Goal: Task Accomplishment & Management: Manage account settings

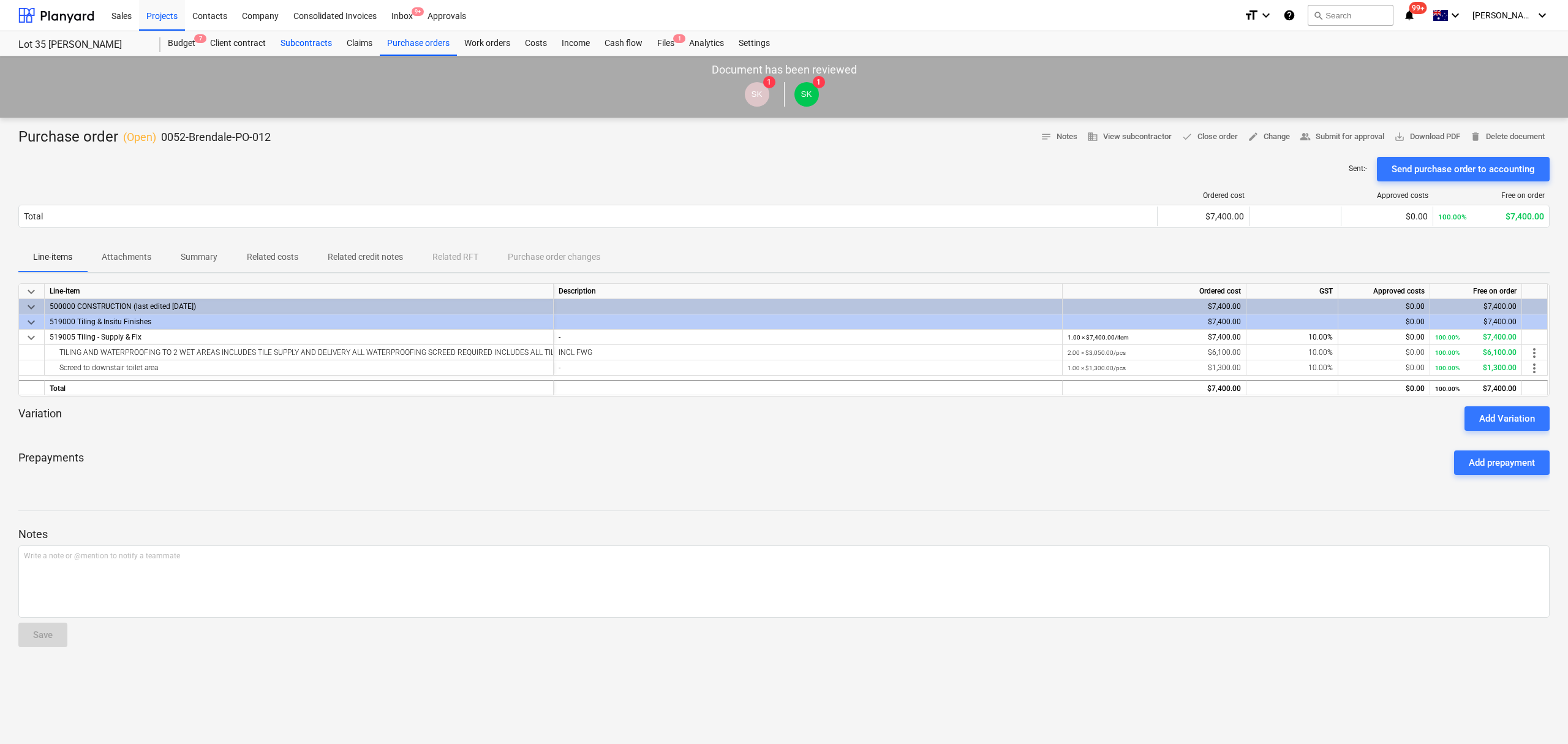
click at [297, 45] on div "Subcontracts" at bounding box center [306, 43] width 66 height 24
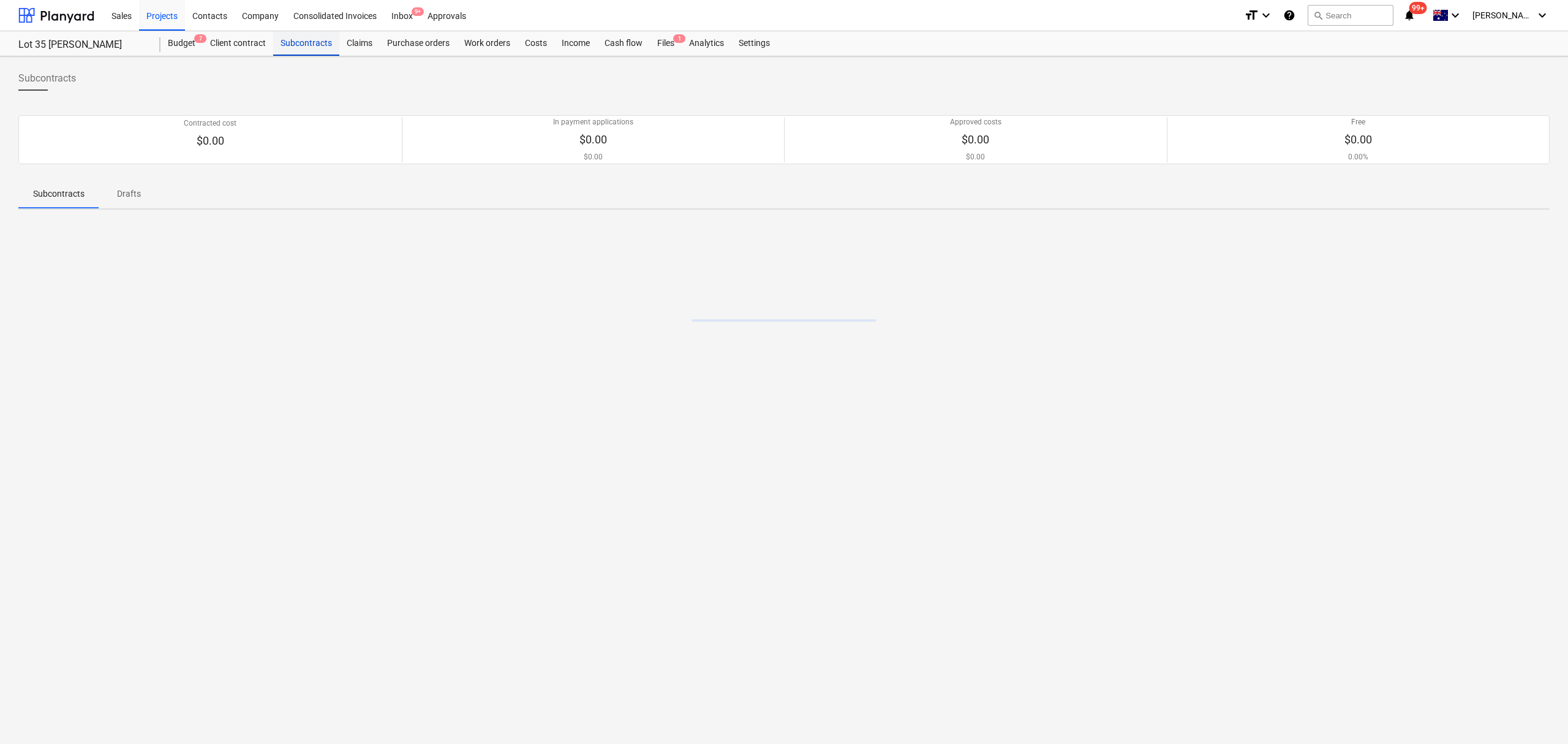
click at [297, 45] on div "Subcontracts" at bounding box center [306, 43] width 66 height 24
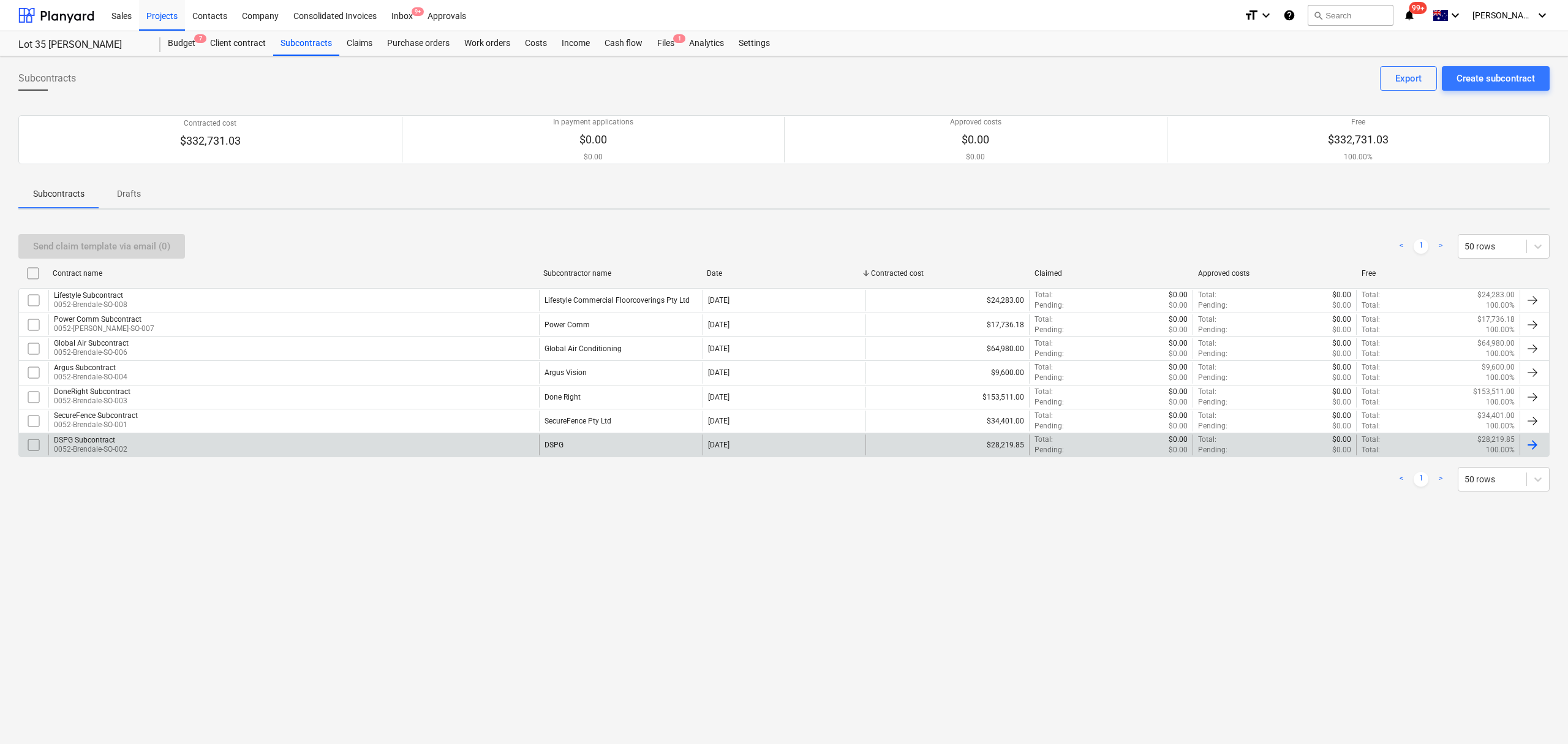
click at [280, 447] on div "DSPG Subcontract 0052-Brendale-SO-002" at bounding box center [294, 445] width 491 height 21
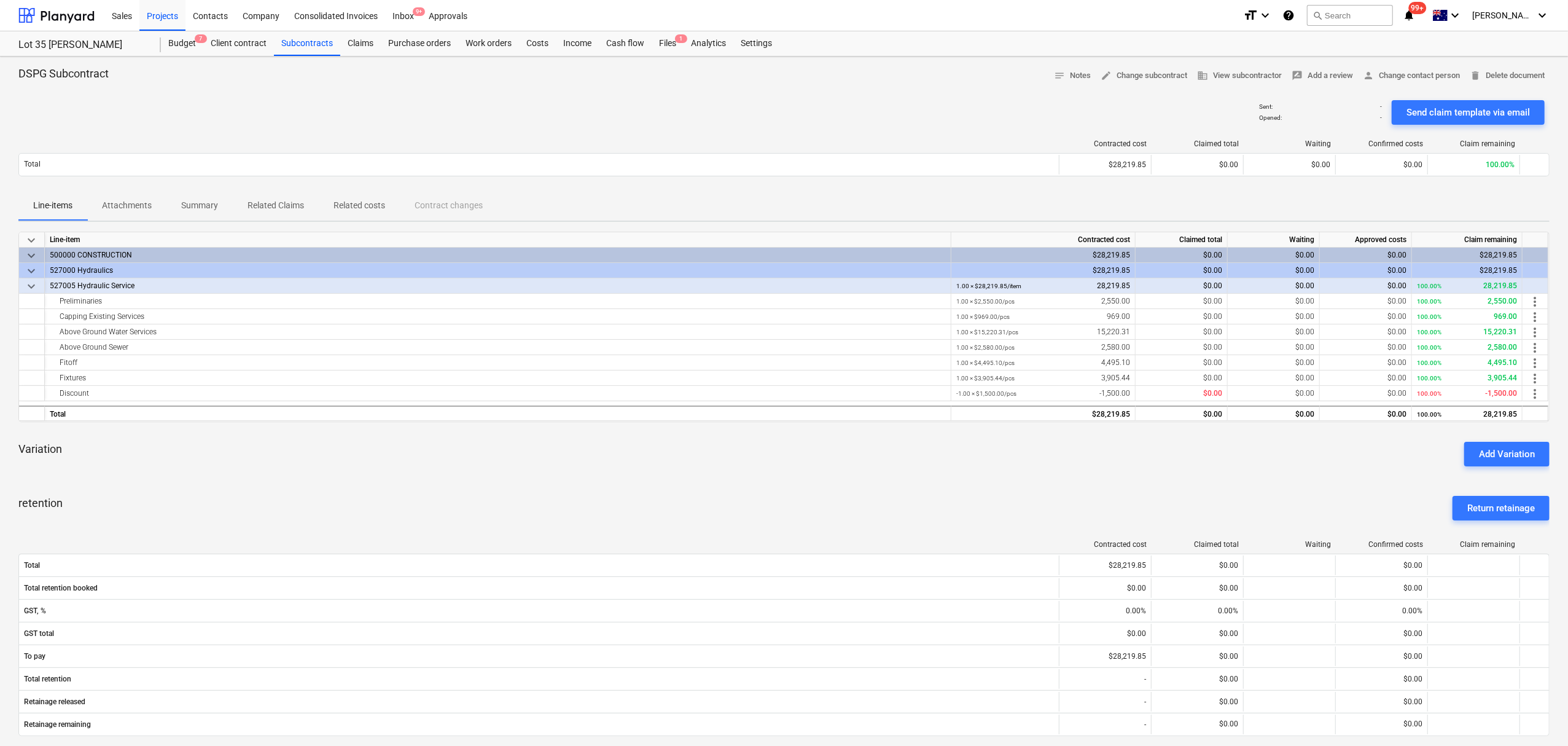
scroll to position [163, 0]
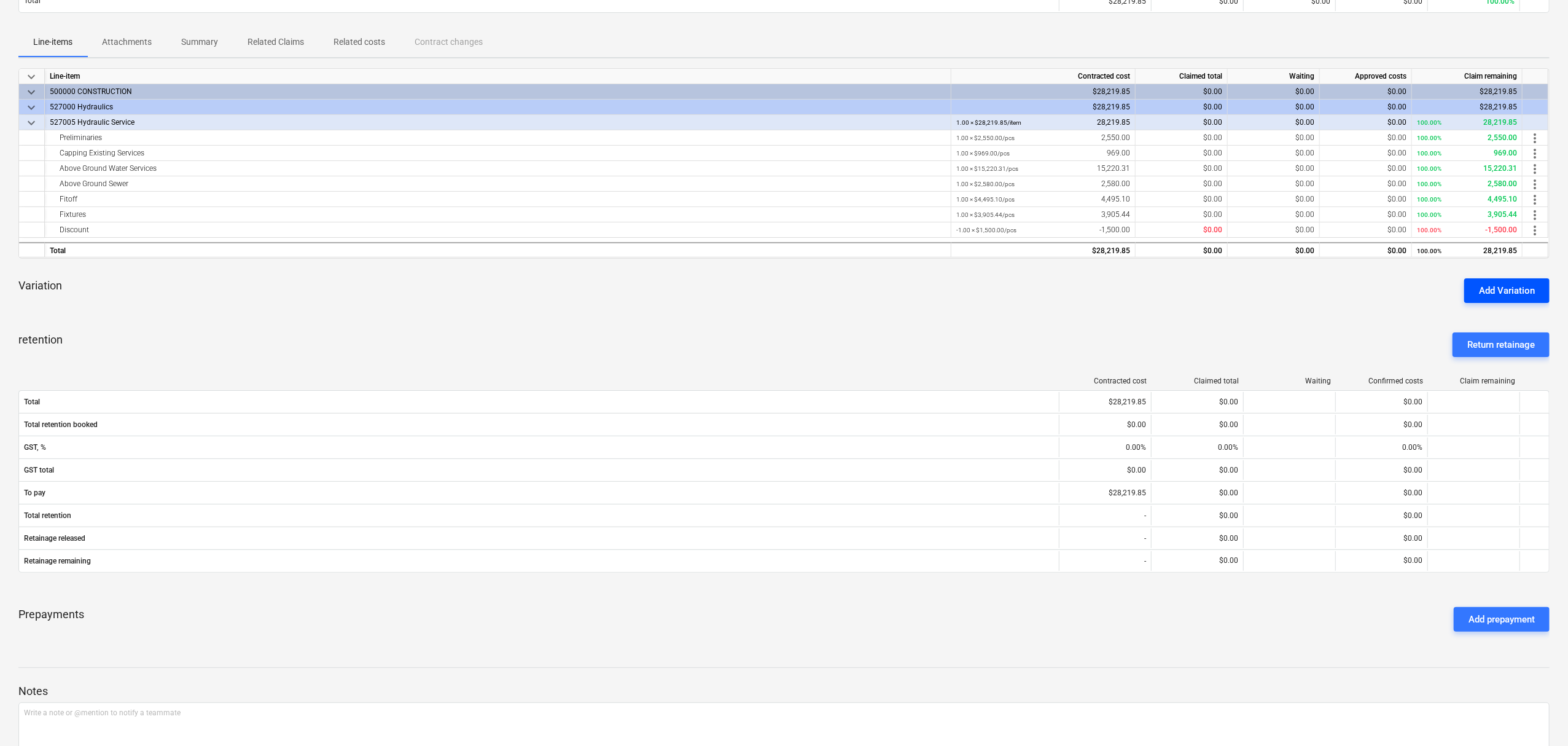
click at [1492, 289] on div "Add Variation" at bounding box center [1506, 290] width 56 height 16
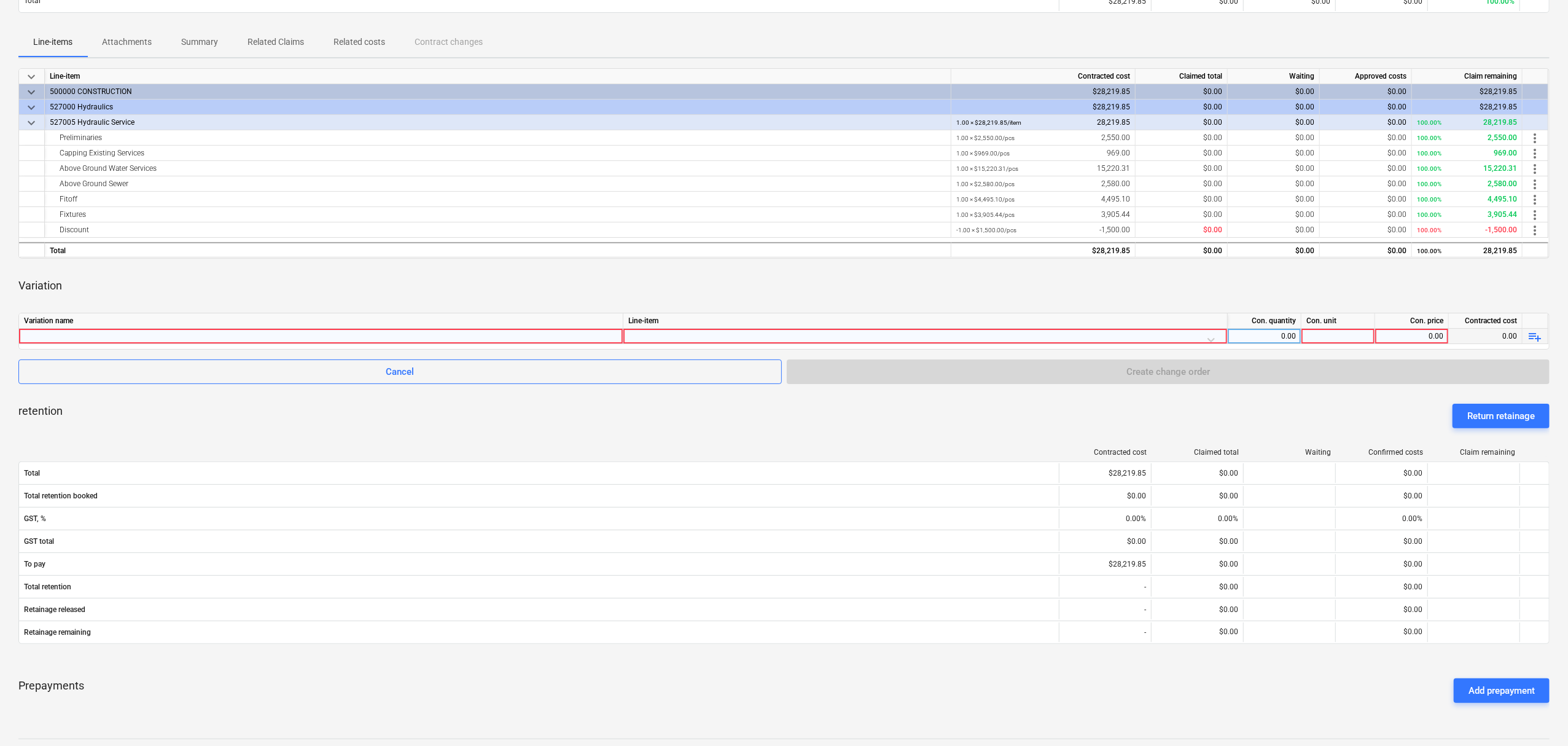
click at [494, 329] on div at bounding box center [321, 335] width 594 height 14
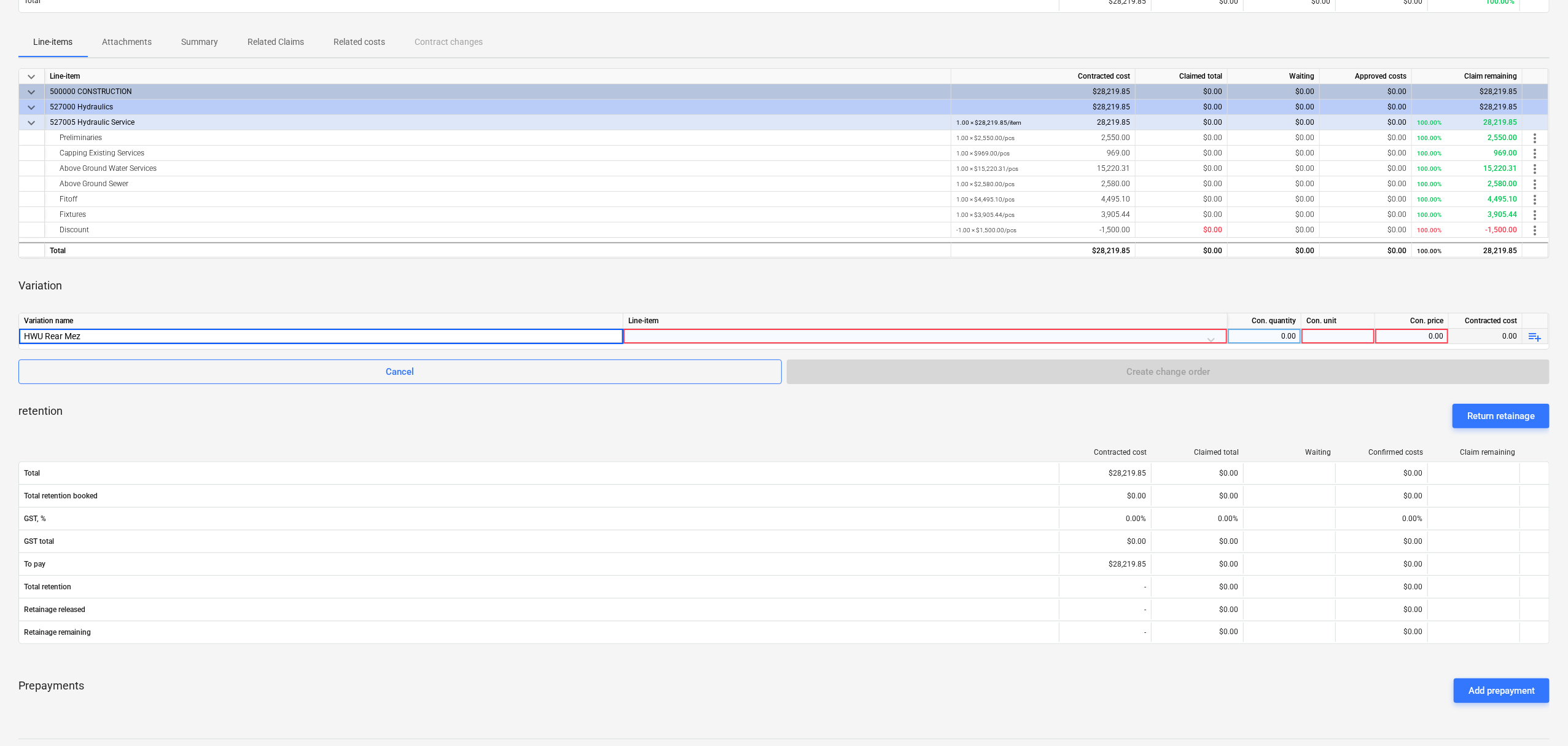
type input "HWU Rear Mezz"
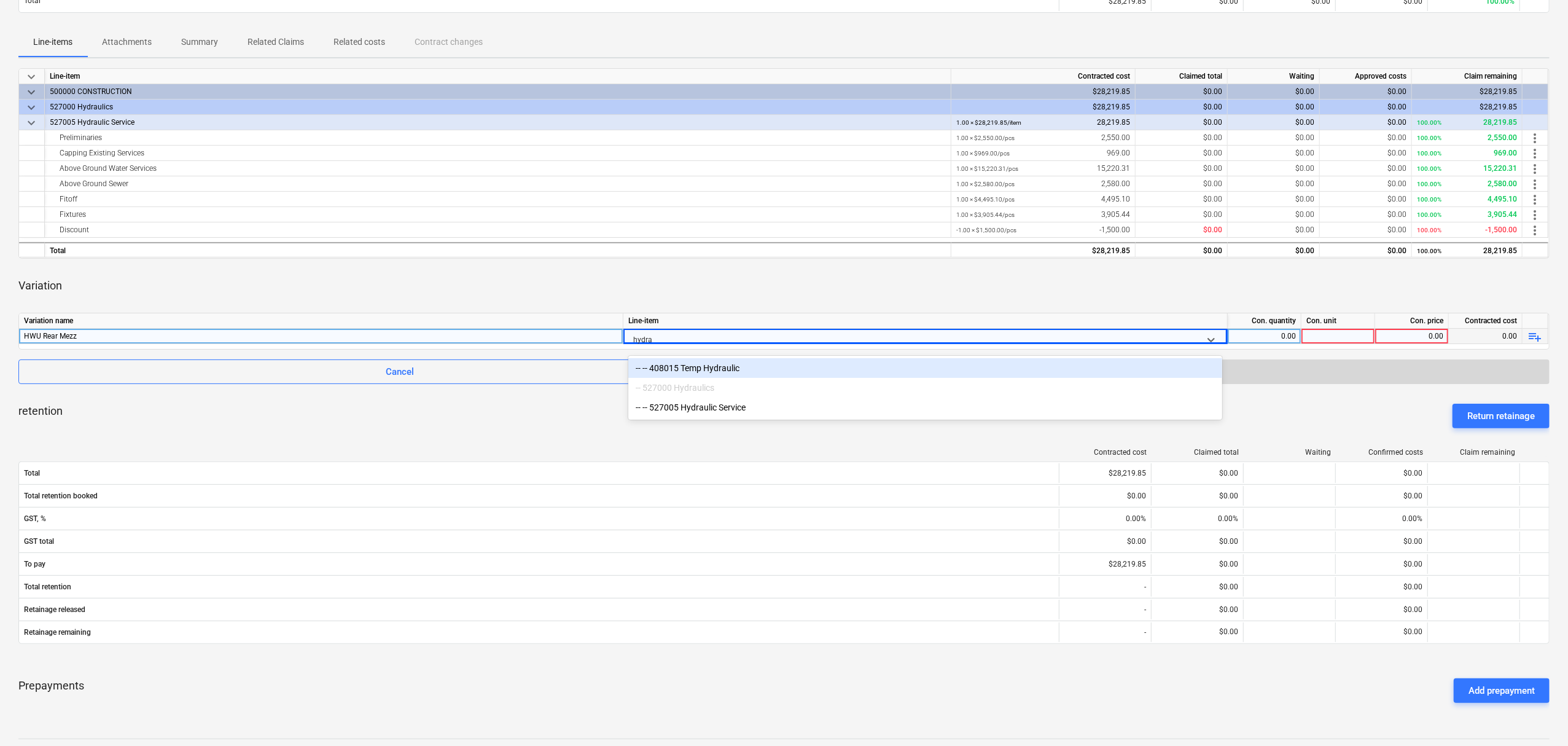
type input "hydrau"
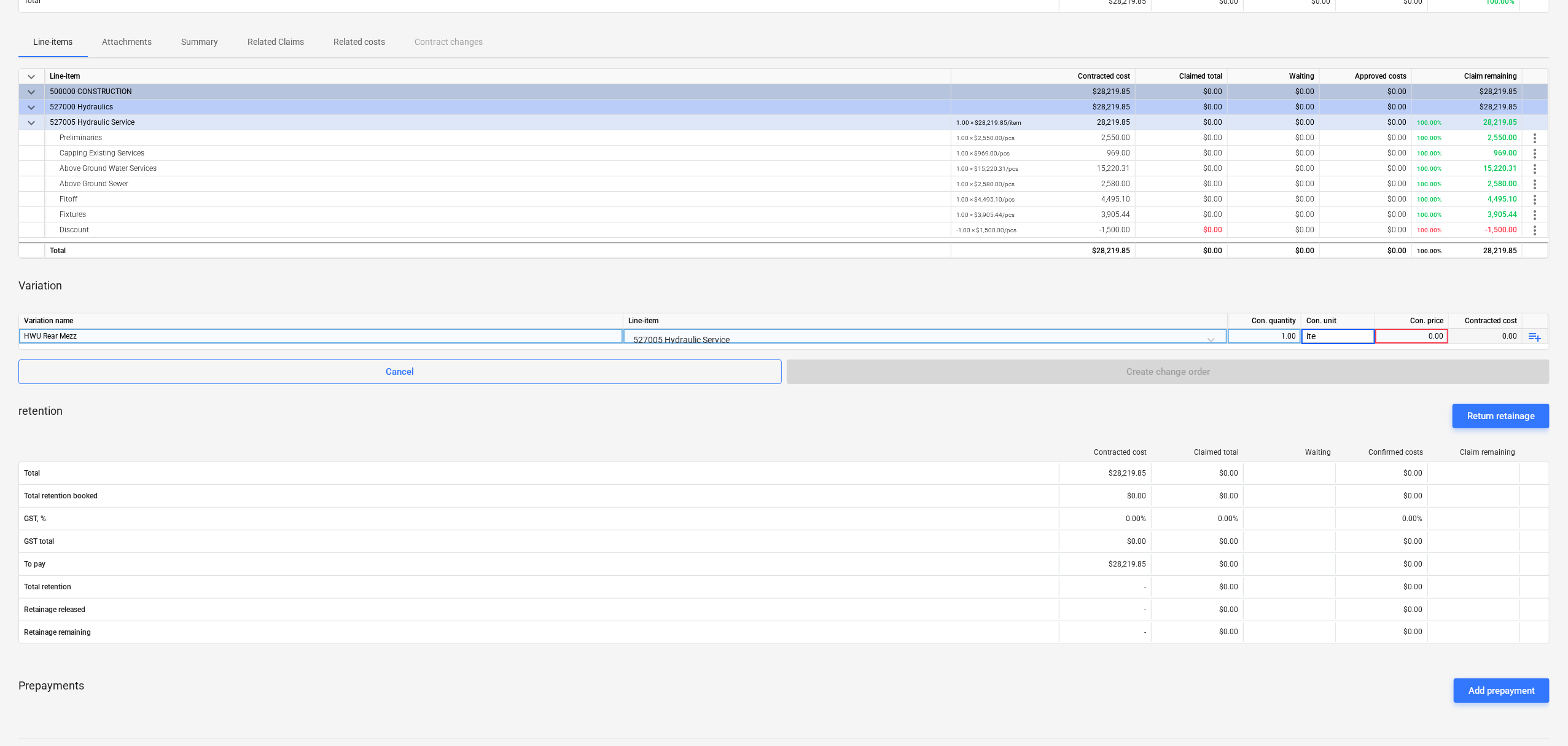
type input "item"
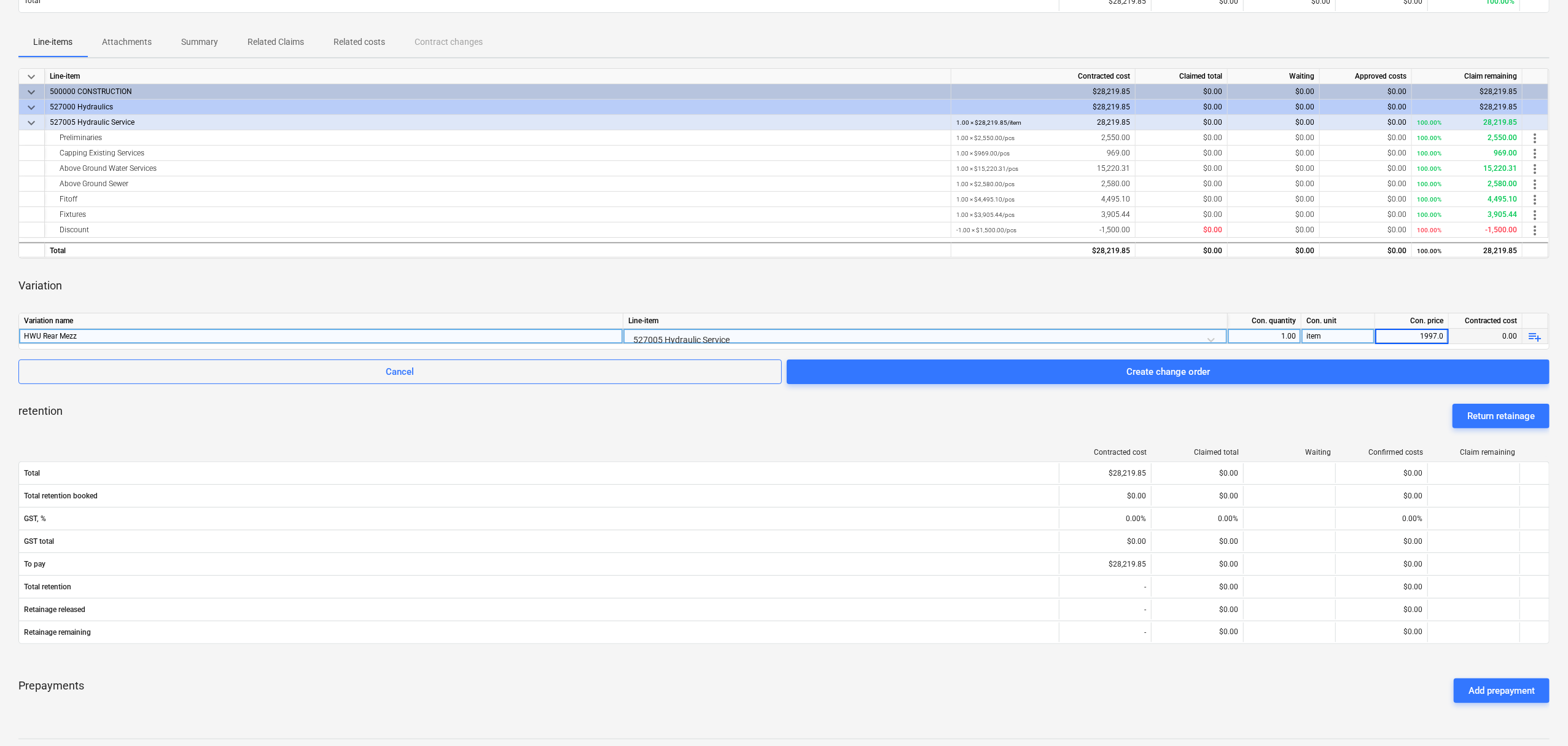
type input "1997.06"
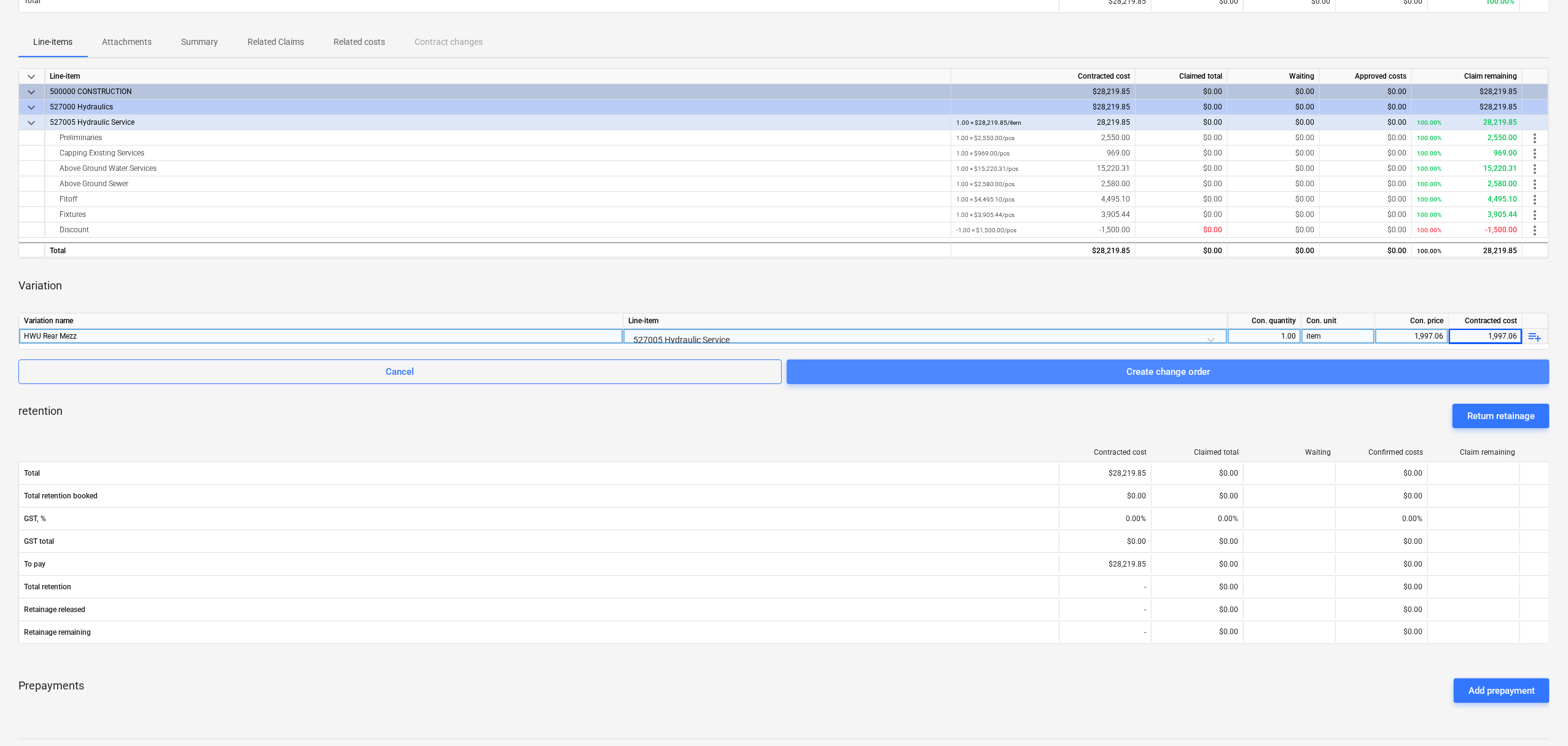
click at [1061, 370] on span "Create change order" at bounding box center [1168, 371] width 734 height 16
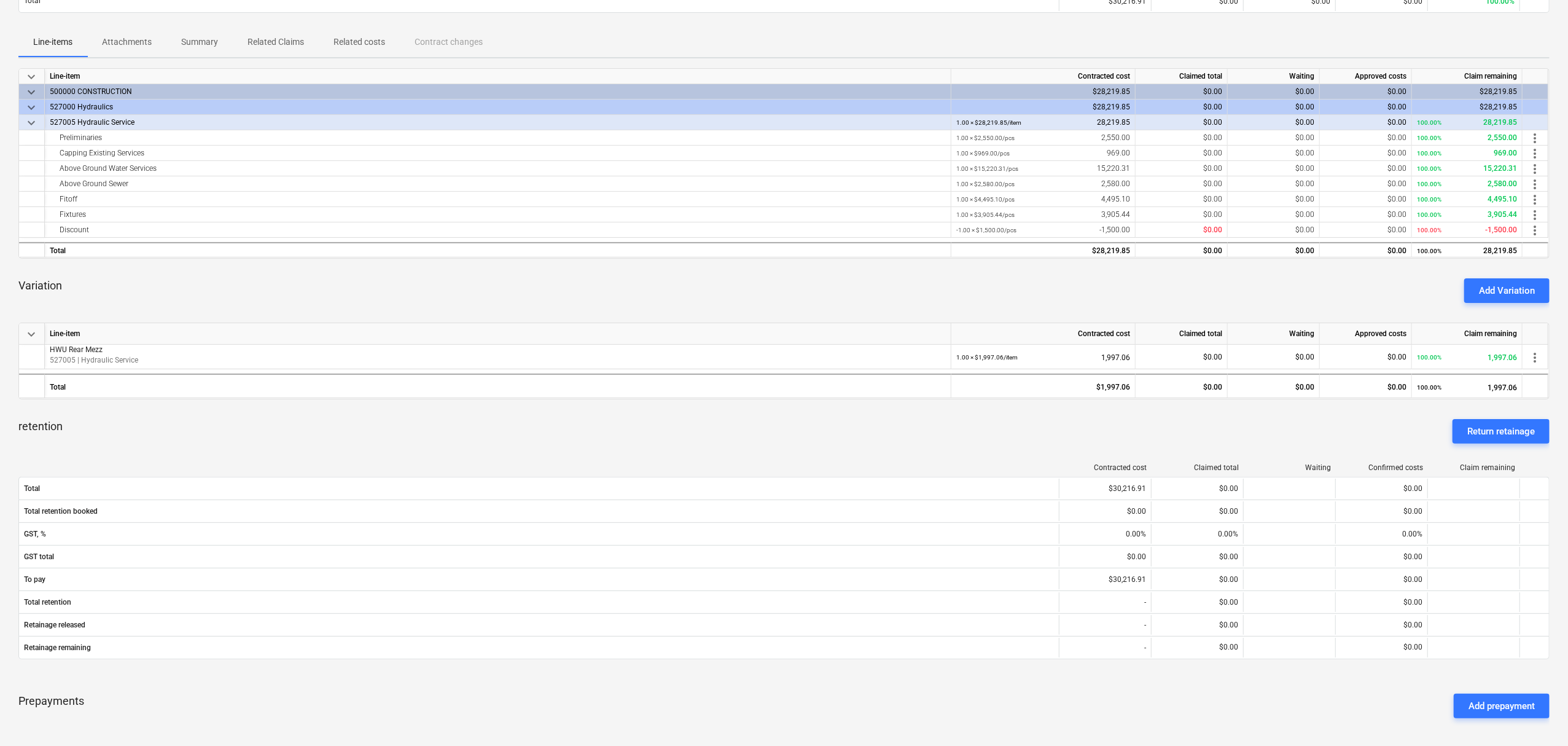
click at [384, 280] on div "Variation Add Variation" at bounding box center [784, 290] width 1531 height 44
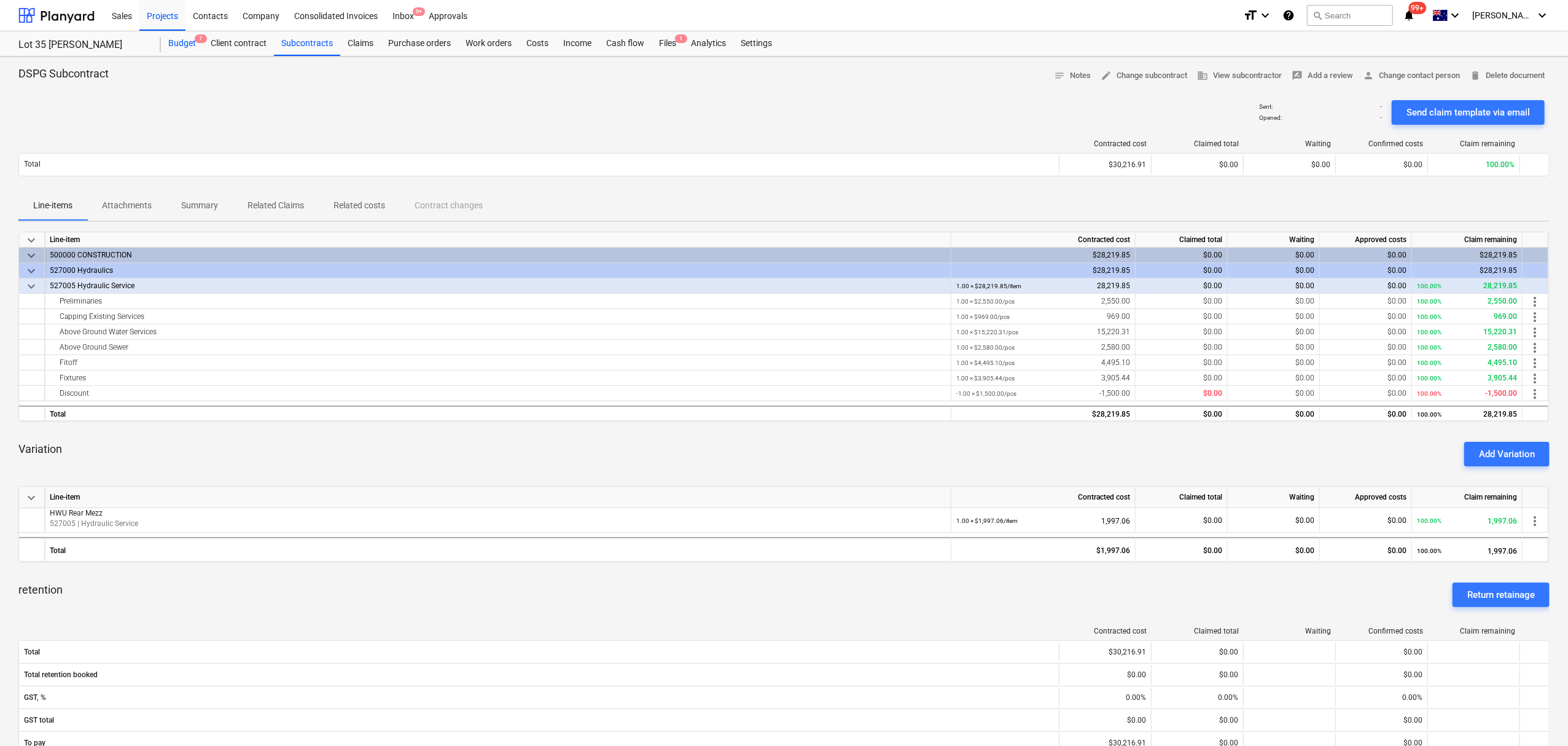
click at [177, 43] on div "Budget 7" at bounding box center [182, 43] width 43 height 24
click at [176, 42] on div "Budget 7" at bounding box center [182, 43] width 43 height 24
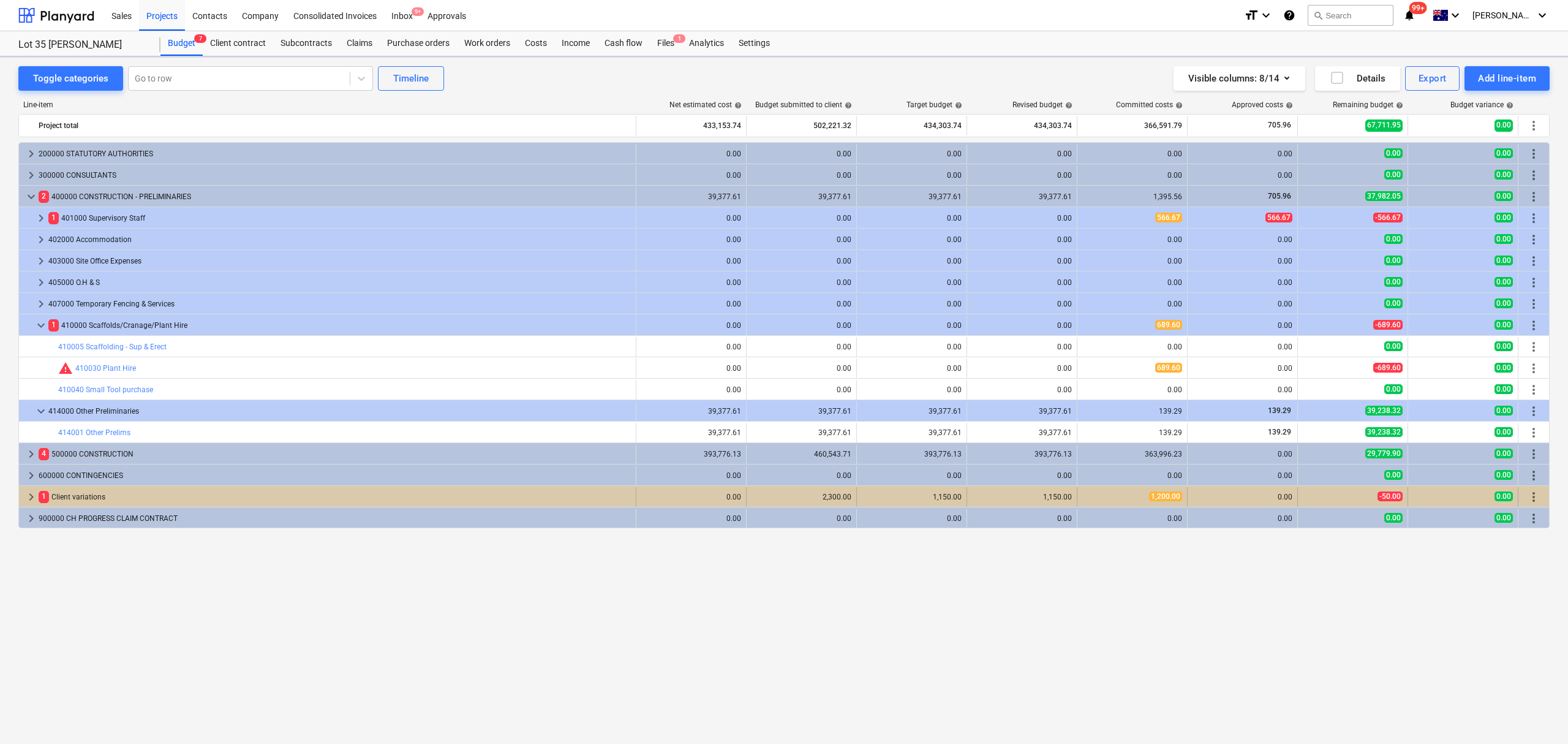
click at [30, 493] on span "keyboard_arrow_right" at bounding box center [30, 496] width 14 height 14
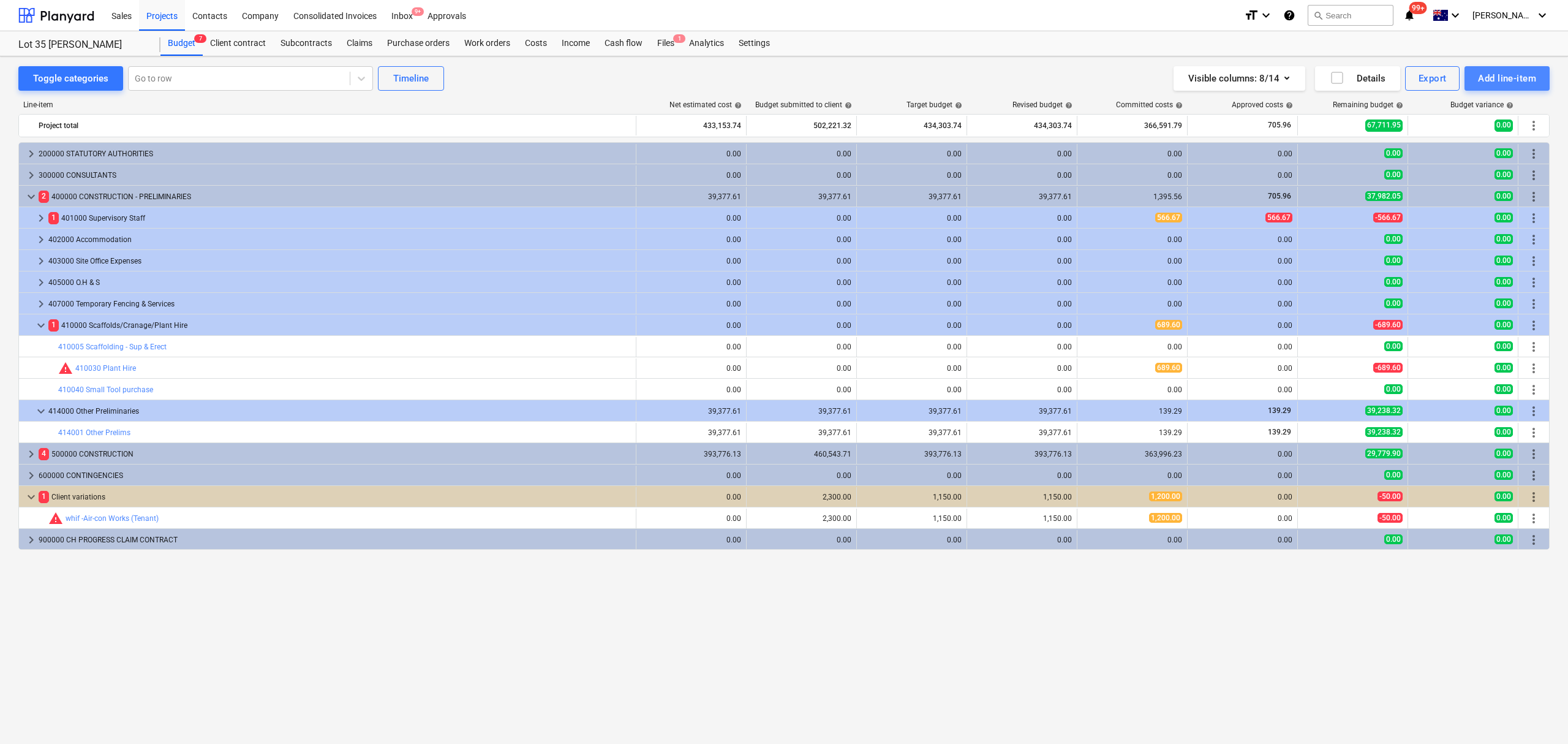
click at [1504, 74] on div "Add line-item" at bounding box center [1506, 78] width 58 height 16
click at [1459, 147] on div "Add client variation" at bounding box center [1486, 151] width 128 height 21
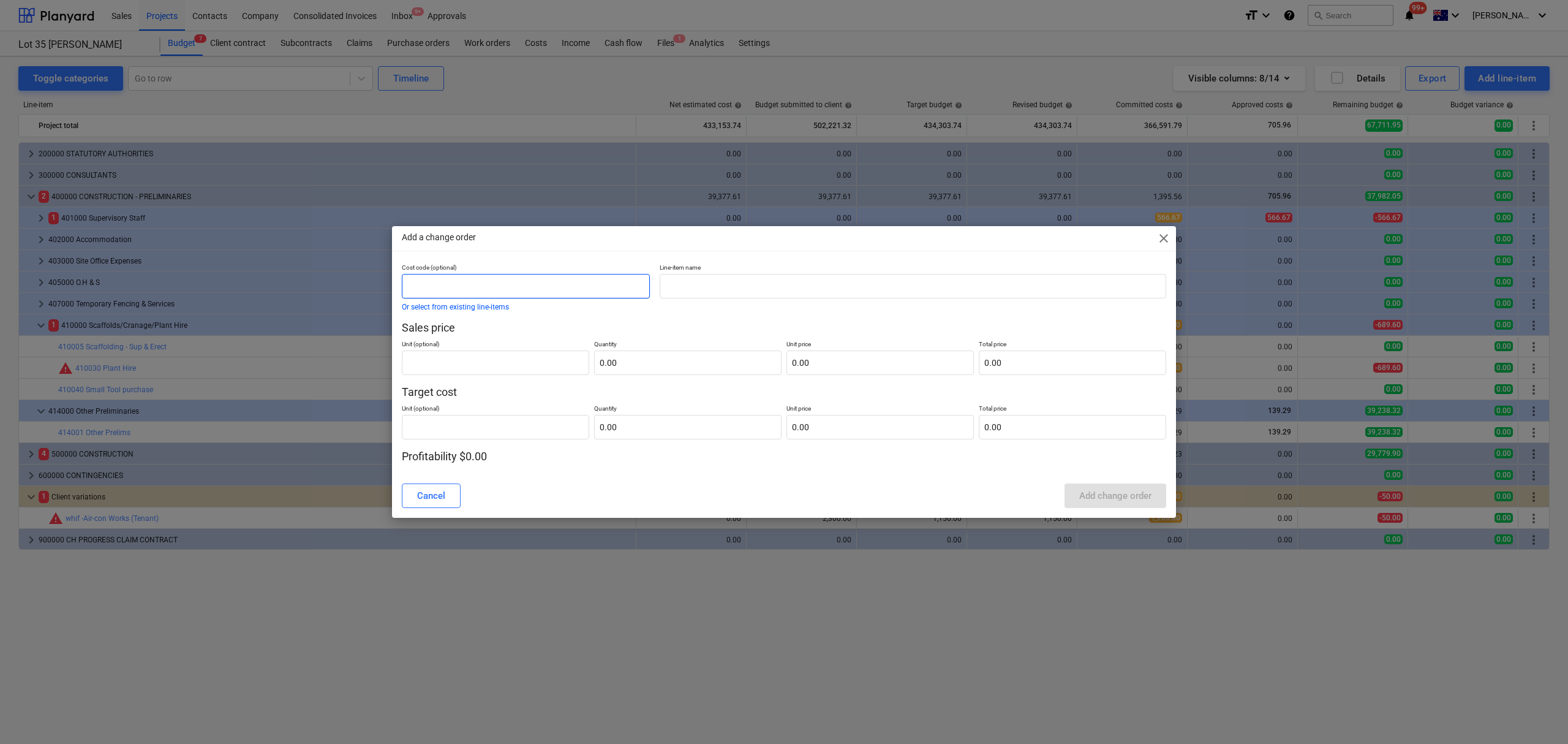
click at [598, 280] on input "text" at bounding box center [526, 286] width 248 height 24
click at [760, 277] on input "text" at bounding box center [912, 286] width 507 height 24
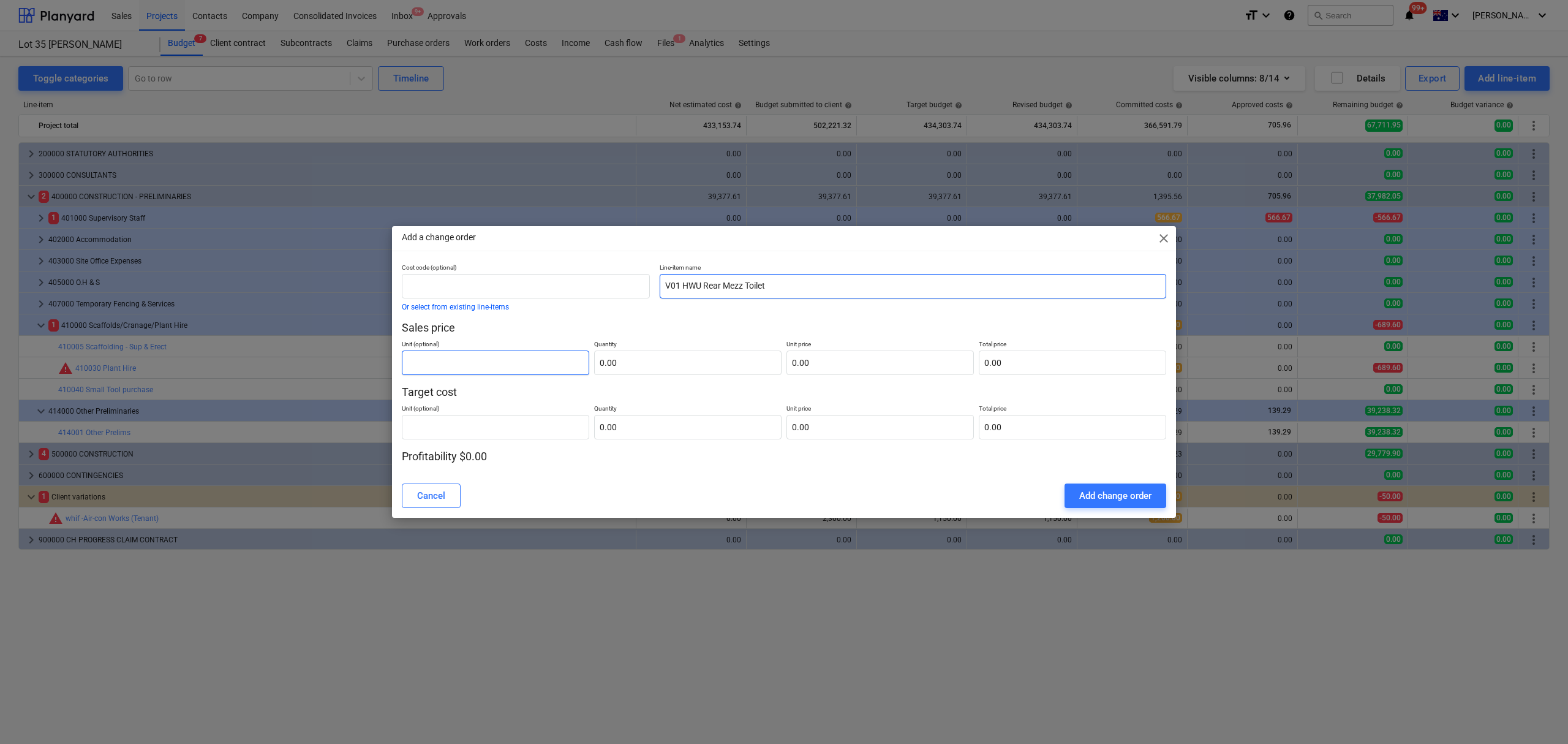
type input "V01 HWU Rear Mezz Toilet"
click at [460, 366] on input "text" at bounding box center [495, 363] width 188 height 24
click at [378, 363] on div "Add a change order close Cost code (optional) Or select from existing line-item…" at bounding box center [784, 372] width 1568 height 744
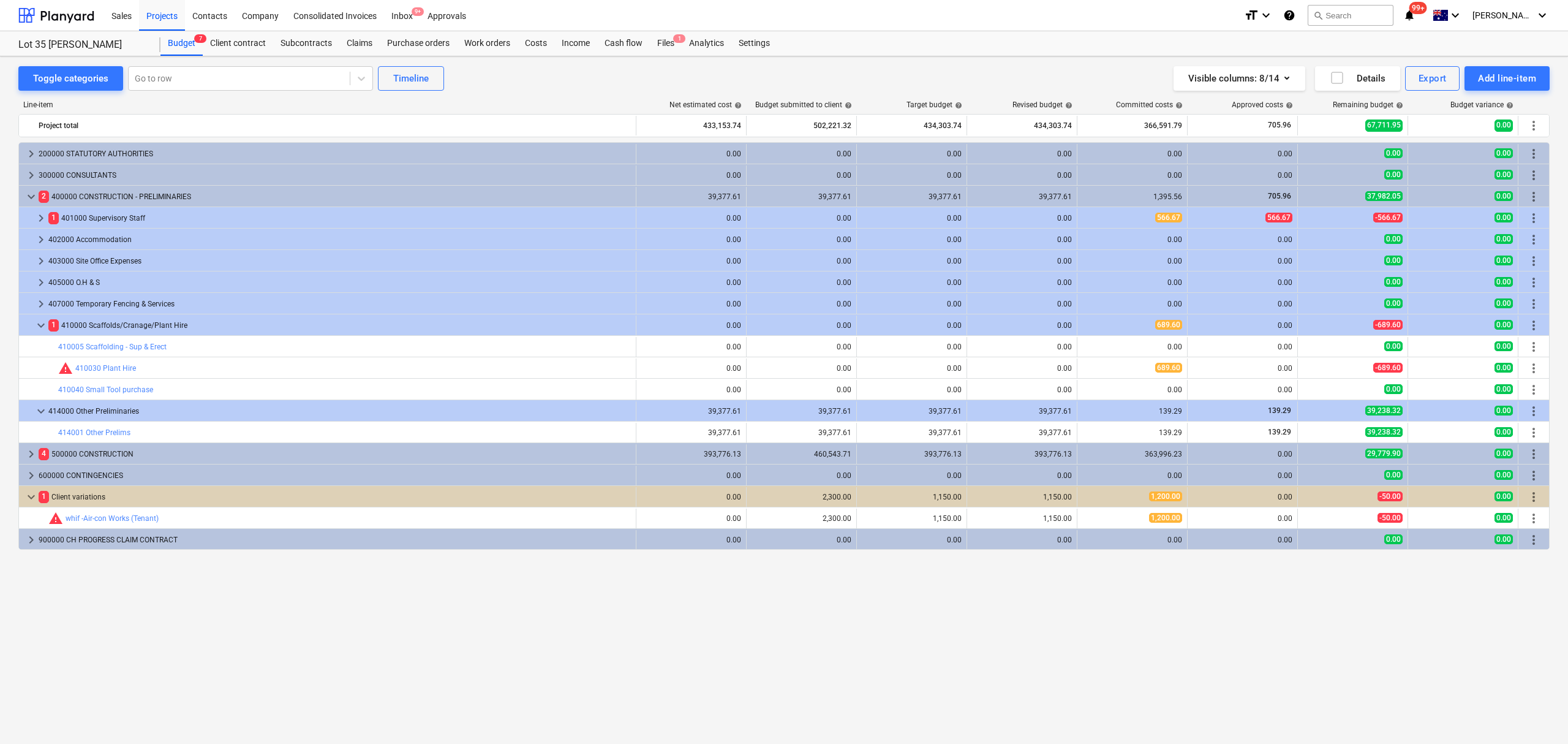
click at [415, 363] on div "bar_chart warning 410030 Plant Hire" at bounding box center [345, 368] width 573 height 14
click at [1519, 81] on div "Add line-item" at bounding box center [1506, 78] width 58 height 16
click at [1448, 142] on div "Add client variation" at bounding box center [1486, 151] width 128 height 21
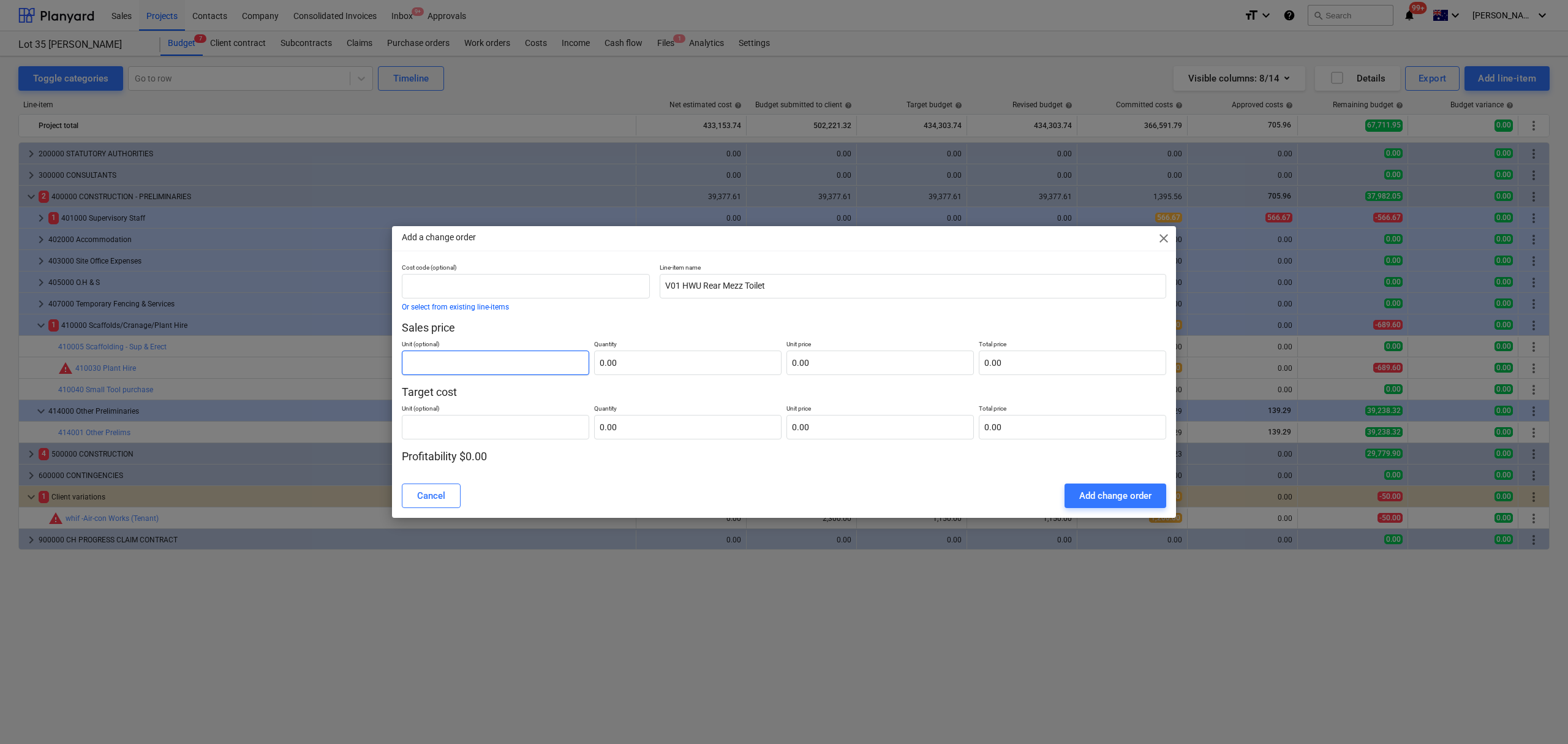
click at [550, 366] on input "text" at bounding box center [495, 363] width 188 height 24
type input "item"
click at [418, 418] on input "text" at bounding box center [495, 427] width 188 height 24
paste input "item"
type input "item"
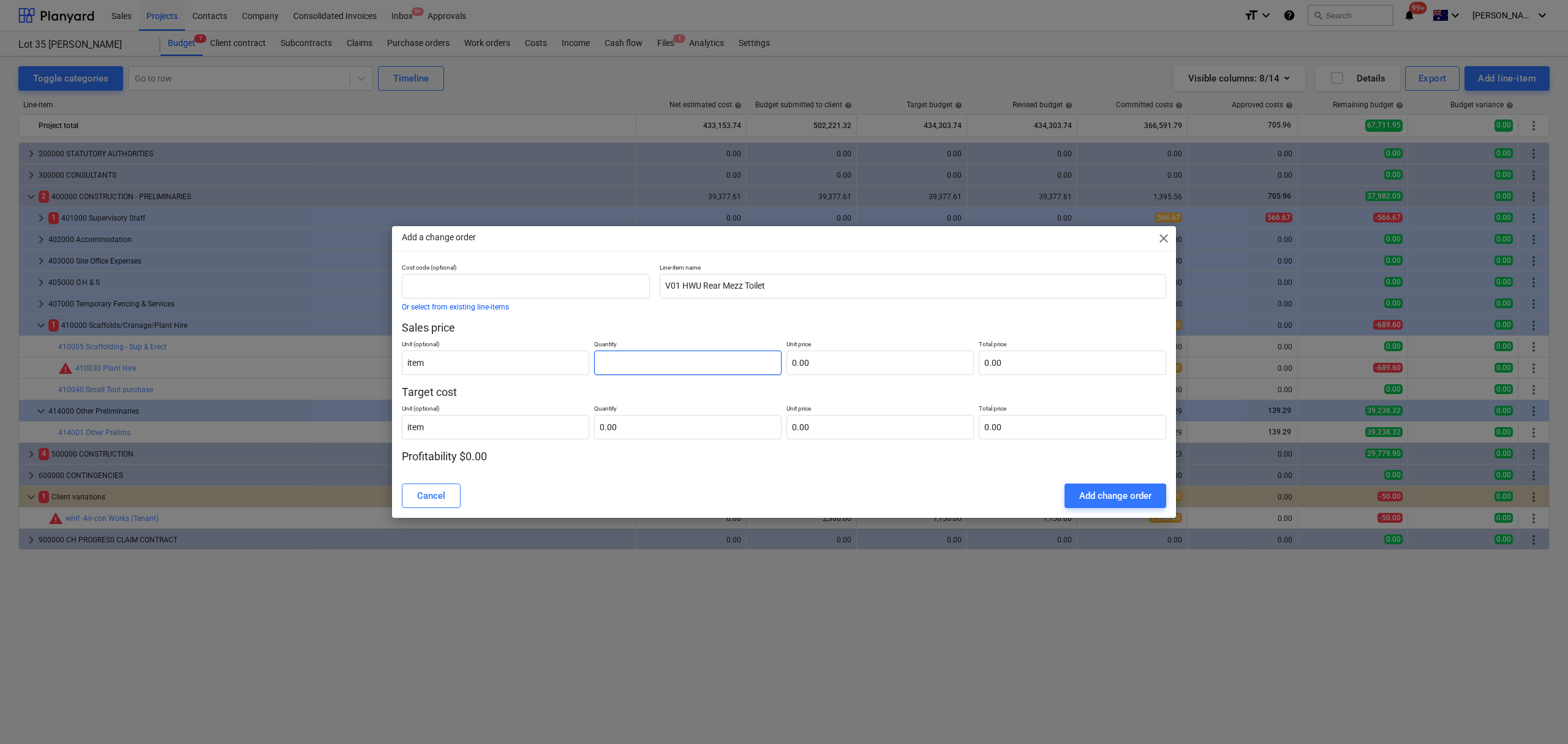
click at [655, 363] on input "text" at bounding box center [688, 363] width 188 height 24
click at [409, 295] on input "text" at bounding box center [526, 286] width 248 height 24
type input "0.00"
click at [581, 312] on div "Cost code (optional) Or select from existing line-items" at bounding box center [525, 287] width 258 height 57
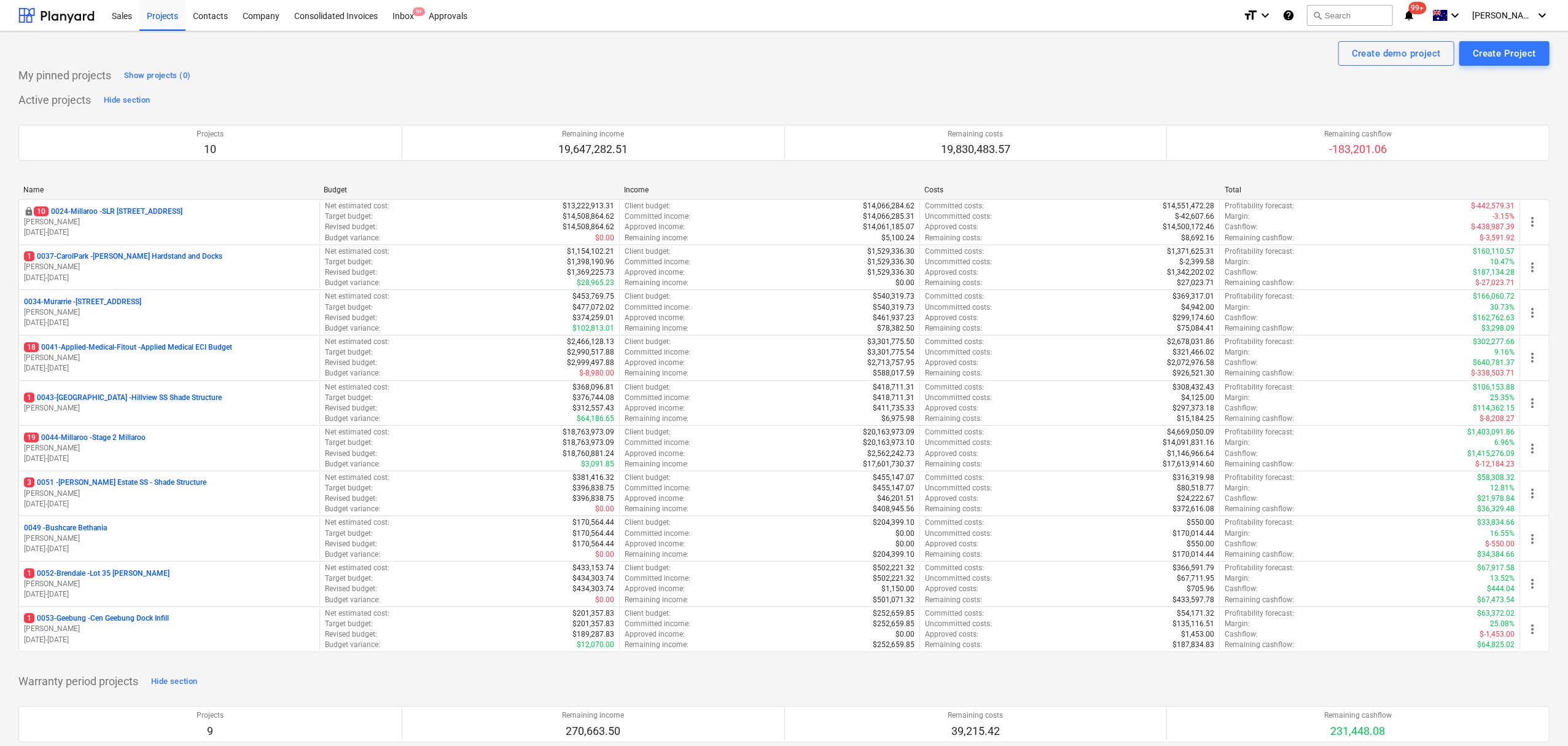
click at [129, 229] on p "10.06.2024 - 31.07.2025" at bounding box center [168, 232] width 290 height 11
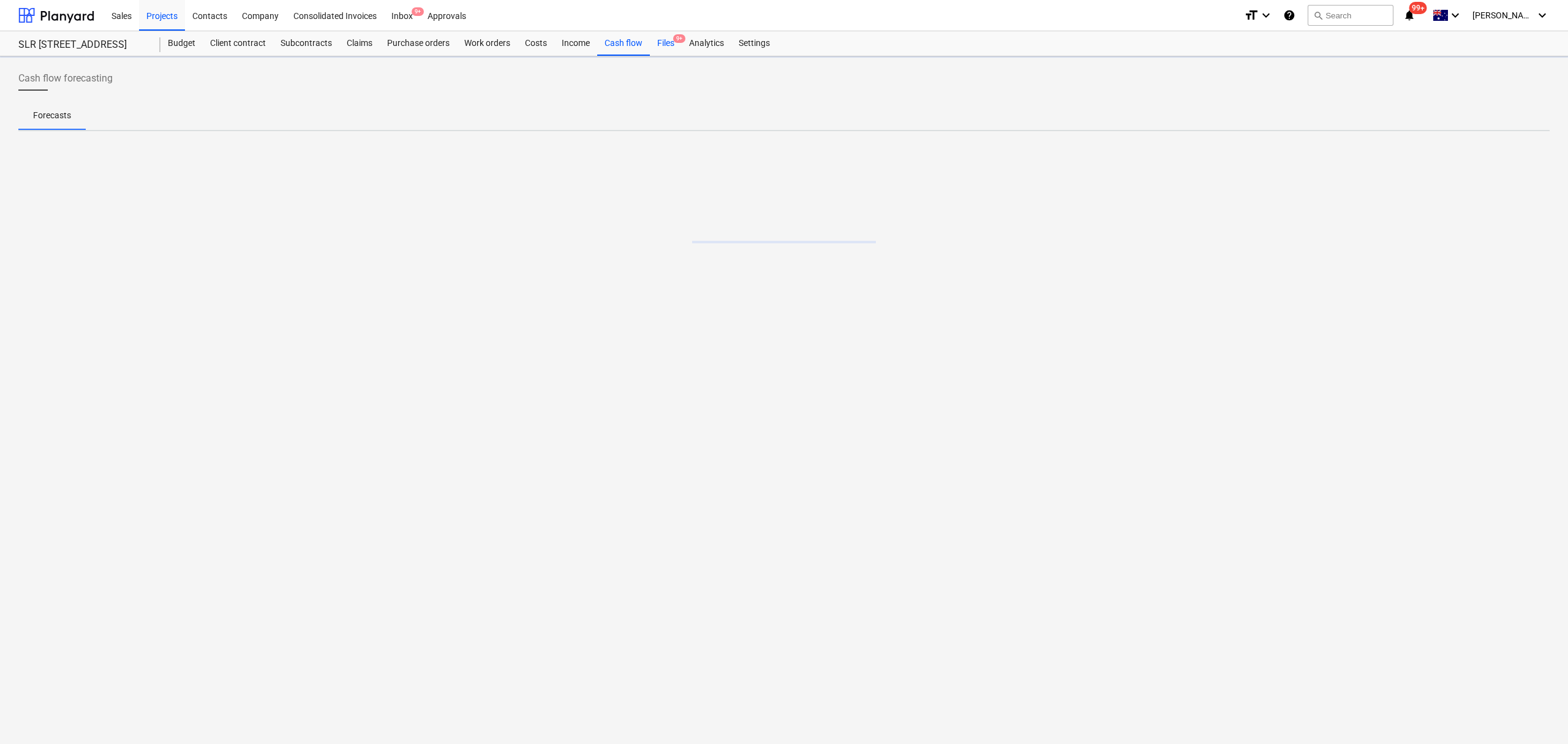
click at [659, 52] on div "Files 9+" at bounding box center [665, 43] width 32 height 24
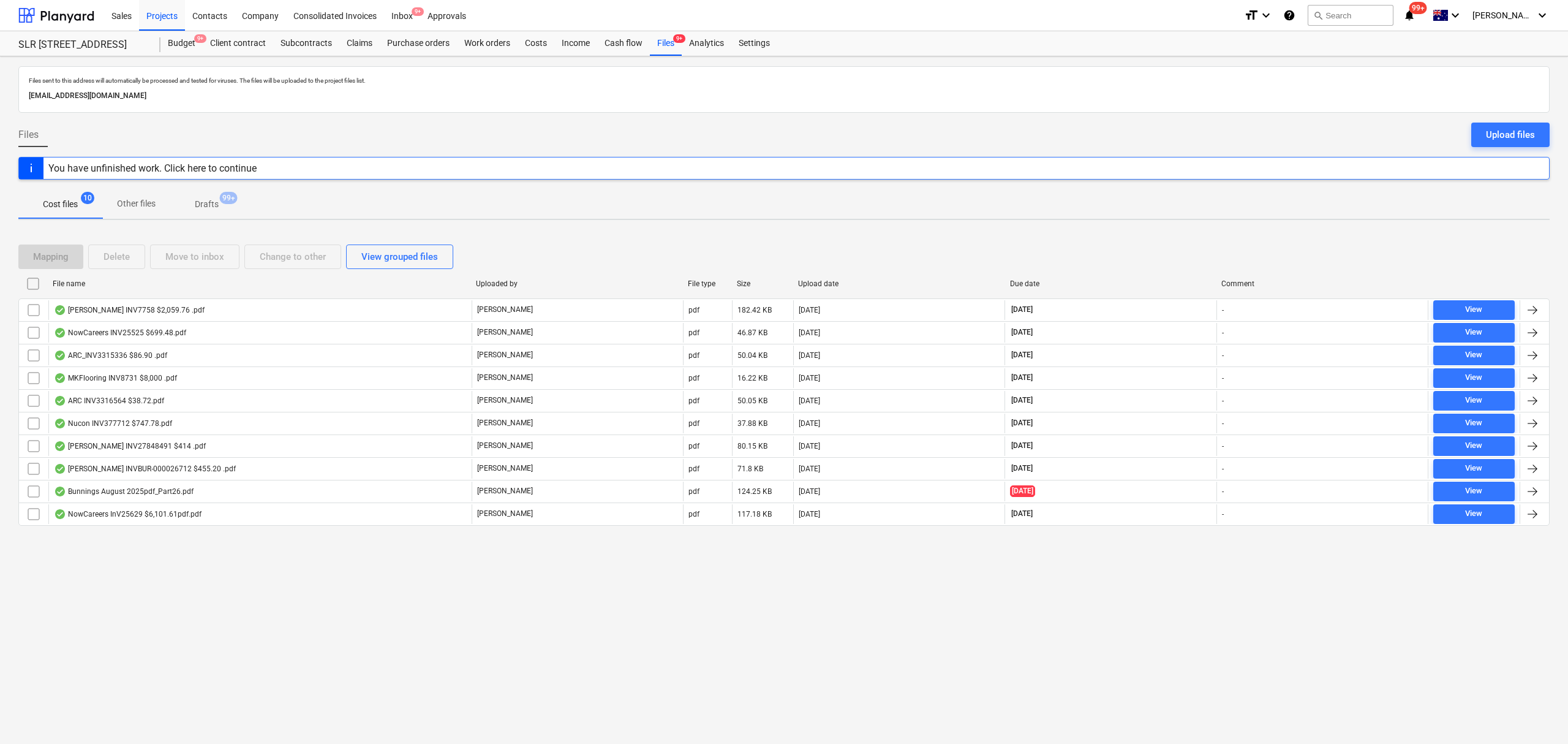
drag, startPoint x: 1010, startPoint y: 280, endPoint x: 1015, endPoint y: 284, distance: 6.4
click at [1012, 280] on div at bounding box center [1005, 283] width 22 height 20
click at [1018, 284] on div "Due date" at bounding box center [1111, 283] width 201 height 8
checkbox input "false"
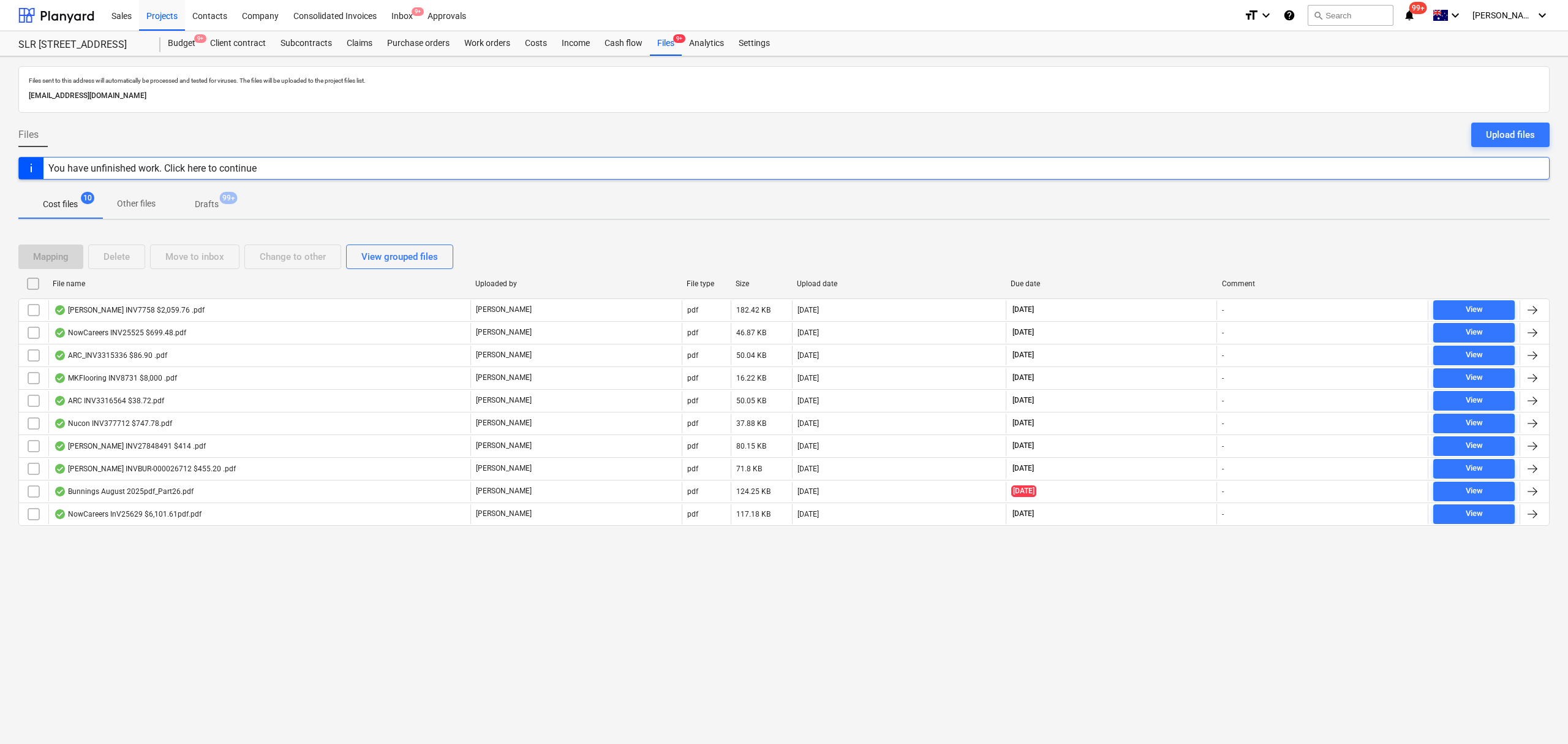
checkbox input "false"
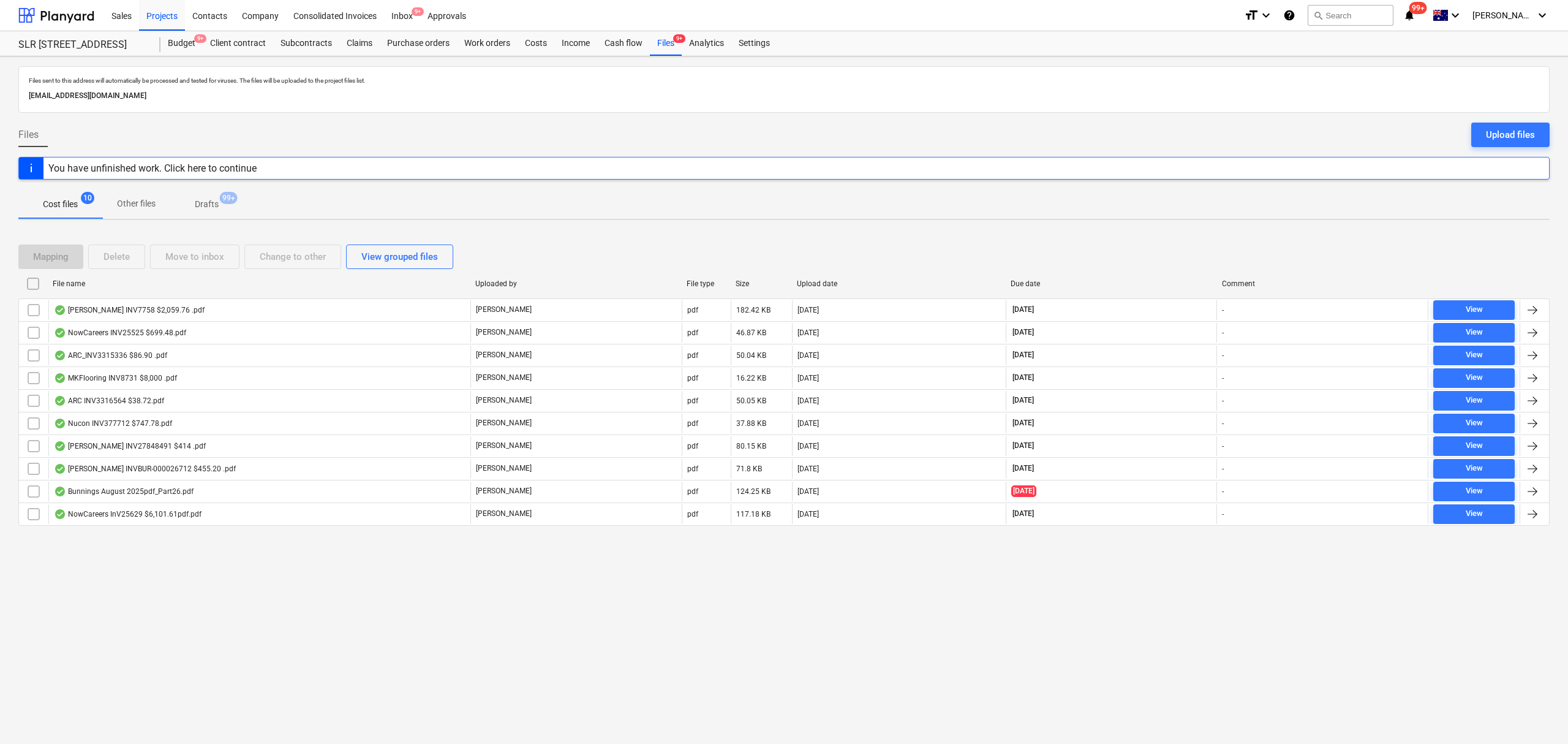
checkbox input "false"
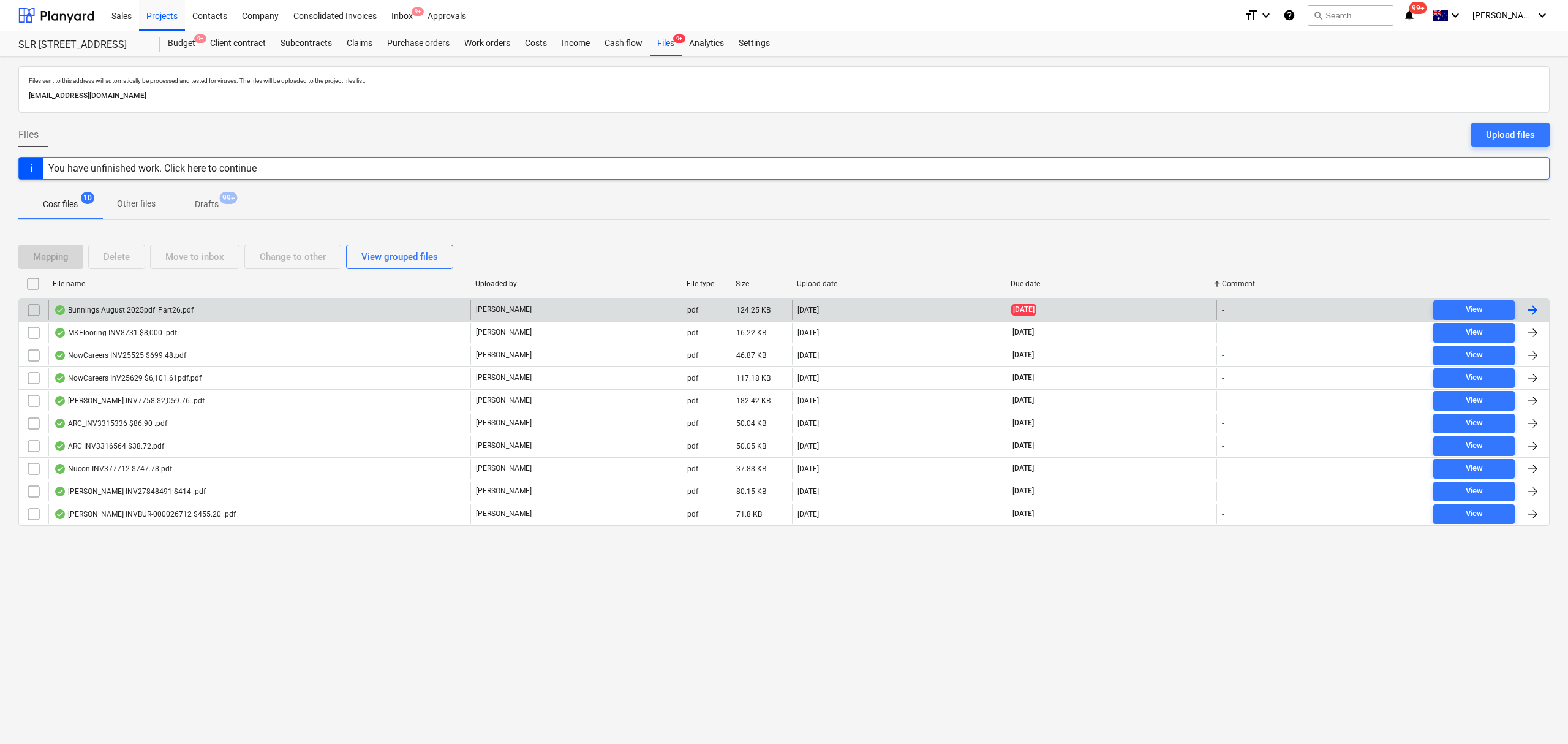
click at [416, 308] on div "Bunnings August 2025pdf_Part26.pdf" at bounding box center [259, 310] width 422 height 20
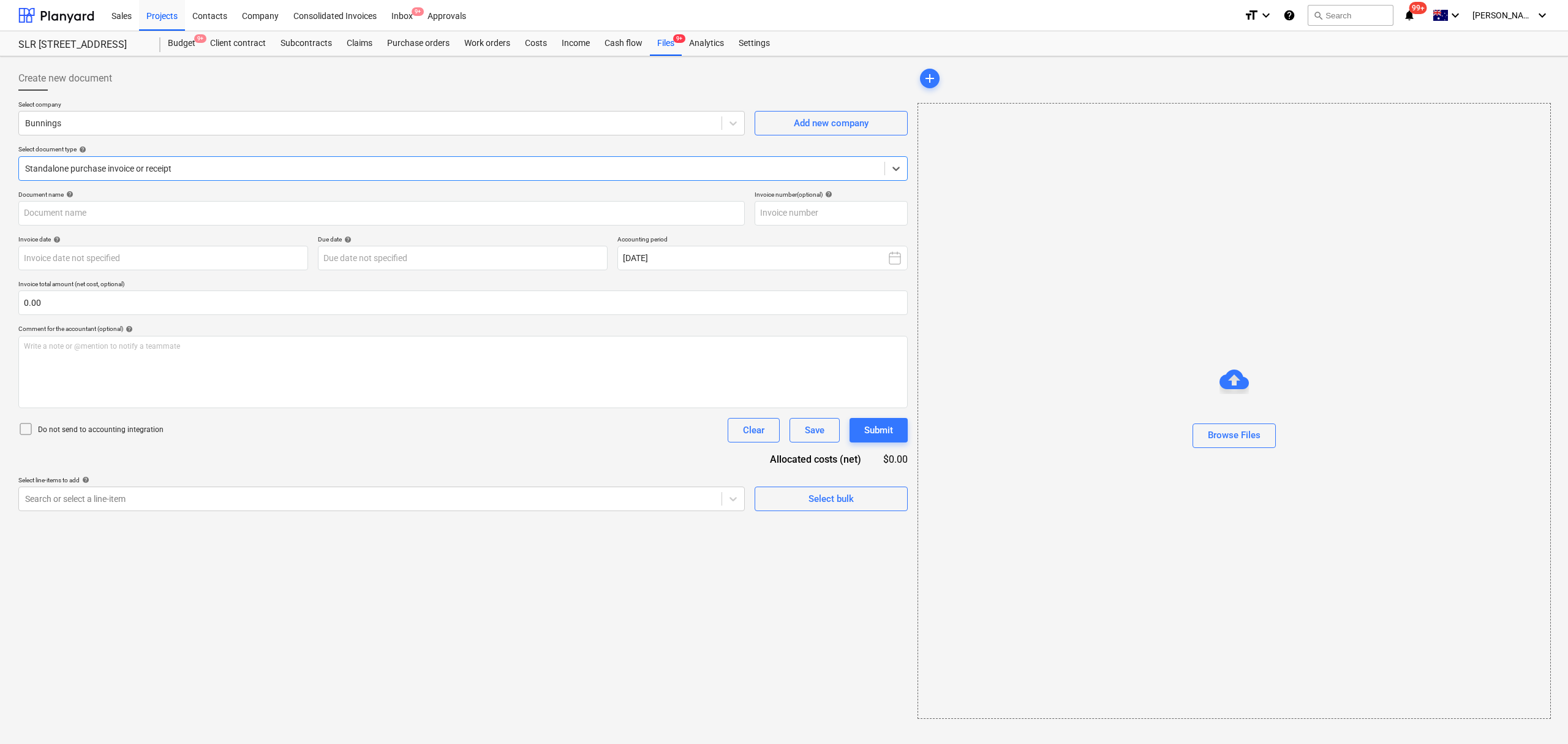
type input "8169/09536480"
type input "05 Aug 2025"
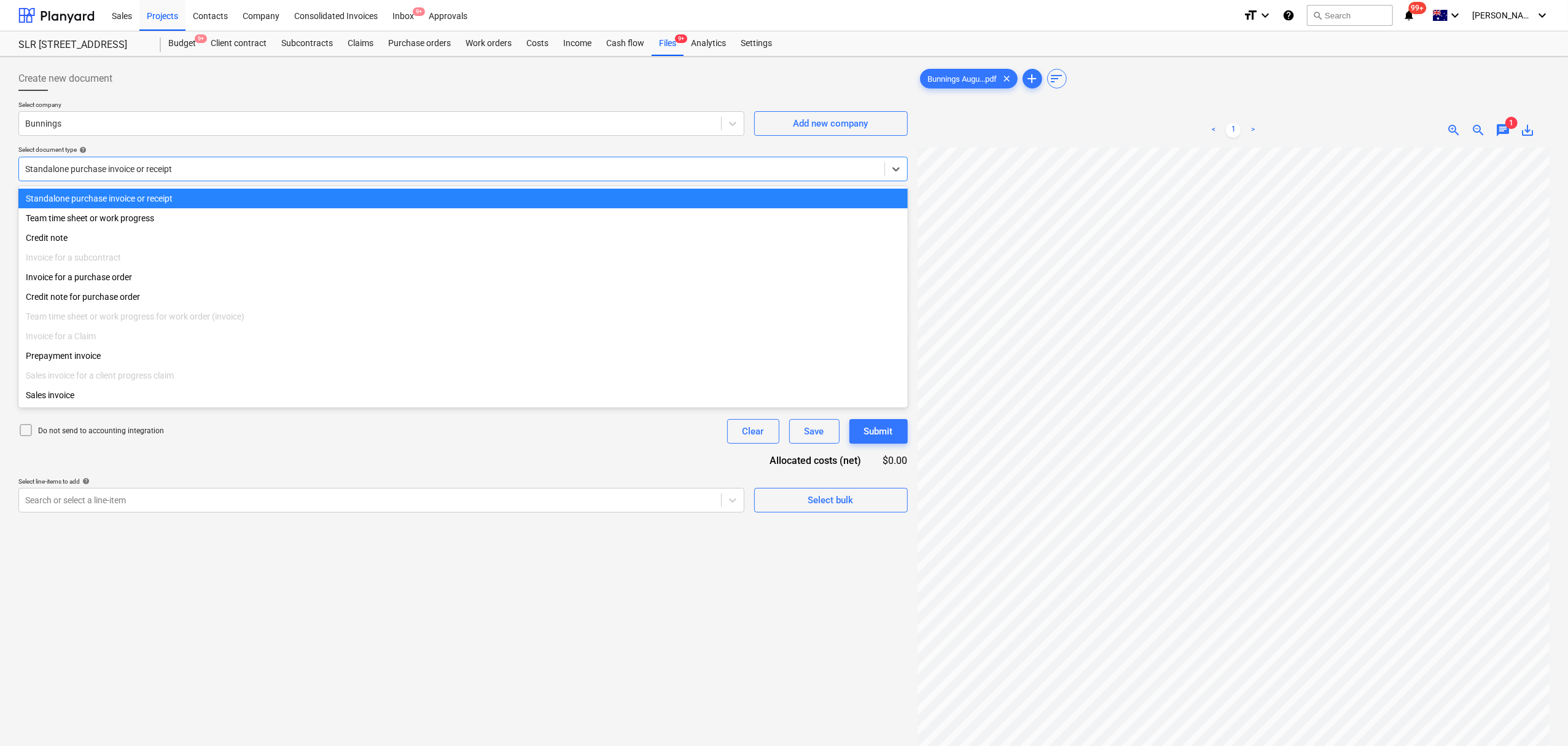
click at [265, 173] on div at bounding box center [452, 169] width 853 height 12
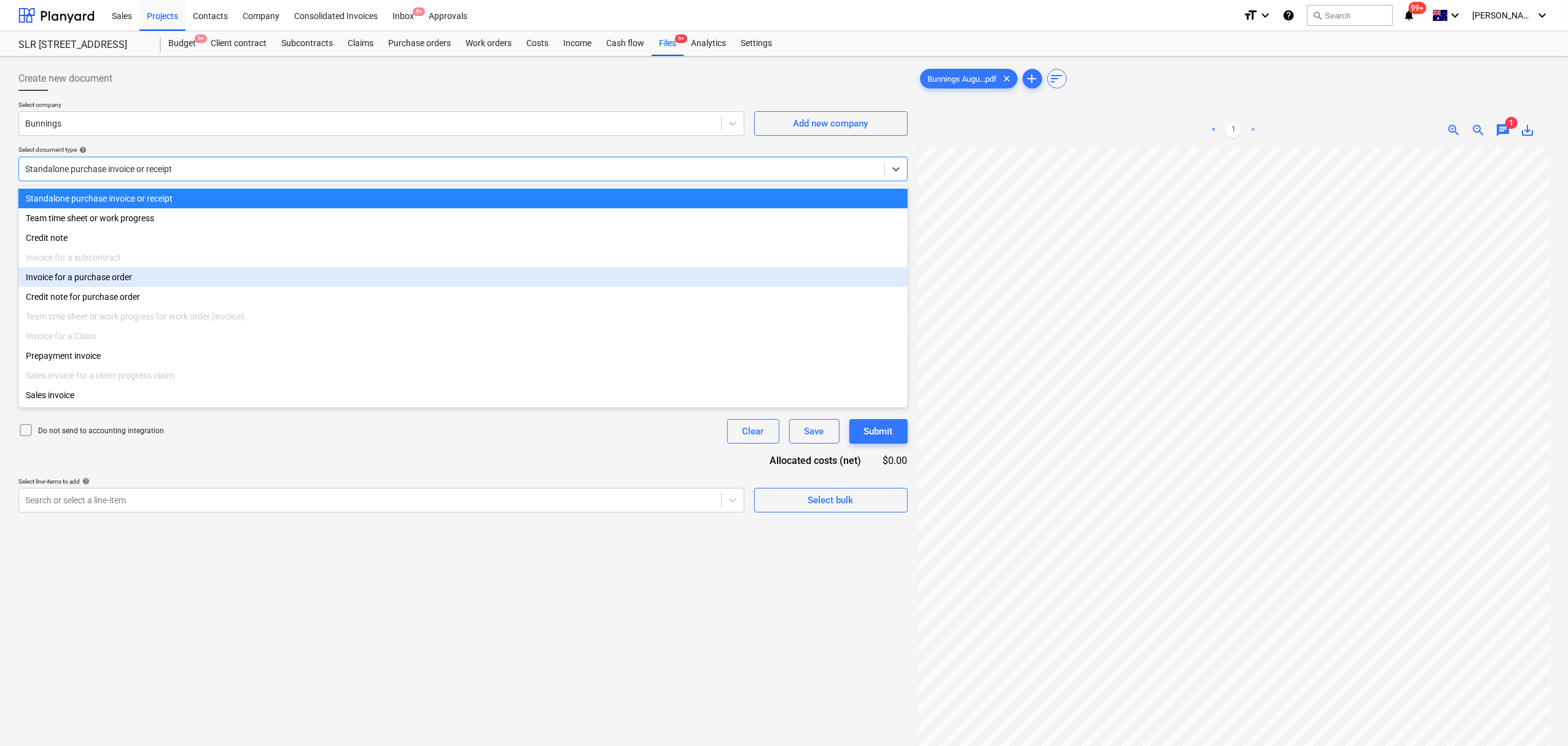
click at [283, 287] on div "Invoice for a purchase order" at bounding box center [462, 277] width 889 height 20
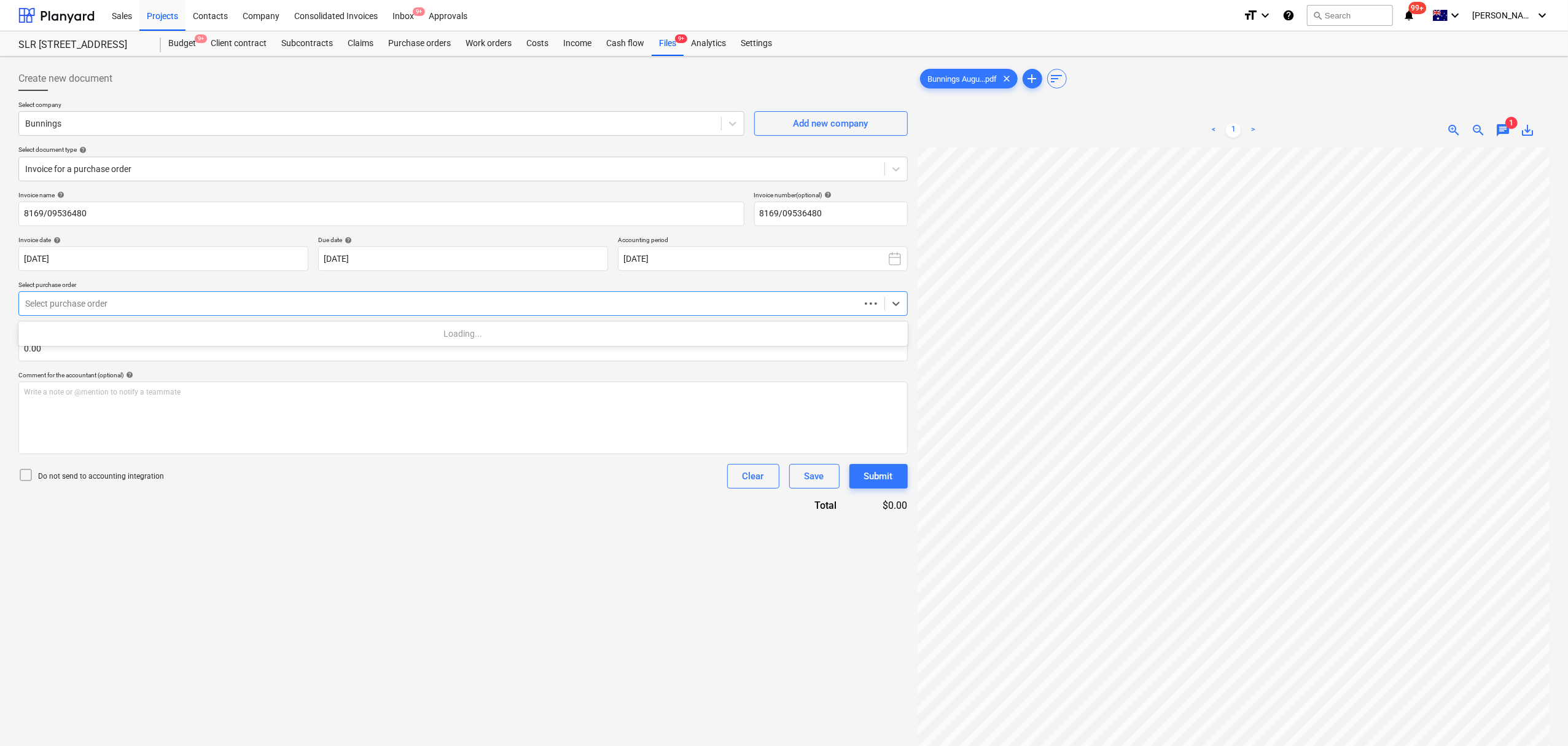
drag, startPoint x: 280, startPoint y: 299, endPoint x: 270, endPoint y: 307, distance: 12.8
click at [277, 300] on div at bounding box center [440, 303] width 829 height 12
click at [1511, 147] on div "< 1 > zoom_in zoom_out chat 1 save_alt" at bounding box center [1234, 485] width 632 height 746
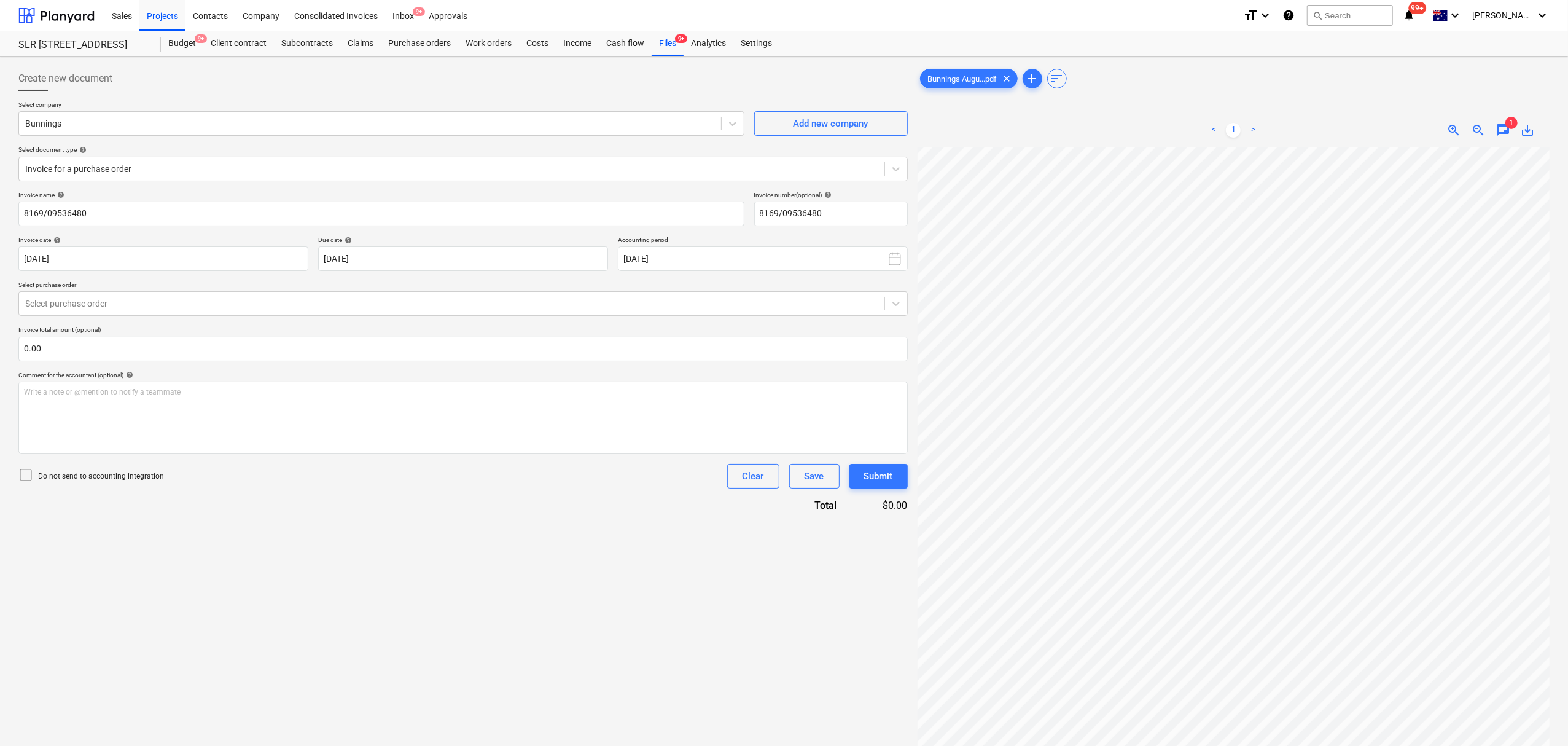
click at [1509, 145] on div "< 1 > zoom_in zoom_out chat 1 save_alt" at bounding box center [1234, 130] width 632 height 34
click at [1491, 126] on div "chat" at bounding box center [1503, 130] width 24 height 14
click at [1497, 126] on div "chat" at bounding box center [1503, 130] width 24 height 14
drag, startPoint x: 1499, startPoint y: 129, endPoint x: 1495, endPoint y: 146, distance: 17.5
click at [1499, 130] on span "chat" at bounding box center [1502, 130] width 14 height 14
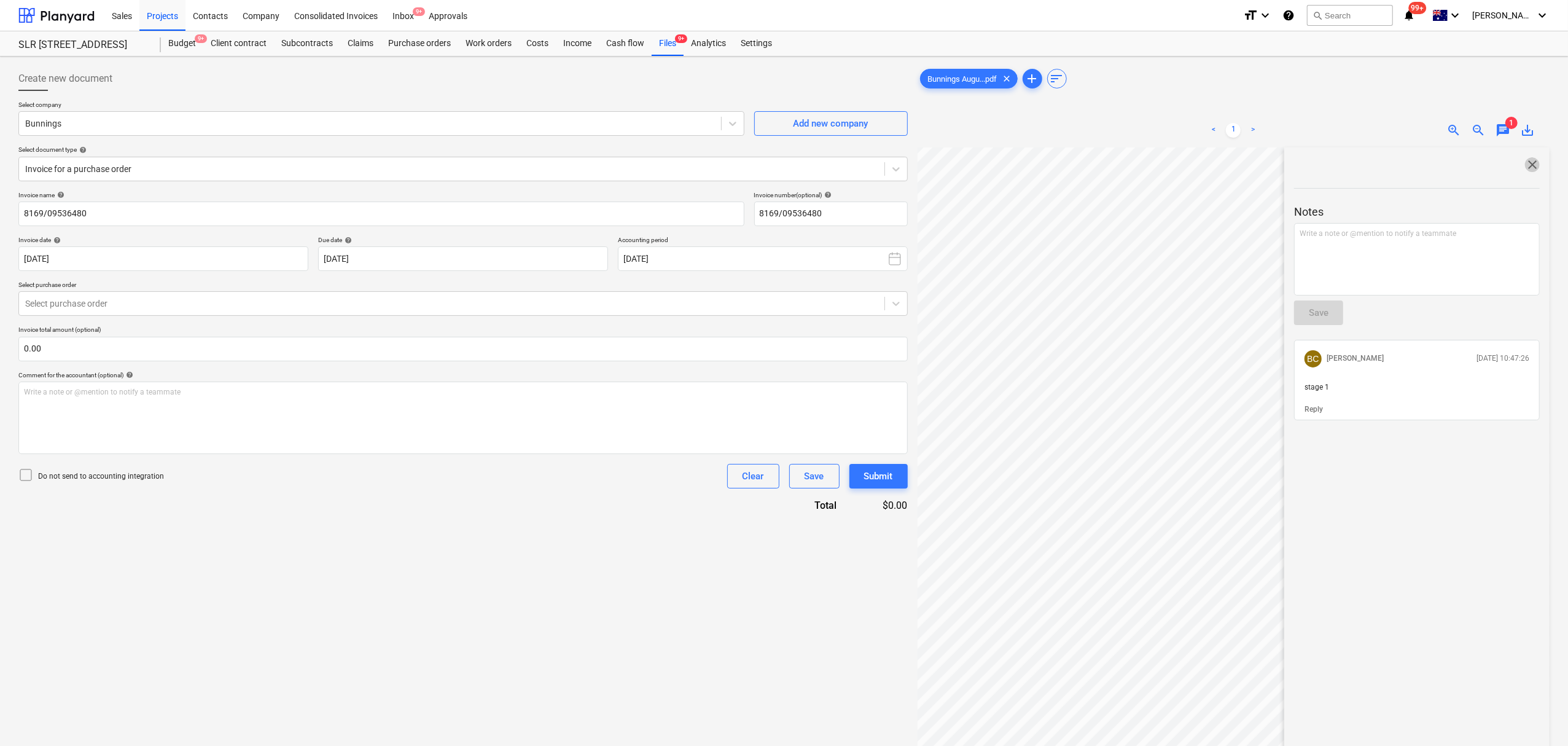
click at [1525, 170] on span "close" at bounding box center [1532, 164] width 14 height 14
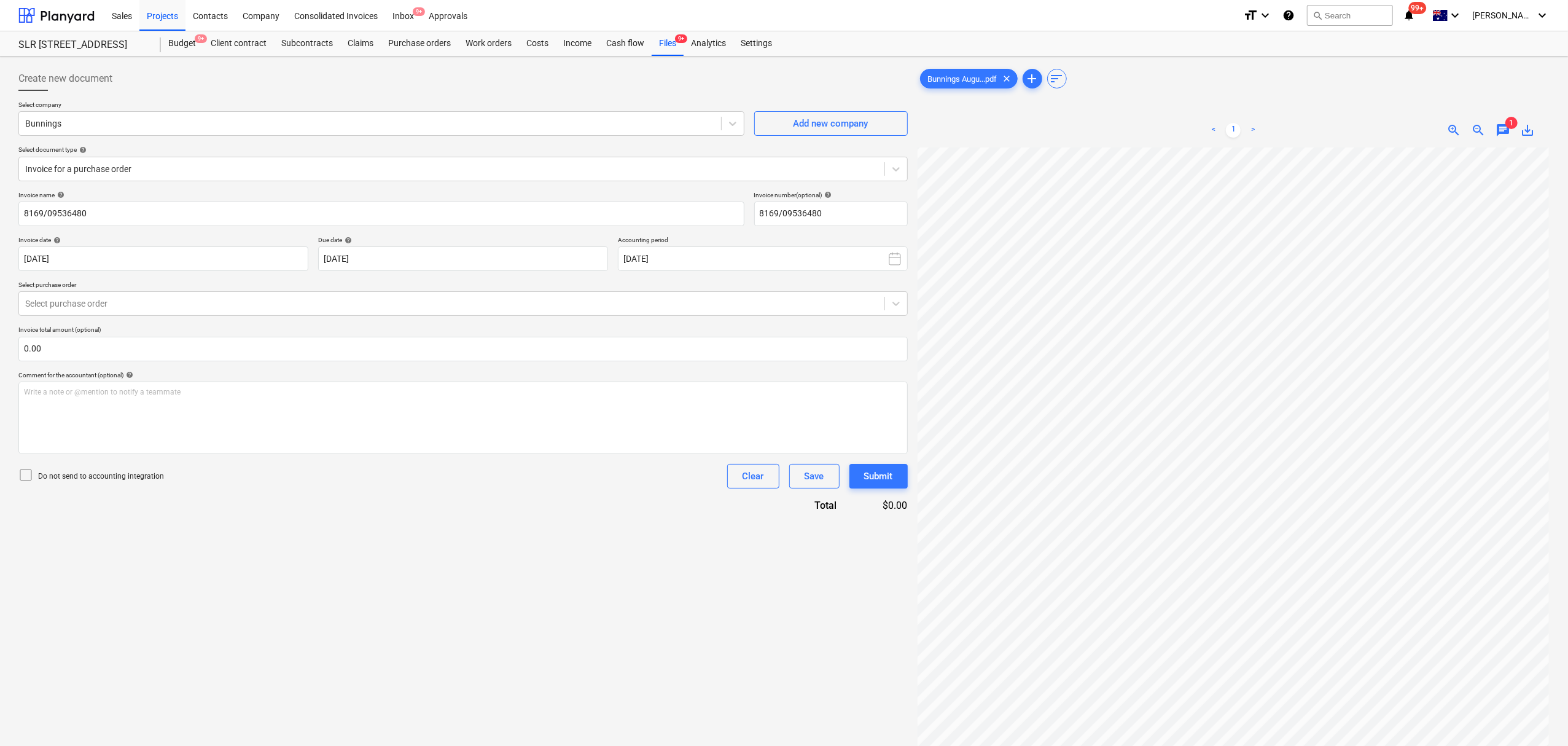
scroll to position [0, 106]
click at [1202, 16] on div "Sales Projects Contacts Company Consolidated Invoices Inbox 9+ Approvals format…" at bounding box center [784, 434] width 1568 height 869
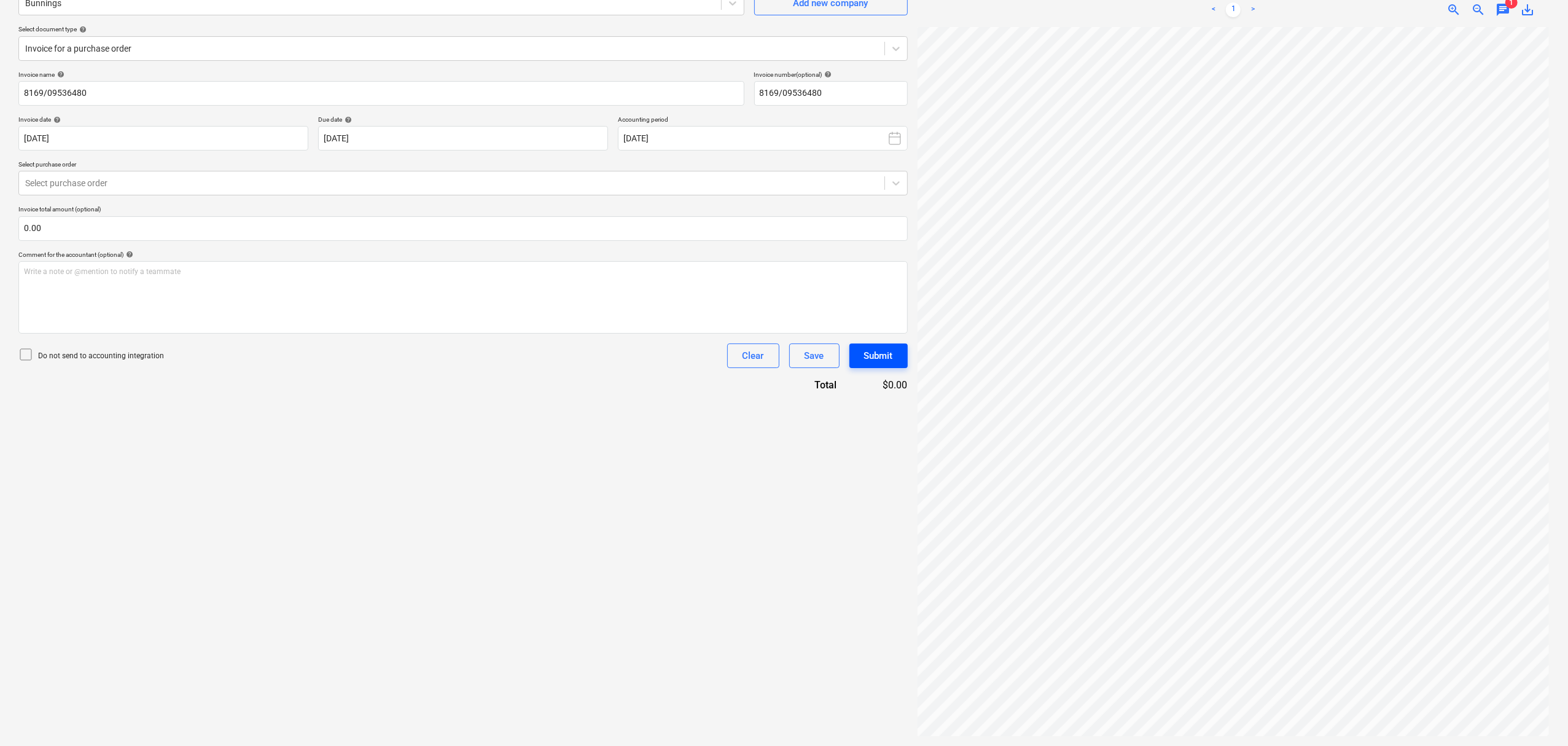
scroll to position [123, 0]
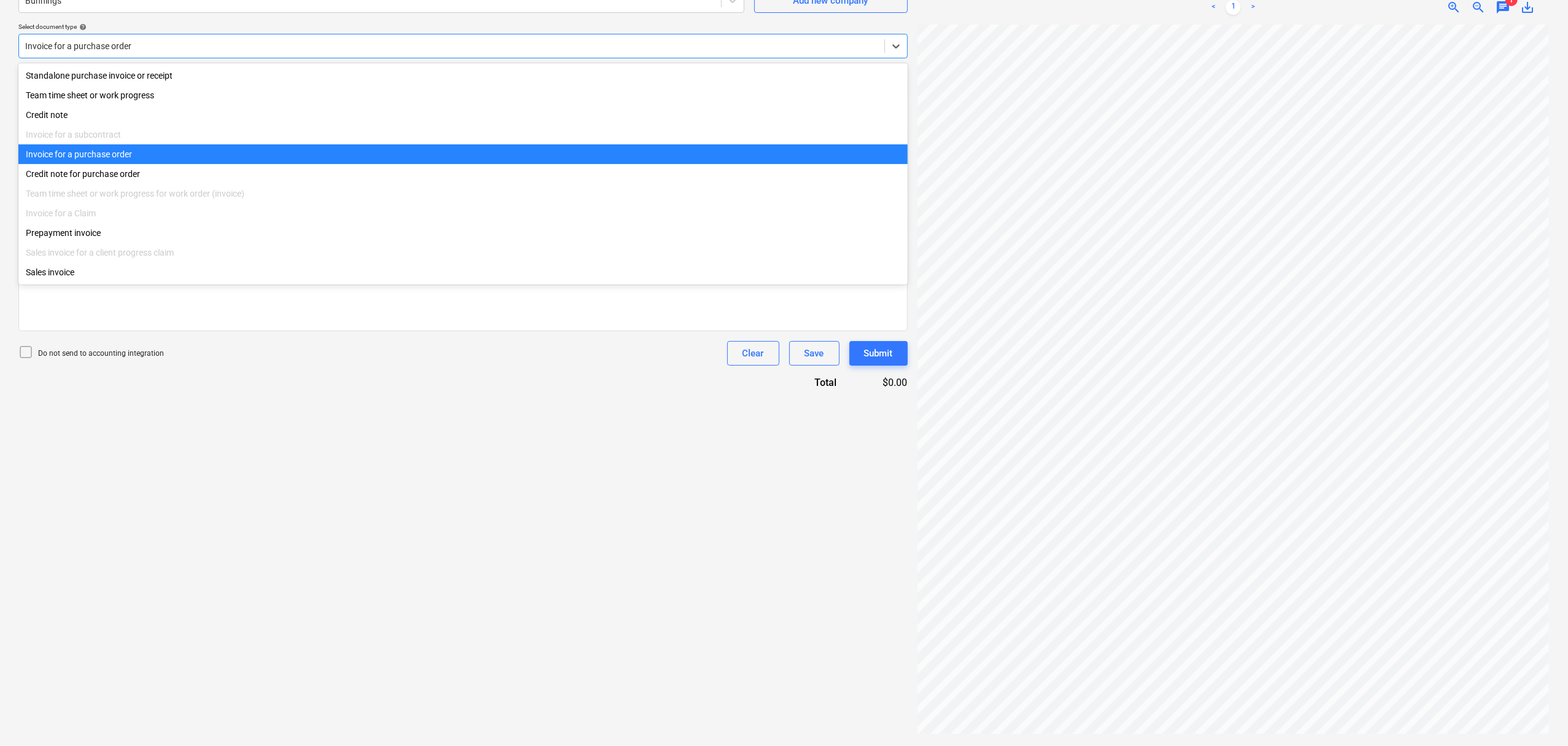
click at [124, 52] on div "Invoice for a purchase order" at bounding box center [462, 46] width 889 height 24
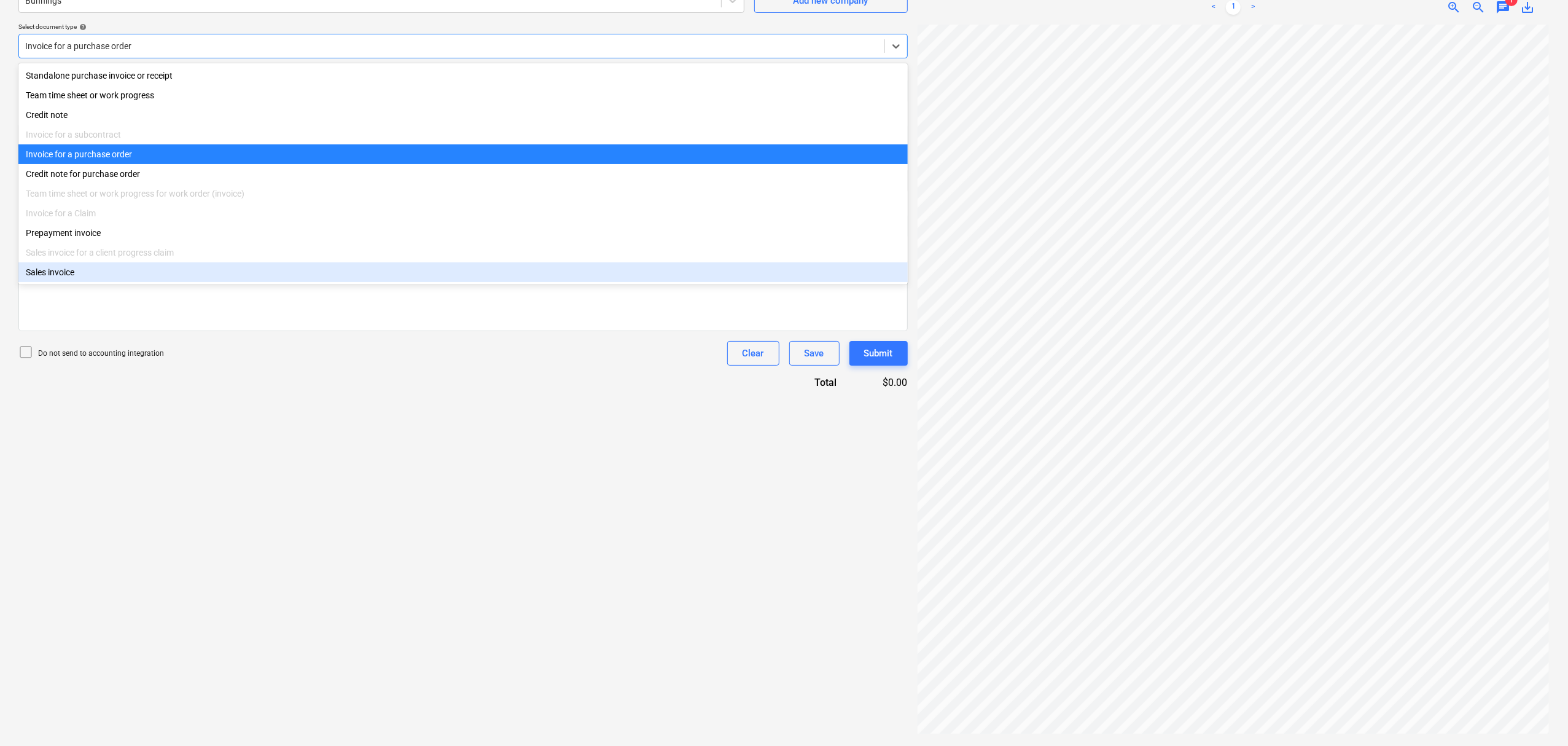
drag, startPoint x: 251, startPoint y: 470, endPoint x: 162, endPoint y: 145, distance: 337.0
click at [251, 467] on div "Create new document Select company Bunnings Add new company Select document typ…" at bounding box center [463, 339] width 899 height 802
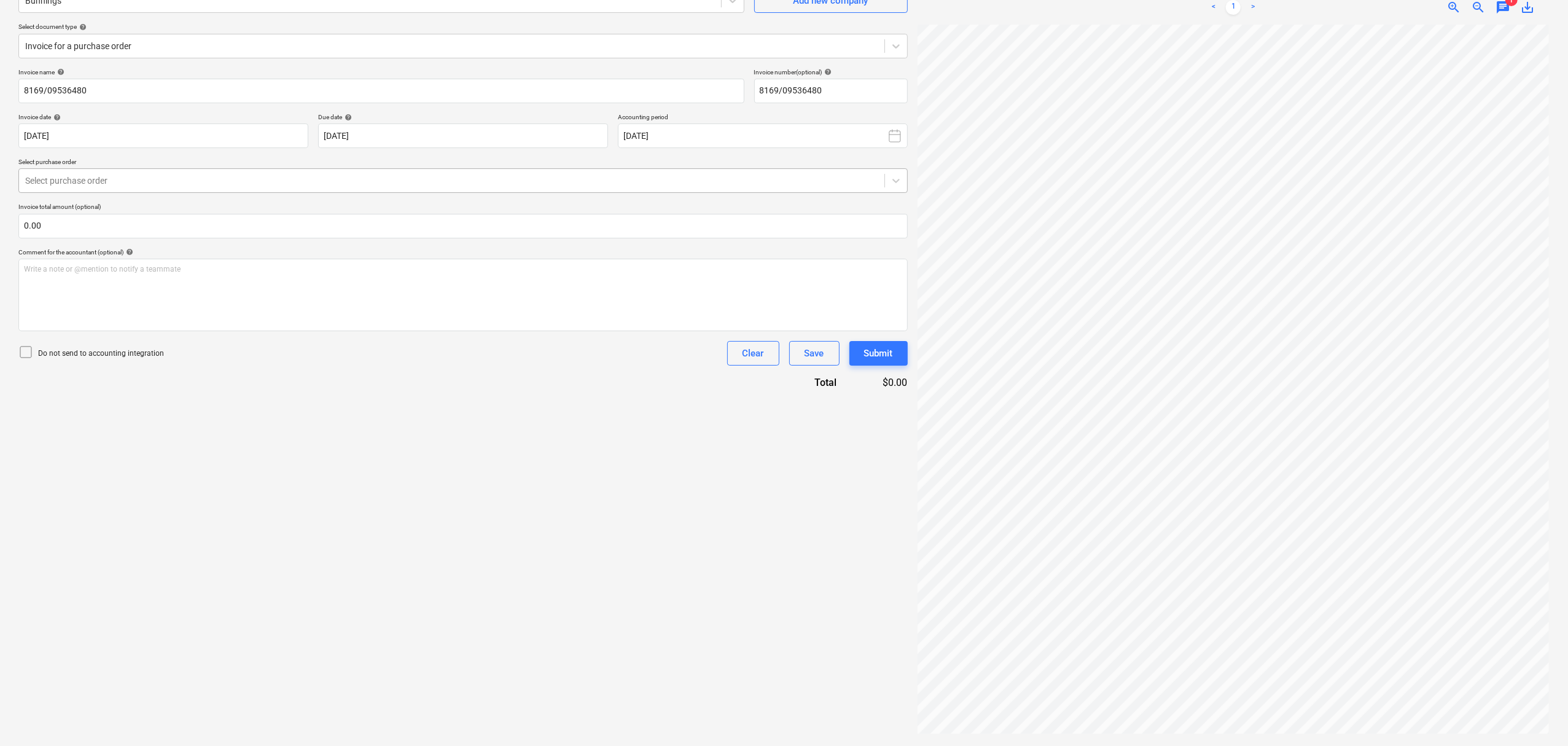
click at [148, 180] on div at bounding box center [452, 181] width 853 height 12
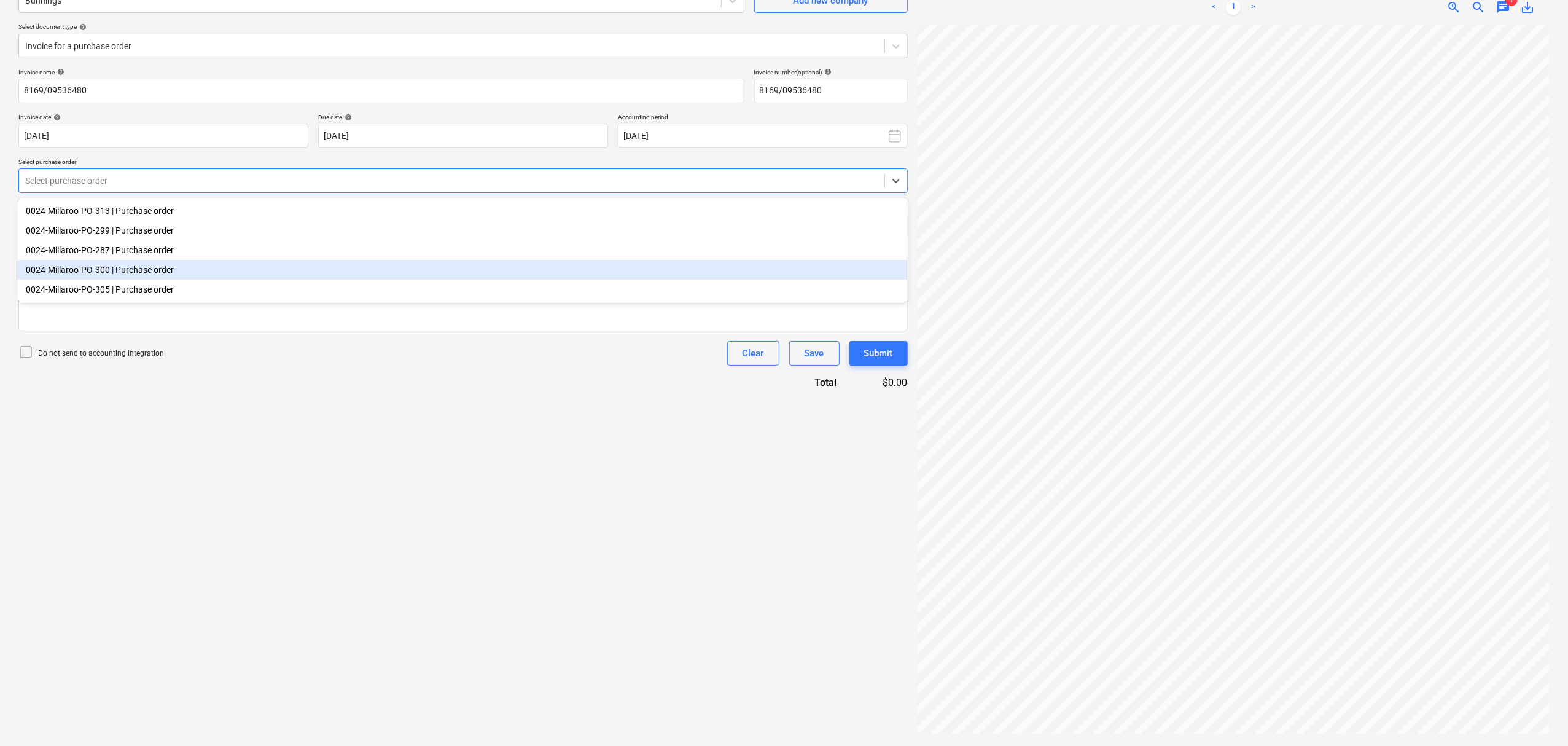
click at [163, 277] on div "0024-Millaroo-PO-300 | Purchase order" at bounding box center [462, 270] width 889 height 20
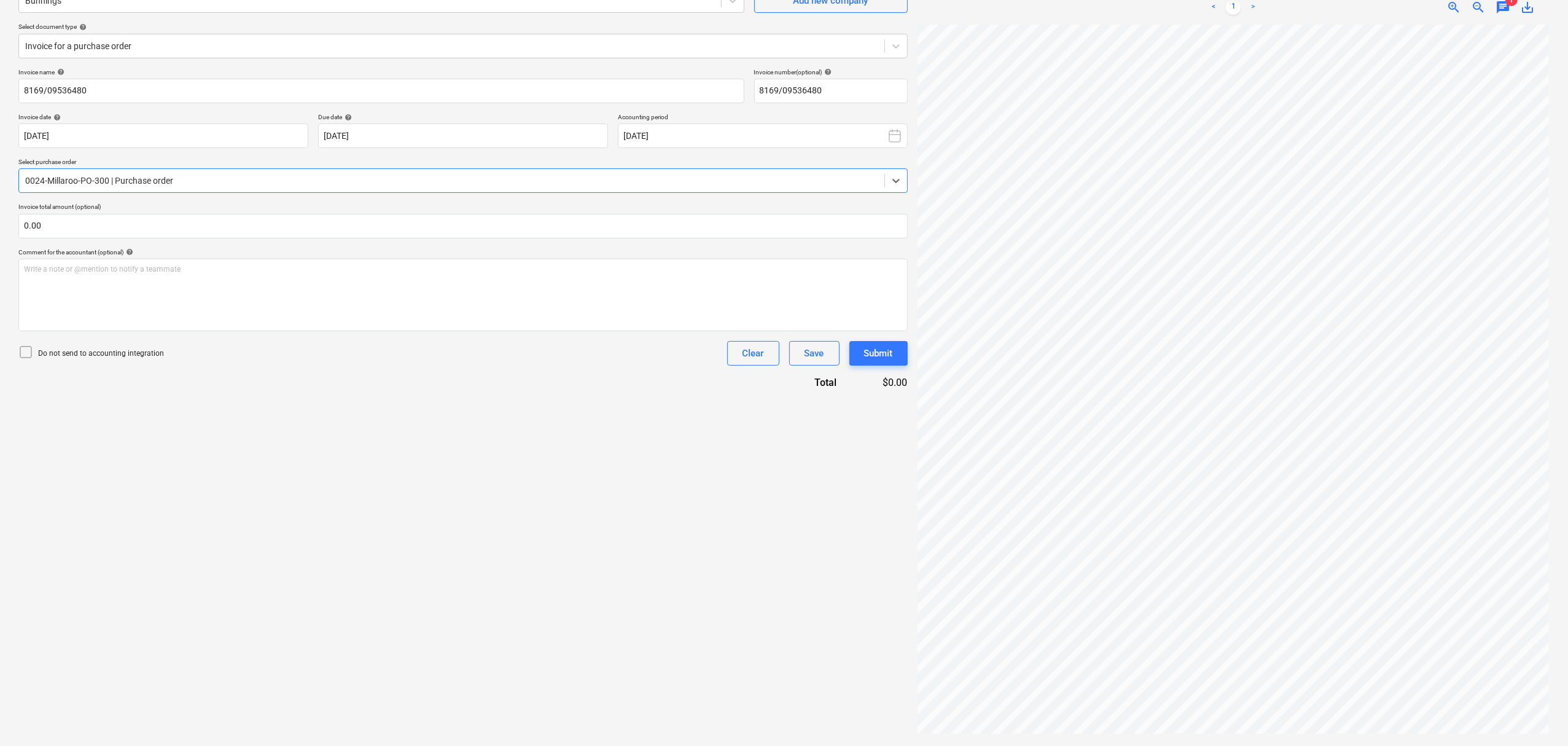
click at [416, 468] on div "Create new document Select company Bunnings Add new company Select document typ…" at bounding box center [463, 339] width 899 height 802
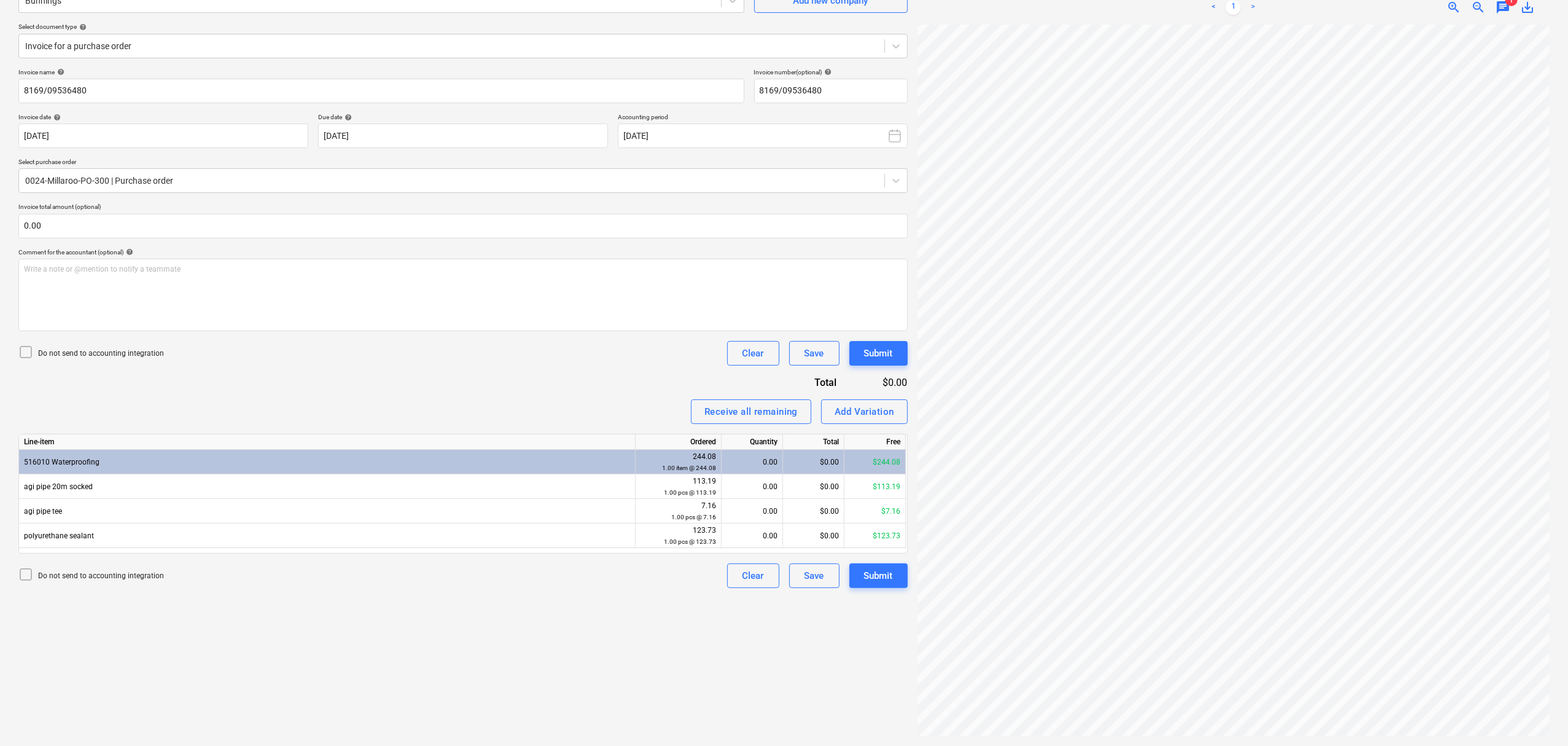
scroll to position [229, 55]
drag, startPoint x: 382, startPoint y: 189, endPoint x: 361, endPoint y: 179, distance: 23.3
click at [382, 188] on div "0024-Millaroo-PO-300 | Purchase order" at bounding box center [452, 181] width 866 height 18
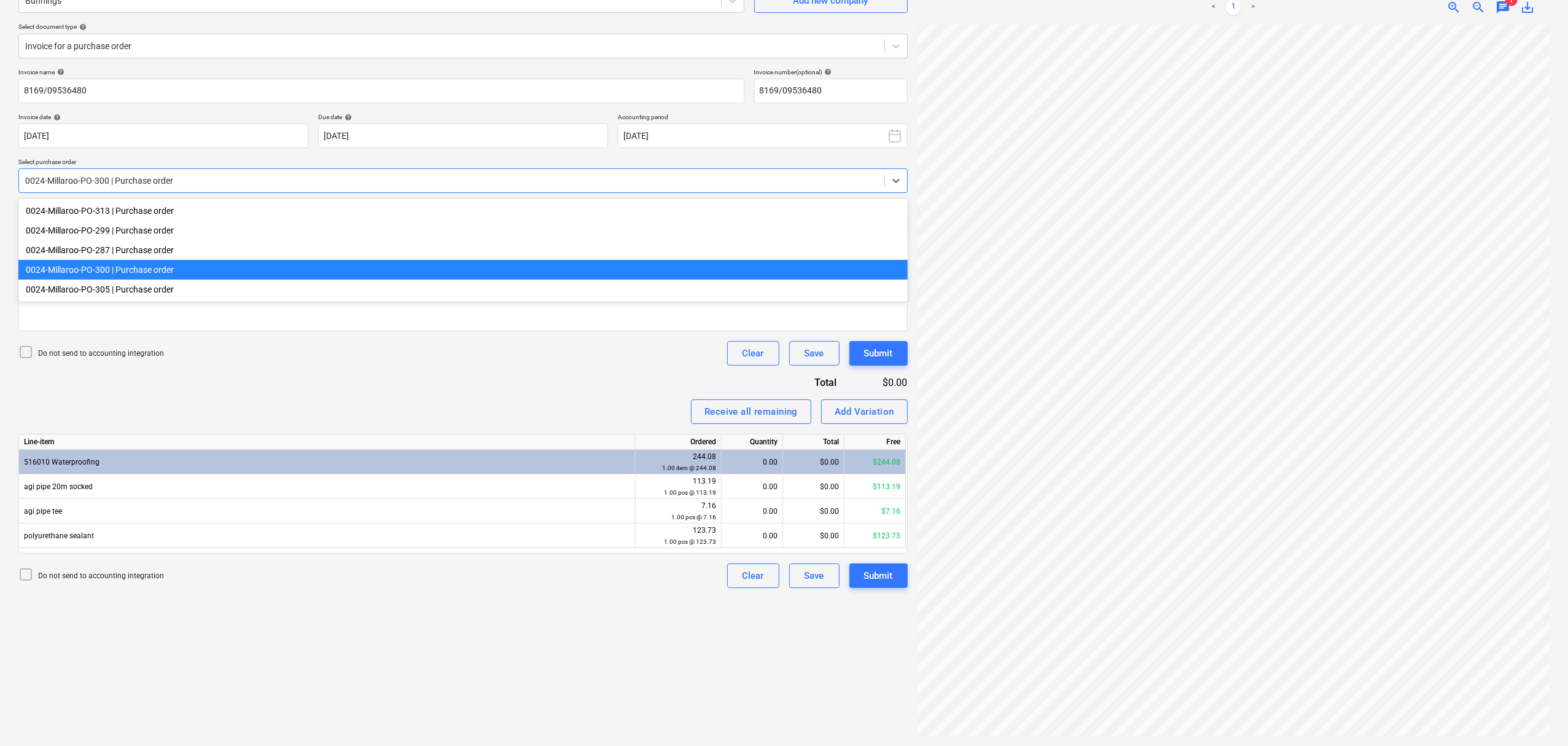
click at [361, 178] on div at bounding box center [452, 181] width 853 height 12
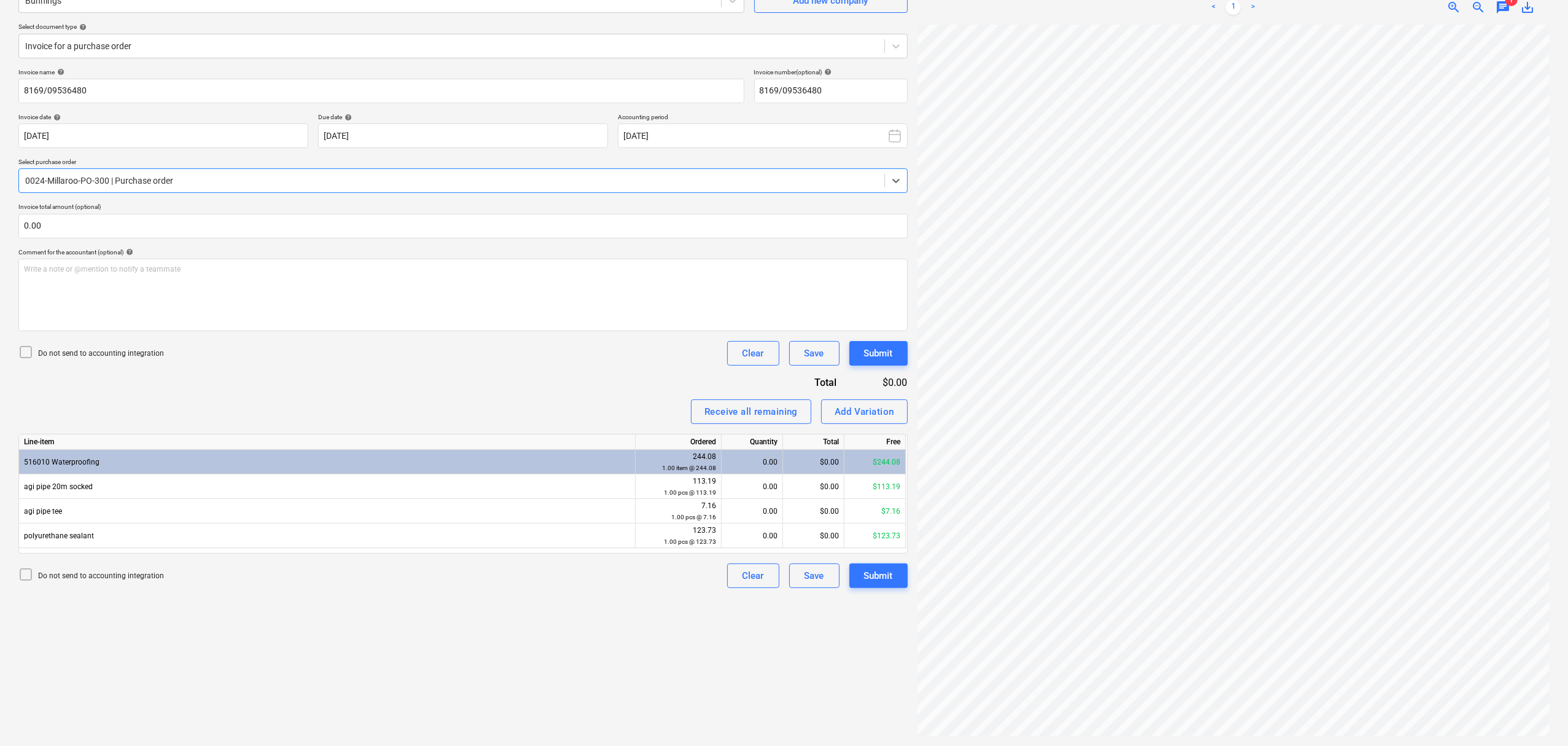
click at [354, 178] on div at bounding box center [452, 181] width 853 height 12
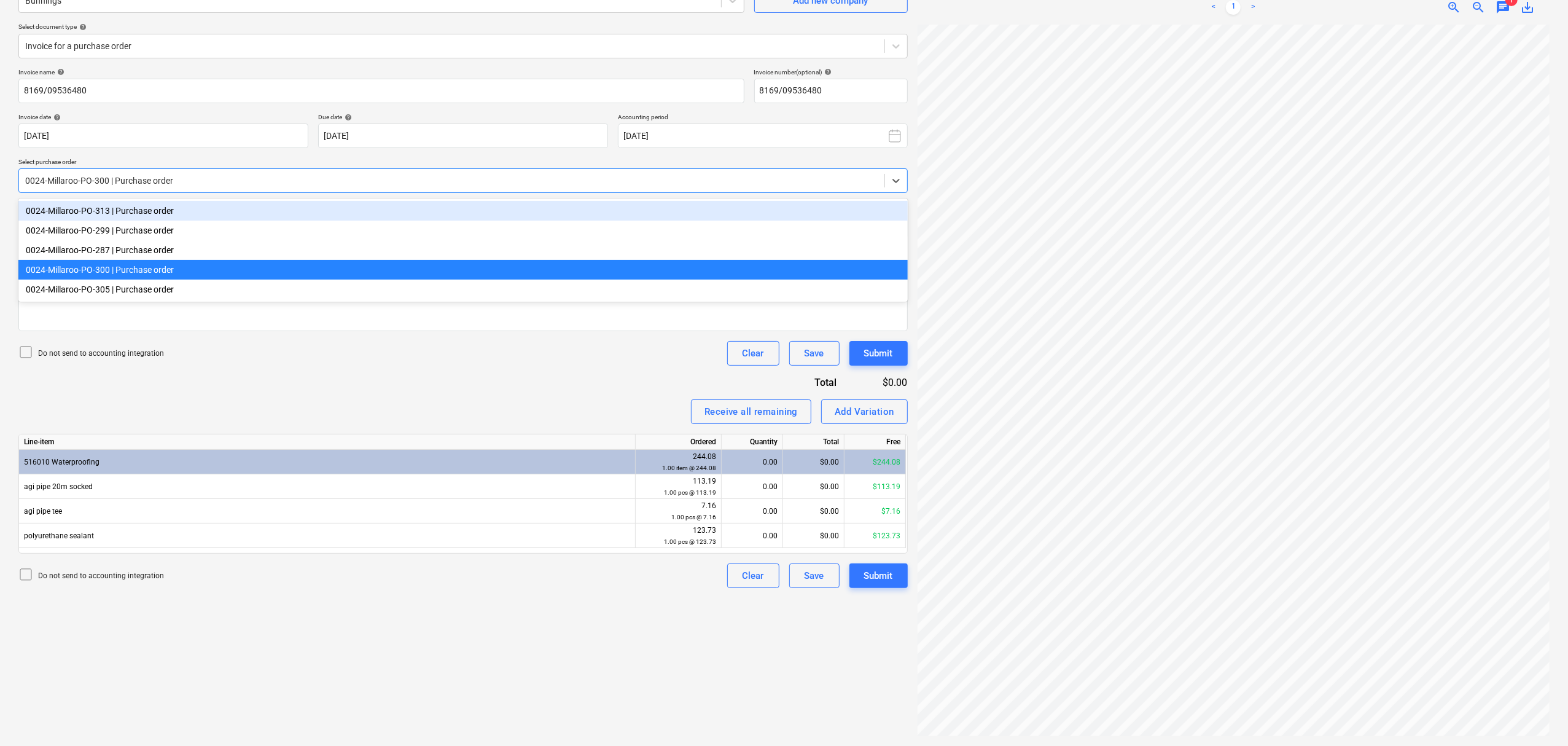
click at [328, 209] on div "0024-Millaroo-PO-313 | Purchase order" at bounding box center [462, 211] width 889 height 20
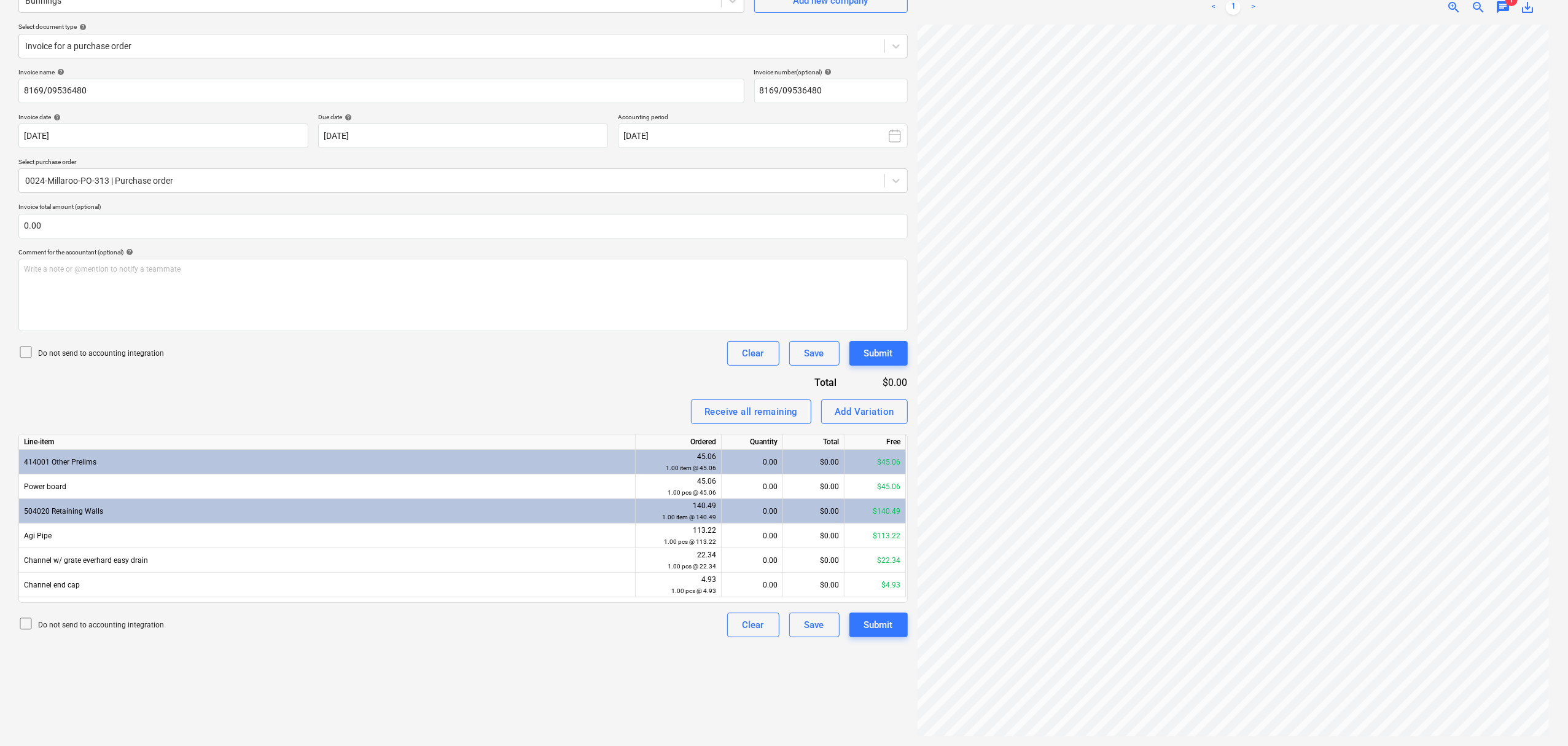
scroll to position [86, 106]
click at [1497, 8] on span "chat" at bounding box center [1502, 7] width 14 height 14
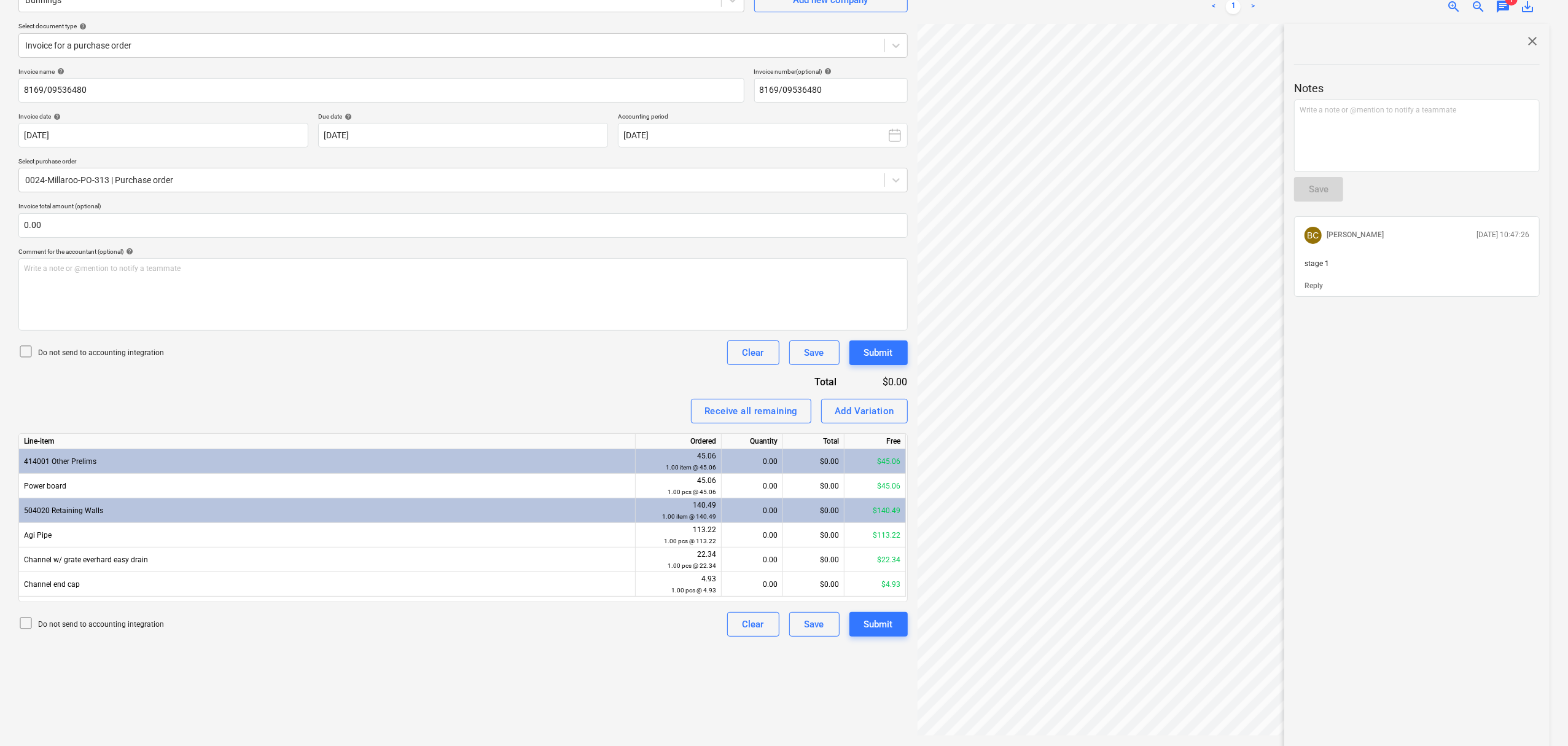
click at [1525, 40] on span "close" at bounding box center [1532, 40] width 14 height 14
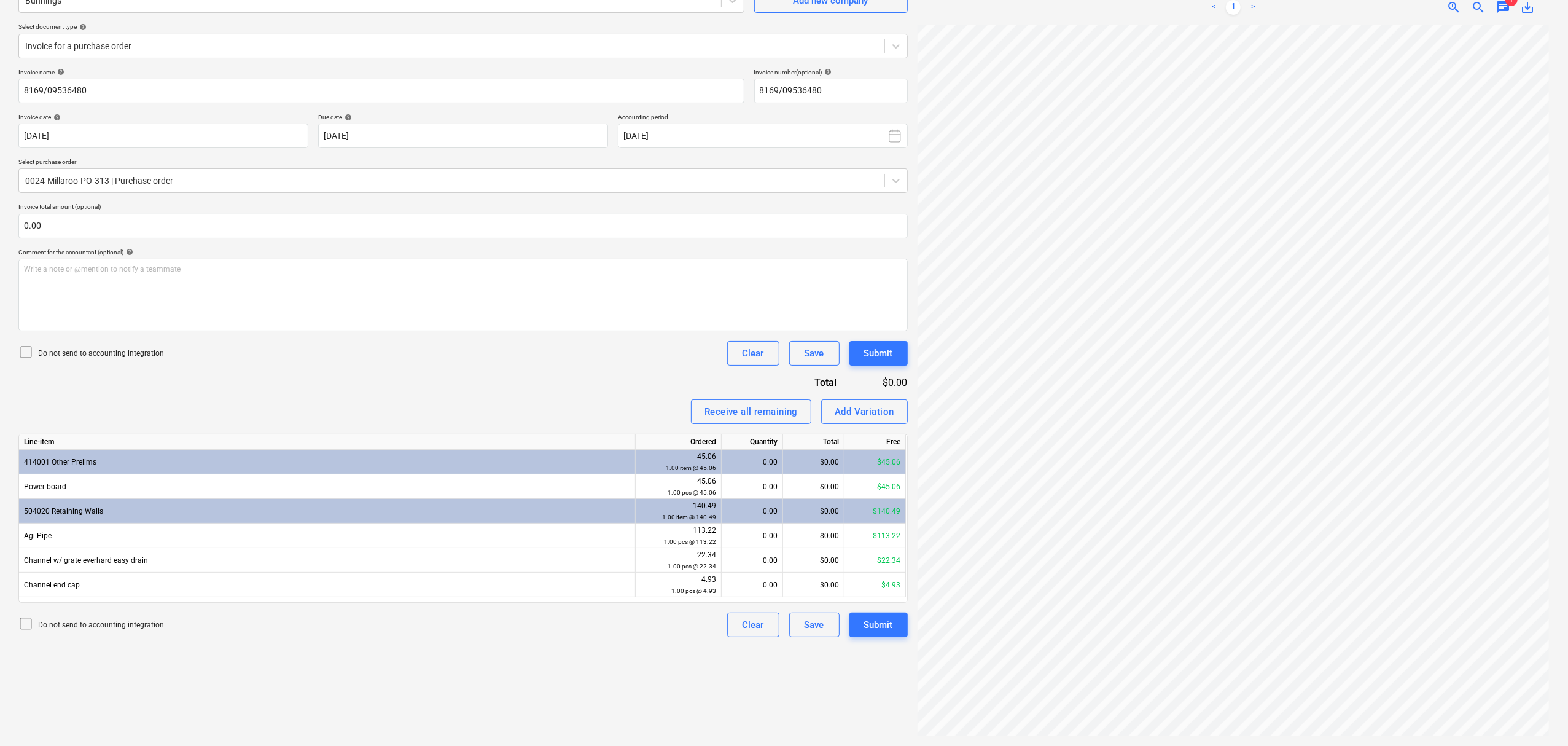
scroll to position [168, 106]
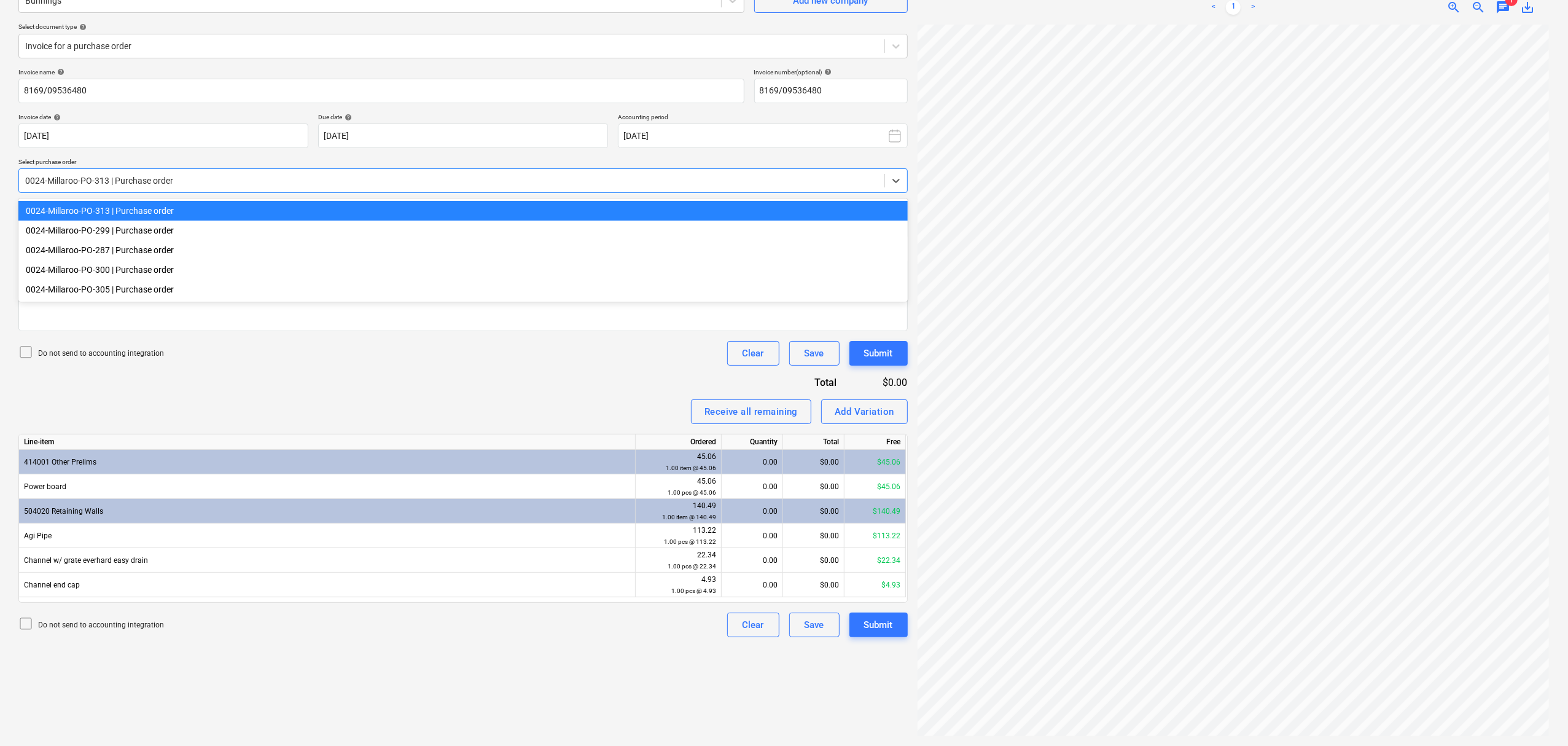
click at [251, 182] on div at bounding box center [452, 181] width 853 height 12
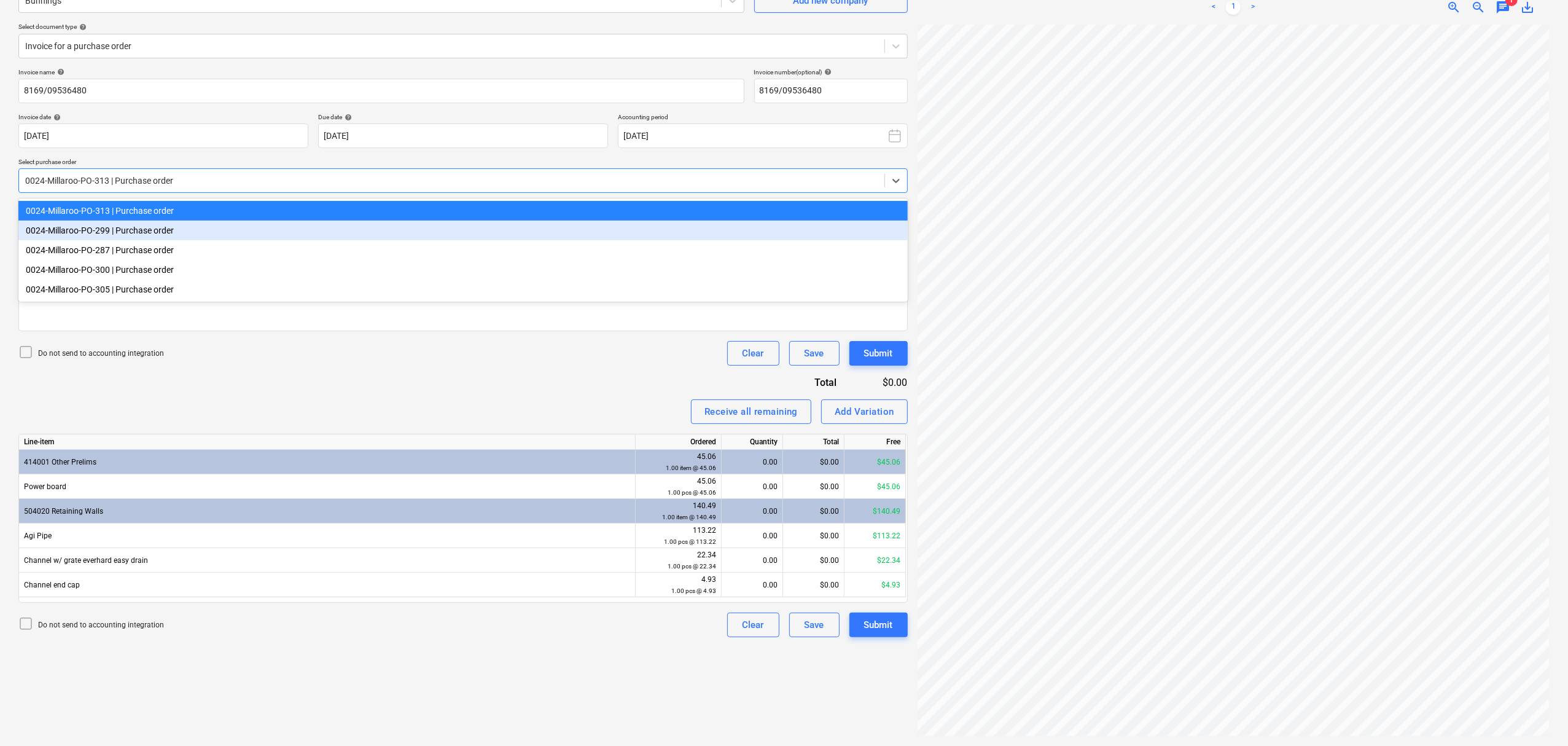
click at [234, 231] on div "0024-Millaroo-PO-299 | Purchase order" at bounding box center [462, 230] width 889 height 20
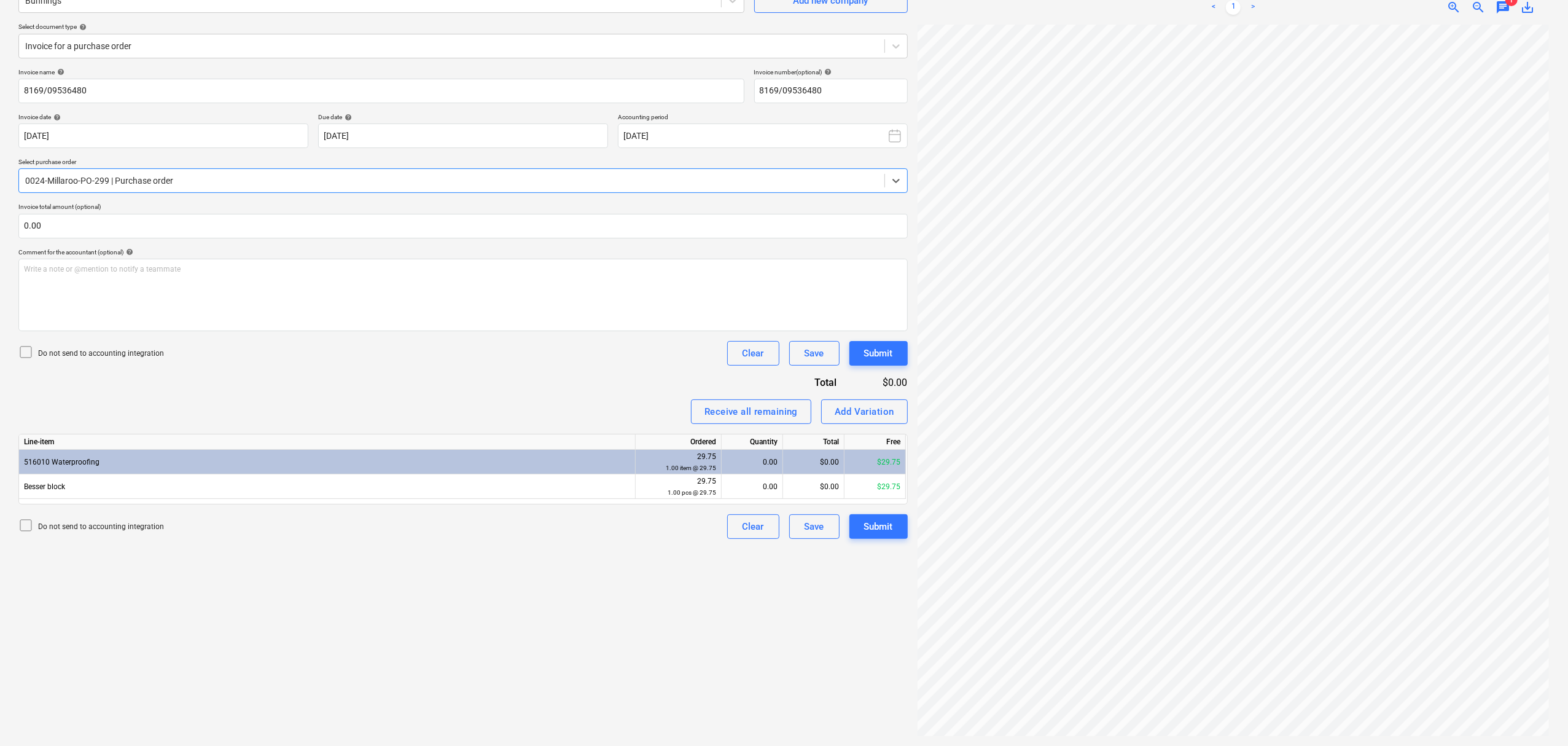
click at [222, 177] on div at bounding box center [452, 181] width 853 height 12
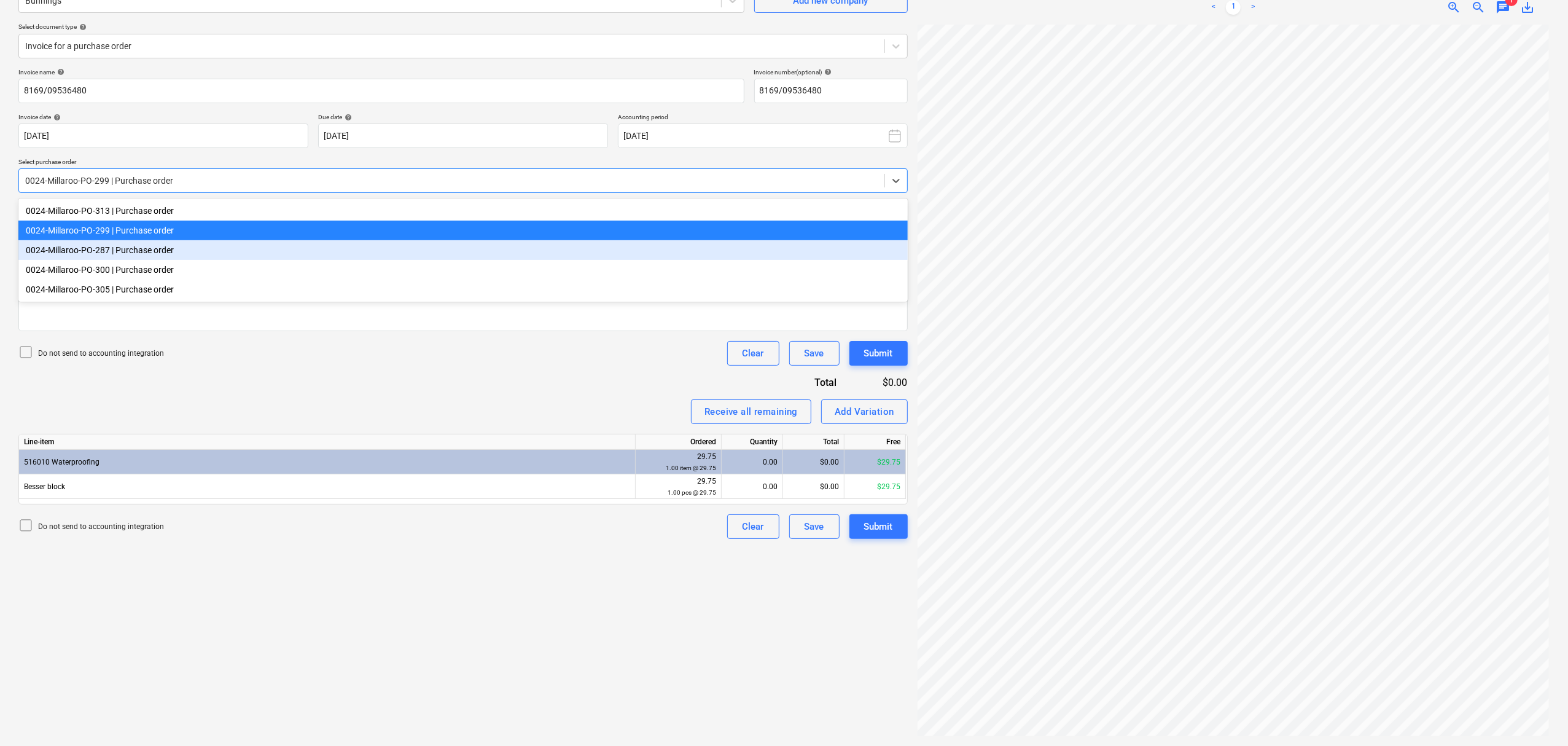
click at [231, 253] on div "0024-Millaroo-PO-287 | Purchase order" at bounding box center [462, 250] width 889 height 20
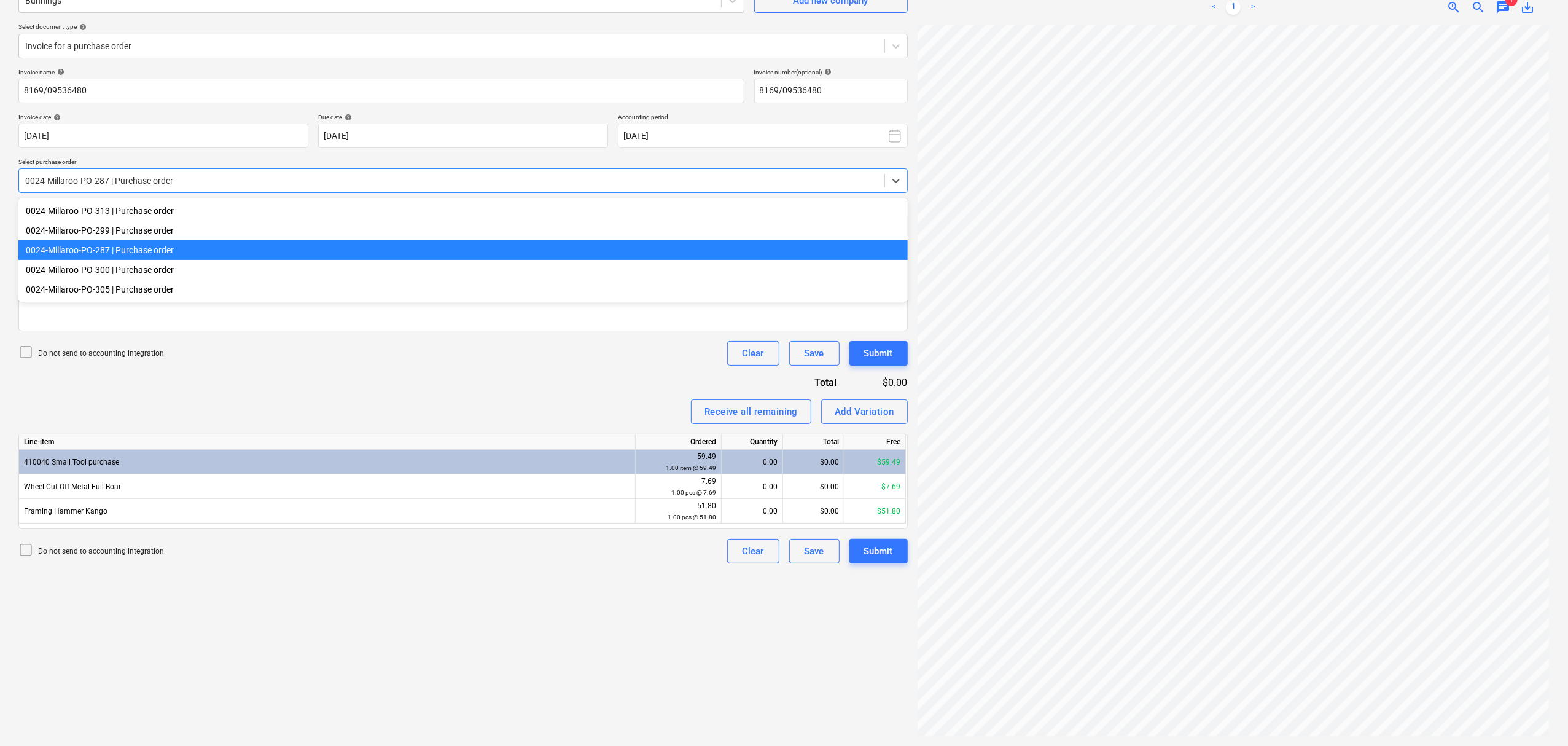
click at [216, 183] on div at bounding box center [452, 181] width 853 height 12
click at [212, 264] on div "0024-Millaroo-PO-300 | Purchase order" at bounding box center [462, 270] width 889 height 20
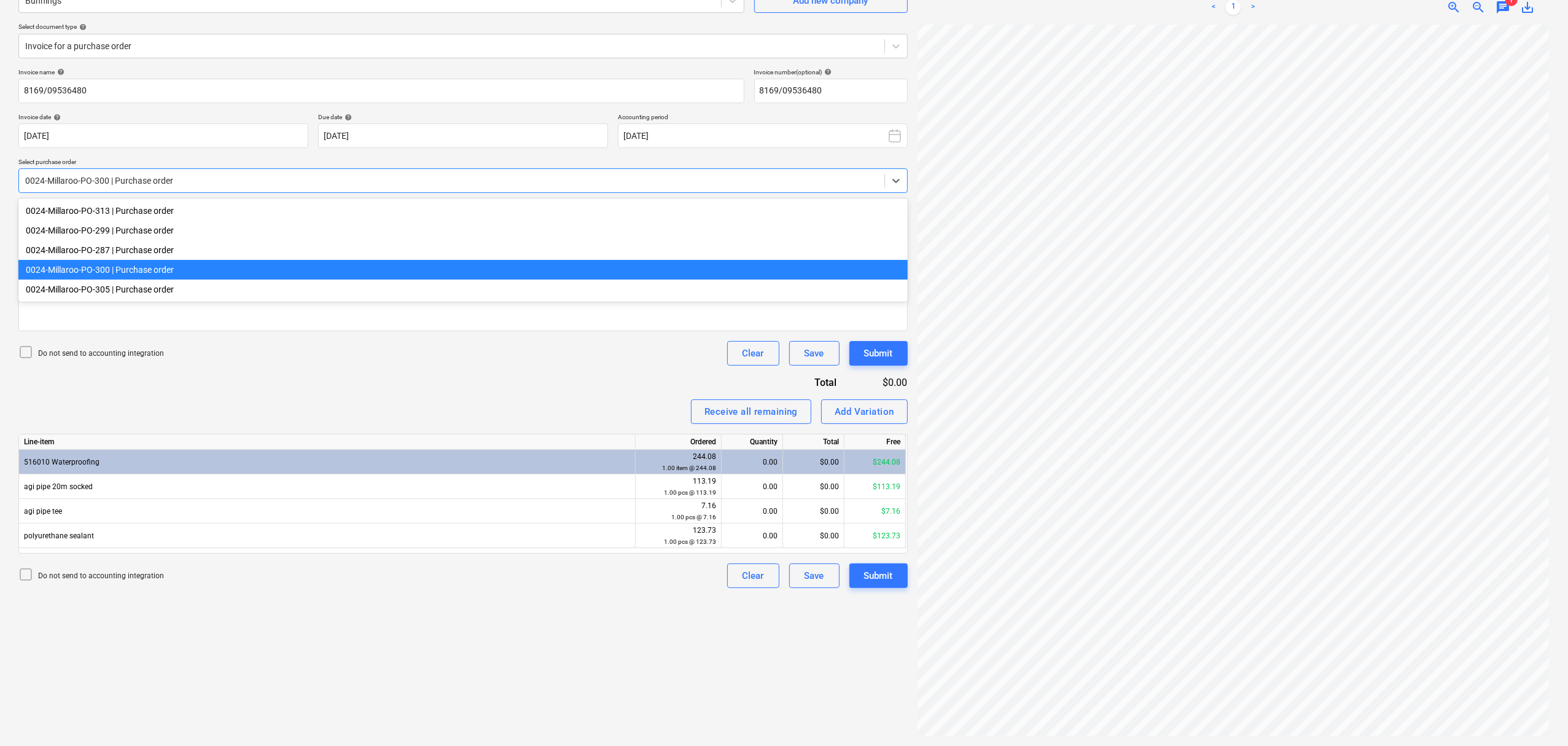
click at [209, 192] on div "0024-Millaroo-PO-300 | Purchase order" at bounding box center [462, 181] width 889 height 24
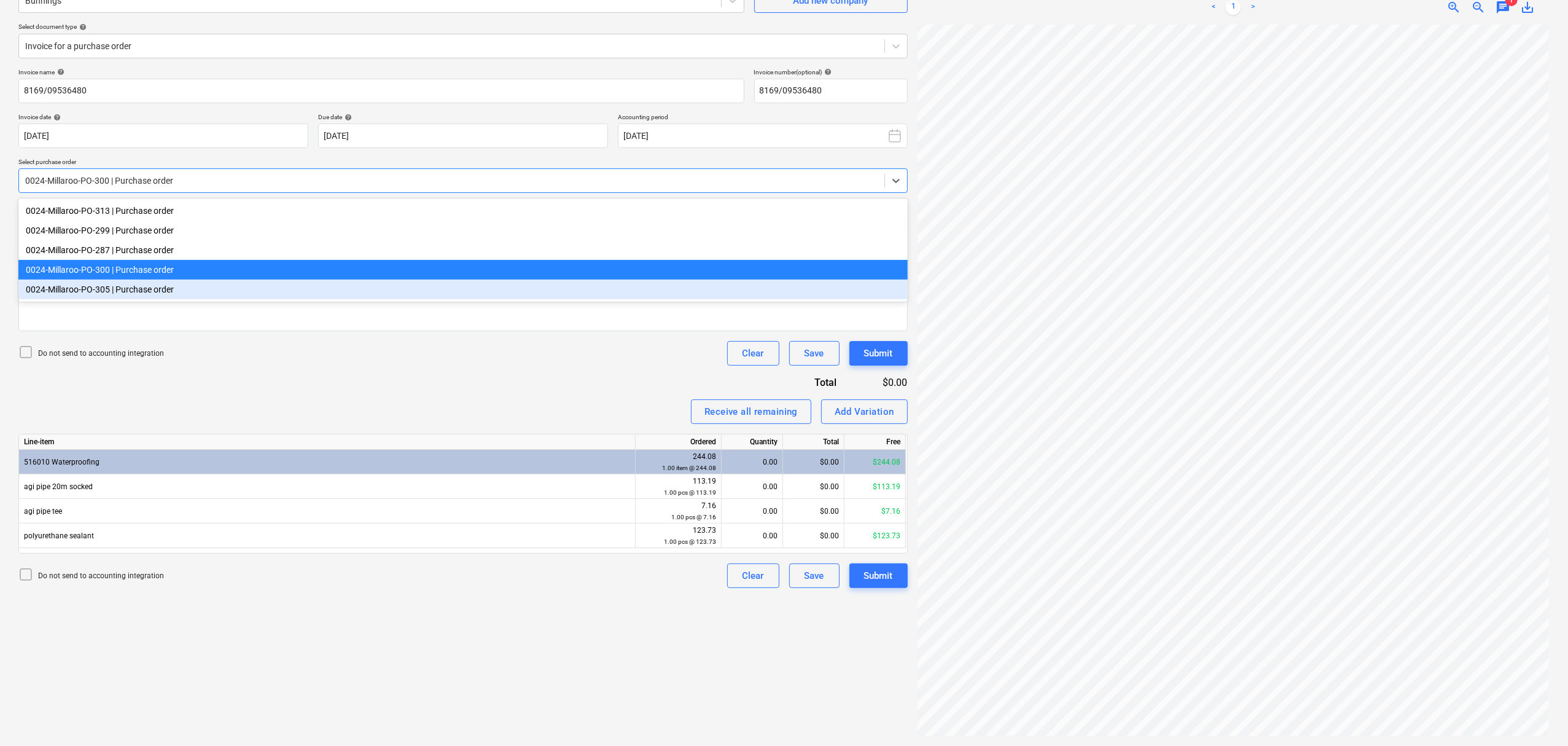
click at [200, 291] on div "0024-Millaroo-PO-305 | Purchase order" at bounding box center [462, 290] width 889 height 20
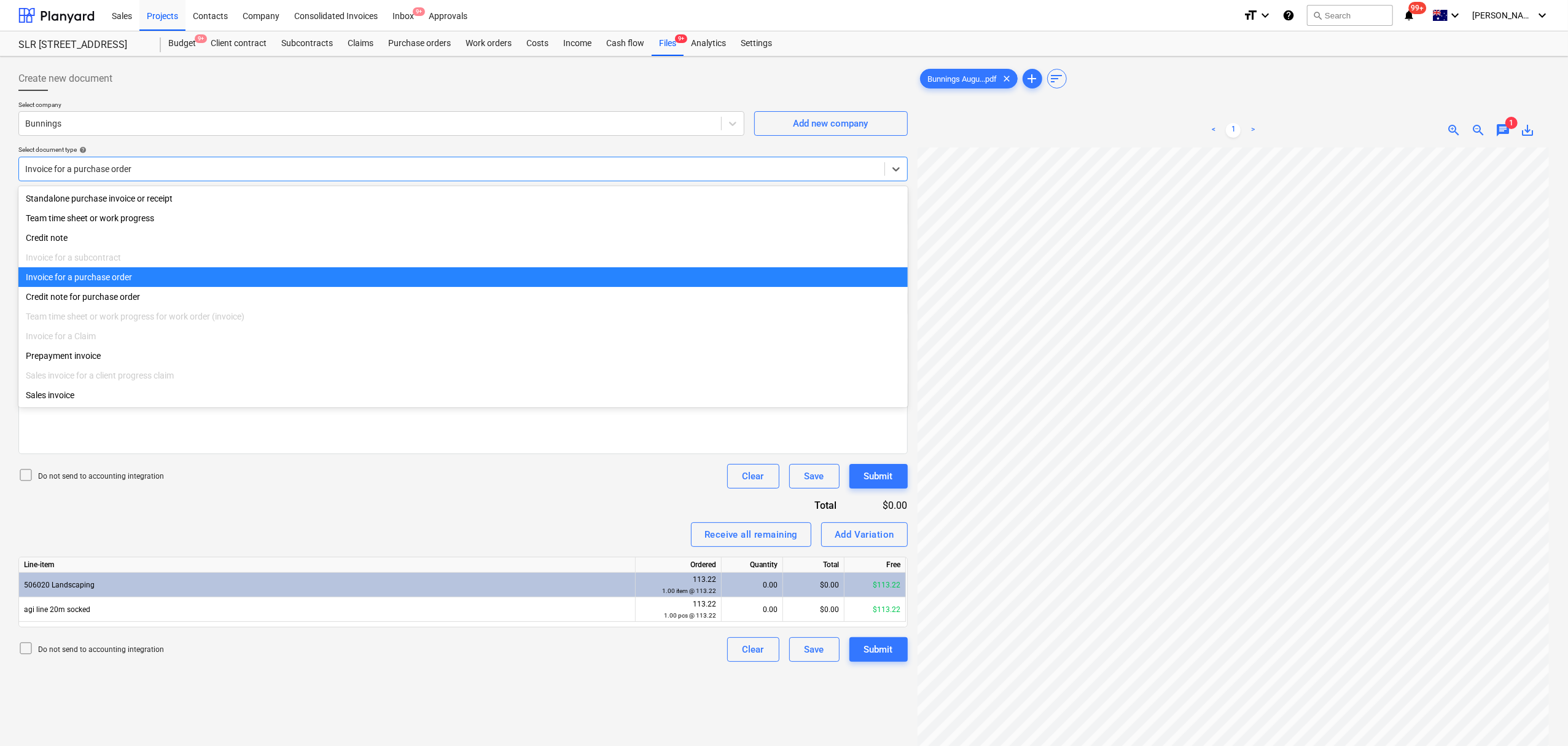
click at [213, 175] on div "Invoice for a purchase order" at bounding box center [452, 168] width 866 height 18
click at [180, 193] on div "Standalone purchase invoice or receipt" at bounding box center [462, 199] width 889 height 20
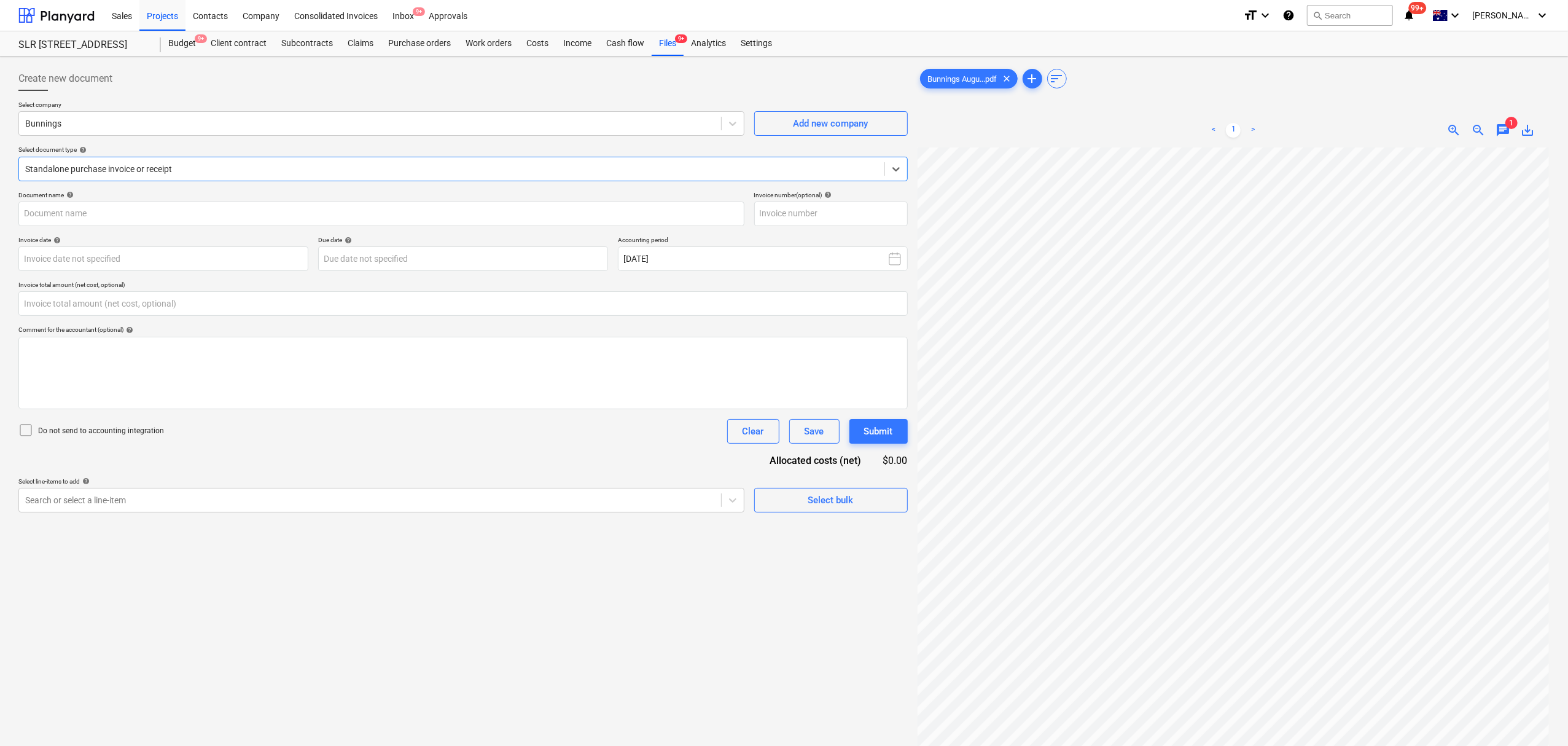
type input "8169/09536480"
type input "05 Aug 2025"
type input "0.00"
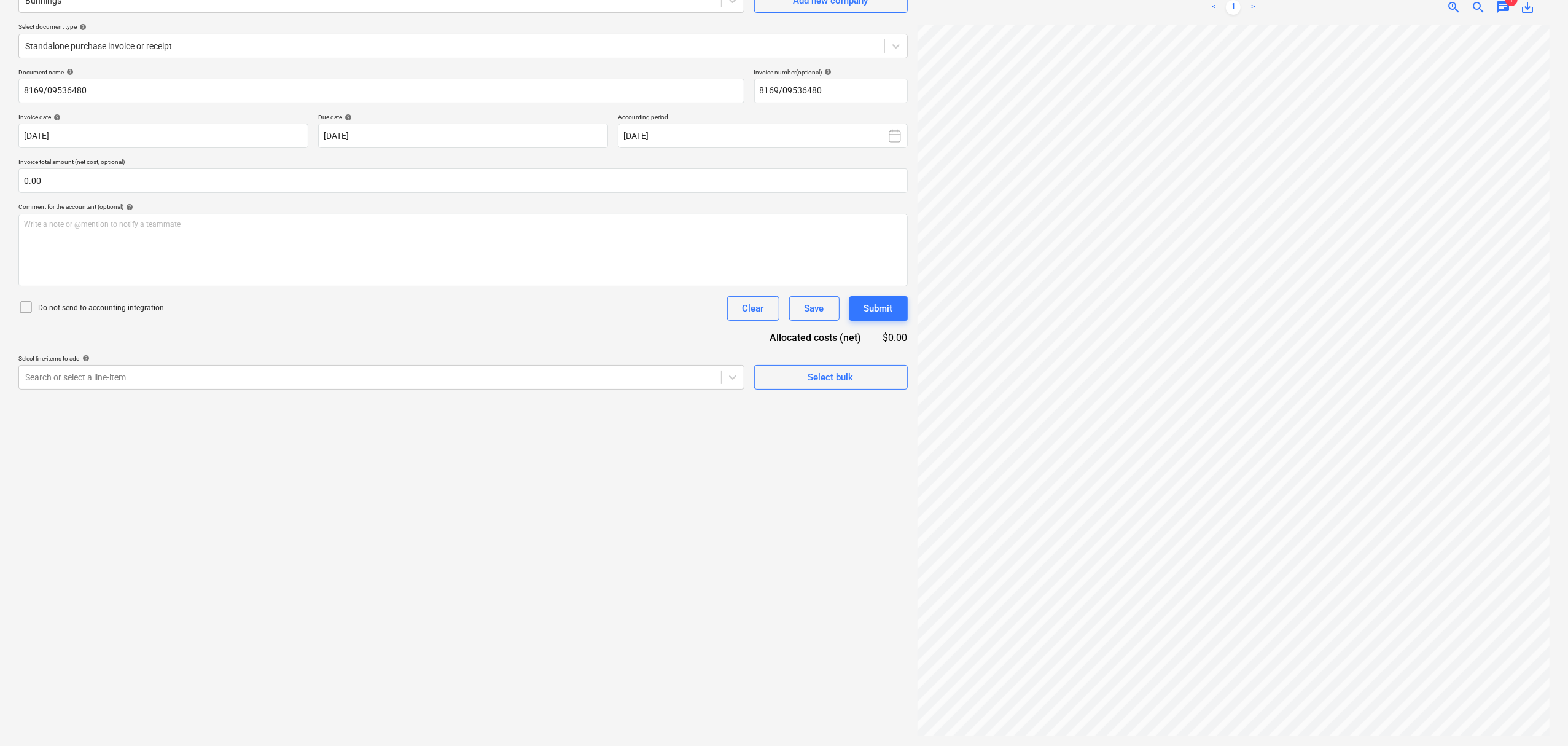
scroll to position [111, 18]
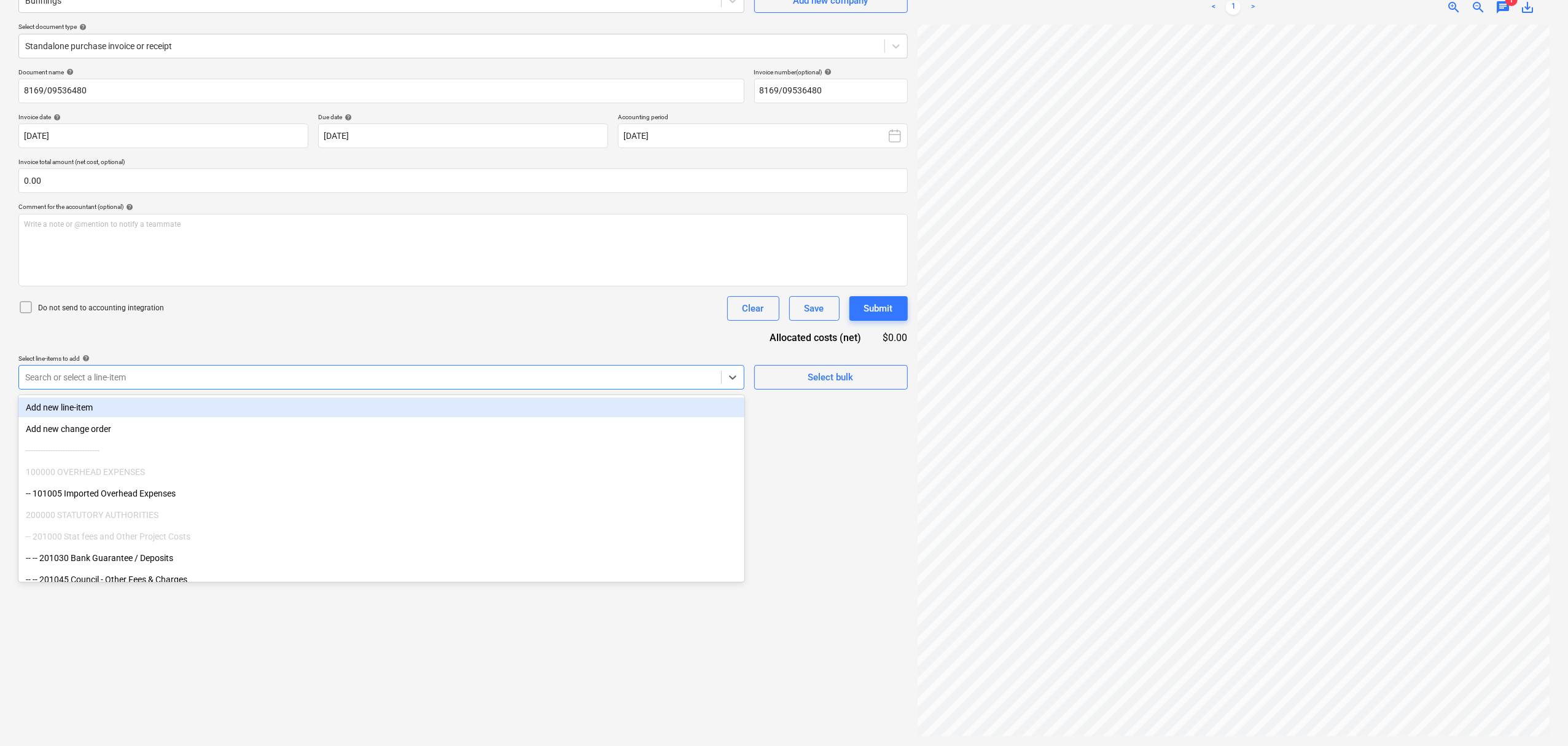
click at [297, 373] on div at bounding box center [370, 377] width 690 height 12
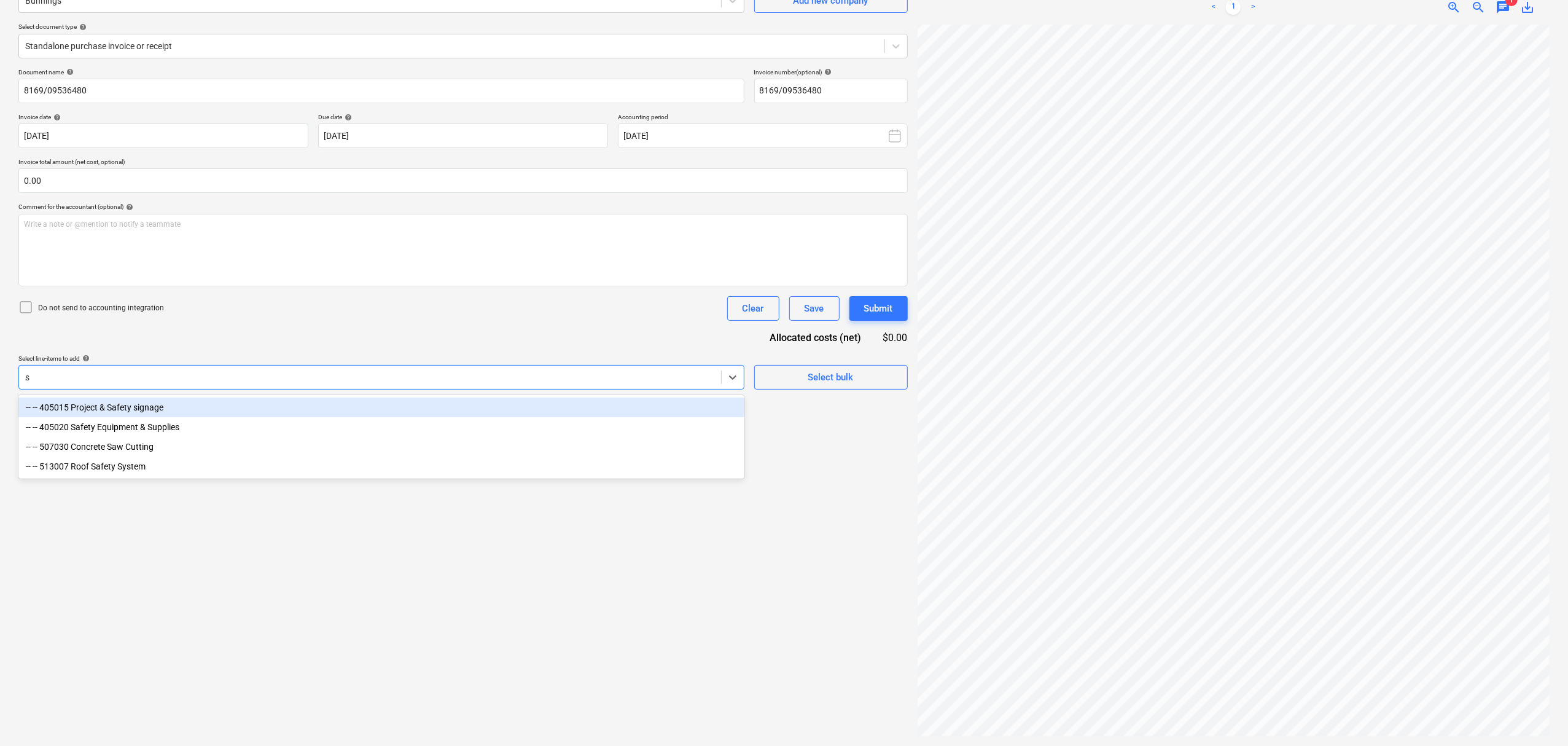
type input "sa"
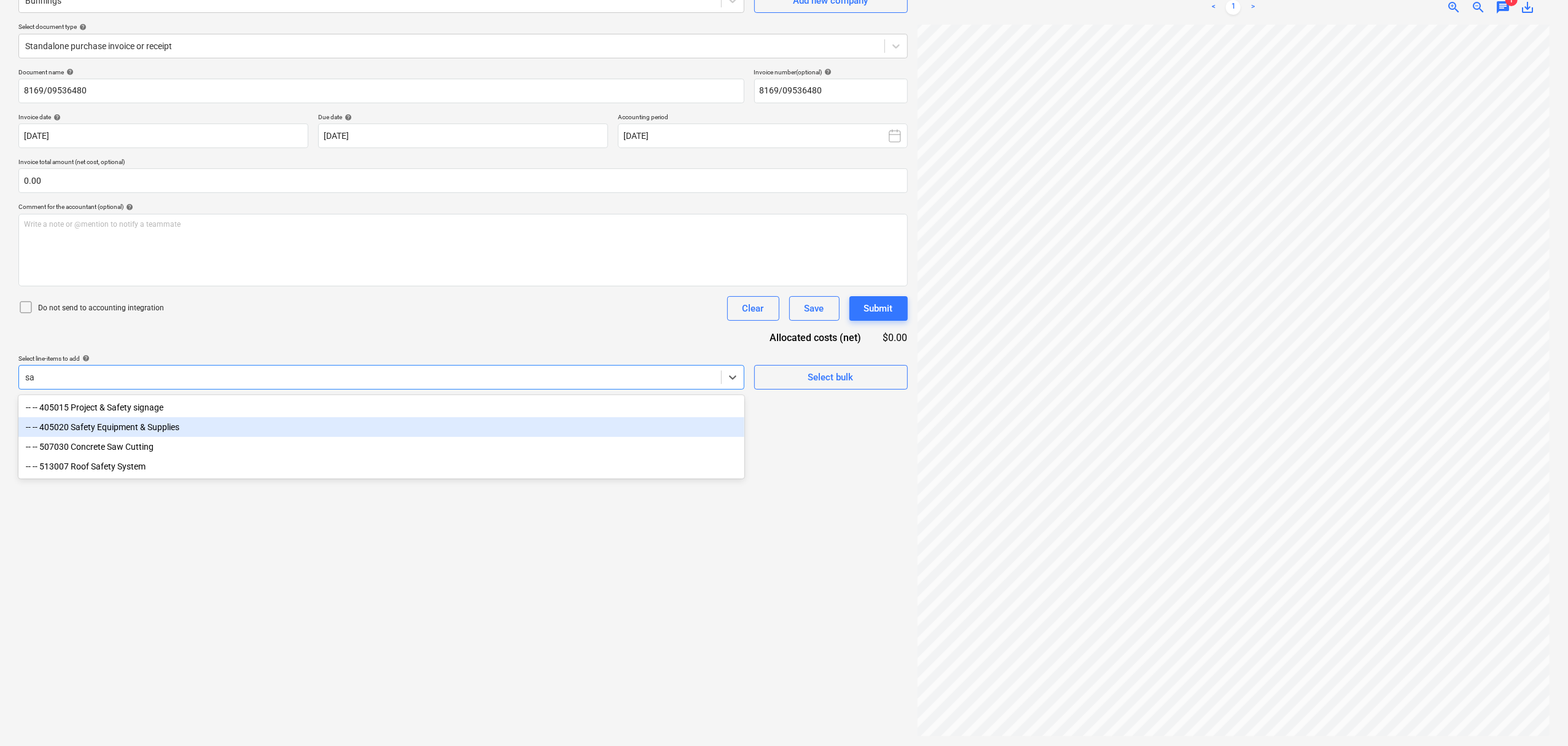
click at [274, 428] on div "-- -- 405020 Safety Equipment & Supplies" at bounding box center [381, 427] width 726 height 20
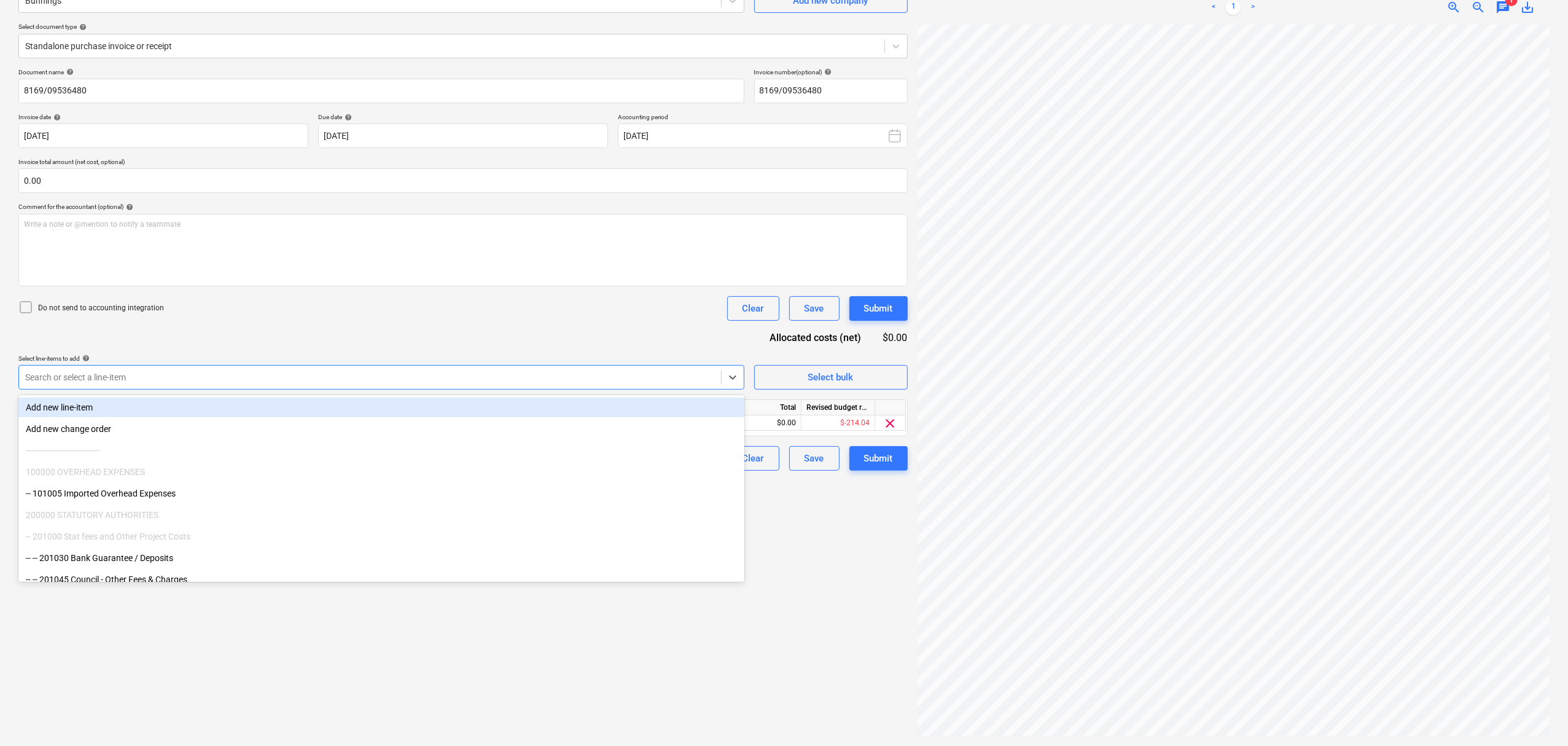
click at [307, 374] on div at bounding box center [370, 377] width 690 height 12
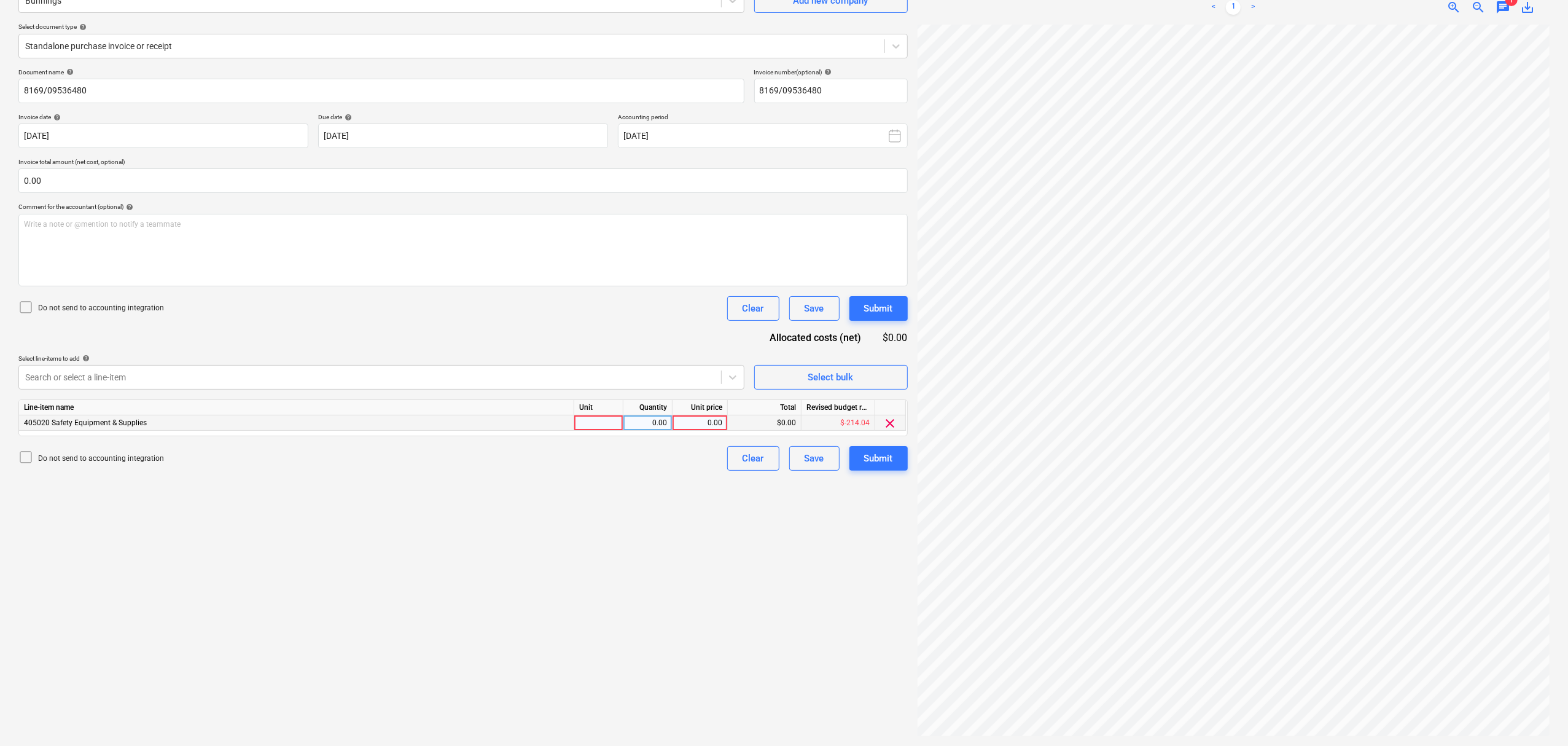
click at [606, 420] on div at bounding box center [599, 423] width 49 height 15
click at [248, 367] on div "Search or select a line-item" at bounding box center [381, 377] width 726 height 24
click at [273, 369] on div "Search or select a line-item" at bounding box center [370, 377] width 702 height 18
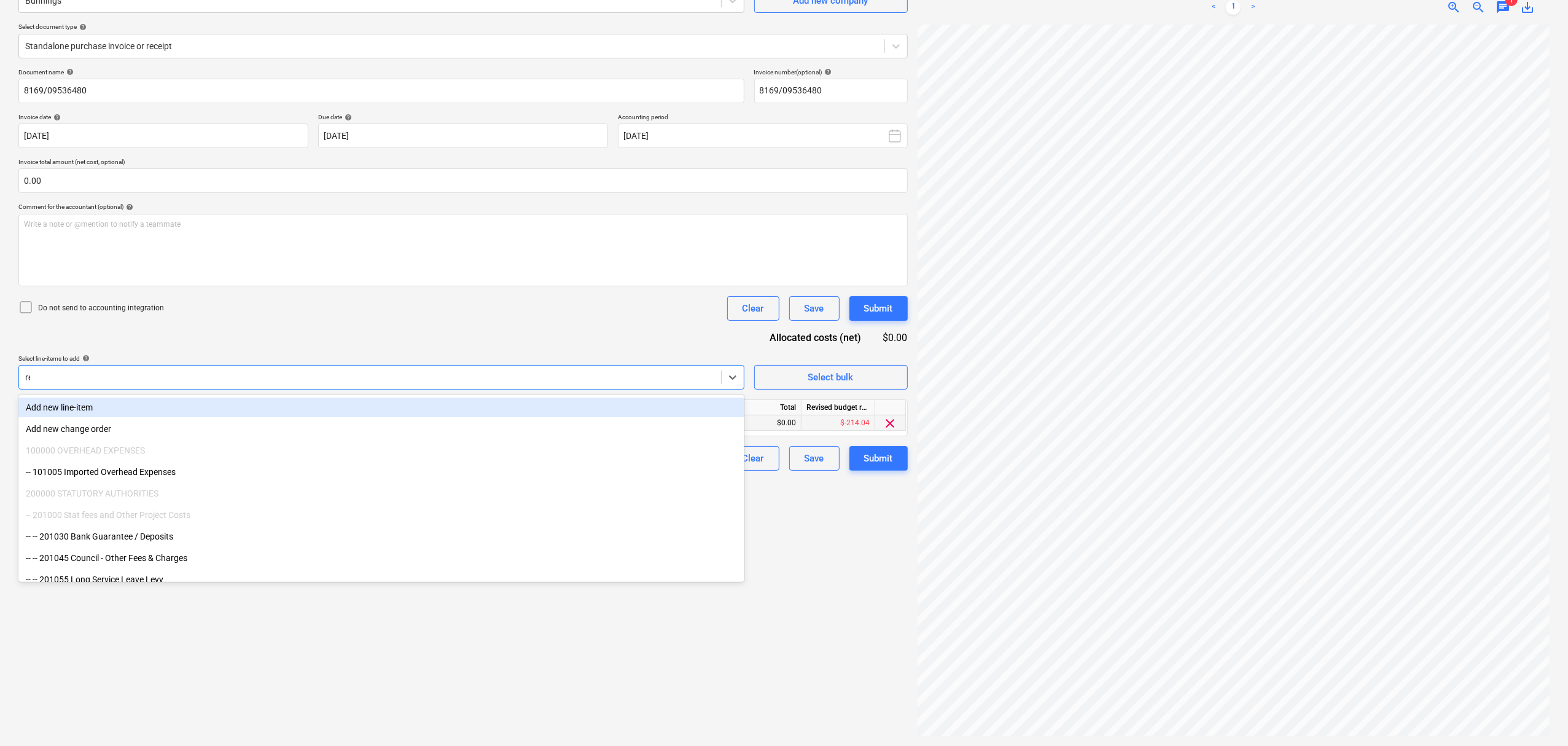
type input "ret"
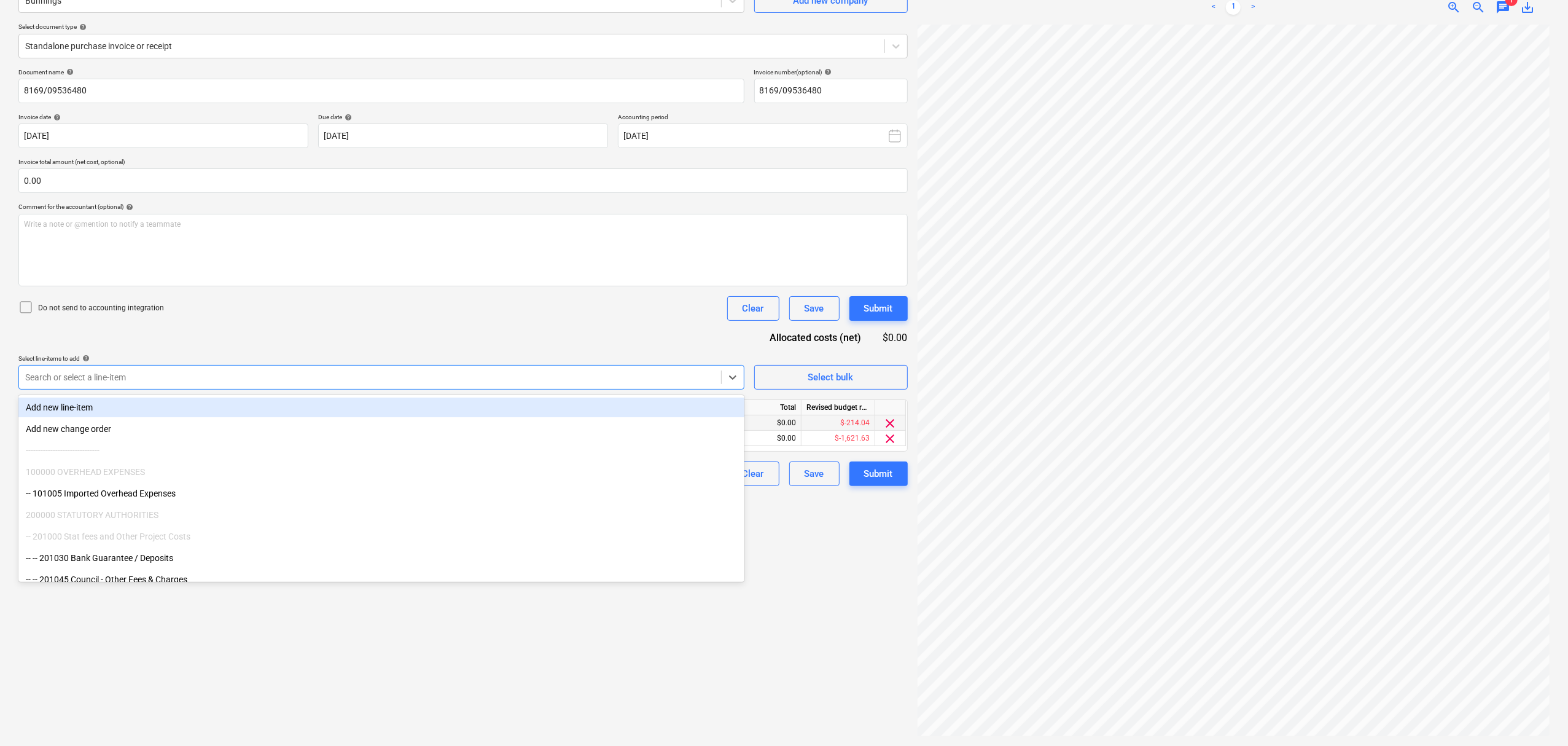
click at [327, 347] on div "Document name help 8169/09536480 Invoice number (optional) help 8169/09536480 I…" at bounding box center [462, 277] width 889 height 418
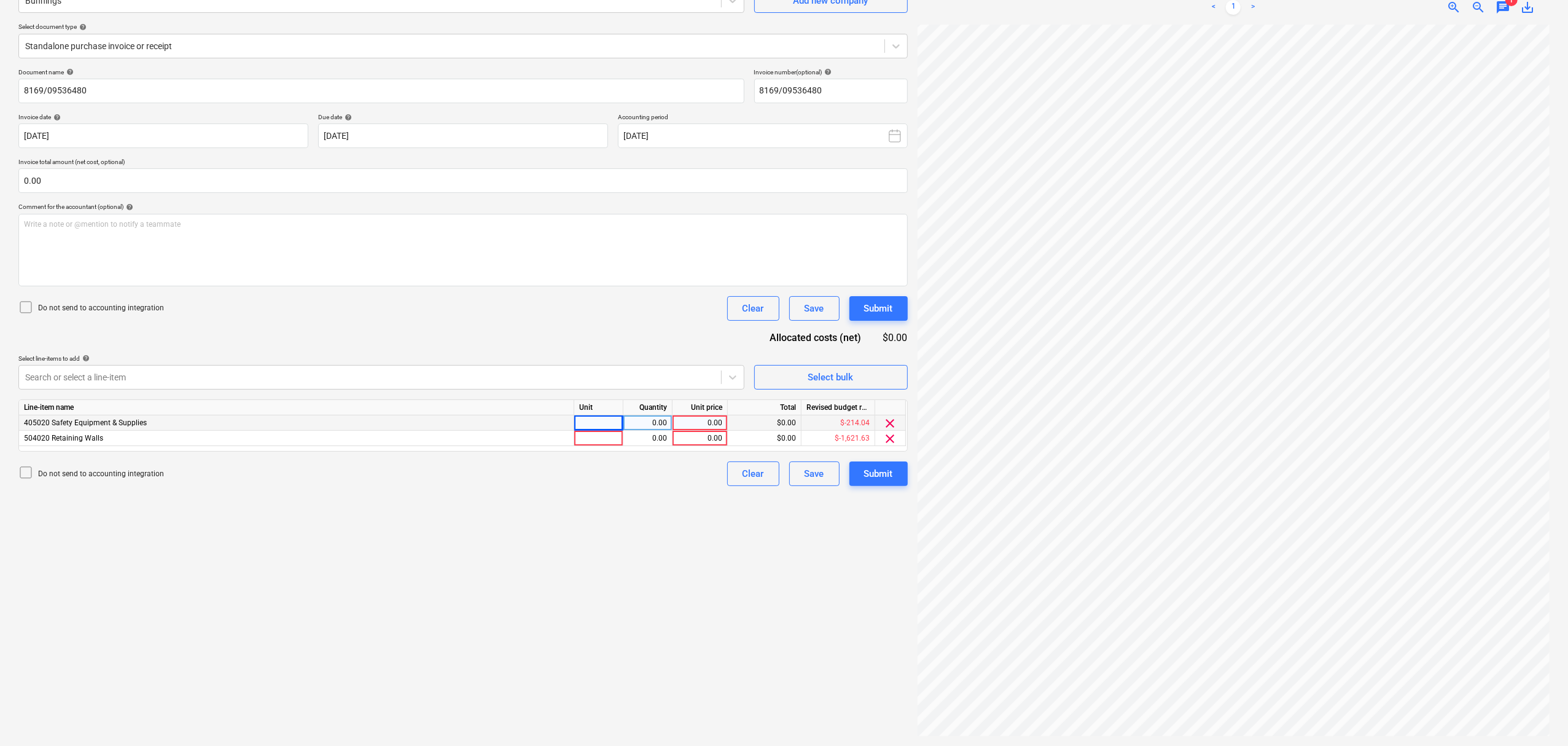
scroll to position [144, 23]
click at [604, 441] on div at bounding box center [599, 438] width 49 height 15
click at [427, 369] on div "Search or select a line-item" at bounding box center [370, 377] width 702 height 18
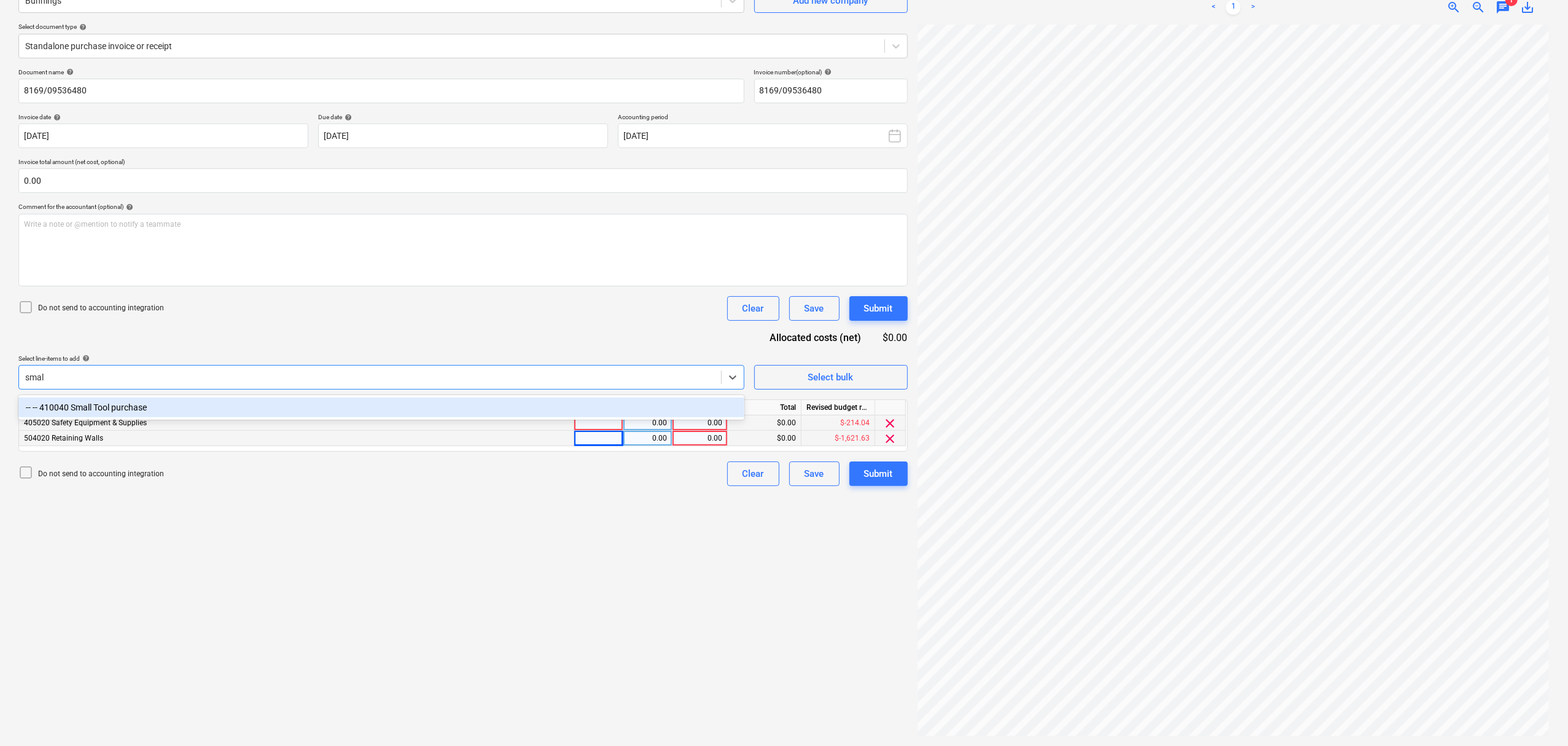
type input "small"
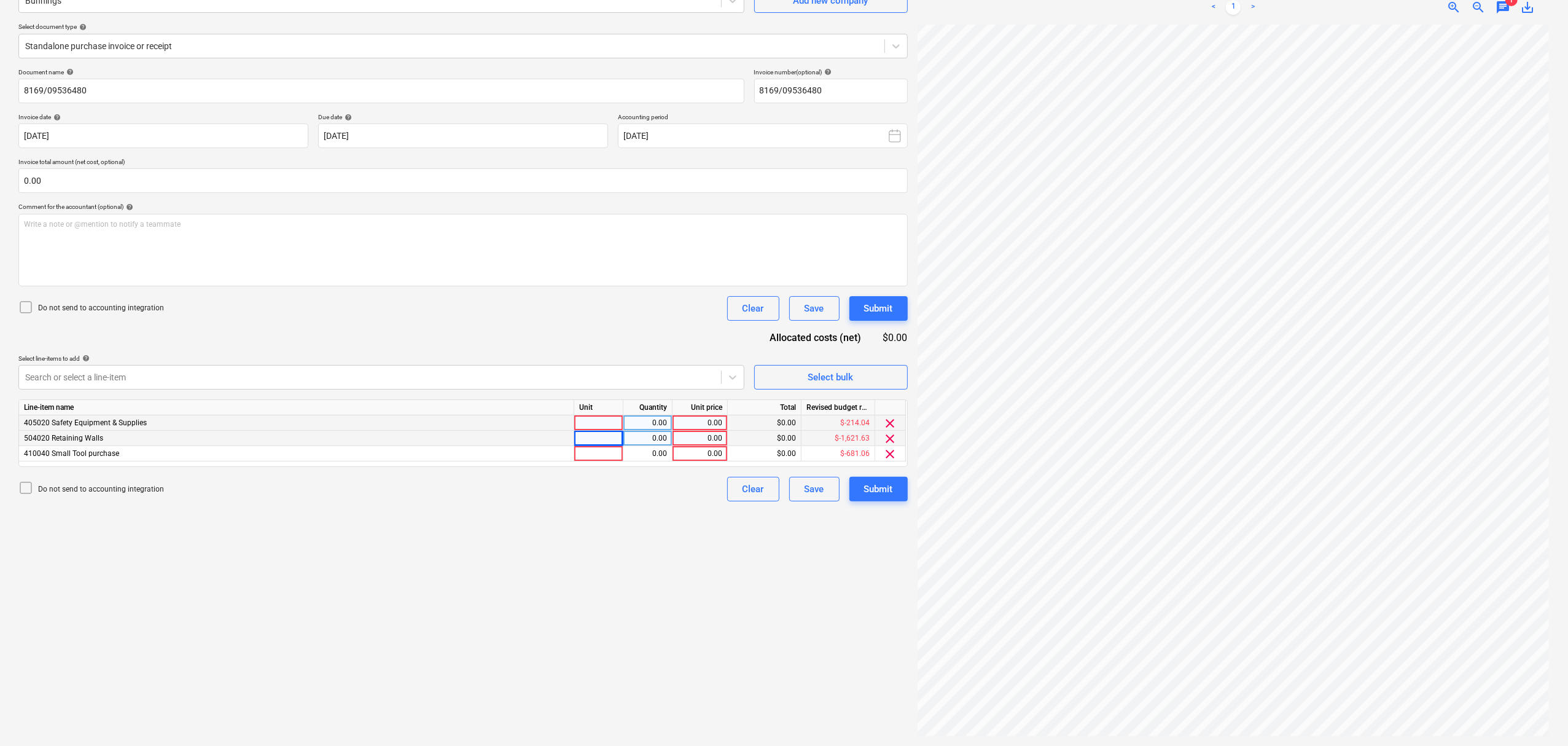
click at [446, 338] on div "Document name help 8169/09536480 Invoice number (optional) help 8169/09536480 I…" at bounding box center [462, 284] width 889 height 433
click at [597, 423] on div at bounding box center [599, 423] width 49 height 15
click at [604, 452] on div at bounding box center [599, 453] width 49 height 15
type input "1"
type input "i"
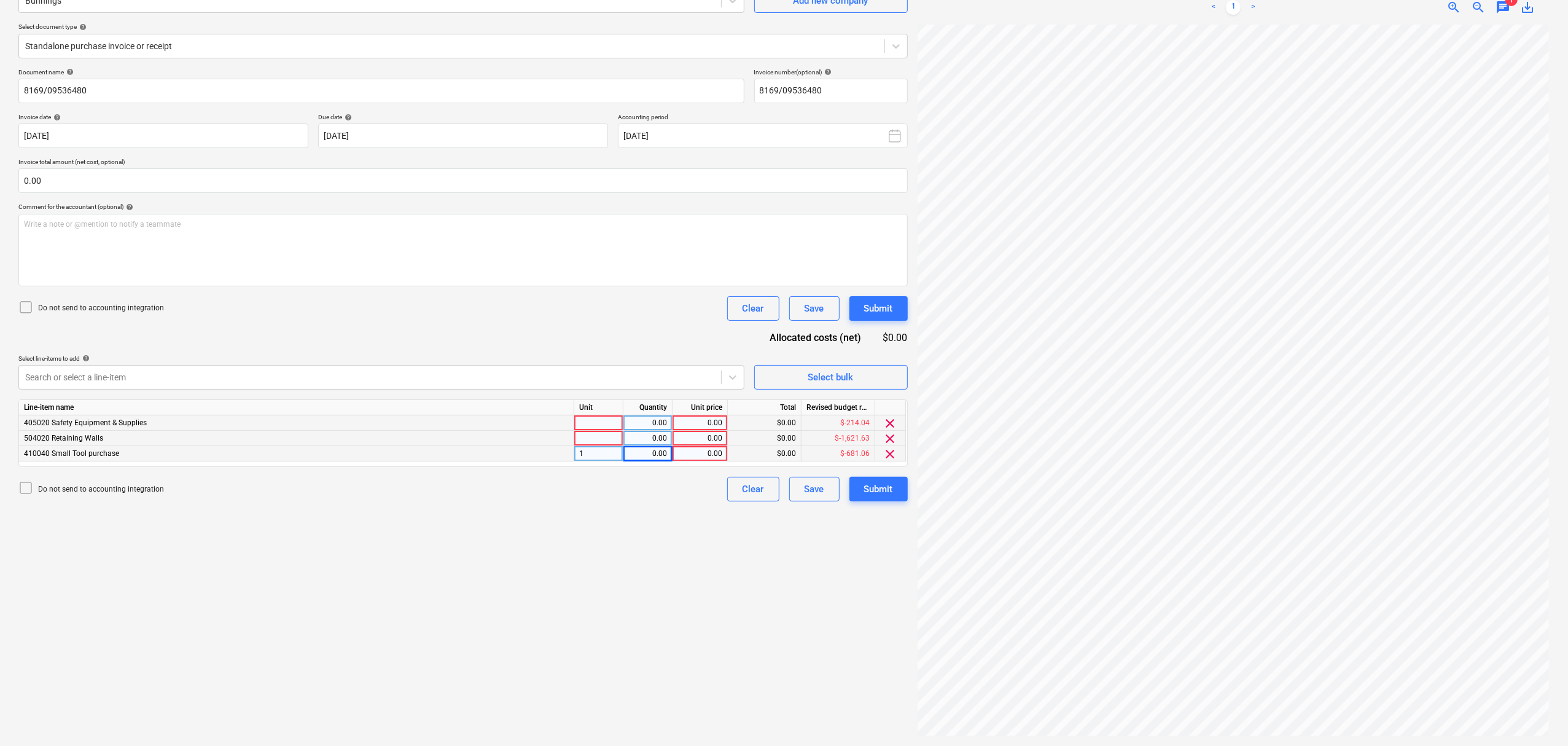
click at [613, 455] on div "1" at bounding box center [599, 453] width 49 height 15
type input "item"
click at [632, 455] on div "11.00" at bounding box center [648, 453] width 39 height 15
type input "11.02"
click at [606, 443] on div at bounding box center [599, 438] width 49 height 15
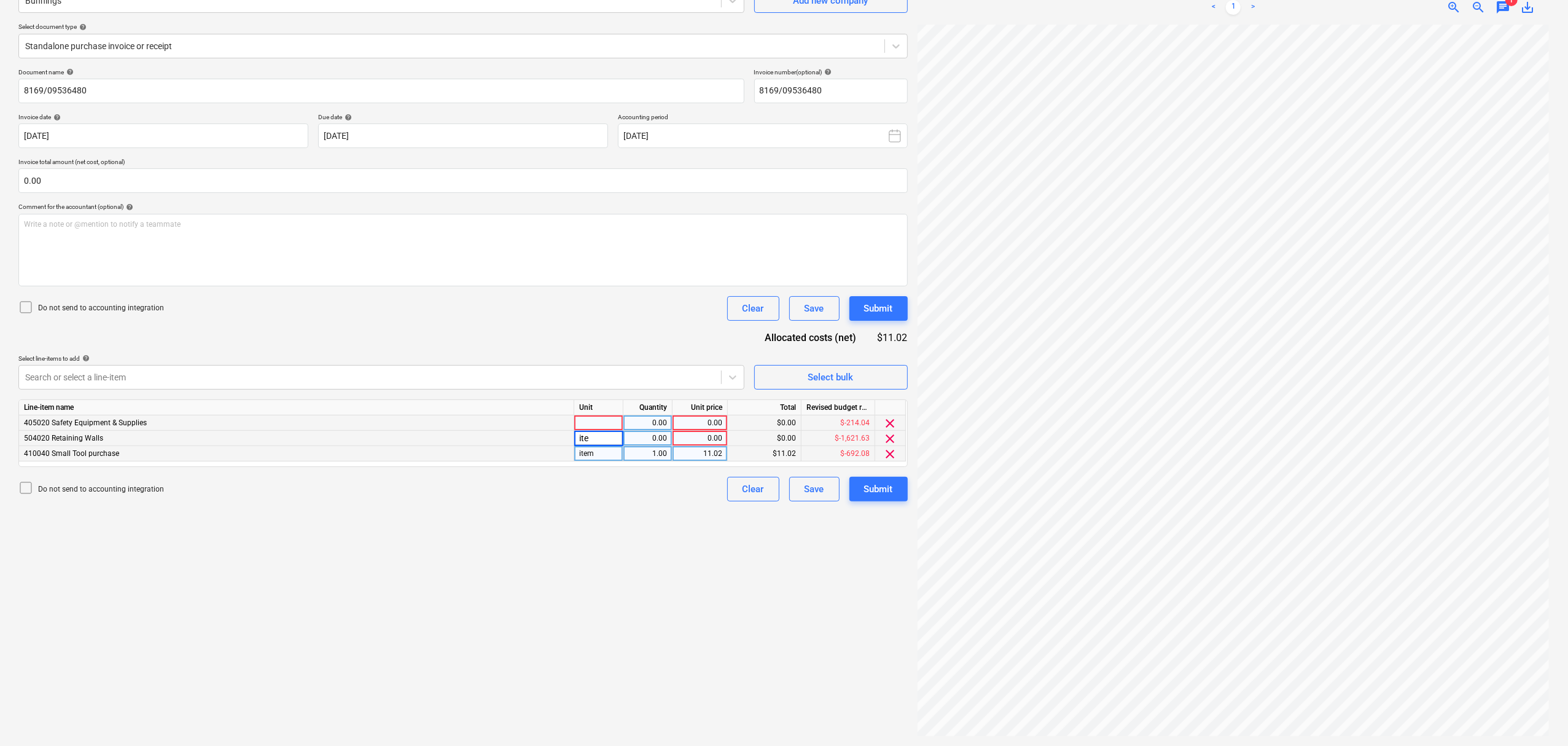
type input "item"
type input "113,22"
type input "10.02"
click at [718, 435] on div "0.00" at bounding box center [699, 438] width 45 height 15
type input "113,22"
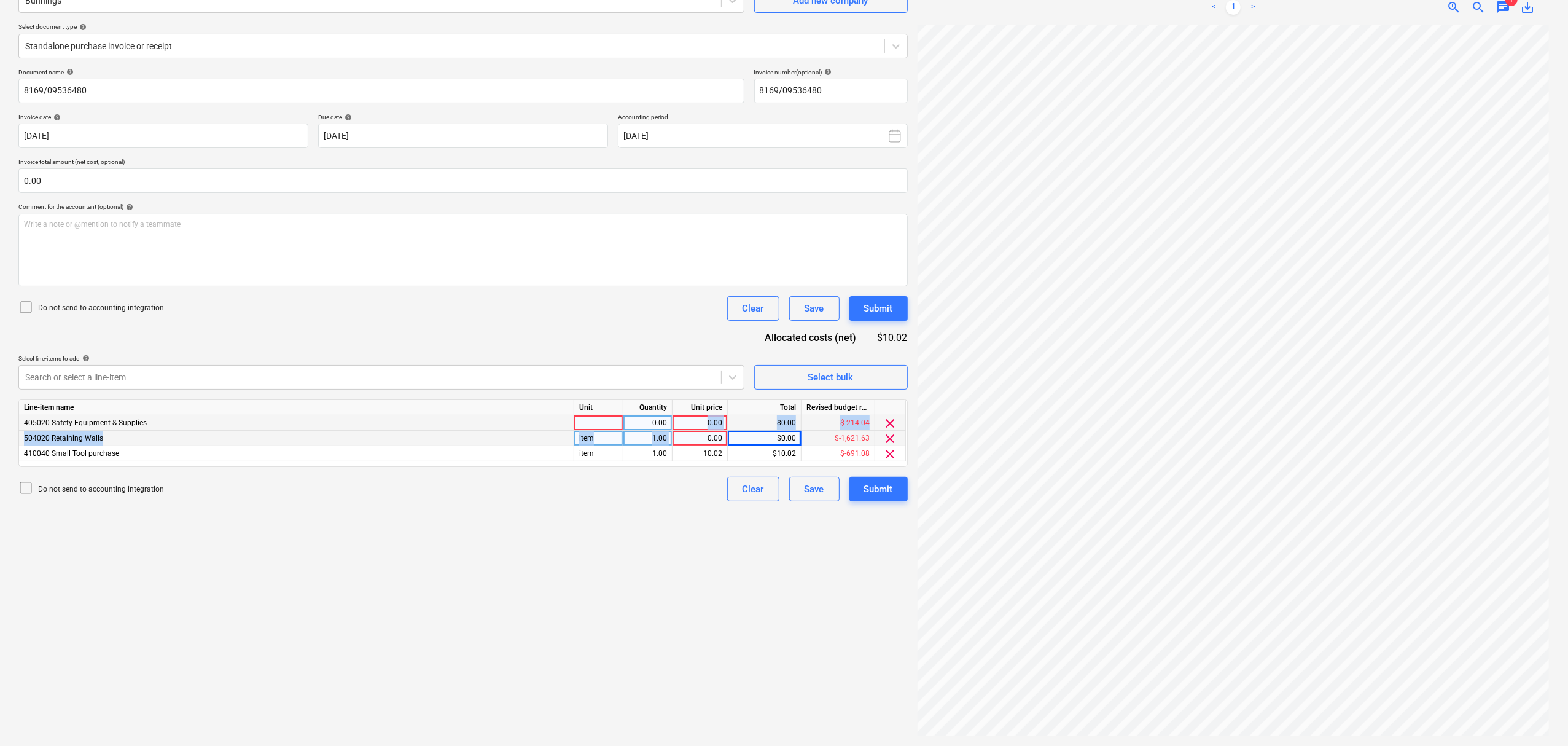
click at [700, 431] on div "Line-item name Unit Quantity Unit price Total Revised budget remaining 405020 S…" at bounding box center [462, 433] width 889 height 68
click at [714, 441] on div "0.00" at bounding box center [699, 438] width 45 height 15
type input "113.22"
click at [426, 178] on input "text" at bounding box center [462, 181] width 889 height 24
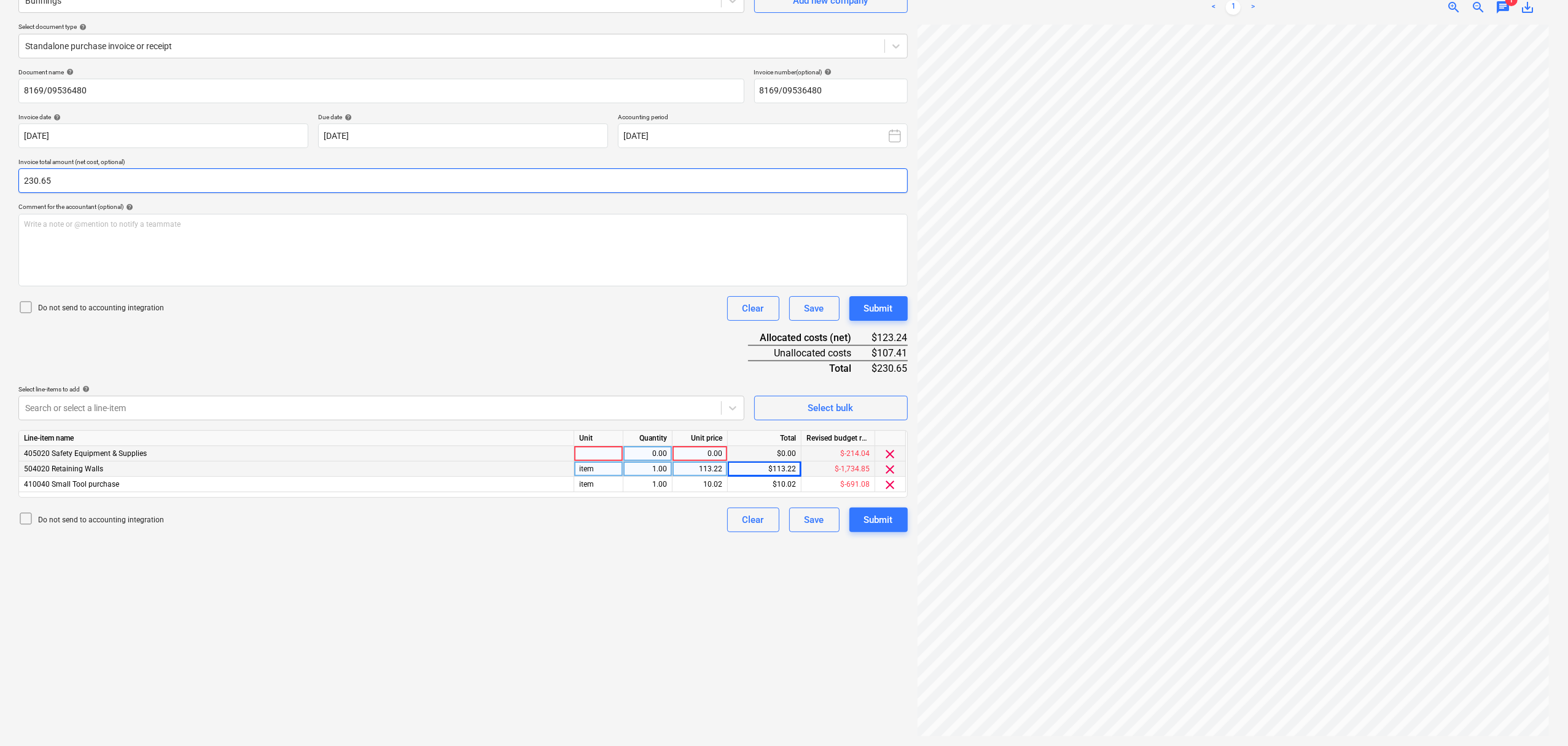
type input "230.65"
click at [600, 450] on div at bounding box center [599, 453] width 49 height 15
type input "item"
type input "107.41"
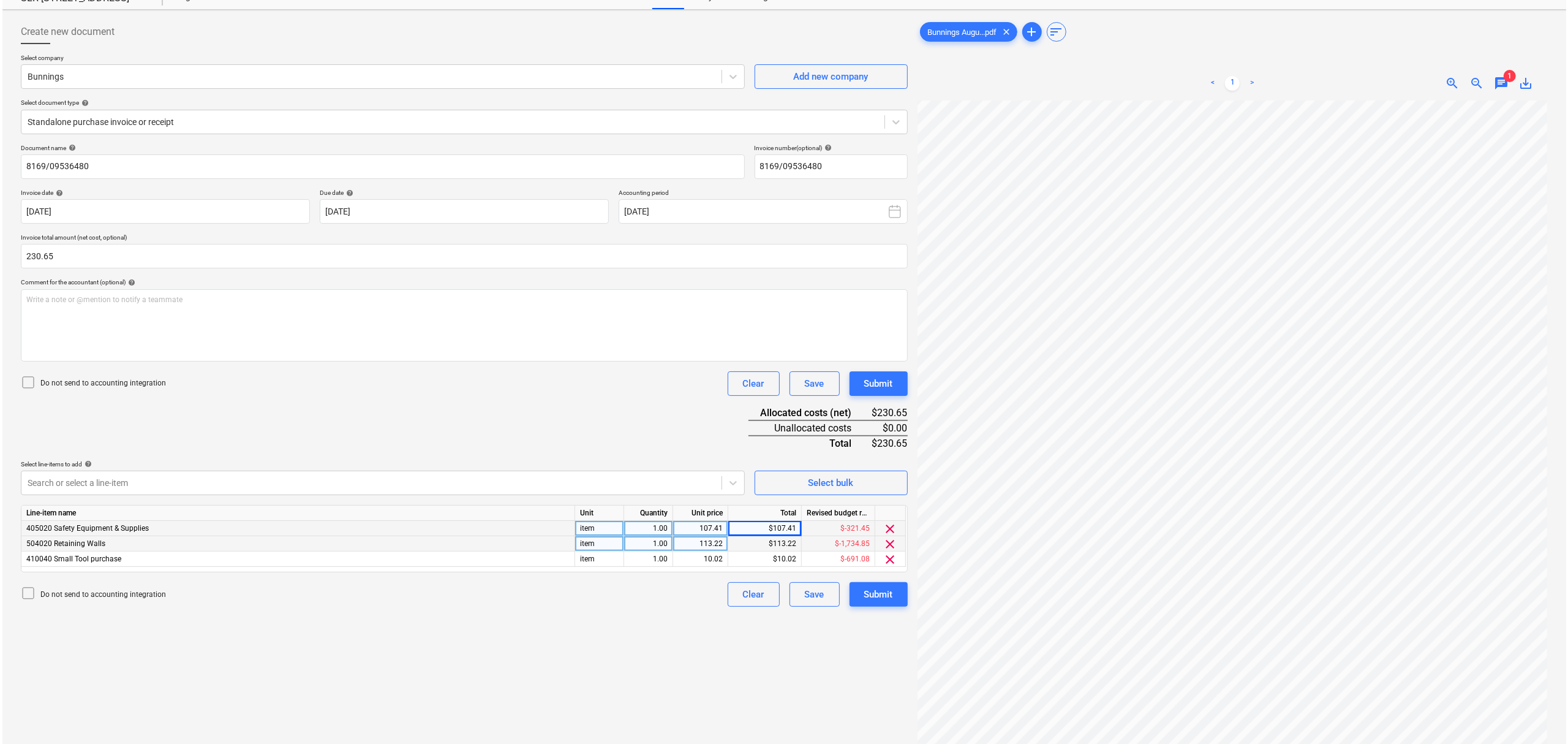
scroll to position [123, 0]
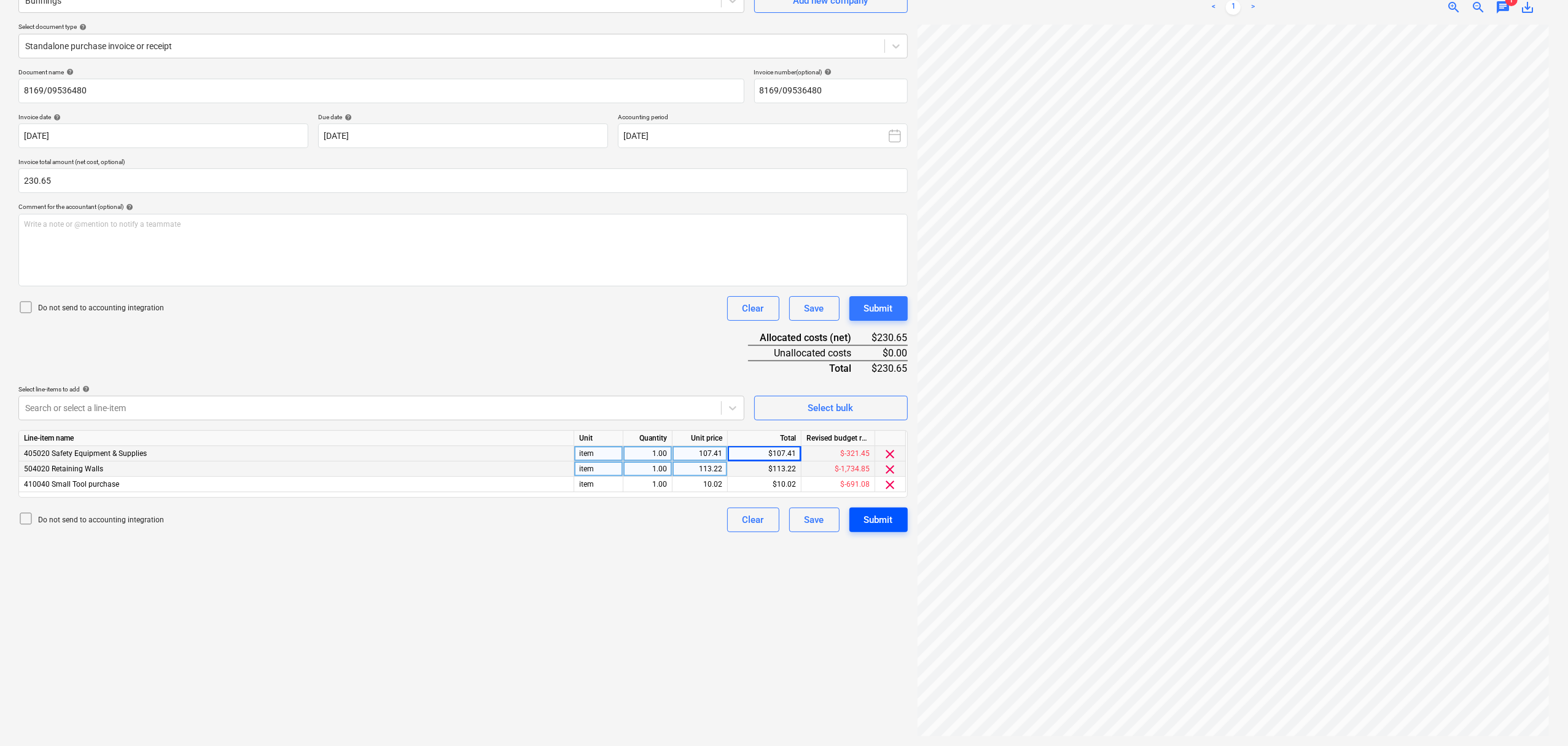
click at [866, 514] on div "Submit" at bounding box center [878, 520] width 29 height 16
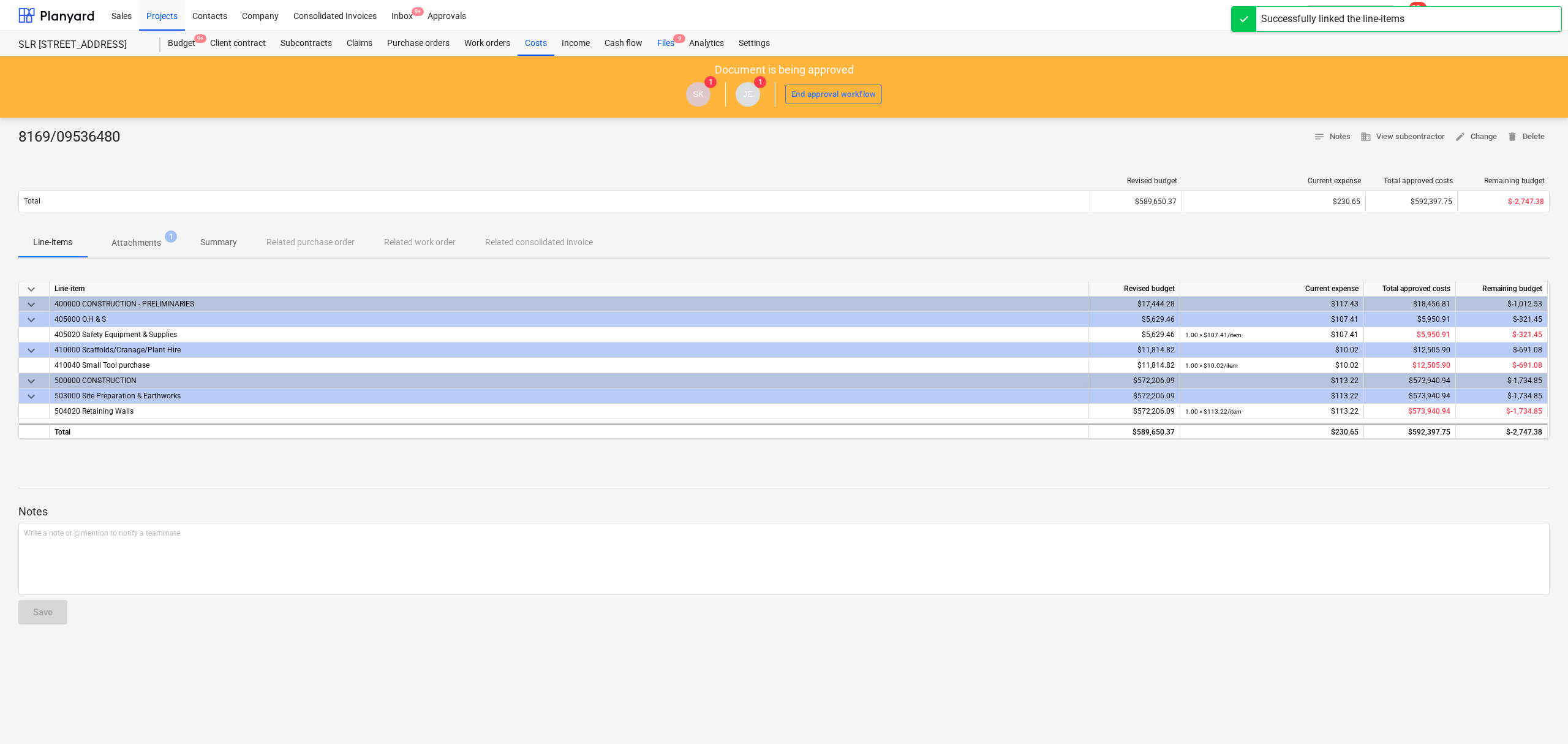
click at [677, 43] on span "9" at bounding box center [679, 38] width 12 height 8
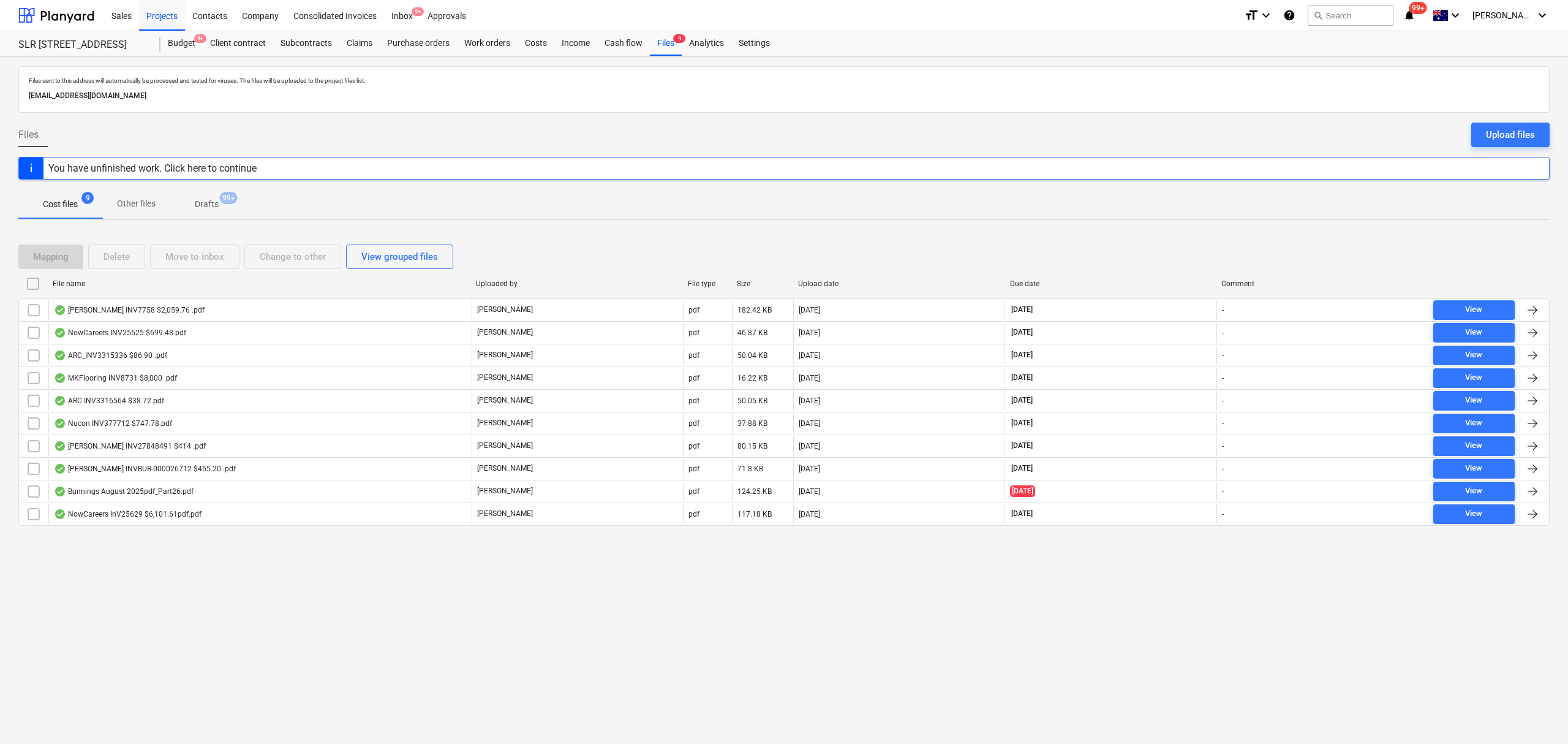
click at [1026, 280] on div "Due date" at bounding box center [1111, 283] width 202 height 8
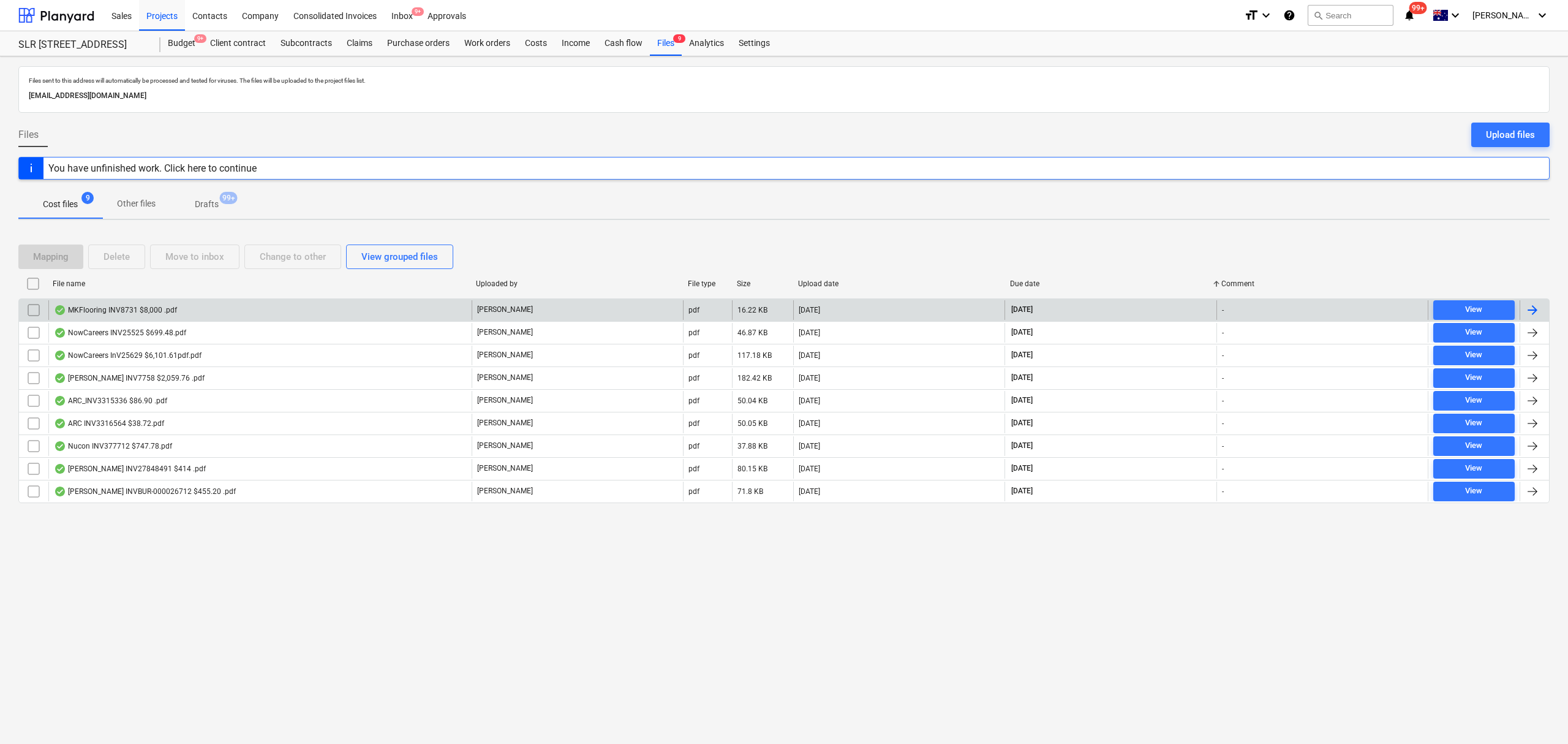
click at [886, 316] on div "16.09.2025" at bounding box center [899, 310] width 211 height 20
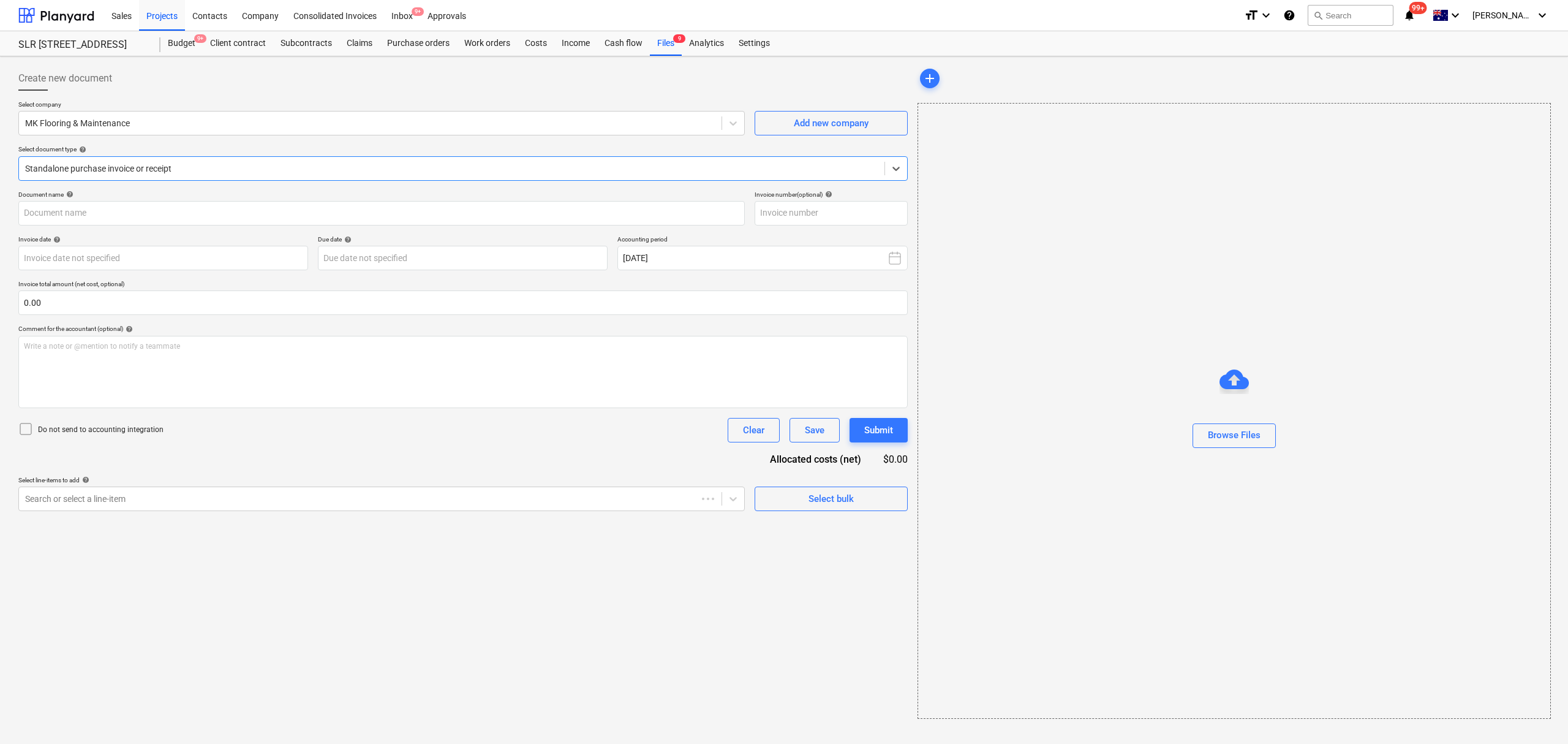
type input "8731"
type input "14 Sep 2025"
type input "21 Sep 2025"
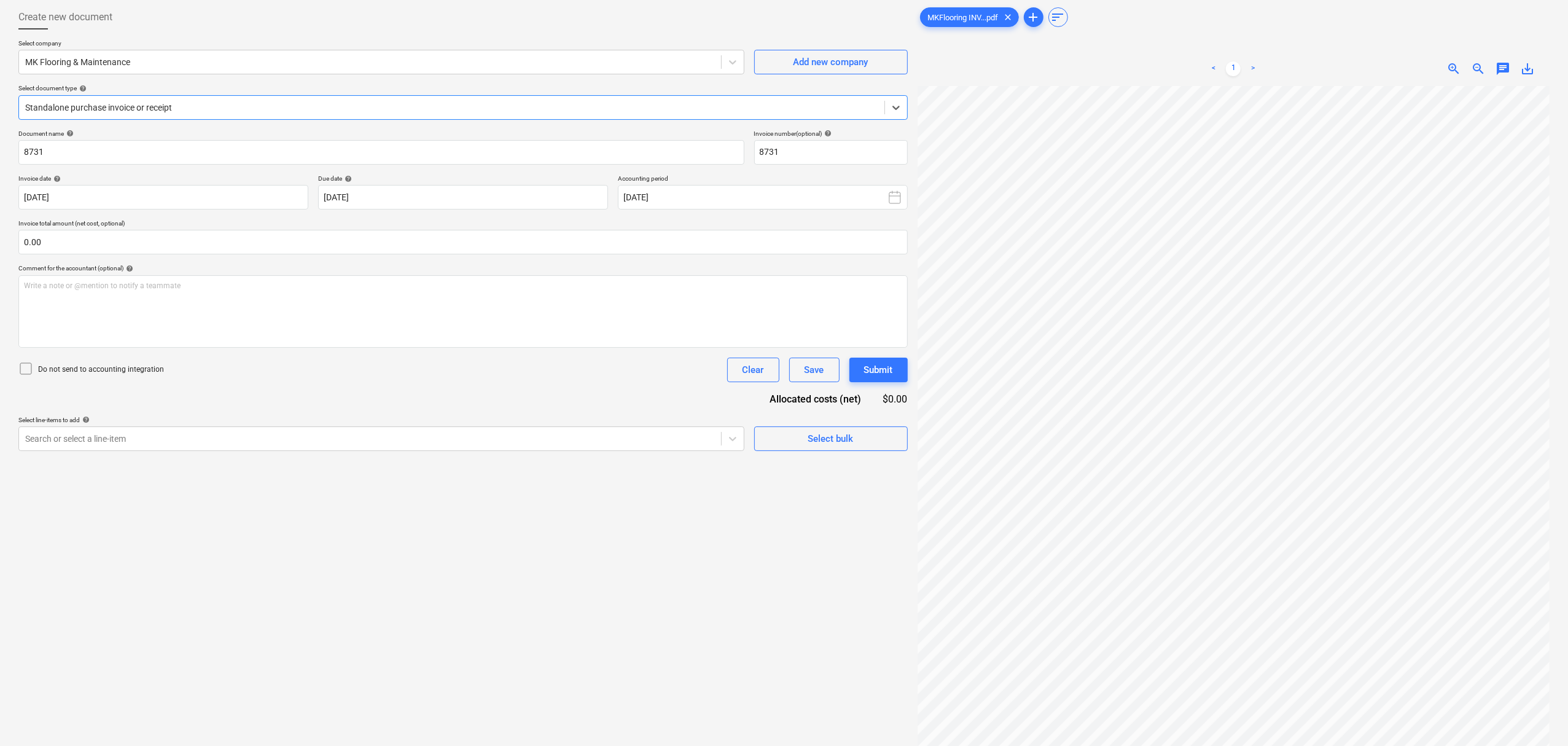
scroll to position [123, 0]
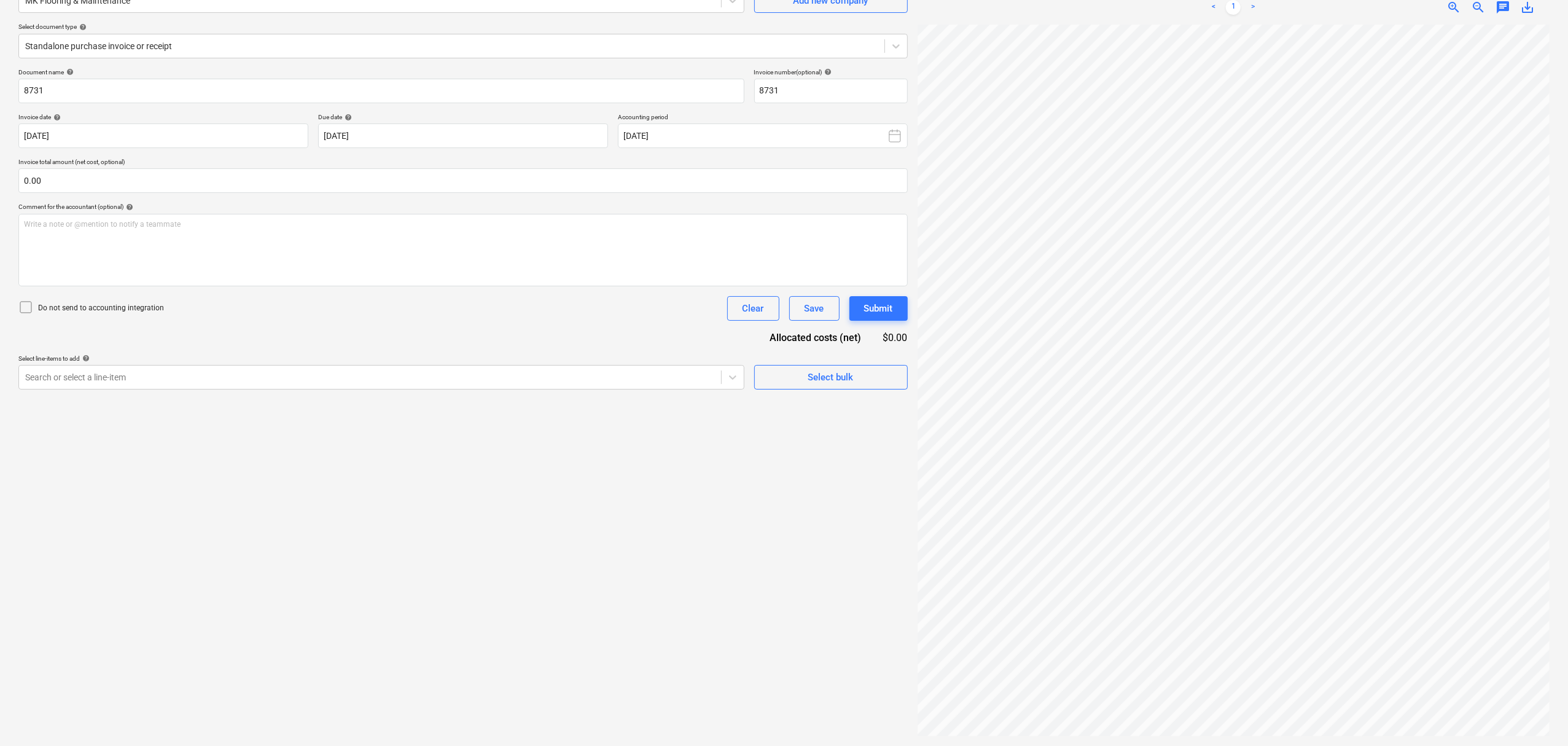
click at [1464, 12] on div "zoom_in" at bounding box center [1454, 7] width 24 height 14
click at [1471, 12] on span "zoom_out" at bounding box center [1478, 7] width 14 height 14
click at [1473, 12] on span "zoom_out" at bounding box center [1478, 7] width 14 height 14
click at [607, 357] on div "Select line-items to add help" at bounding box center [381, 358] width 726 height 8
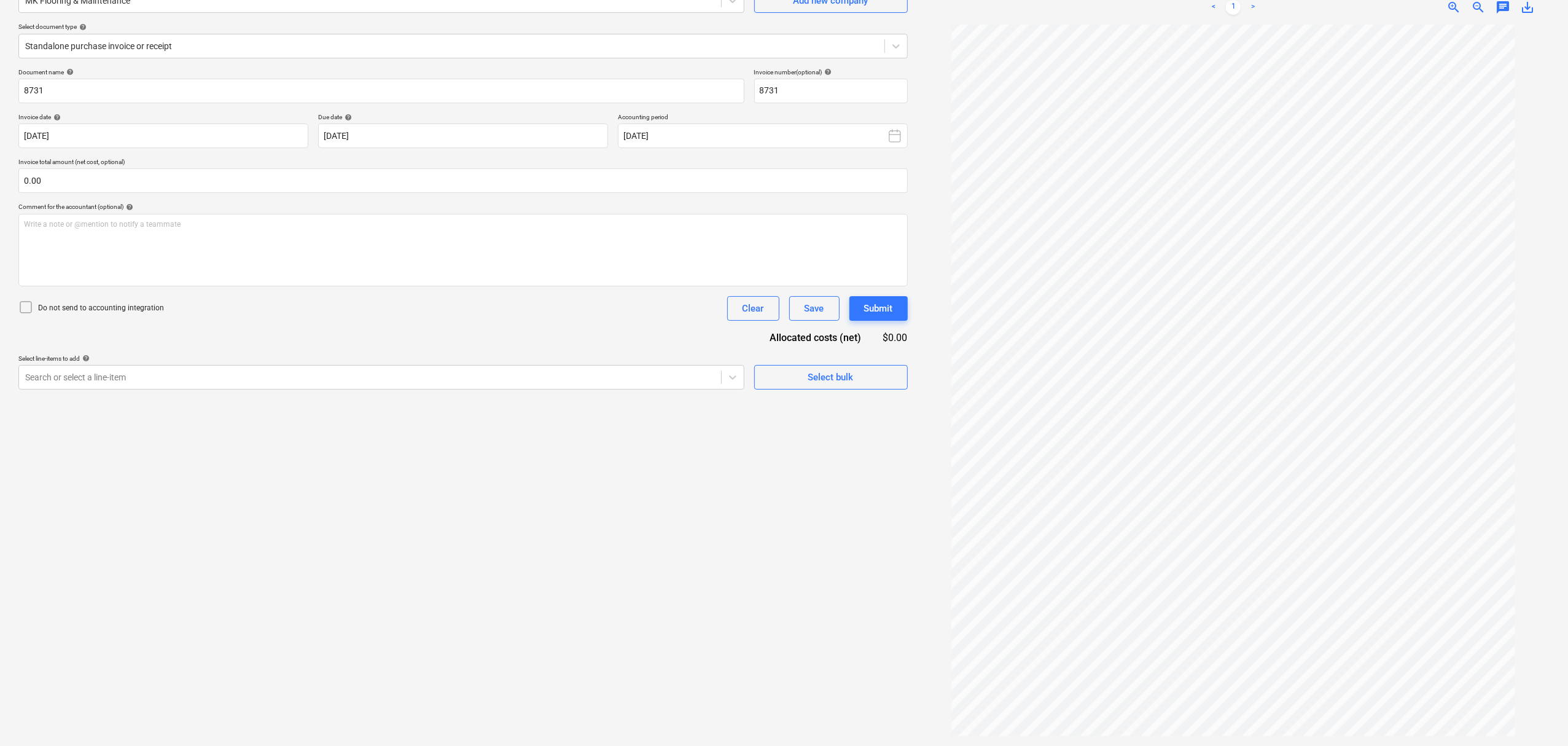
click at [604, 360] on div "Select line-items to add help" at bounding box center [381, 358] width 726 height 8
click at [605, 360] on div "Select line-items to add help" at bounding box center [381, 358] width 726 height 8
click at [607, 363] on p "Select line-items to add help" at bounding box center [381, 360] width 726 height 11
click at [600, 371] on div "Search or select a line-item" at bounding box center [370, 377] width 702 height 18
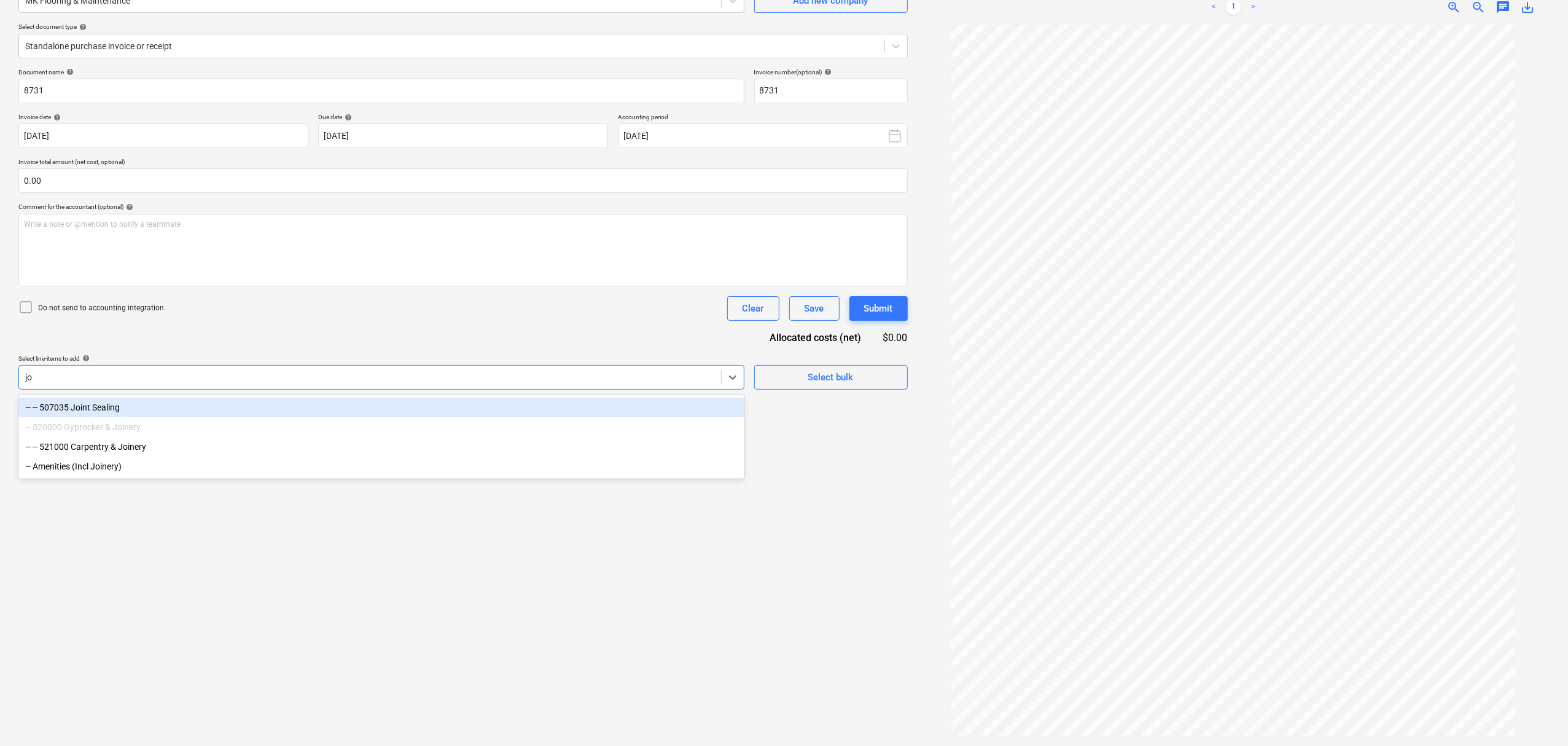
type input "j"
type input "water"
click at [457, 425] on div "-- 516000 Waterproofing & Rendering" at bounding box center [381, 427] width 726 height 20
click at [457, 426] on div "-- 516000 Waterproofing & Rendering" at bounding box center [381, 427] width 726 height 20
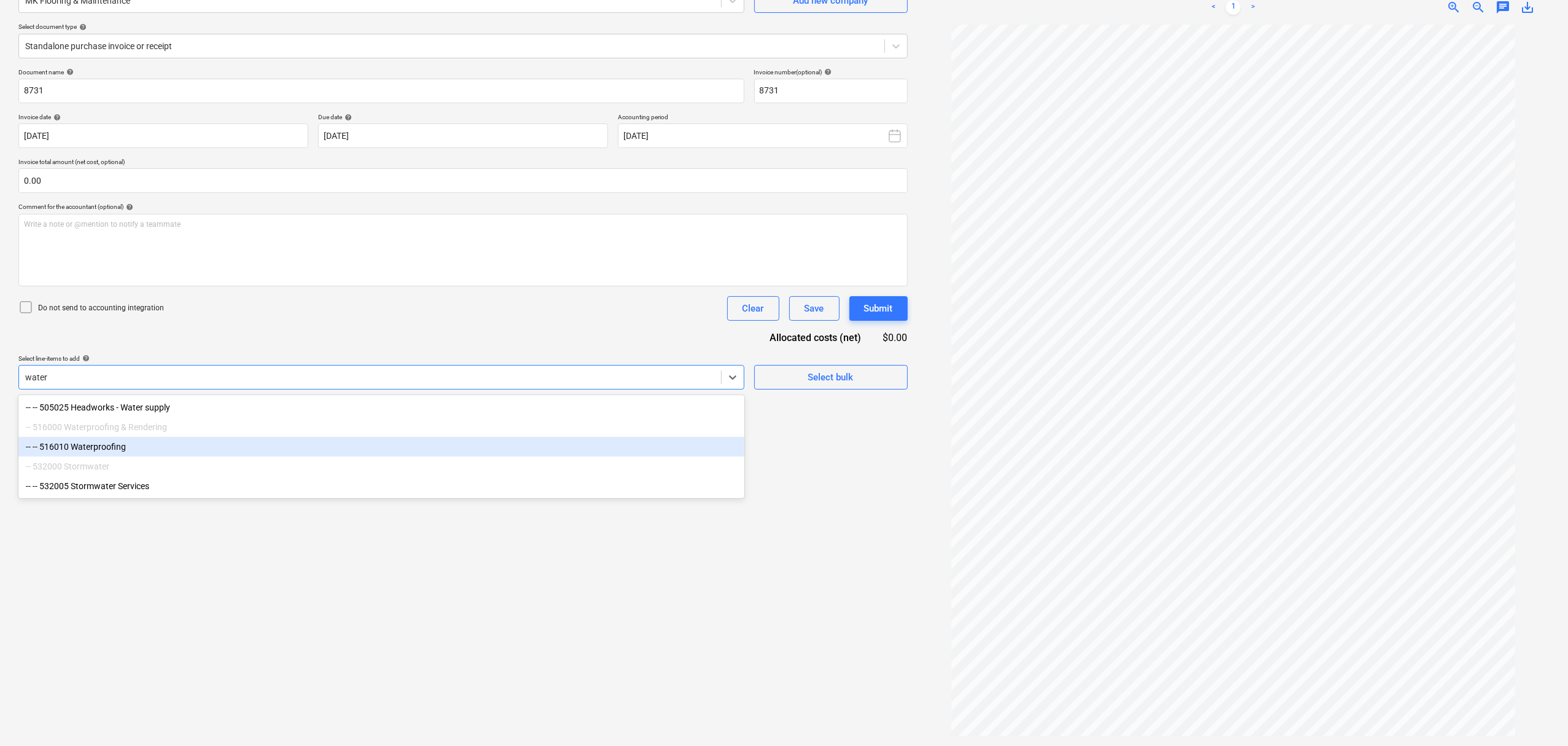
click at [453, 458] on div "-- 532000 Stormwater" at bounding box center [381, 466] width 726 height 20
click at [494, 445] on div "-- -- 516010 Waterproofing" at bounding box center [381, 447] width 726 height 20
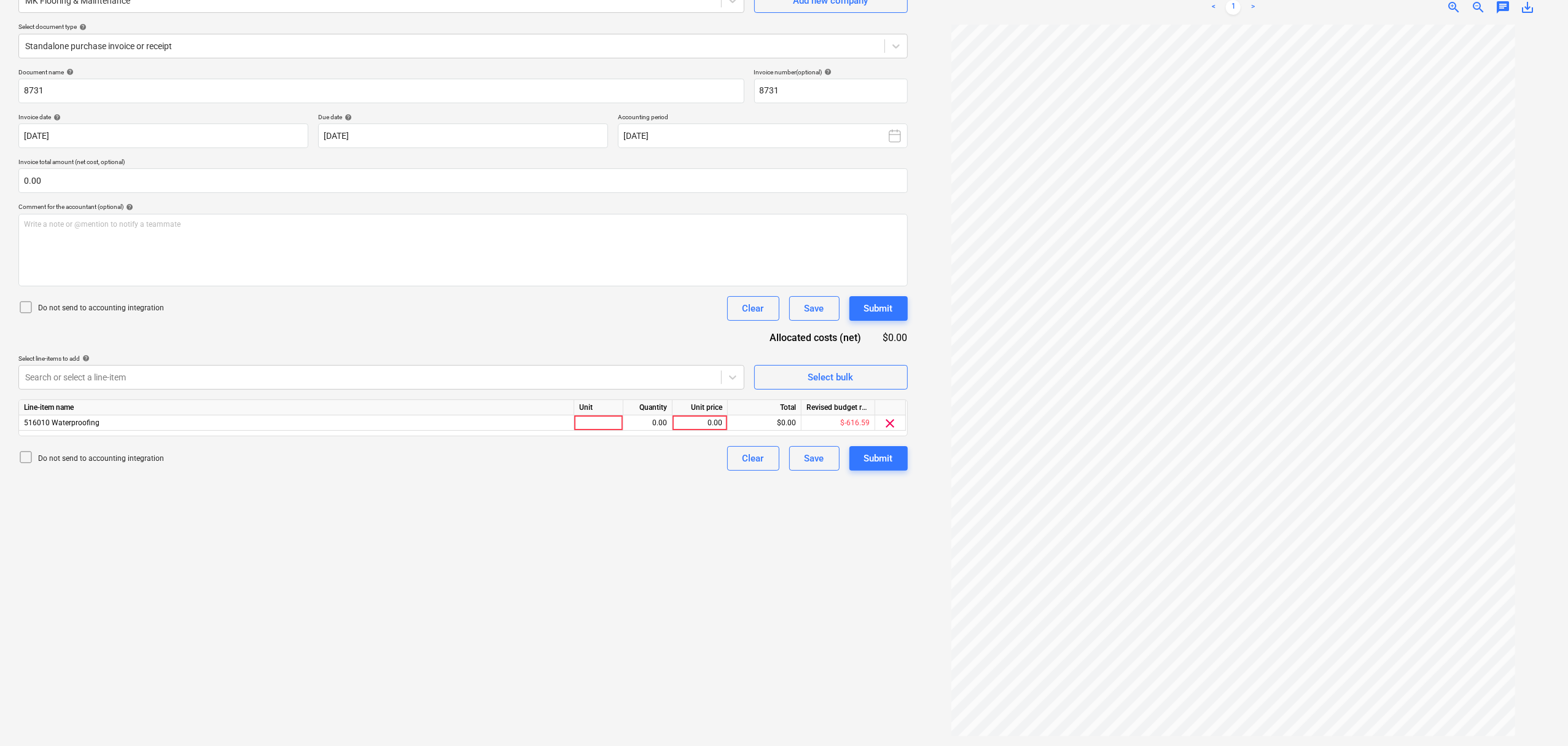
click at [544, 293] on div "Document name help 8731 Invoice number (optional) help 8731 Invoice date help 1…" at bounding box center [462, 269] width 889 height 402
click at [600, 421] on div at bounding box center [599, 423] width 49 height 15
type input "item"
type input "7272.73"
click at [862, 459] on button "Submit" at bounding box center [878, 458] width 59 height 24
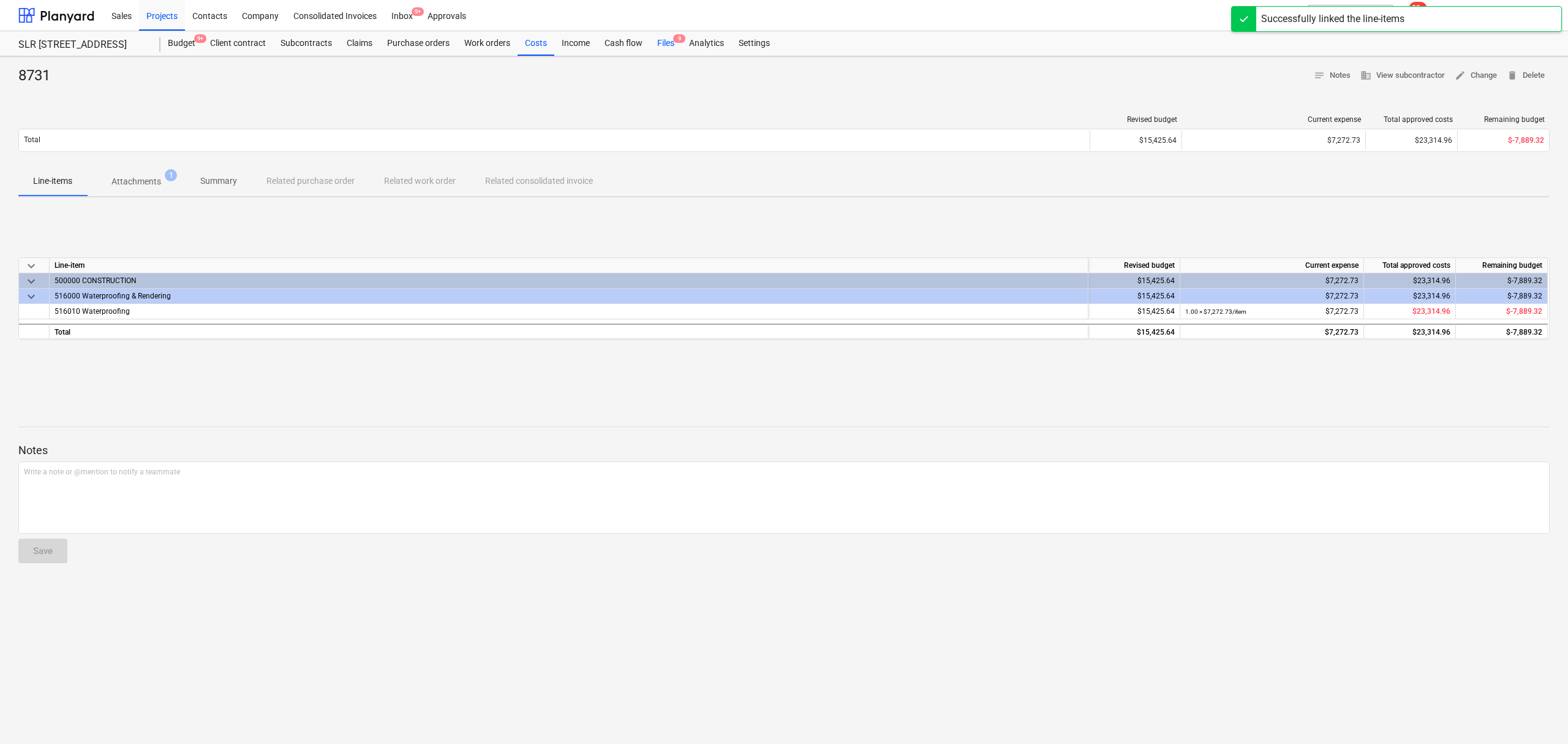
click at [662, 44] on div "Files 9" at bounding box center [665, 43] width 32 height 24
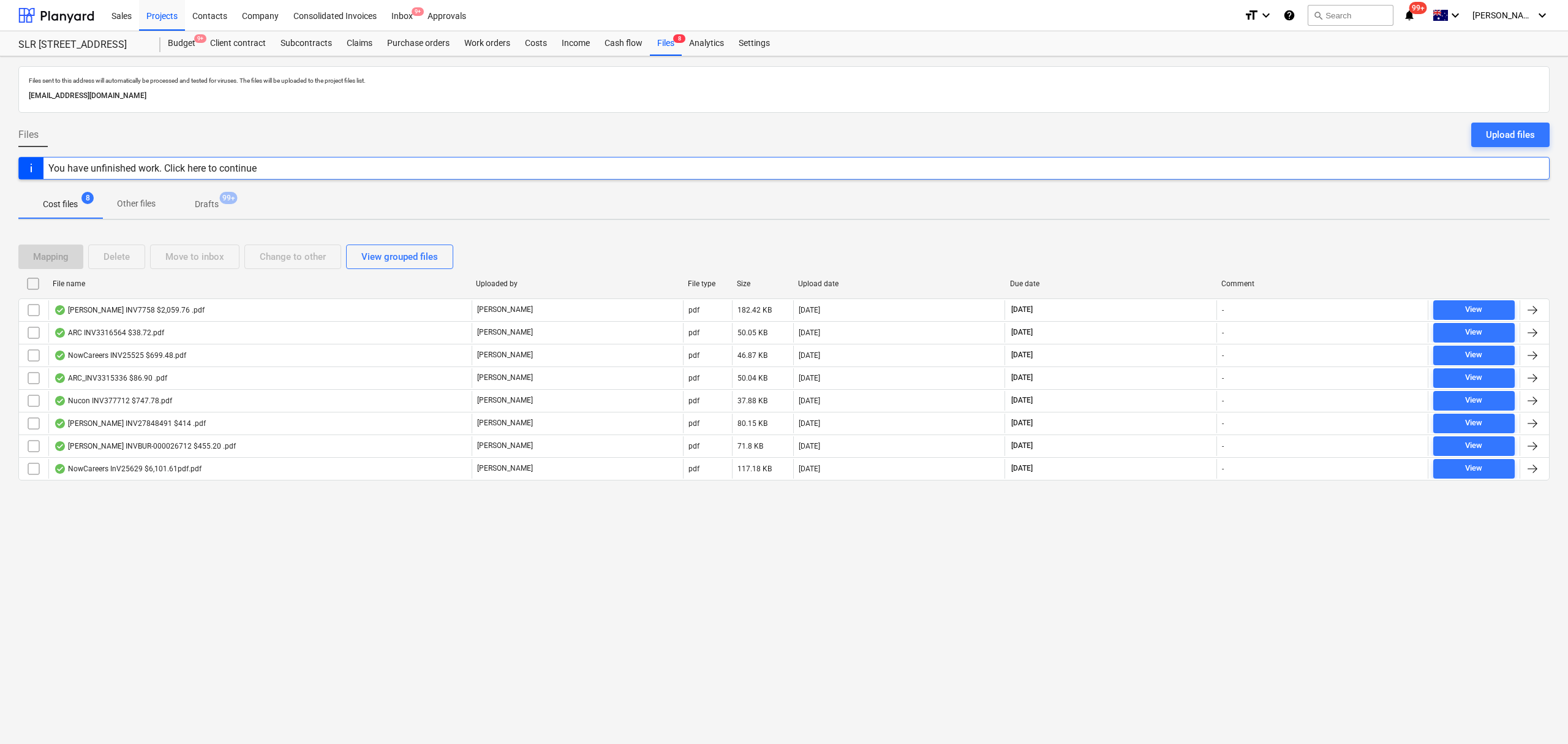
click at [1029, 284] on div "Due date" at bounding box center [1111, 283] width 202 height 8
checkbox input "false"
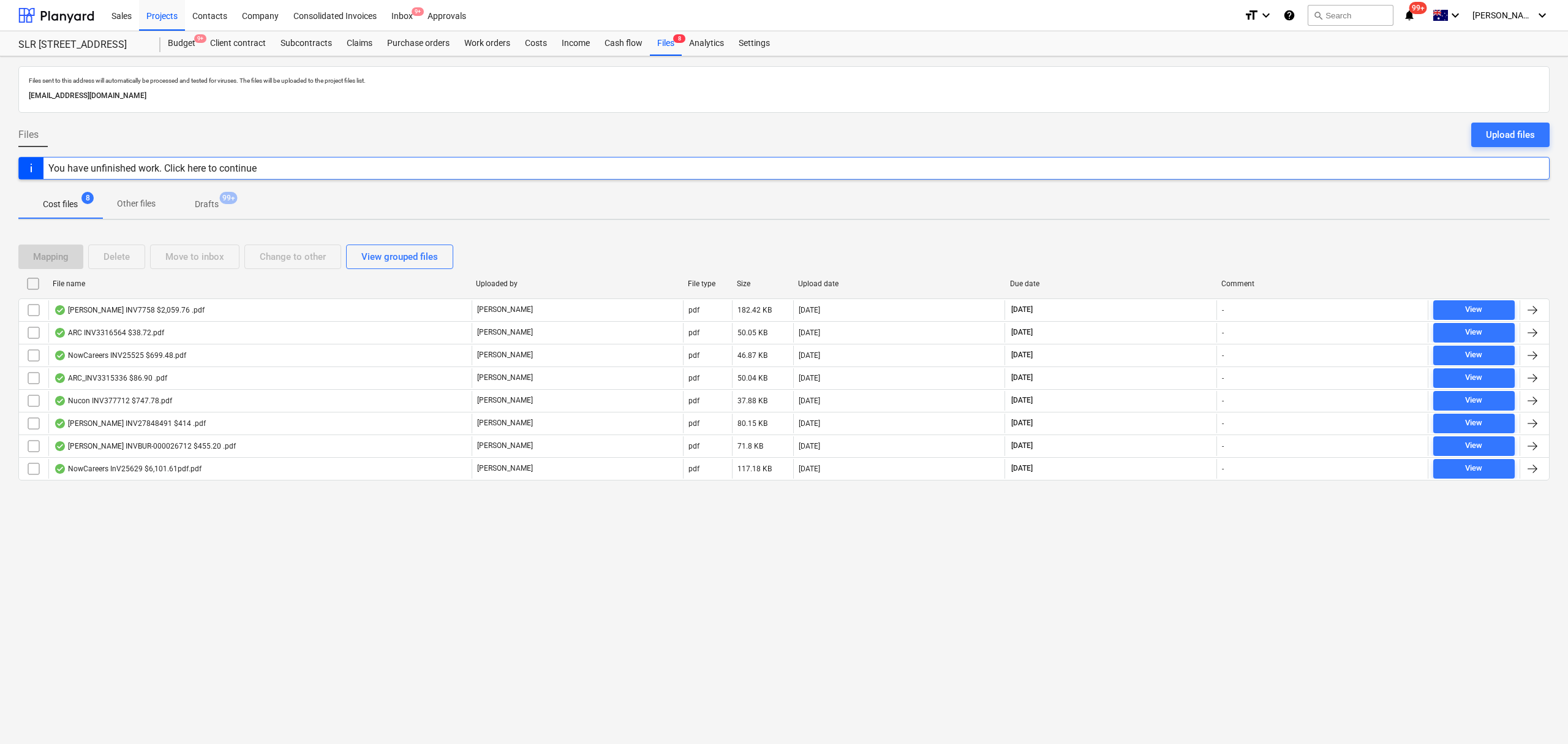
checkbox input "false"
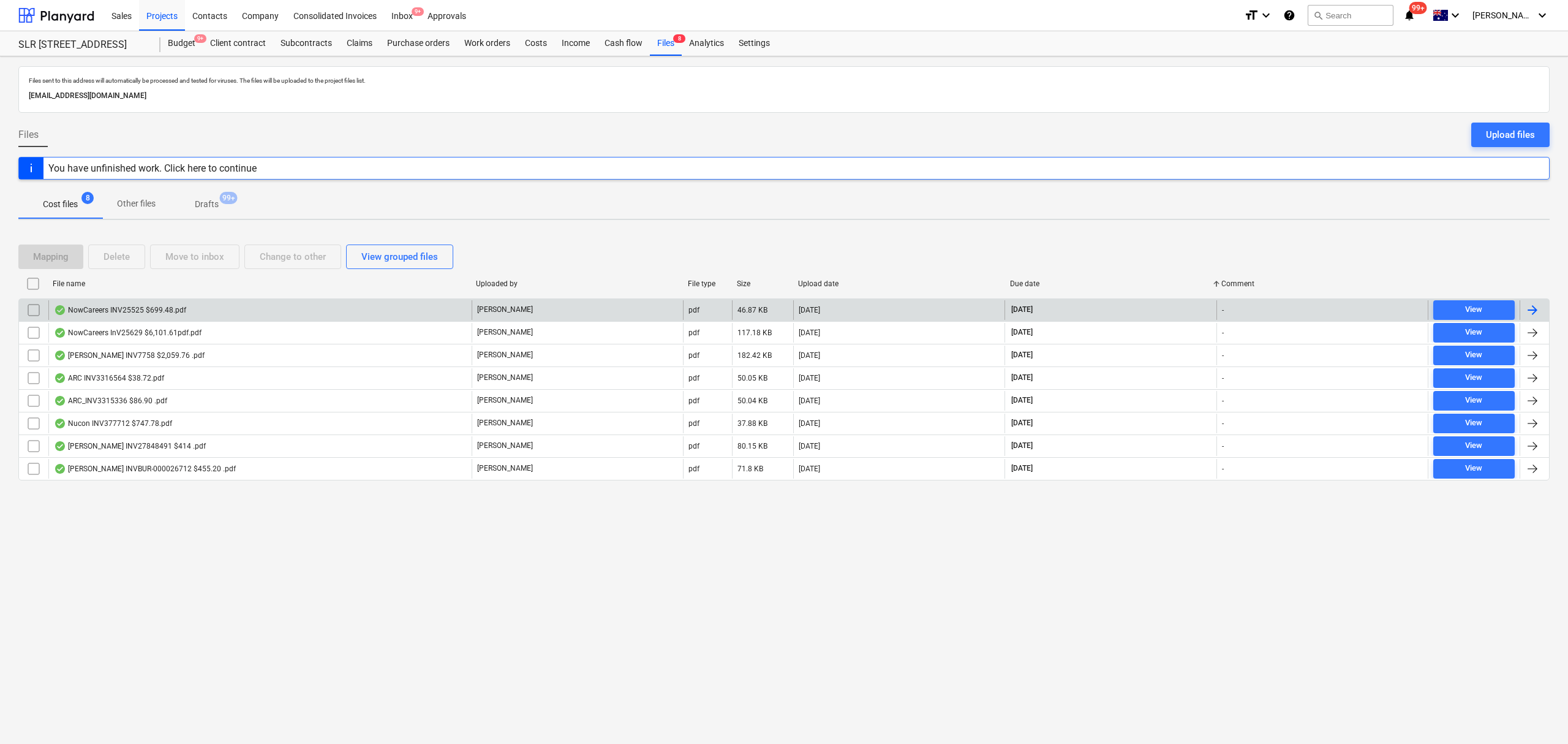
click at [1032, 312] on span "[DATE]" at bounding box center [1021, 310] width 24 height 11
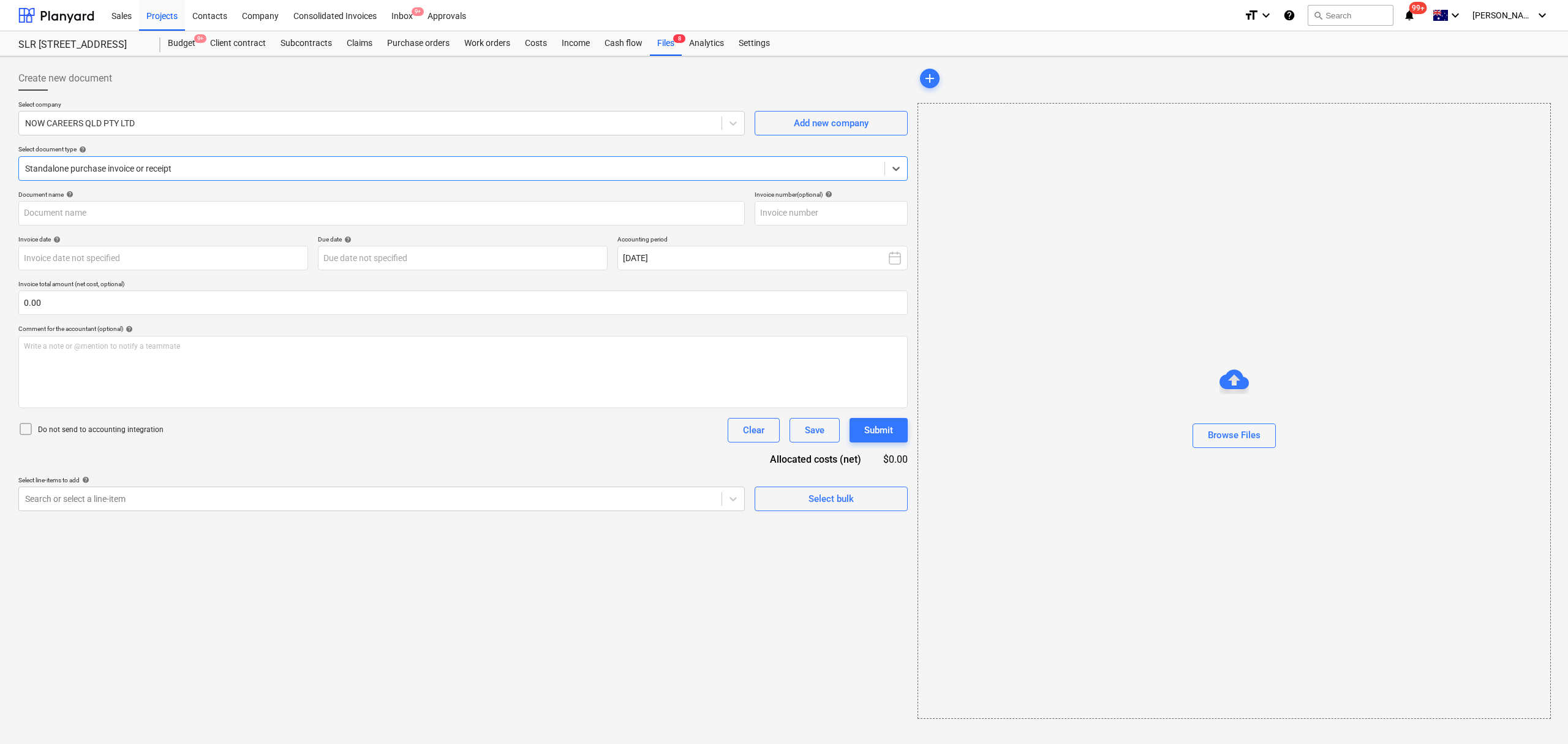
type input "25525"
type input "03 Sep 2025"
type input "03 Oct 2025"
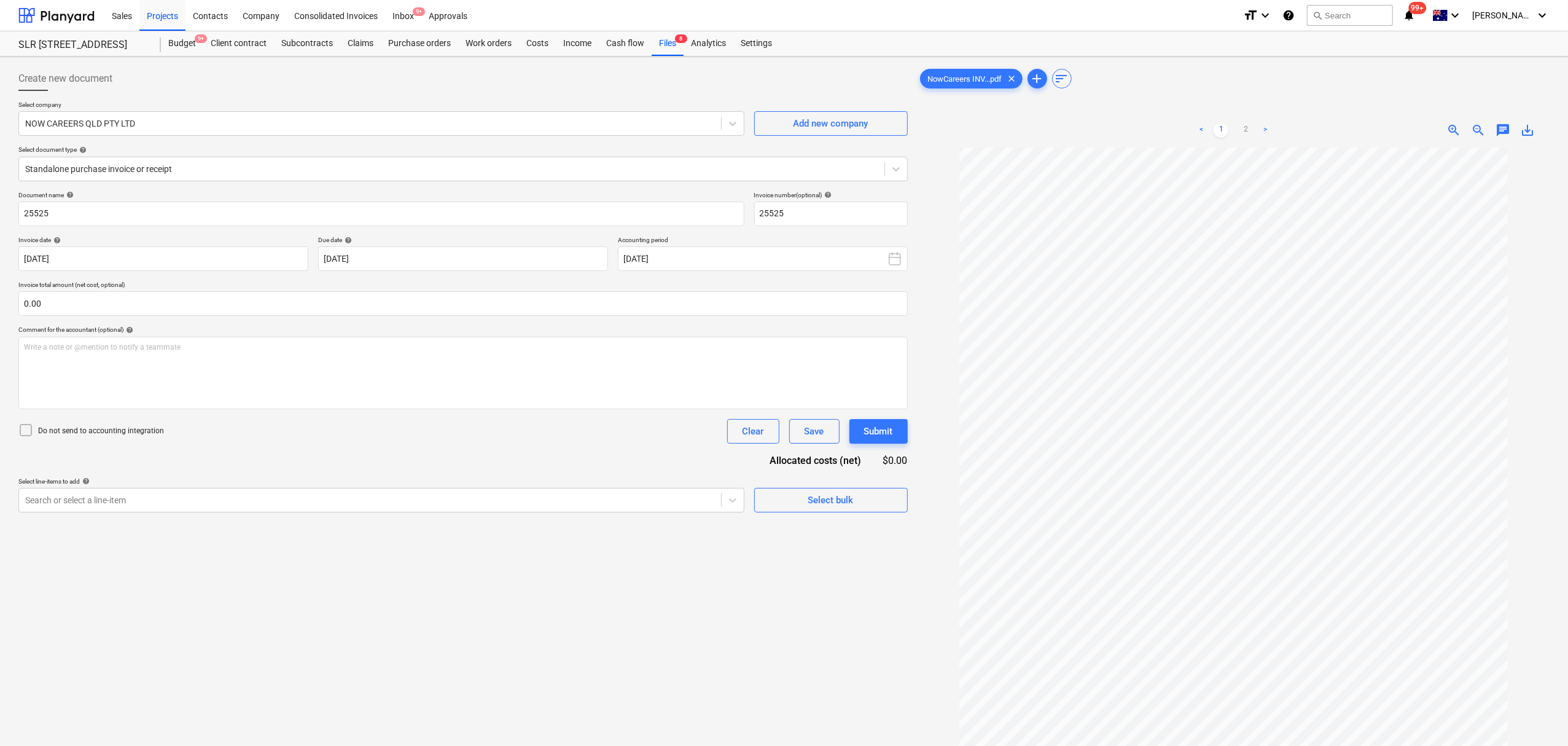
click at [1254, 126] on ul "< 1 2 >" at bounding box center [1234, 130] width 204 height 14
click at [1248, 126] on link "2" at bounding box center [1245, 130] width 14 height 14
click at [1205, 119] on div "< 1 2 >" at bounding box center [1234, 130] width 204 height 34
click at [1209, 120] on div "< 1 2 >" at bounding box center [1234, 130] width 204 height 34
click at [1211, 123] on ul "< 1 2 >" at bounding box center [1234, 130] width 204 height 14
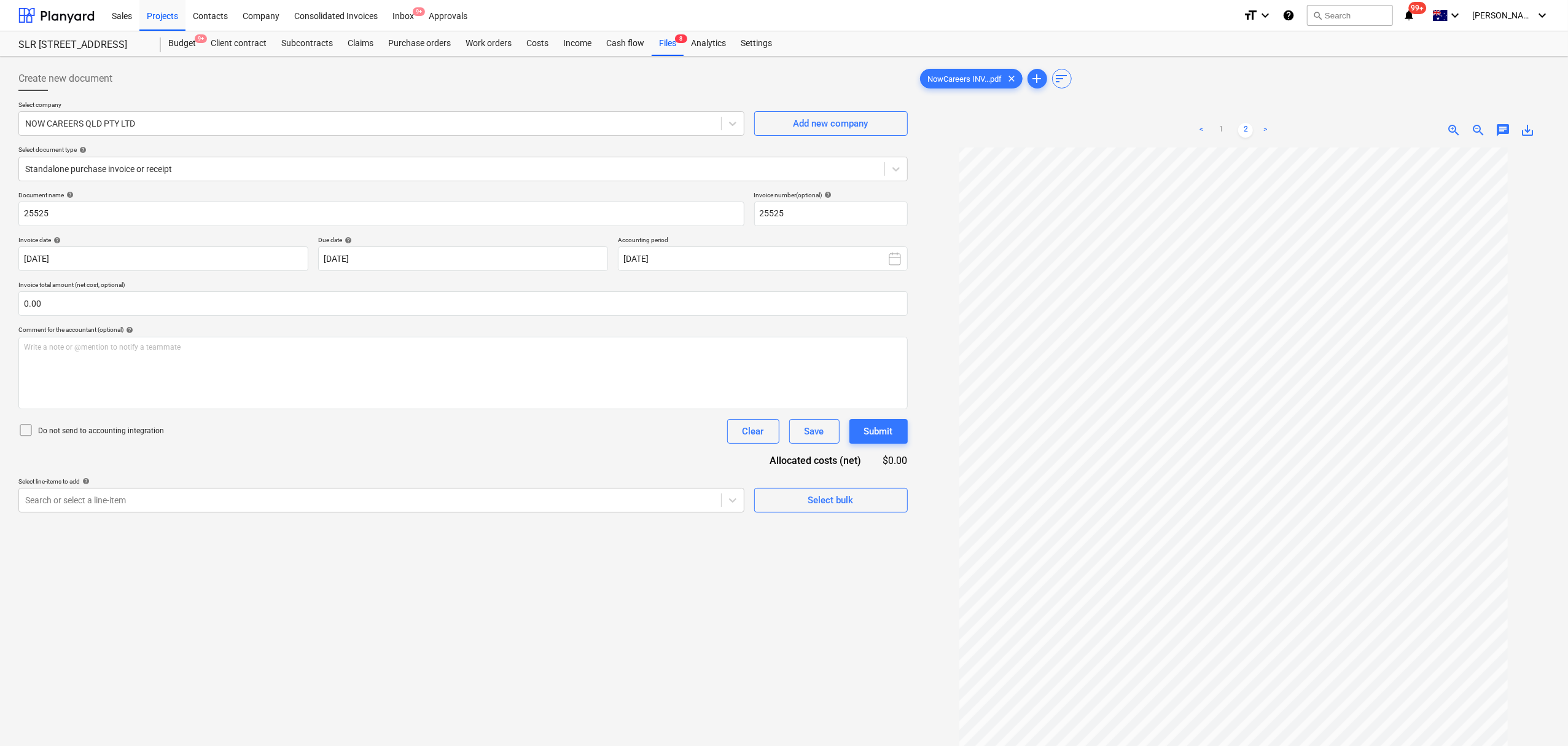
click at [1211, 126] on ul "< 1 2 >" at bounding box center [1234, 130] width 204 height 14
click at [1215, 129] on link "1" at bounding box center [1221, 130] width 14 height 14
click at [1242, 136] on link "2" at bounding box center [1245, 130] width 14 height 14
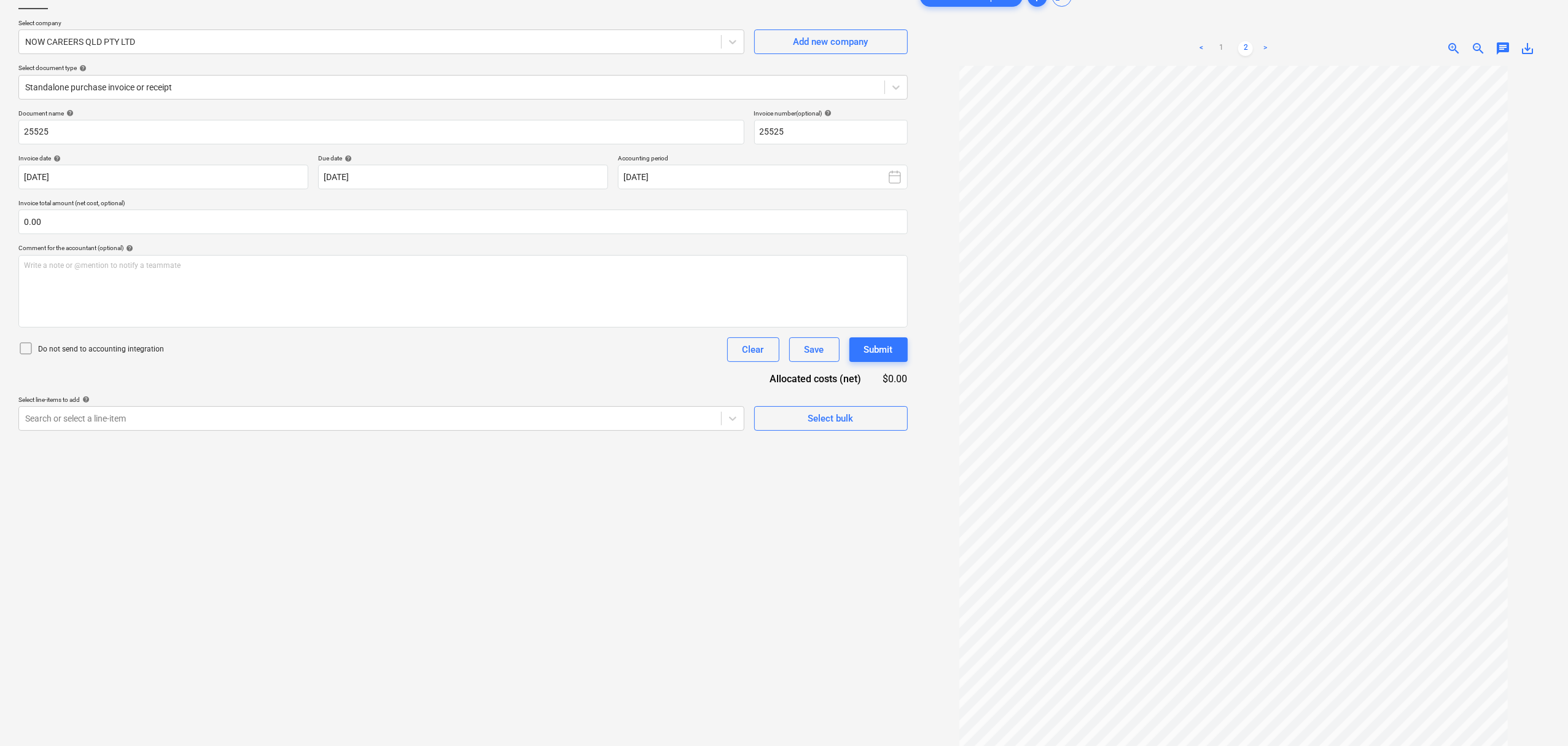
scroll to position [0, 0]
click at [1220, 42] on link "1" at bounding box center [1221, 48] width 14 height 14
click at [1249, 49] on link "2" at bounding box center [1245, 48] width 14 height 14
click at [1243, 48] on link "2" at bounding box center [1245, 48] width 14 height 14
click at [1225, 44] on link "1" at bounding box center [1221, 48] width 14 height 14
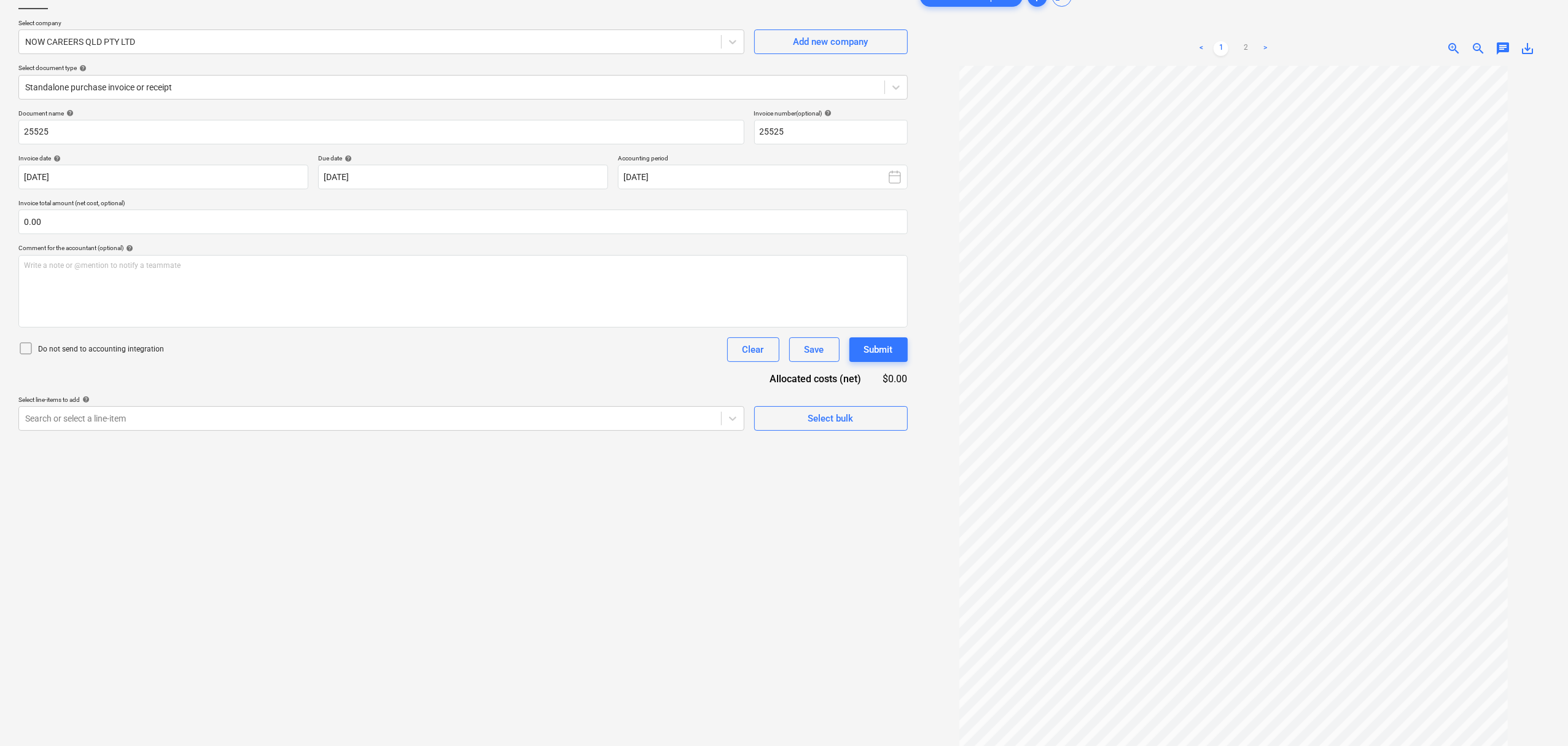
scroll to position [123, 0]
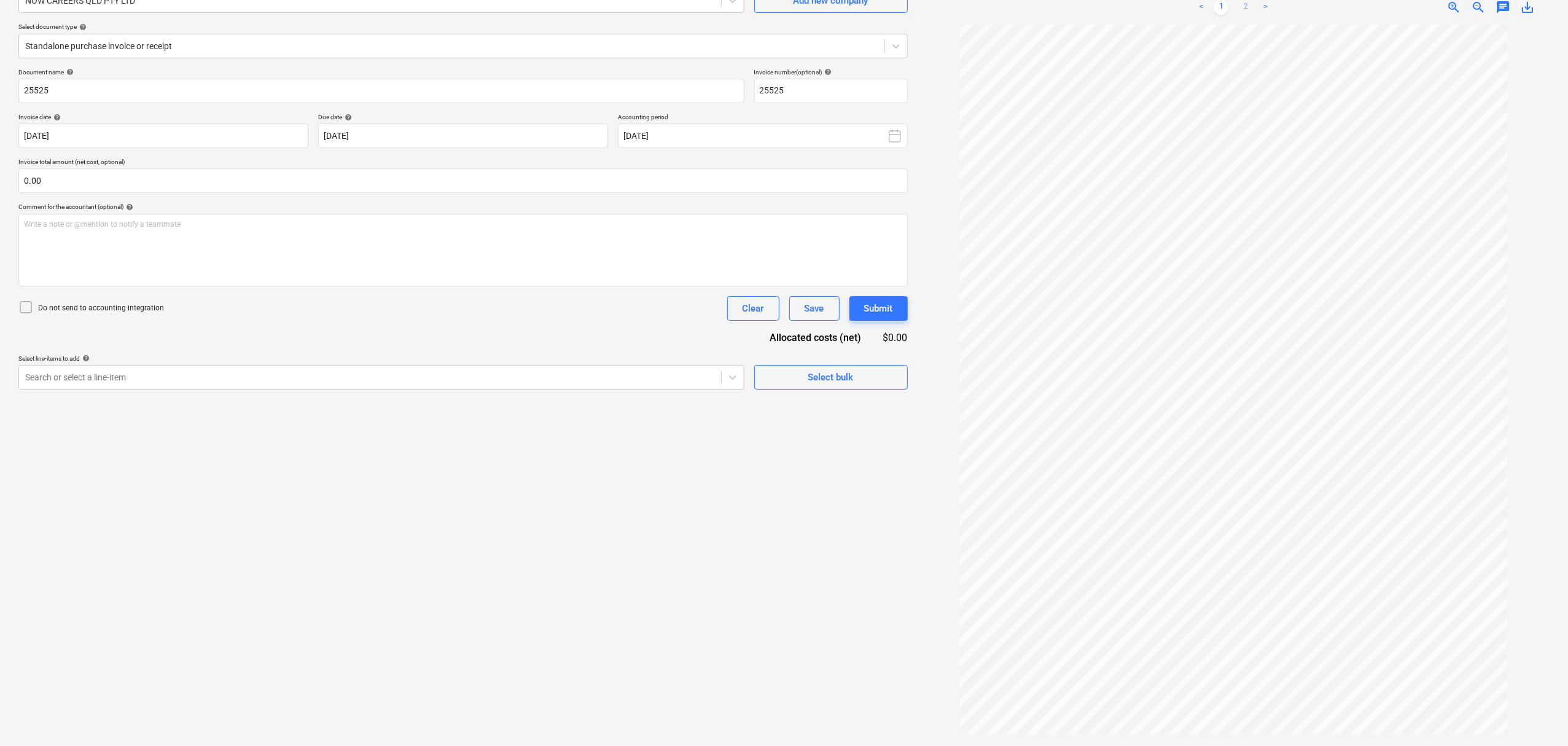
click at [1250, 11] on link "2" at bounding box center [1245, 7] width 14 height 14
click at [1219, 12] on link "1" at bounding box center [1221, 7] width 14 height 14
click at [1236, 14] on ul "< 1 2 >" at bounding box center [1234, 7] width 204 height 14
click at [1237, 14] on ul "< 1 2 >" at bounding box center [1234, 7] width 204 height 14
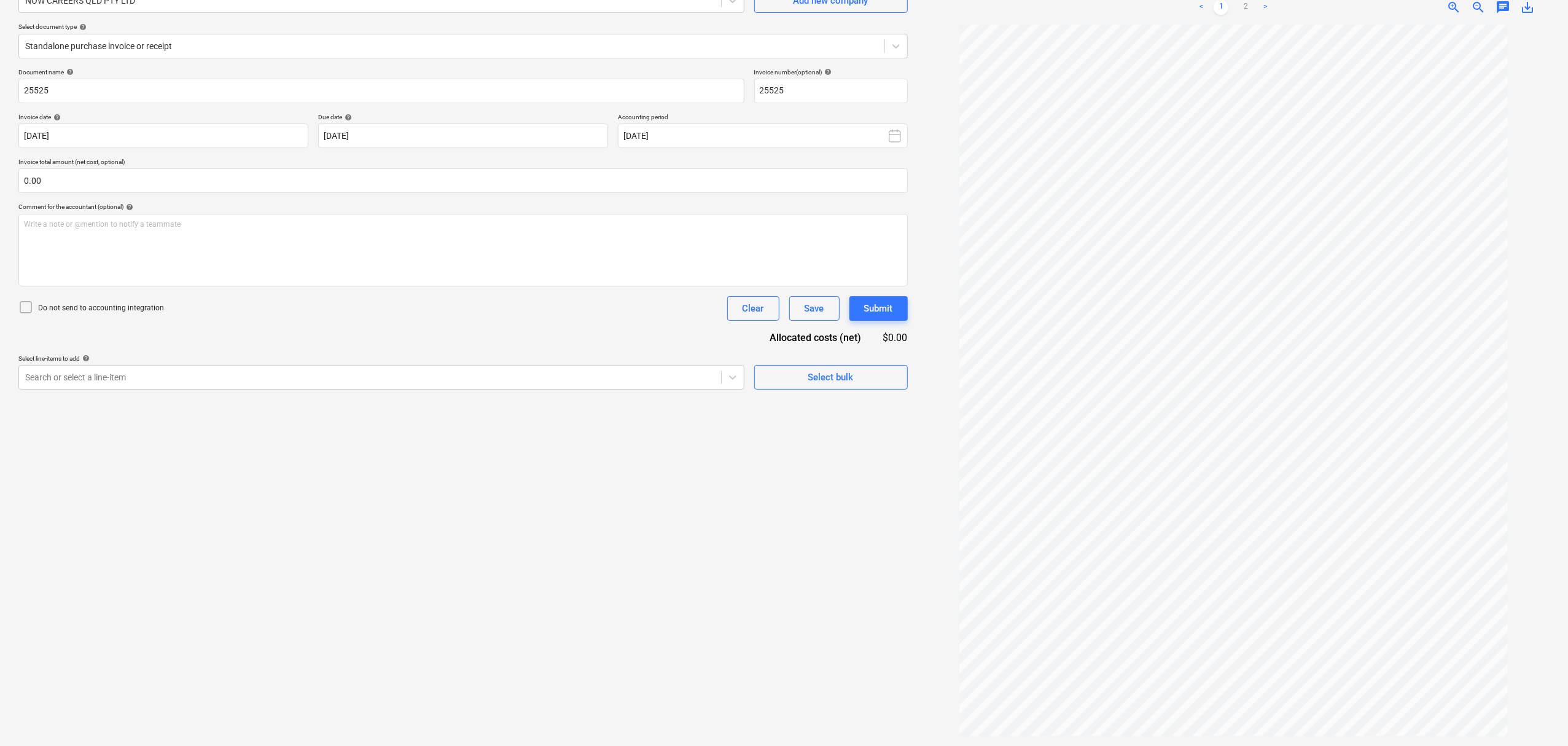
click at [1237, 14] on ul "< 1 2 >" at bounding box center [1234, 7] width 204 height 14
drag, startPoint x: 297, startPoint y: 372, endPoint x: 302, endPoint y: 365, distance: 8.6
click at [298, 372] on div at bounding box center [370, 377] width 690 height 12
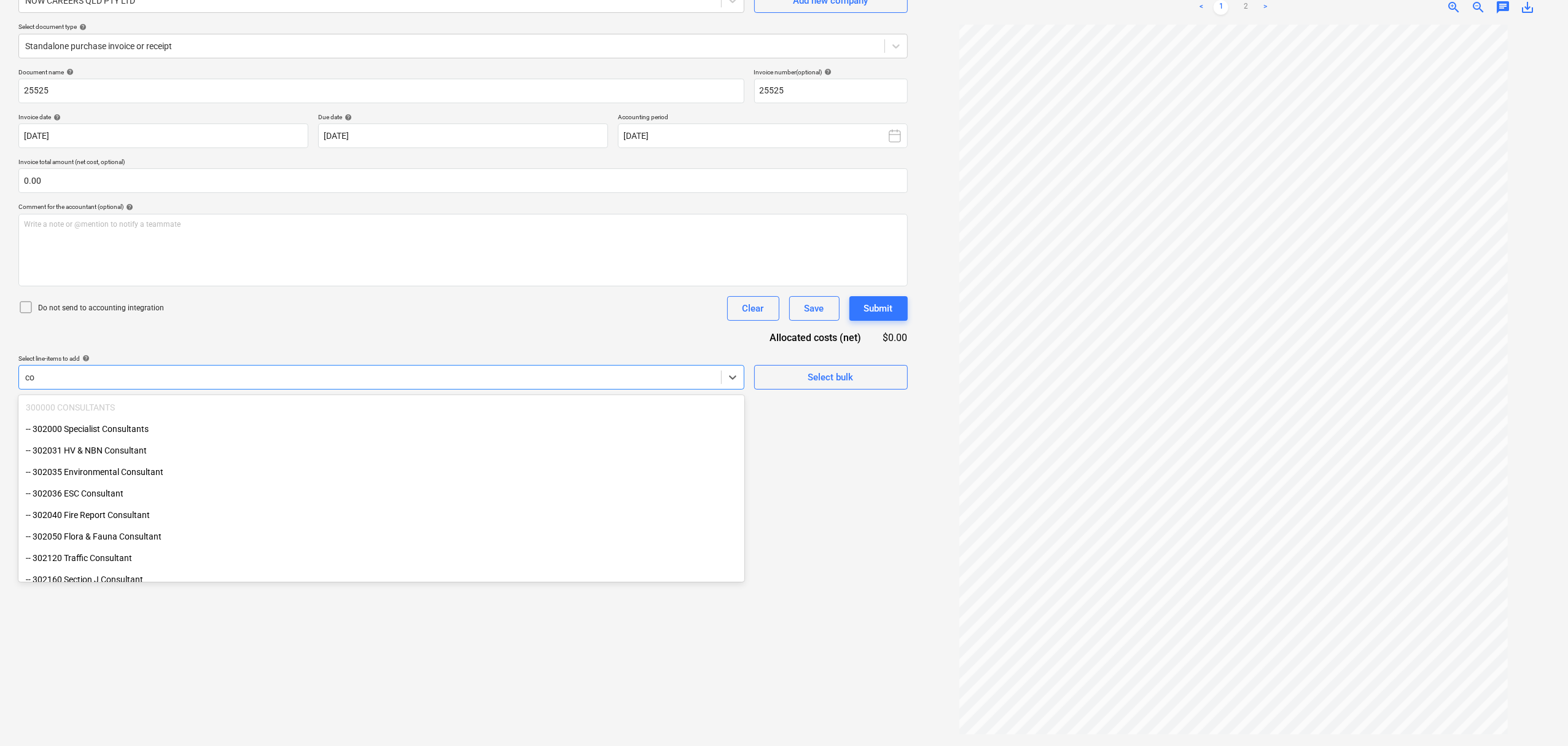
type input "c"
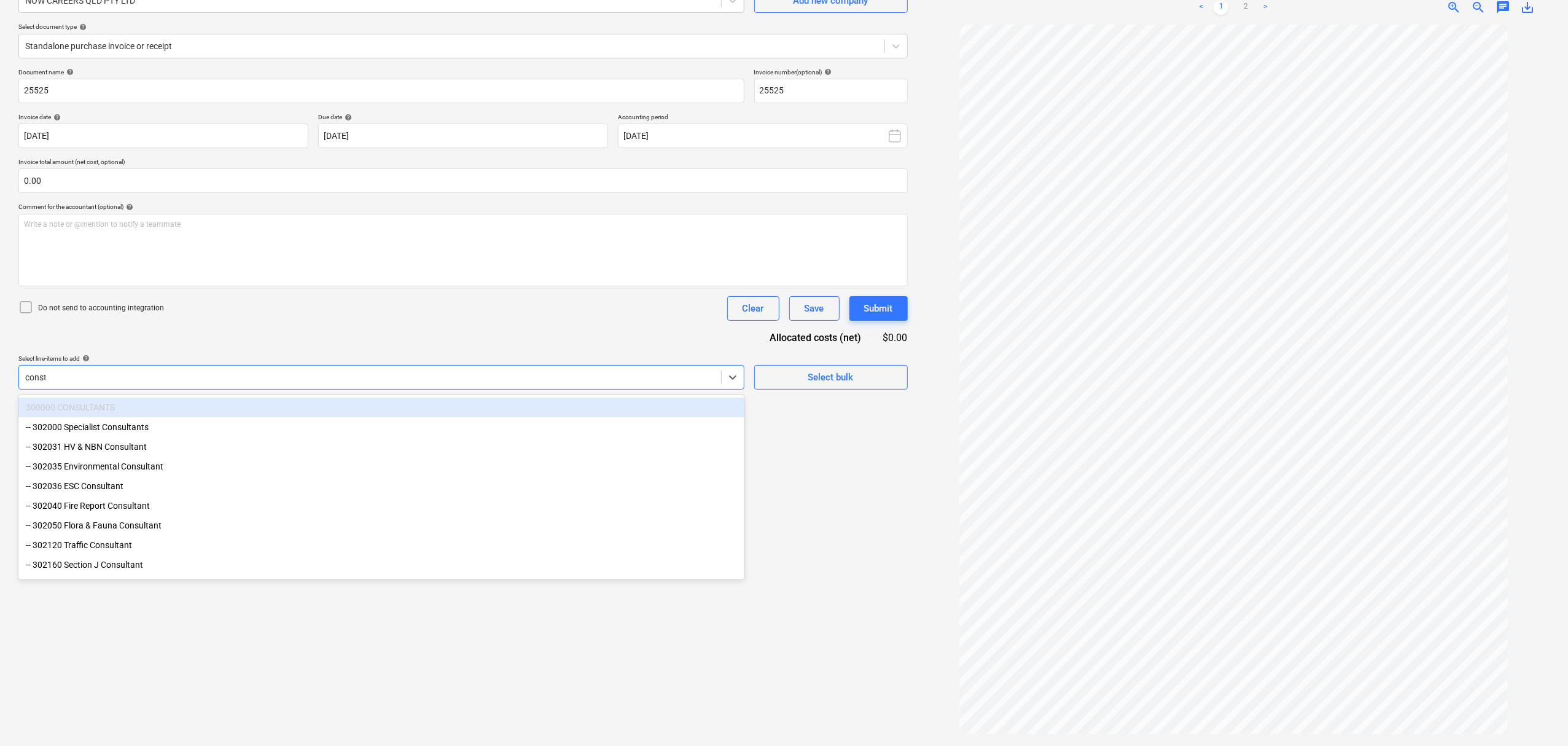
type input "constr"
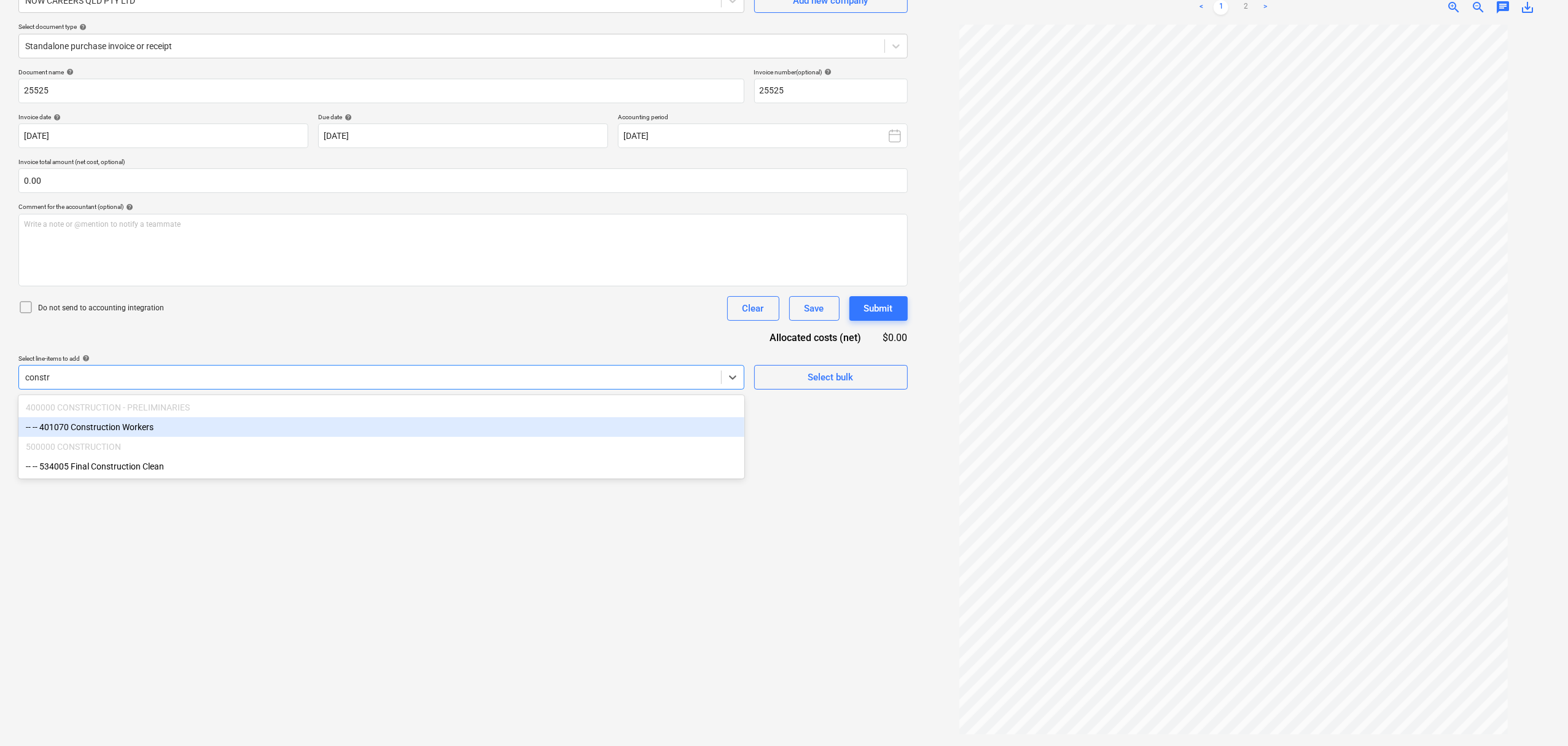
click at [337, 436] on div "-- -- 401070 Construction Workers" at bounding box center [381, 427] width 726 height 20
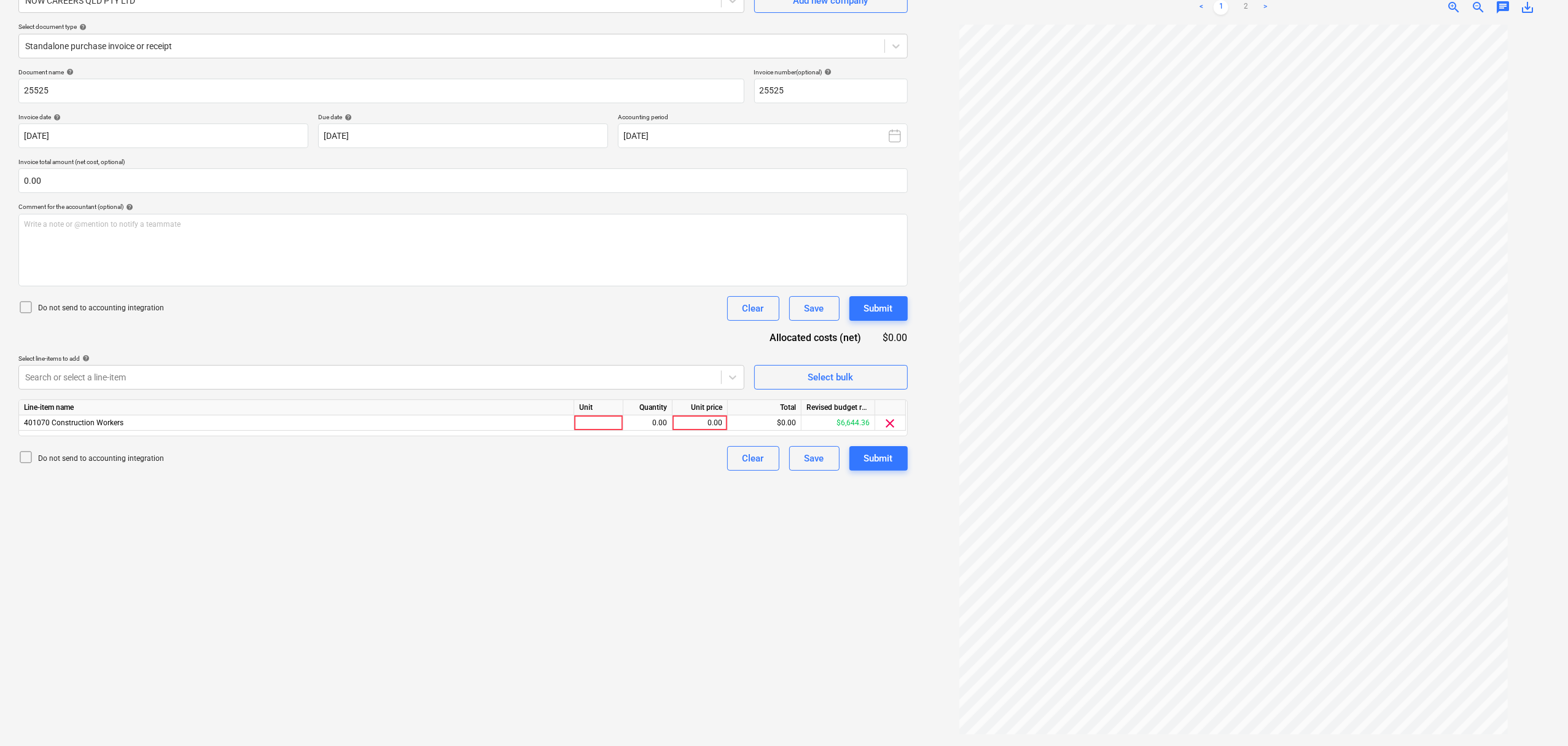
click at [379, 344] on div "Document name help 25525 Invoice number (optional) help 25525 Invoice date help…" at bounding box center [462, 269] width 889 height 402
click at [594, 424] on div at bounding box center [599, 423] width 49 height 15
type input "item"
type input "635.89"
click at [1502, 12] on span "chat" at bounding box center [1502, 7] width 14 height 14
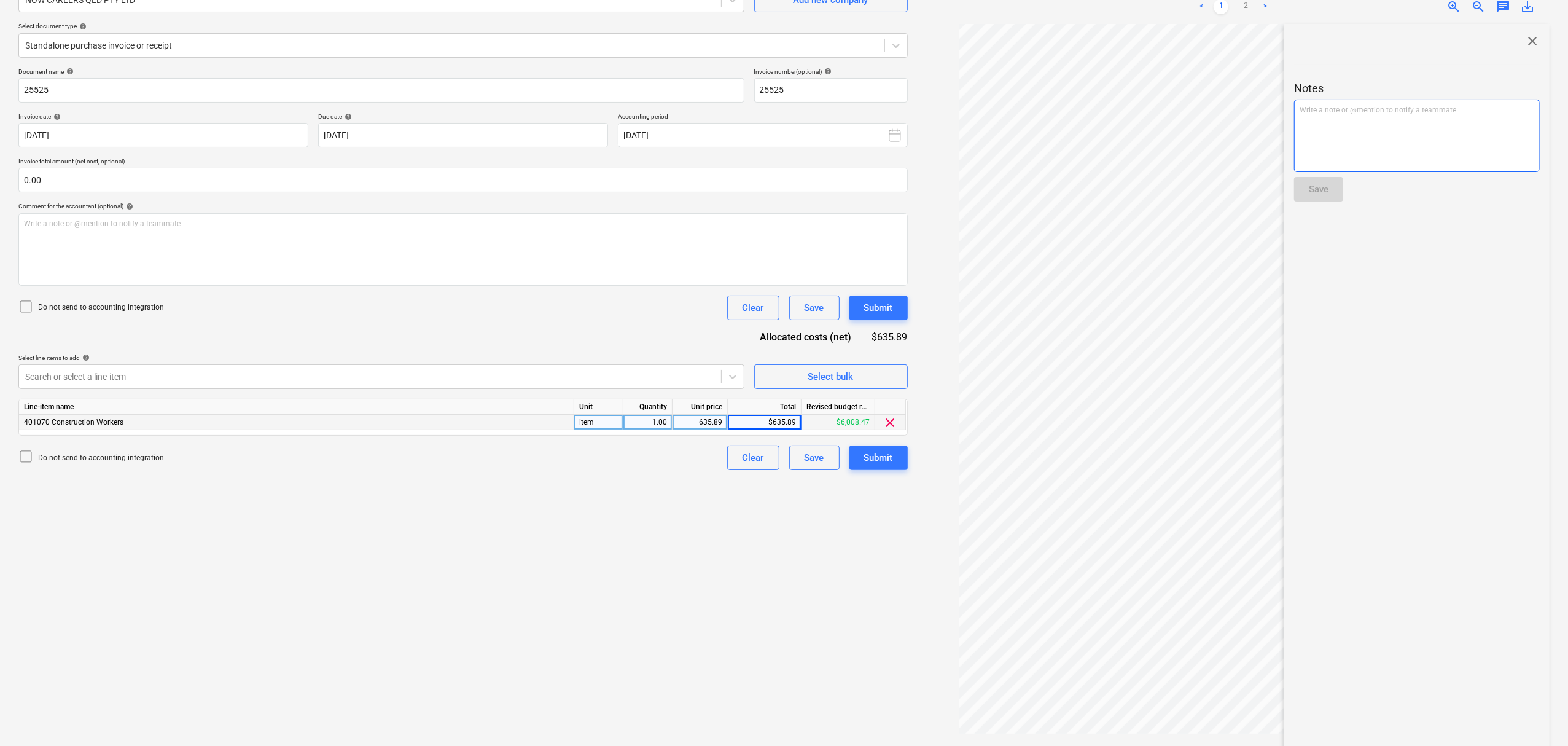
click at [1454, 123] on div "Write a note or @mention to notify a teammate [PERSON_NAME]" at bounding box center [1417, 136] width 245 height 72
click at [1330, 184] on button "Save" at bounding box center [1319, 189] width 49 height 24
click at [1519, 44] on div "close" at bounding box center [1417, 40] width 245 height 14
click at [1527, 50] on div at bounding box center [1417, 53] width 245 height 10
click at [1532, 40] on span "close" at bounding box center [1532, 40] width 14 height 14
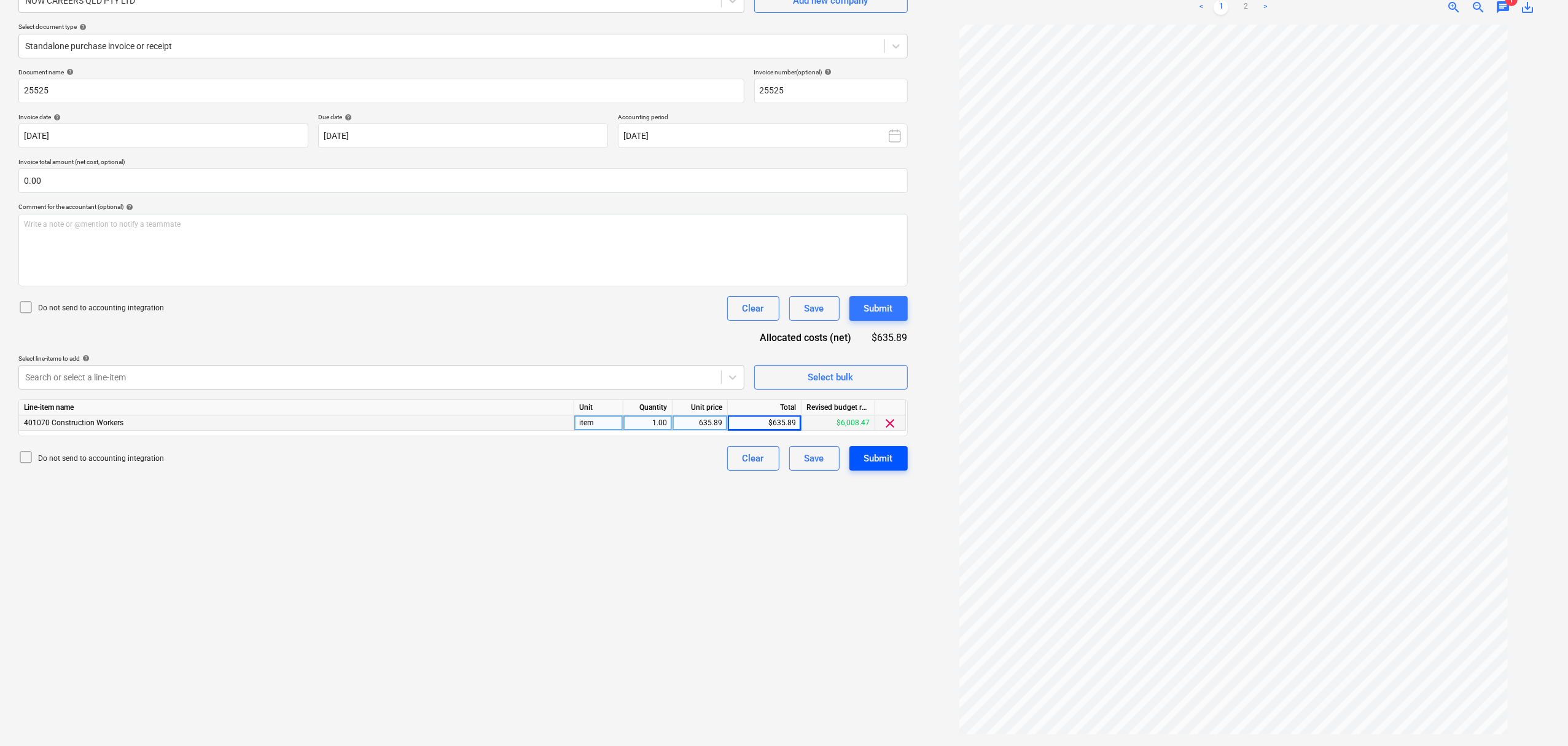
click at [886, 448] on button "Submit" at bounding box center [878, 458] width 59 height 24
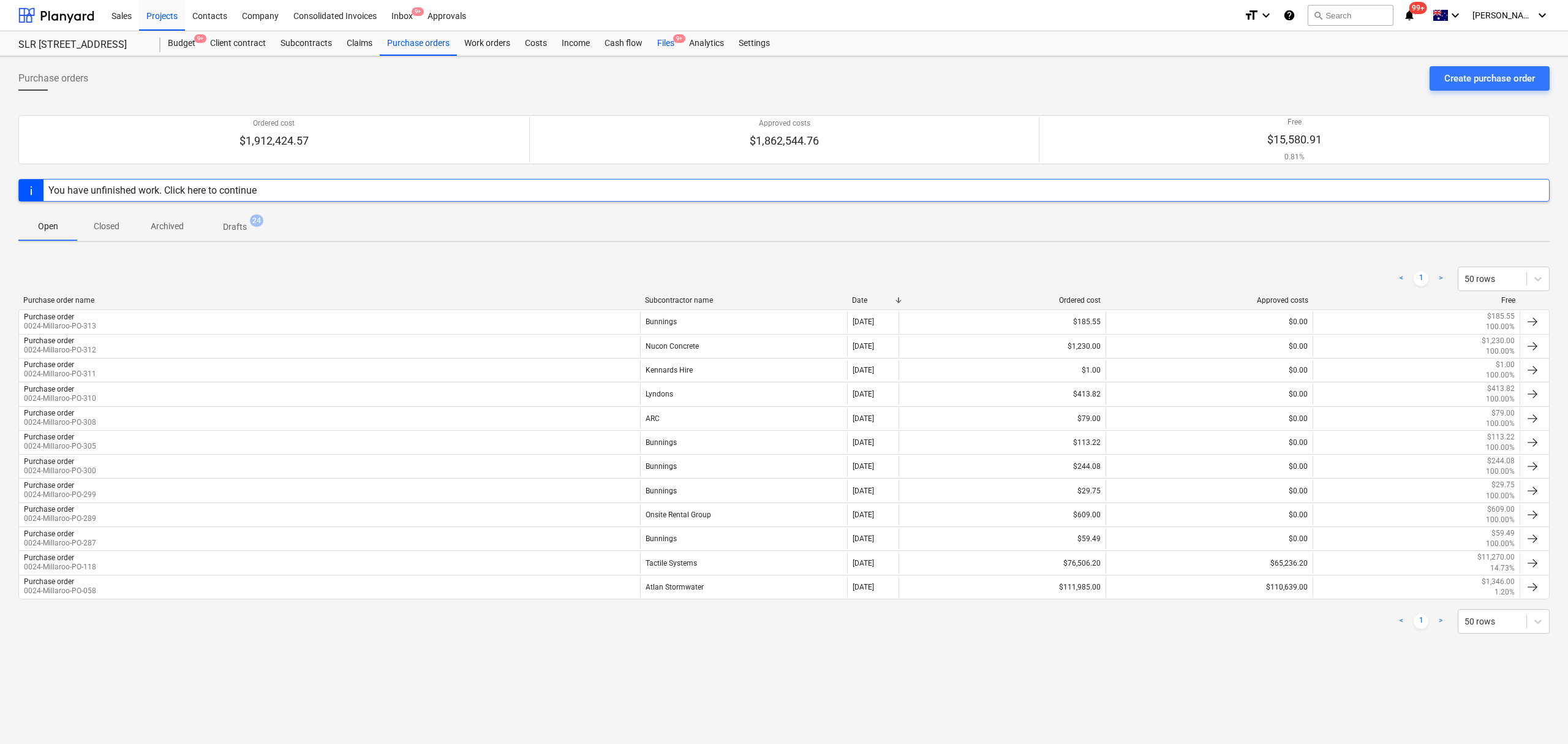
click at [674, 45] on div "Files 9+" at bounding box center [665, 43] width 32 height 24
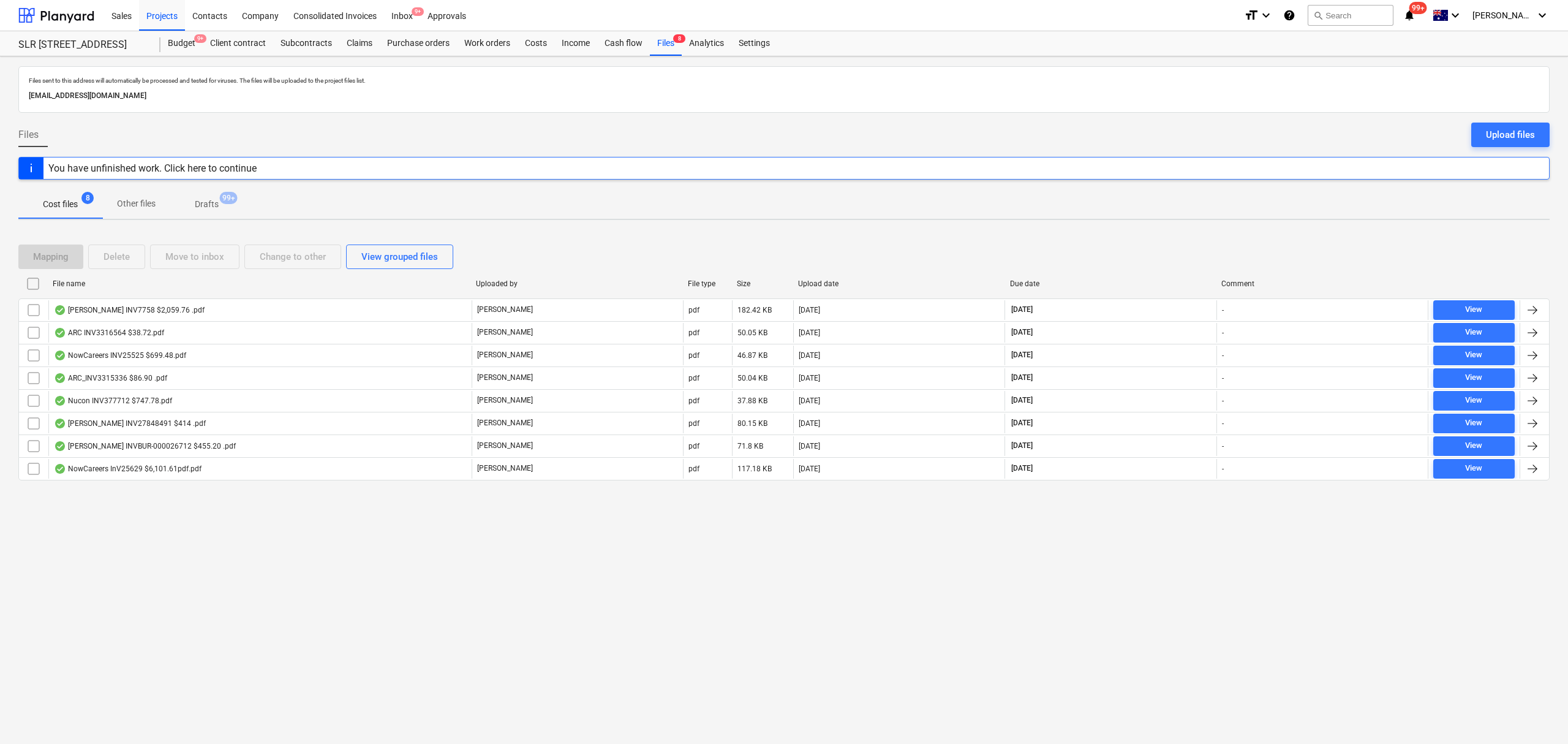
click at [1045, 275] on div "Due date" at bounding box center [1111, 283] width 212 height 20
checkbox input "false"
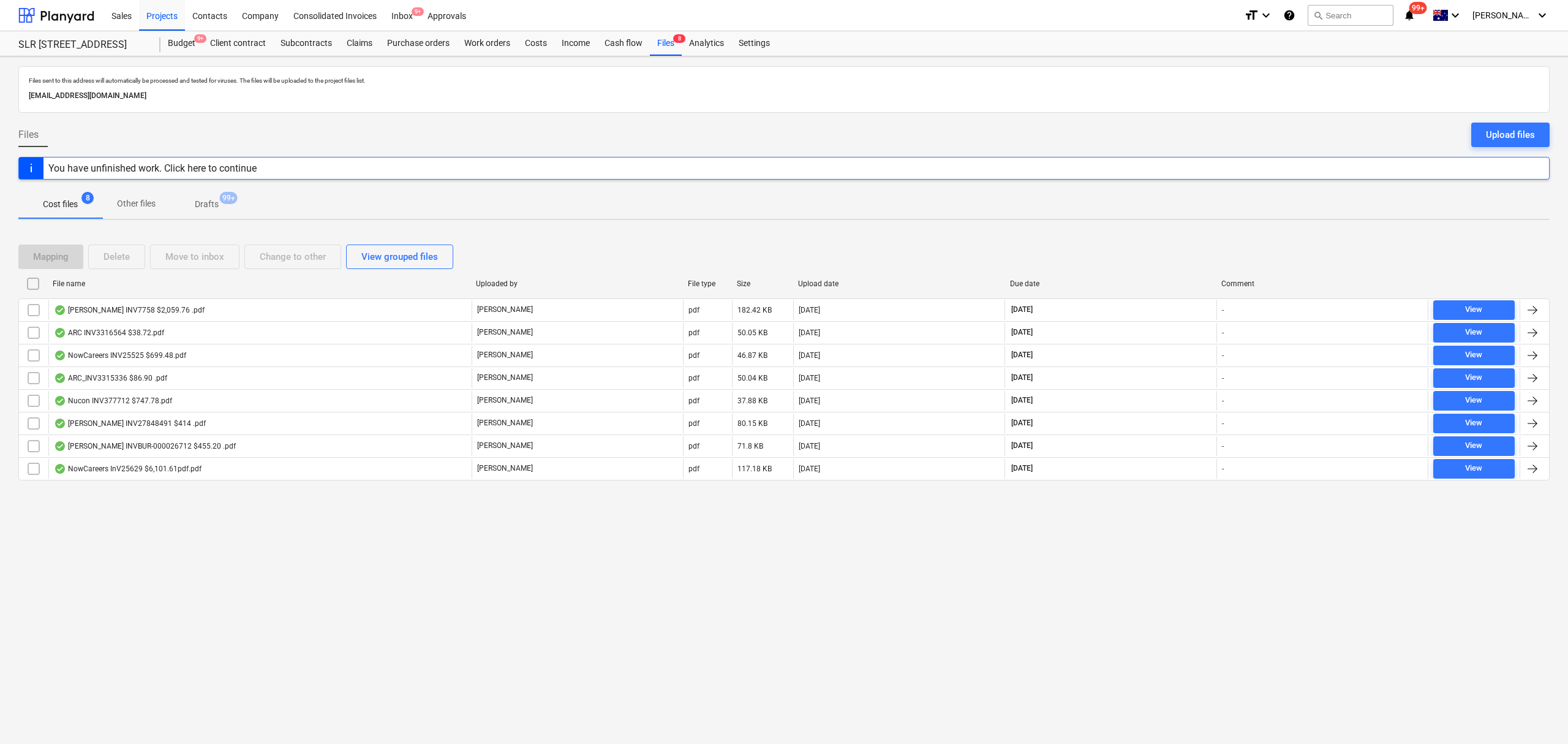
checkbox input "false"
click at [1032, 285] on div "Due date" at bounding box center [1111, 283] width 202 height 8
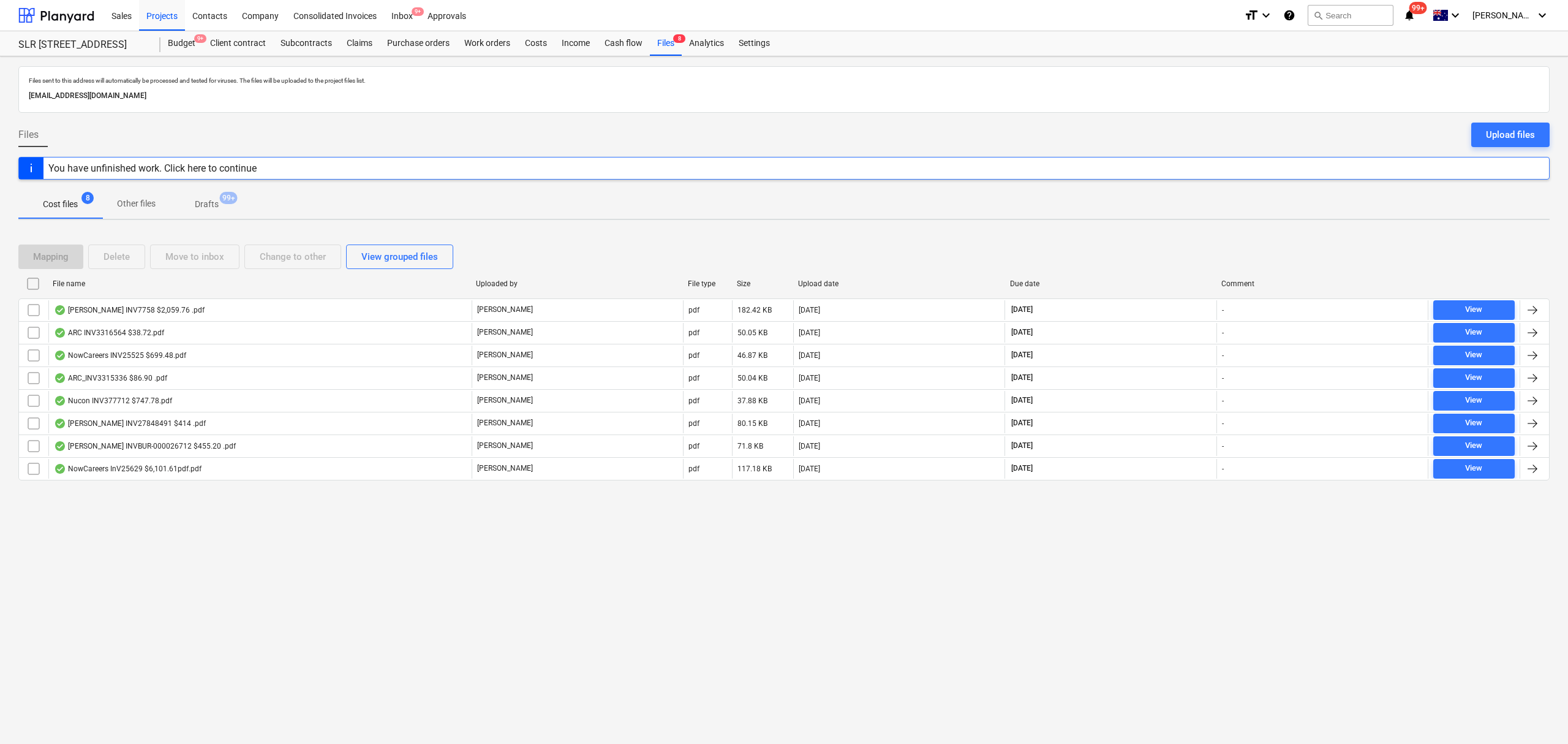
checkbox input "false"
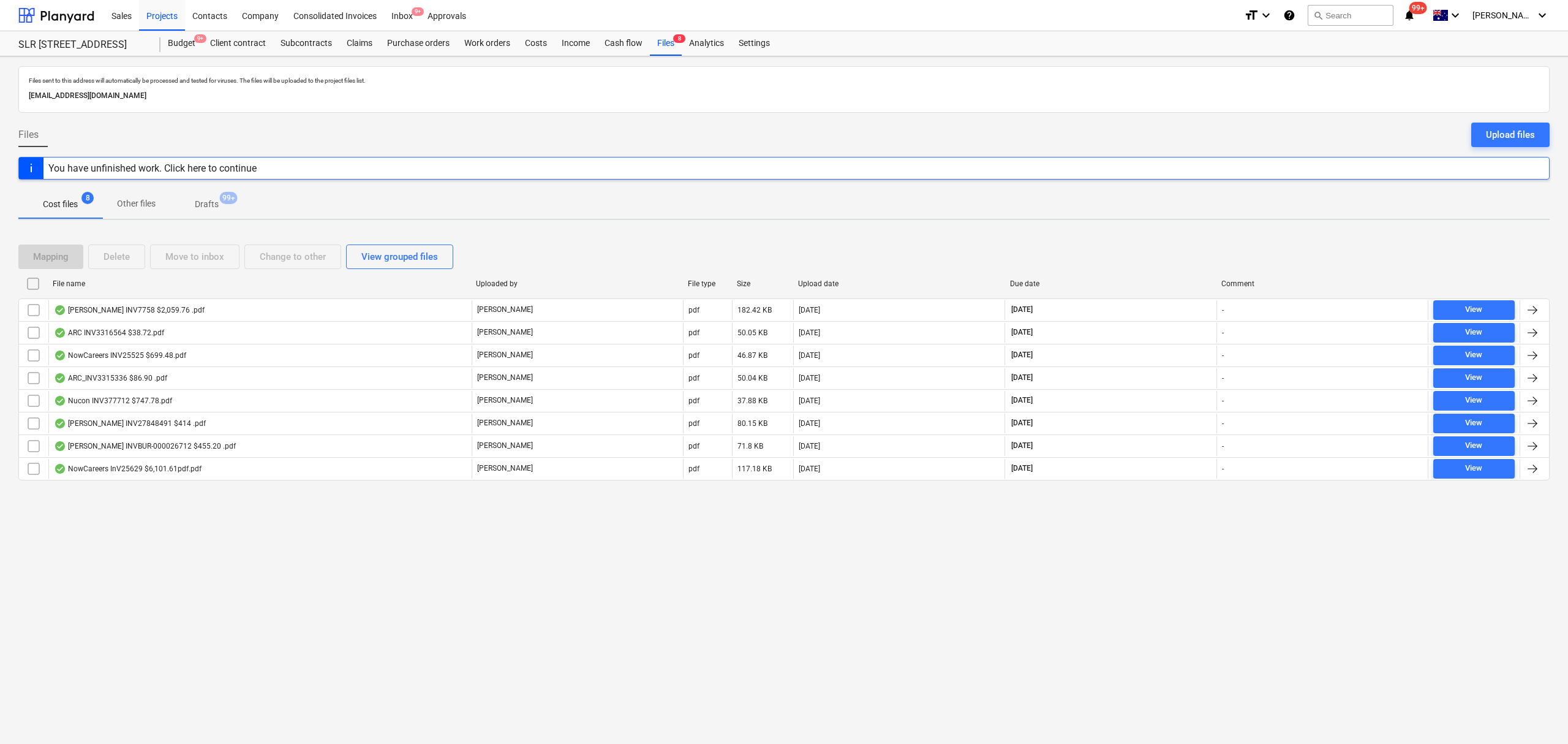
checkbox input "false"
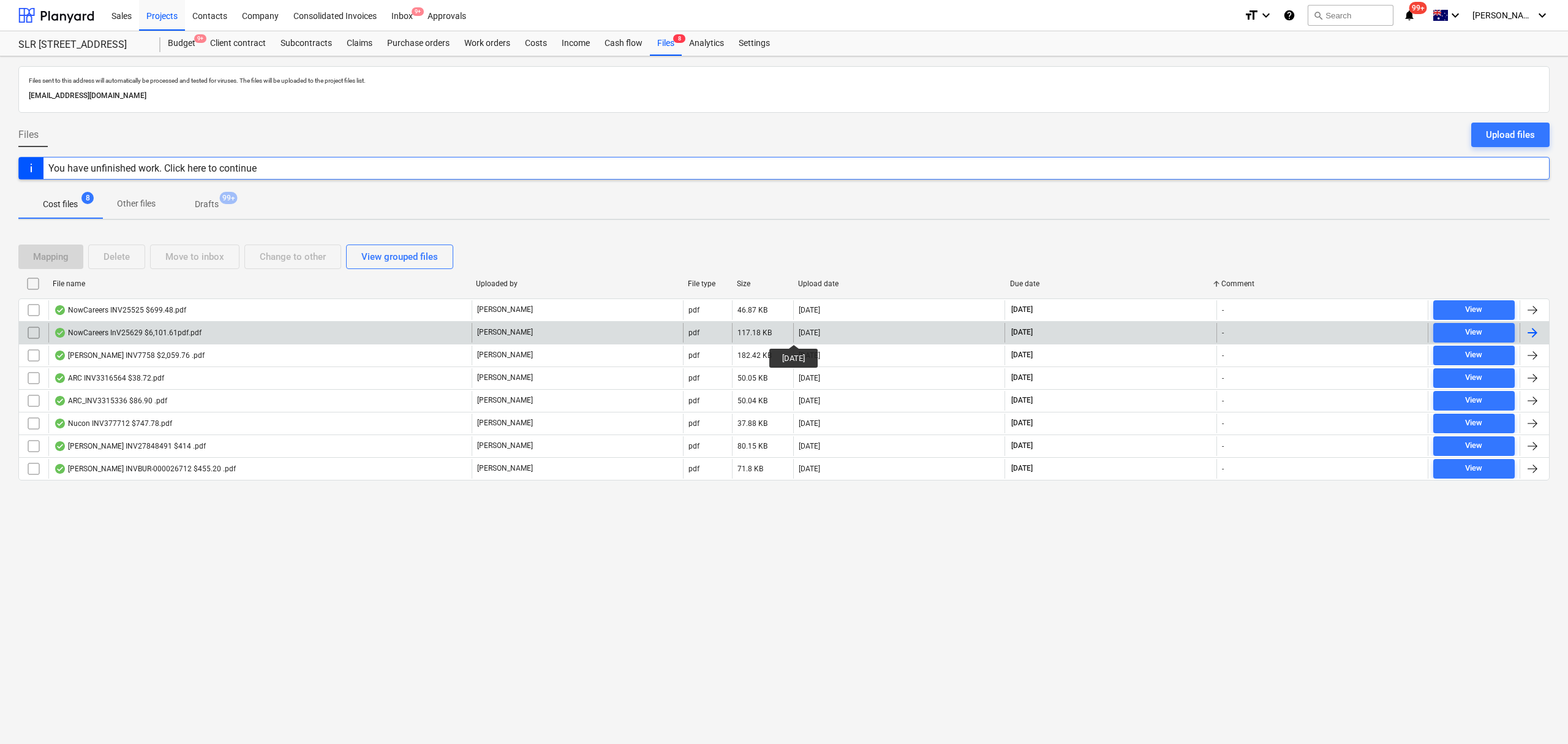
click at [802, 334] on div "[DATE]" at bounding box center [809, 332] width 21 height 8
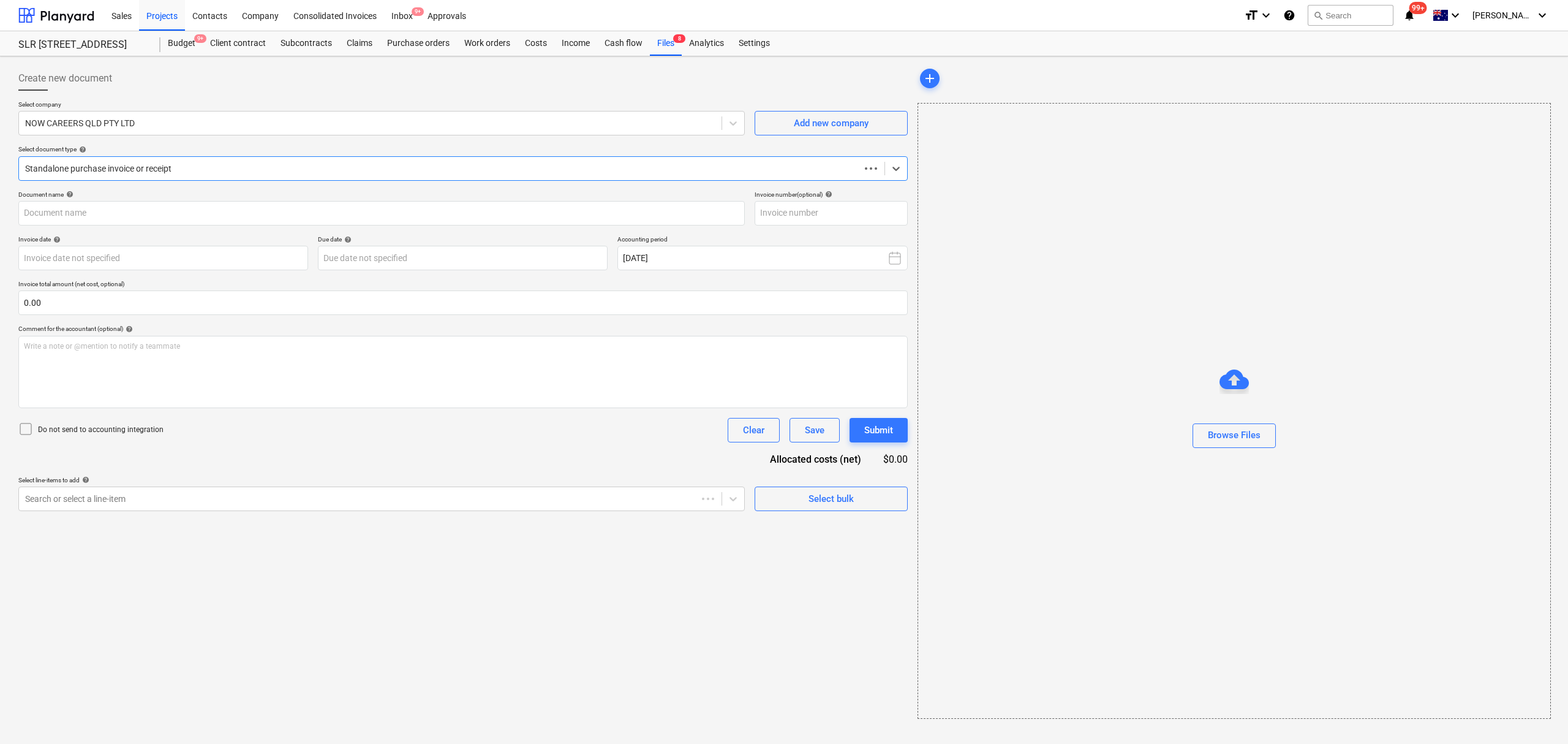
type input "25629"
type input "[DATE]"
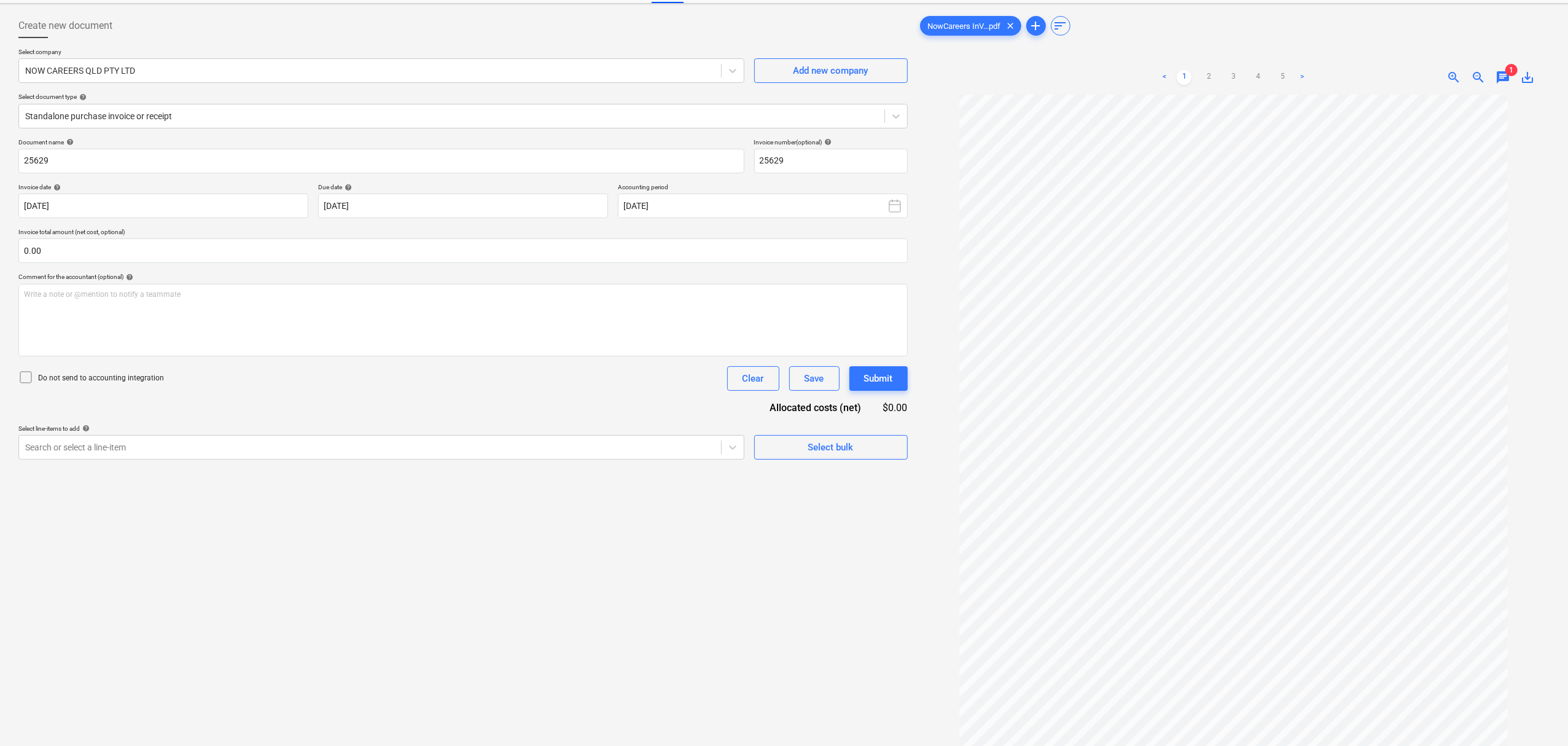
scroll to position [82, 0]
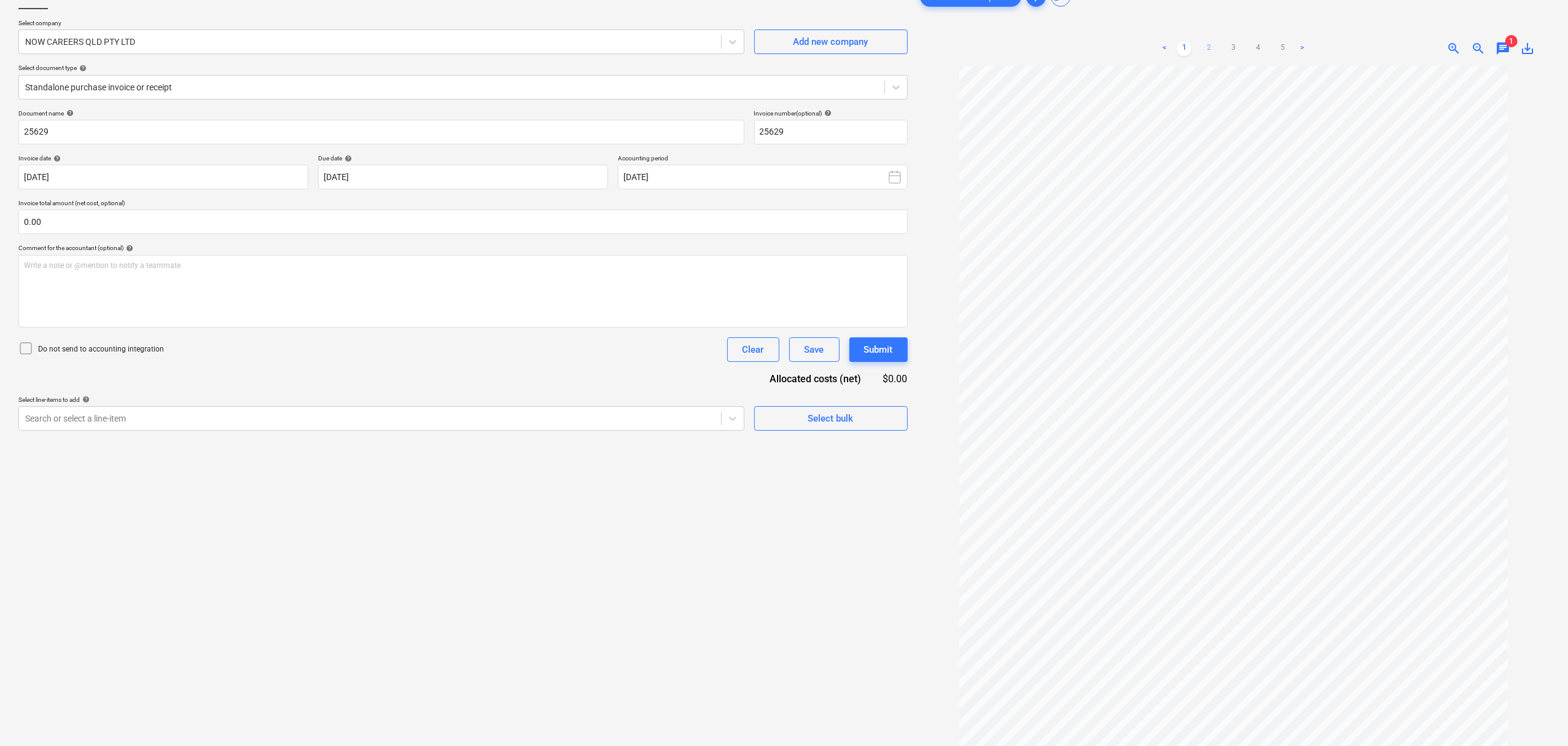
click at [1215, 52] on link "2" at bounding box center [1208, 48] width 14 height 14
click at [1184, 59] on div "< 1 2 3 4 5 >" at bounding box center [1234, 48] width 204 height 34
click at [1182, 56] on div "< 1 2 3 4 5 >" at bounding box center [1234, 48] width 204 height 34
click at [1178, 44] on link "1" at bounding box center [1184, 48] width 14 height 14
click at [1203, 42] on link "2" at bounding box center [1208, 48] width 14 height 14
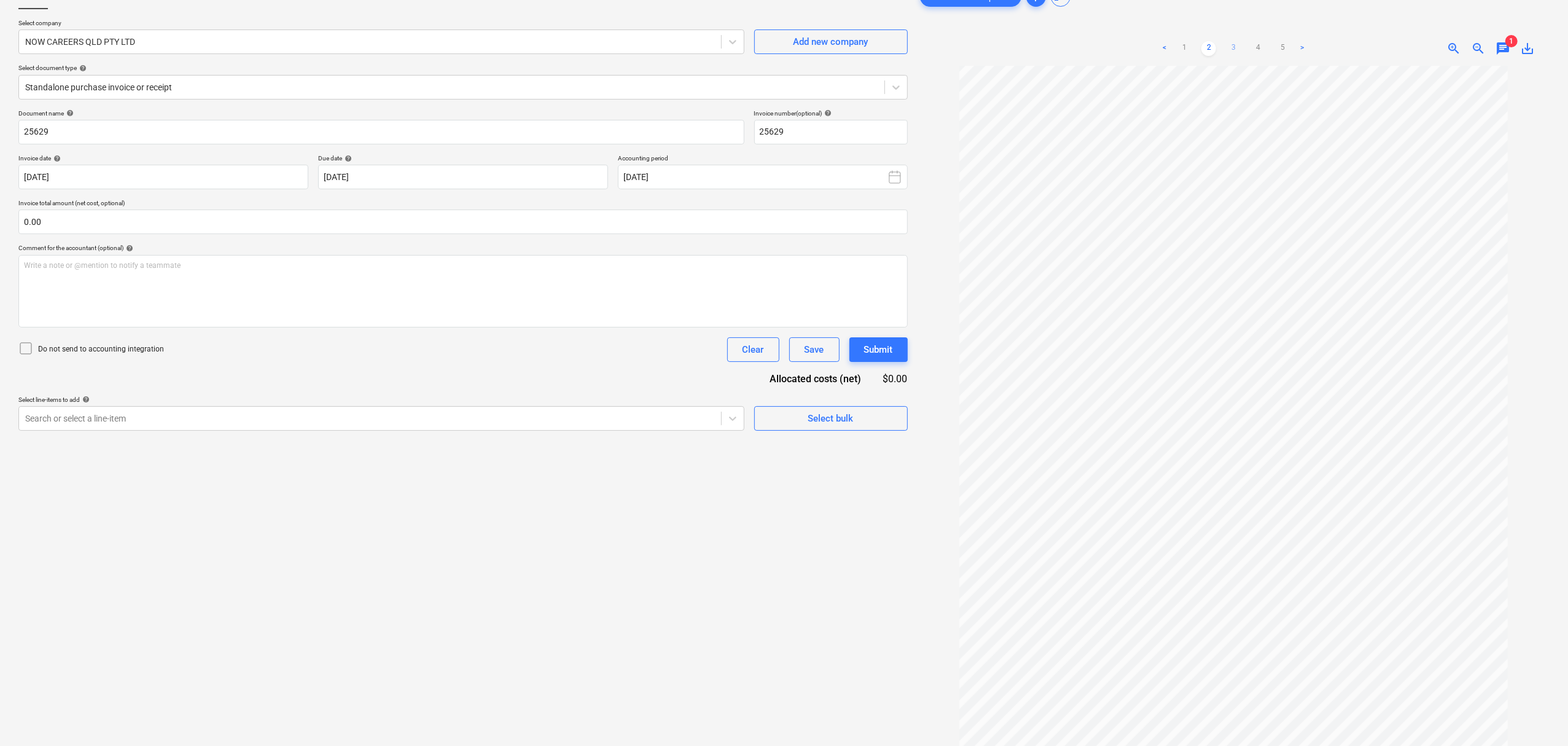
click at [1227, 50] on link "3" at bounding box center [1233, 48] width 14 height 14
click at [1257, 56] on link "4" at bounding box center [1257, 48] width 14 height 14
click at [1270, 56] on ul "< 1 2 3 4 5 >" at bounding box center [1234, 48] width 204 height 14
click at [1272, 55] on ul "< 1 2 3 4 5 >" at bounding box center [1234, 48] width 204 height 14
click at [1278, 50] on link "5" at bounding box center [1282, 48] width 14 height 14
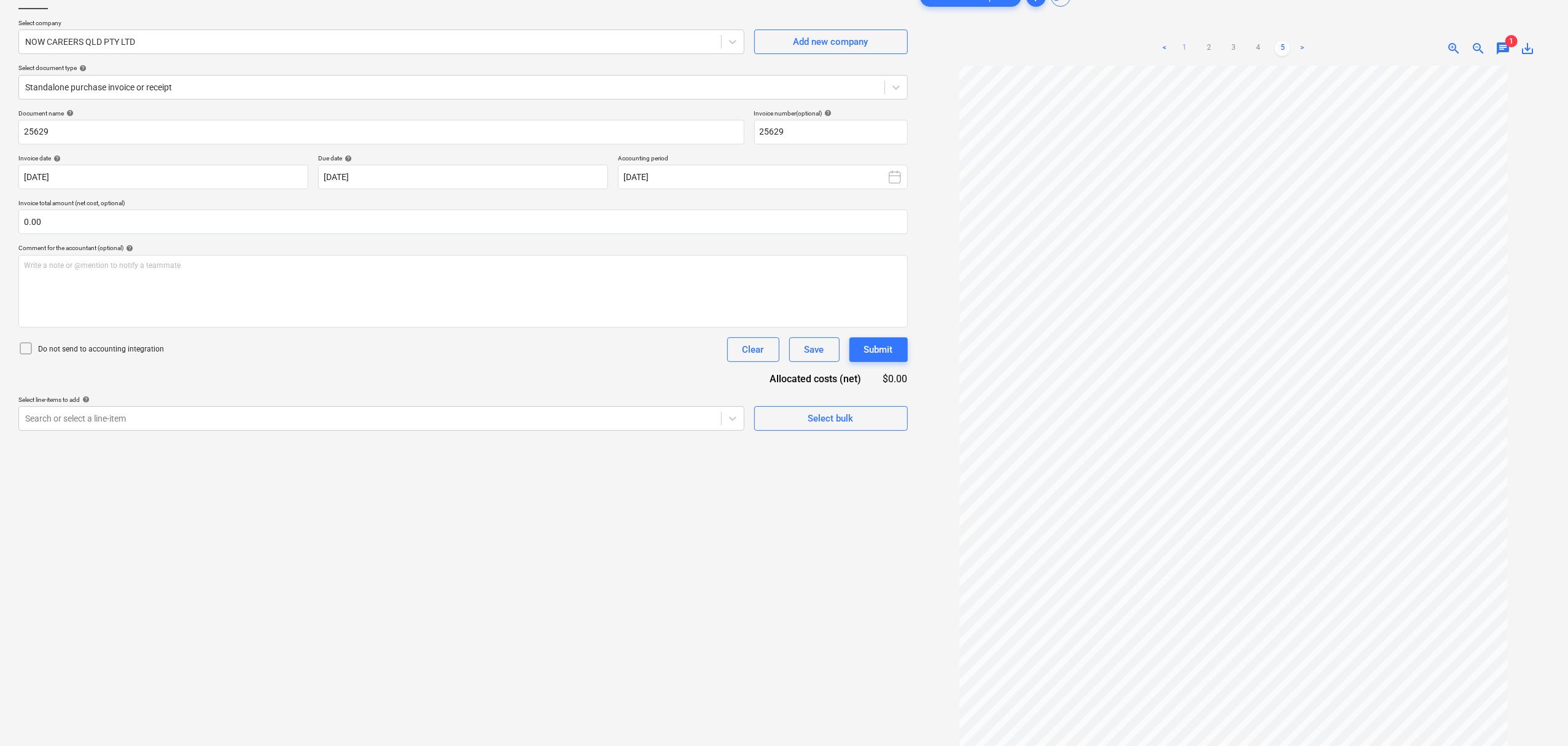
click at [1188, 46] on link "1" at bounding box center [1184, 48] width 14 height 14
click at [1208, 47] on link "2" at bounding box center [1208, 48] width 14 height 14
click at [1227, 50] on ul "< 1 2 3 4 5 >" at bounding box center [1234, 48] width 204 height 14
click at [1243, 53] on ul "< 1 2 3 4 5 >" at bounding box center [1234, 48] width 204 height 14
click at [1234, 44] on link "3" at bounding box center [1233, 48] width 14 height 14
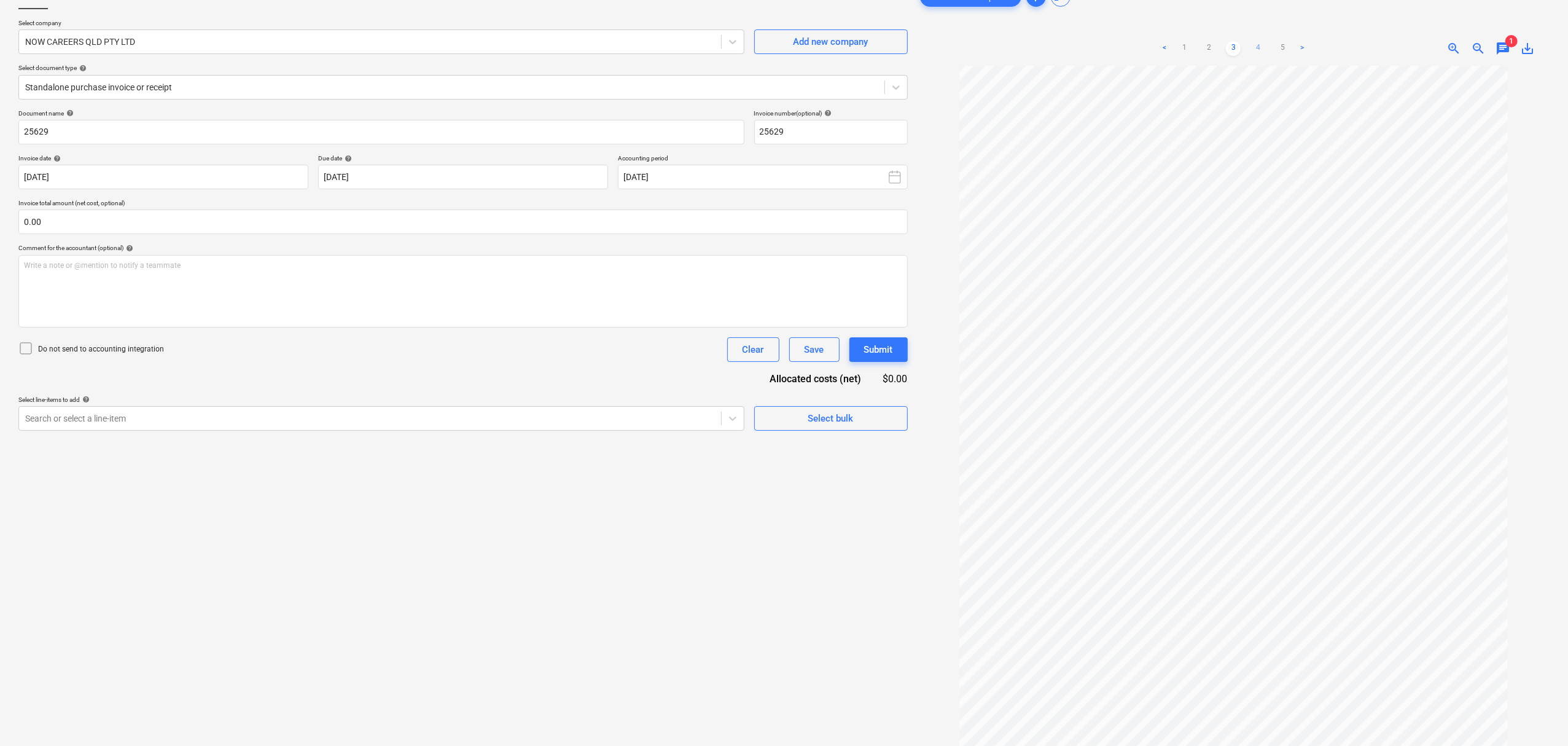
click at [1264, 50] on link "4" at bounding box center [1257, 48] width 14 height 14
click at [1278, 52] on link "5" at bounding box center [1282, 48] width 14 height 14
click at [1259, 50] on link "4" at bounding box center [1257, 48] width 14 height 14
click at [1234, 46] on link "3" at bounding box center [1233, 48] width 14 height 14
drag, startPoint x: 1219, startPoint y: 45, endPoint x: 1210, endPoint y: 44, distance: 9.1
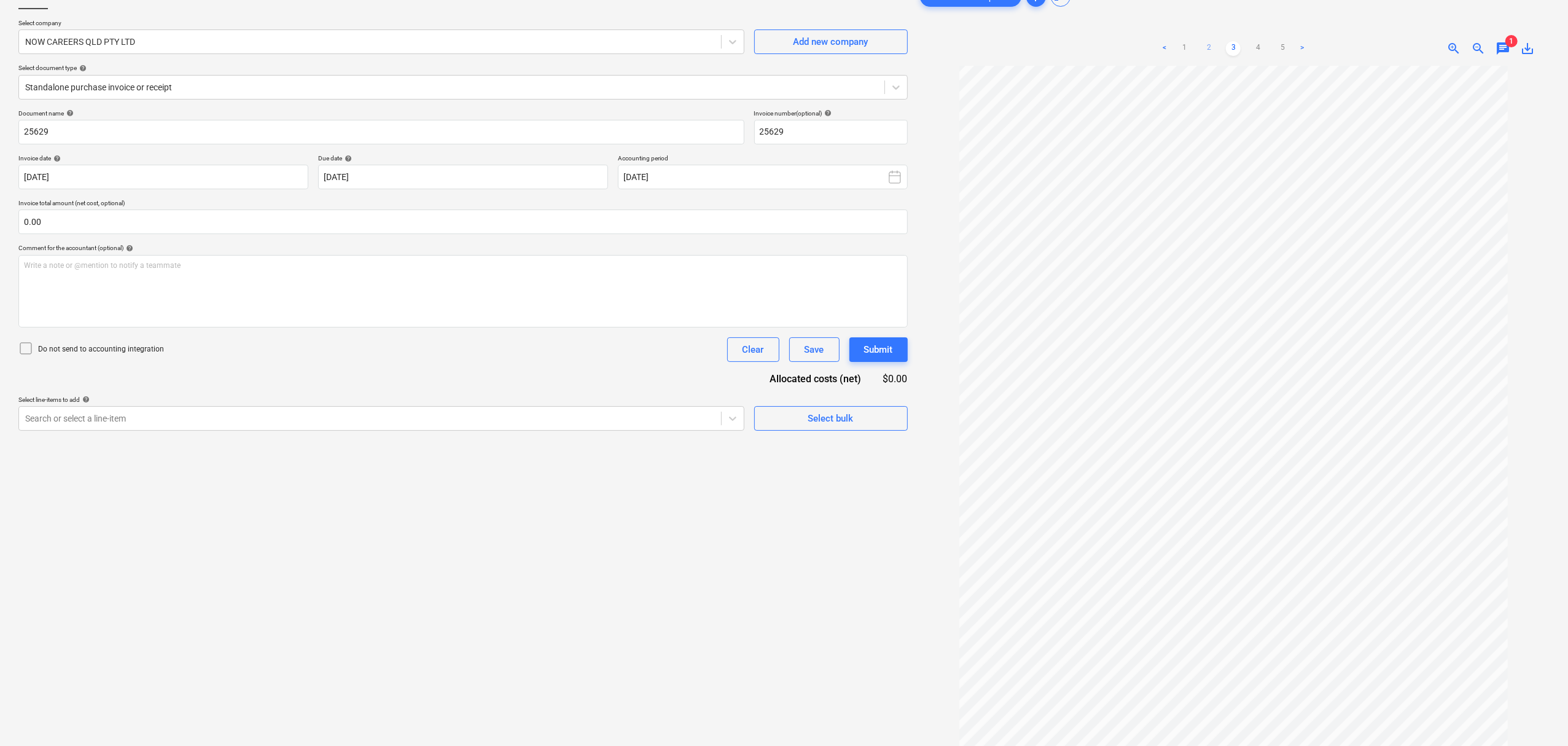
click at [1218, 45] on ul "< 1 2 3 4 5 >" at bounding box center [1234, 48] width 204 height 14
click at [1208, 44] on link "2" at bounding box center [1208, 48] width 14 height 14
drag, startPoint x: 1185, startPoint y: 43, endPoint x: 1192, endPoint y: 44, distance: 7.1
click at [1188, 43] on link "1" at bounding box center [1184, 48] width 14 height 14
click at [1213, 45] on link "2" at bounding box center [1208, 48] width 14 height 14
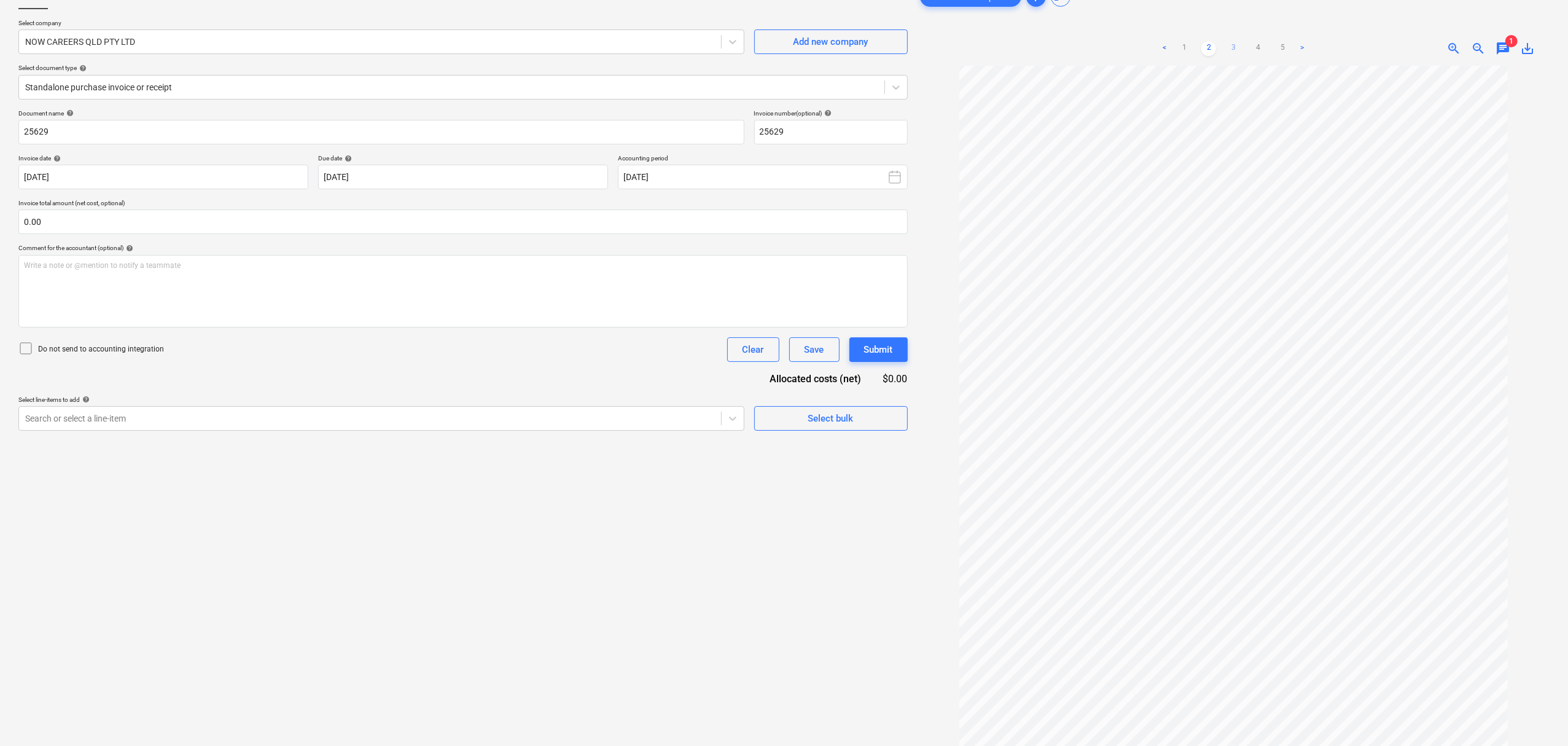
click at [1227, 46] on link "3" at bounding box center [1233, 48] width 14 height 14
click at [1246, 48] on ul "< 1 2 3 4 5 >" at bounding box center [1234, 48] width 204 height 14
click at [1254, 49] on link "4" at bounding box center [1257, 48] width 14 height 14
click at [1278, 53] on link "5" at bounding box center [1282, 48] width 14 height 14
click at [1253, 50] on link "4" at bounding box center [1257, 48] width 14 height 14
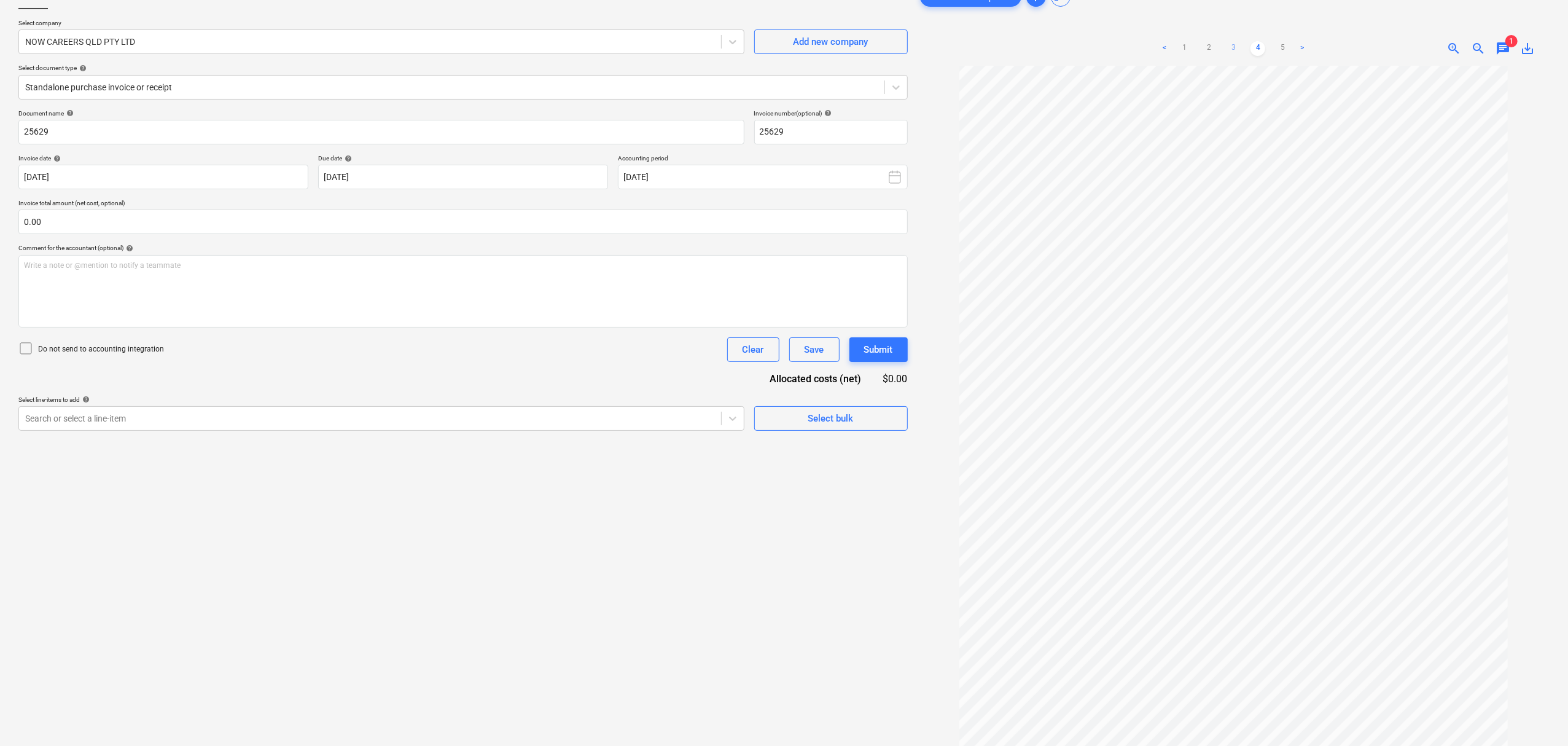
click at [1234, 50] on link "3" at bounding box center [1233, 48] width 14 height 14
click at [1211, 50] on link "2" at bounding box center [1208, 48] width 14 height 14
click at [1232, 49] on link "3" at bounding box center [1233, 48] width 14 height 14
click at [1252, 50] on link "4" at bounding box center [1257, 48] width 14 height 14
click at [1284, 50] on link "5" at bounding box center [1282, 48] width 14 height 14
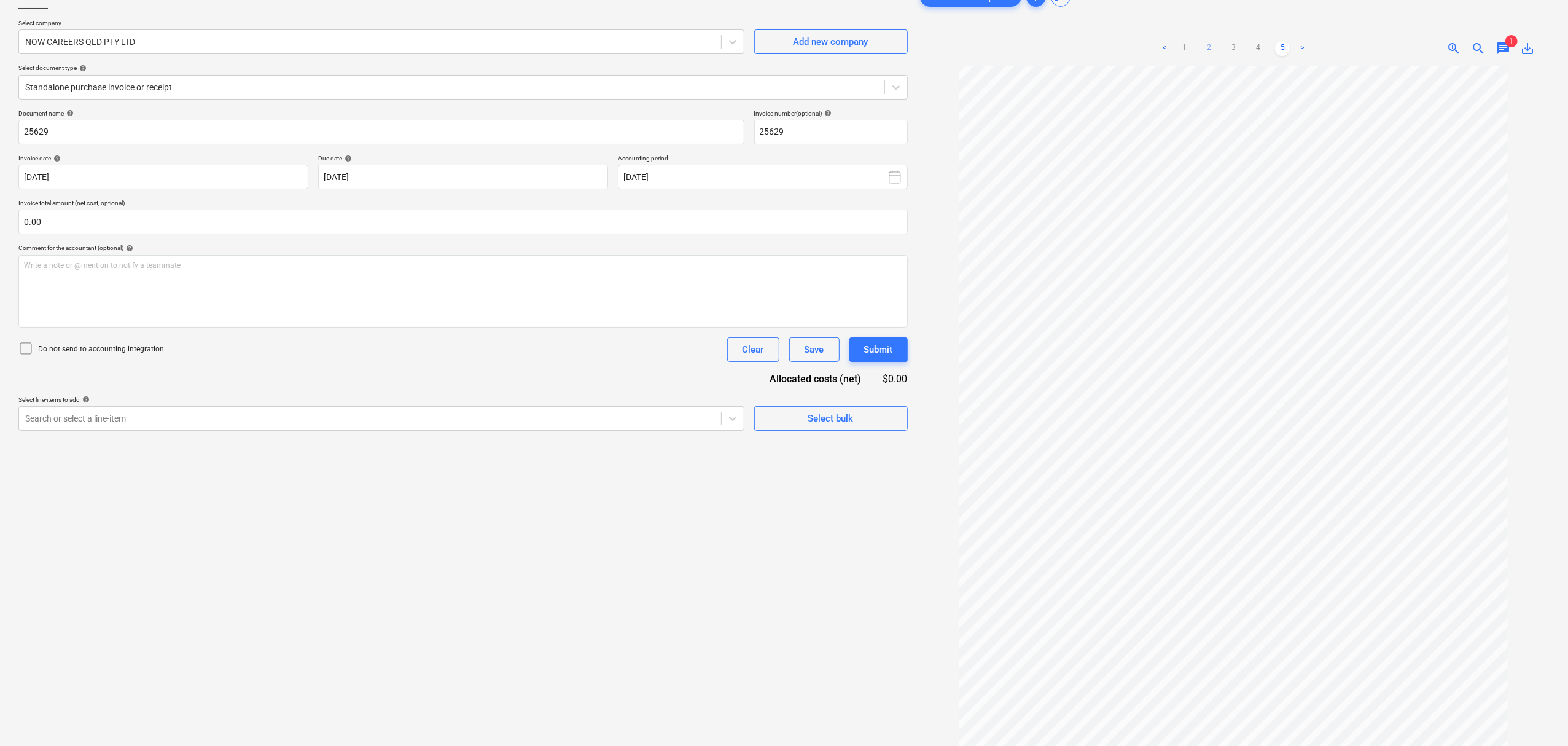
click at [1205, 44] on link "2" at bounding box center [1208, 48] width 14 height 14
click at [1181, 56] on link "1" at bounding box center [1184, 48] width 14 height 14
click at [1207, 55] on link "2" at bounding box center [1208, 48] width 14 height 14
click at [1183, 46] on link "1" at bounding box center [1184, 48] width 14 height 14
click at [1205, 50] on link "2" at bounding box center [1208, 48] width 14 height 14
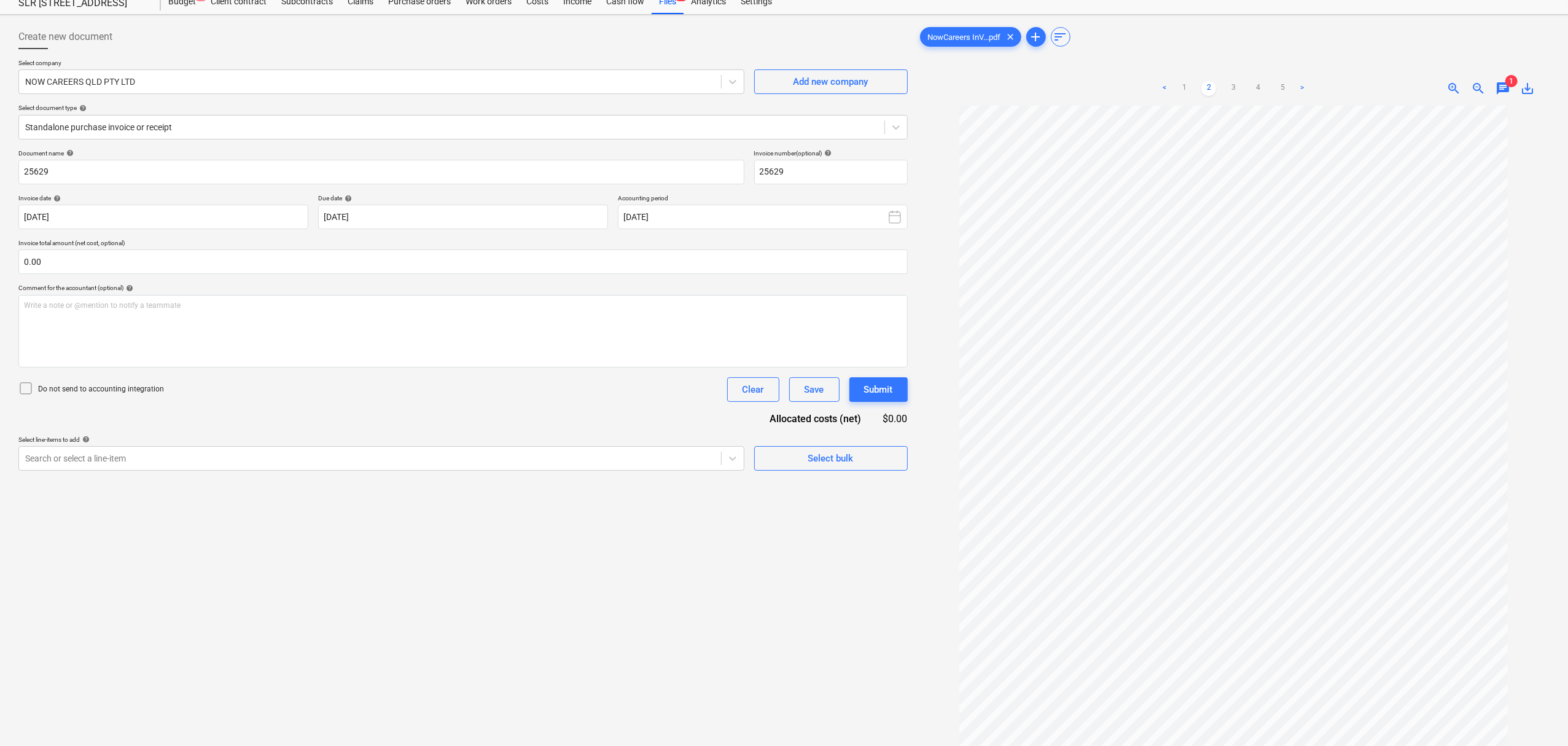
scroll to position [0, 0]
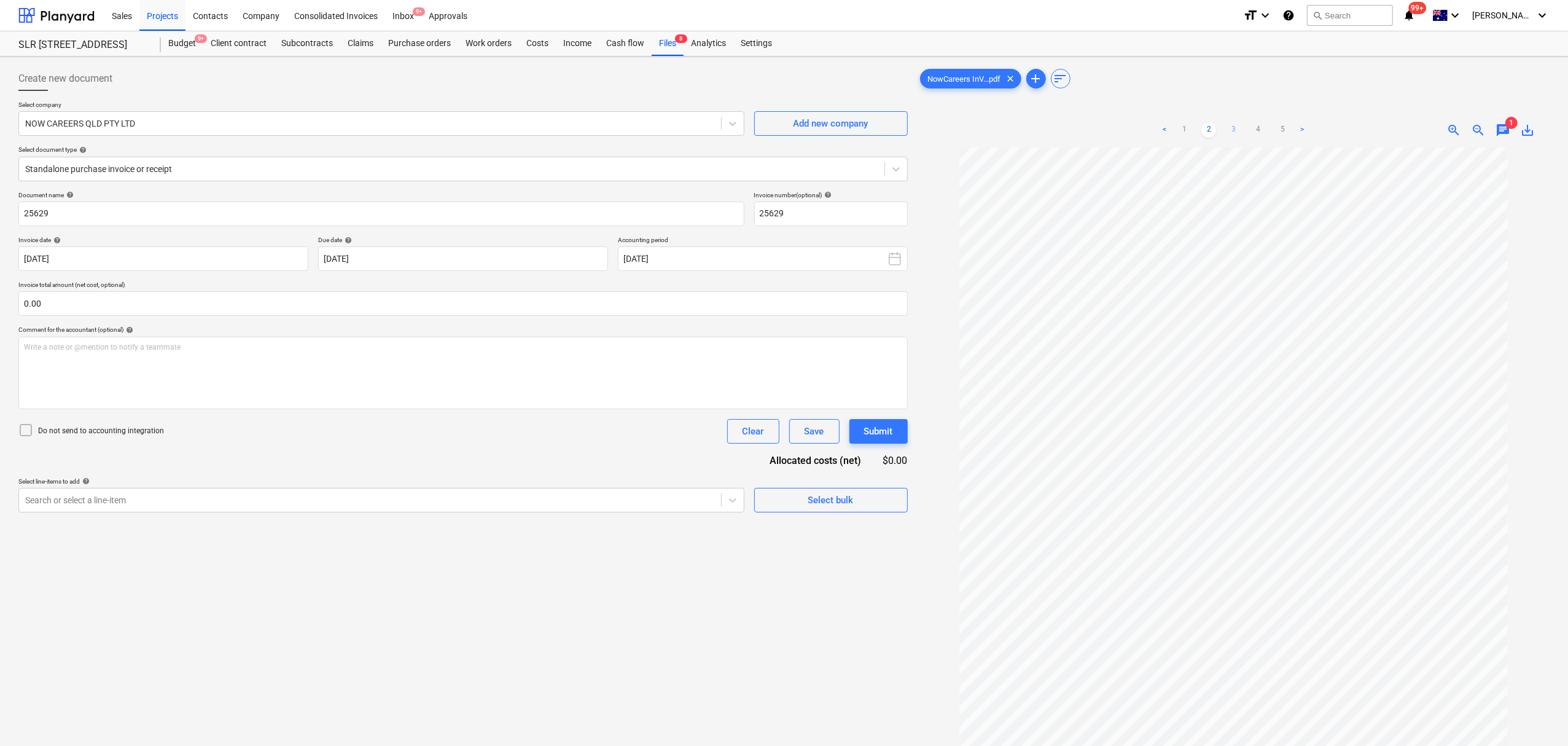
click at [1241, 133] on link "3" at bounding box center [1233, 130] width 14 height 14
click at [1256, 133] on link "4" at bounding box center [1257, 130] width 14 height 14
click at [1237, 131] on link "3" at bounding box center [1233, 130] width 14 height 14
click at [1204, 124] on link "2" at bounding box center [1208, 130] width 14 height 14
click at [1188, 126] on link "1" at bounding box center [1184, 130] width 14 height 14
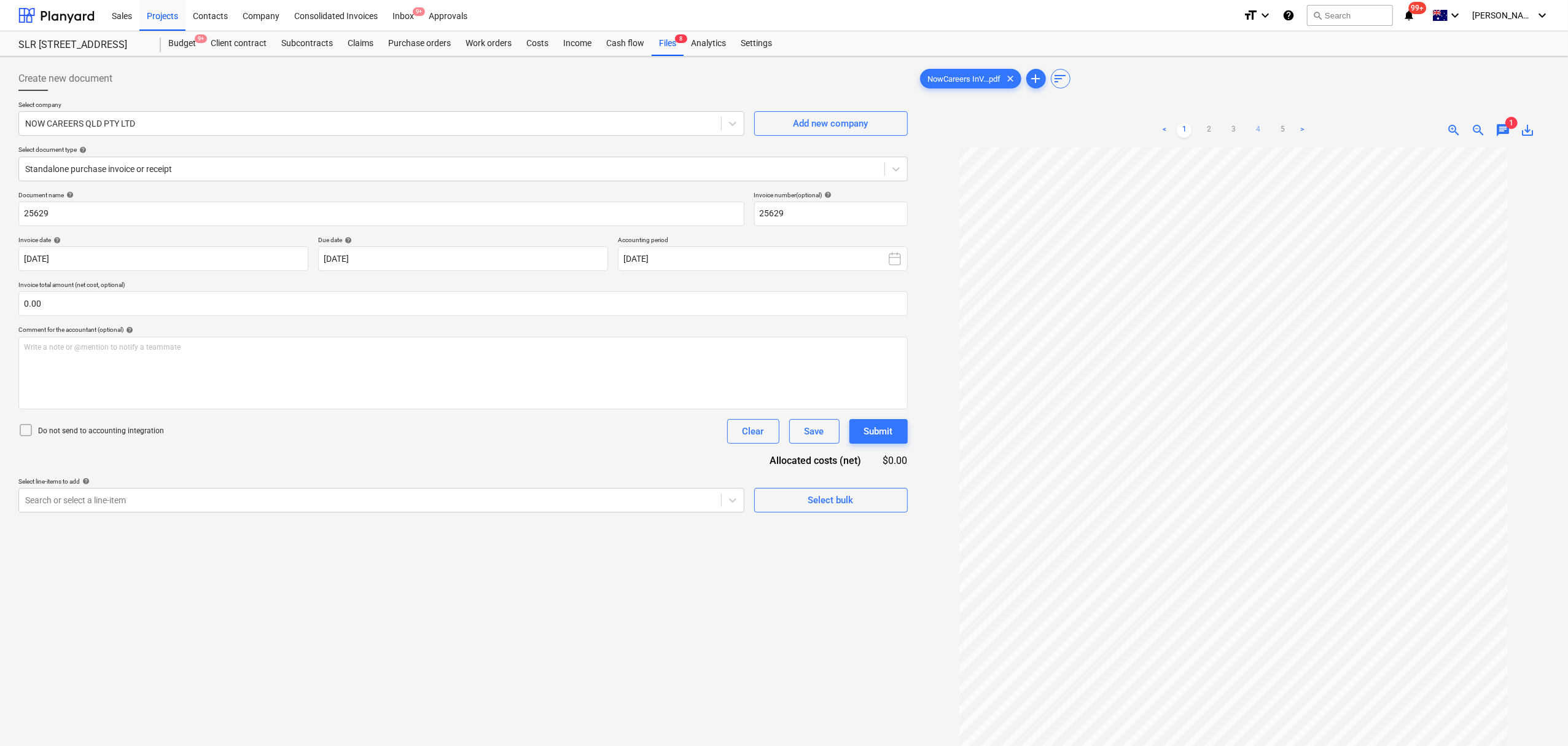
click at [1259, 126] on link "4" at bounding box center [1257, 130] width 14 height 14
click at [1244, 126] on ul "< 1 2 3 4 5 >" at bounding box center [1234, 130] width 204 height 14
click at [1240, 126] on link "3" at bounding box center [1233, 130] width 14 height 14
click at [1256, 129] on link "4" at bounding box center [1257, 130] width 14 height 14
click at [1282, 128] on link "5" at bounding box center [1282, 130] width 14 height 14
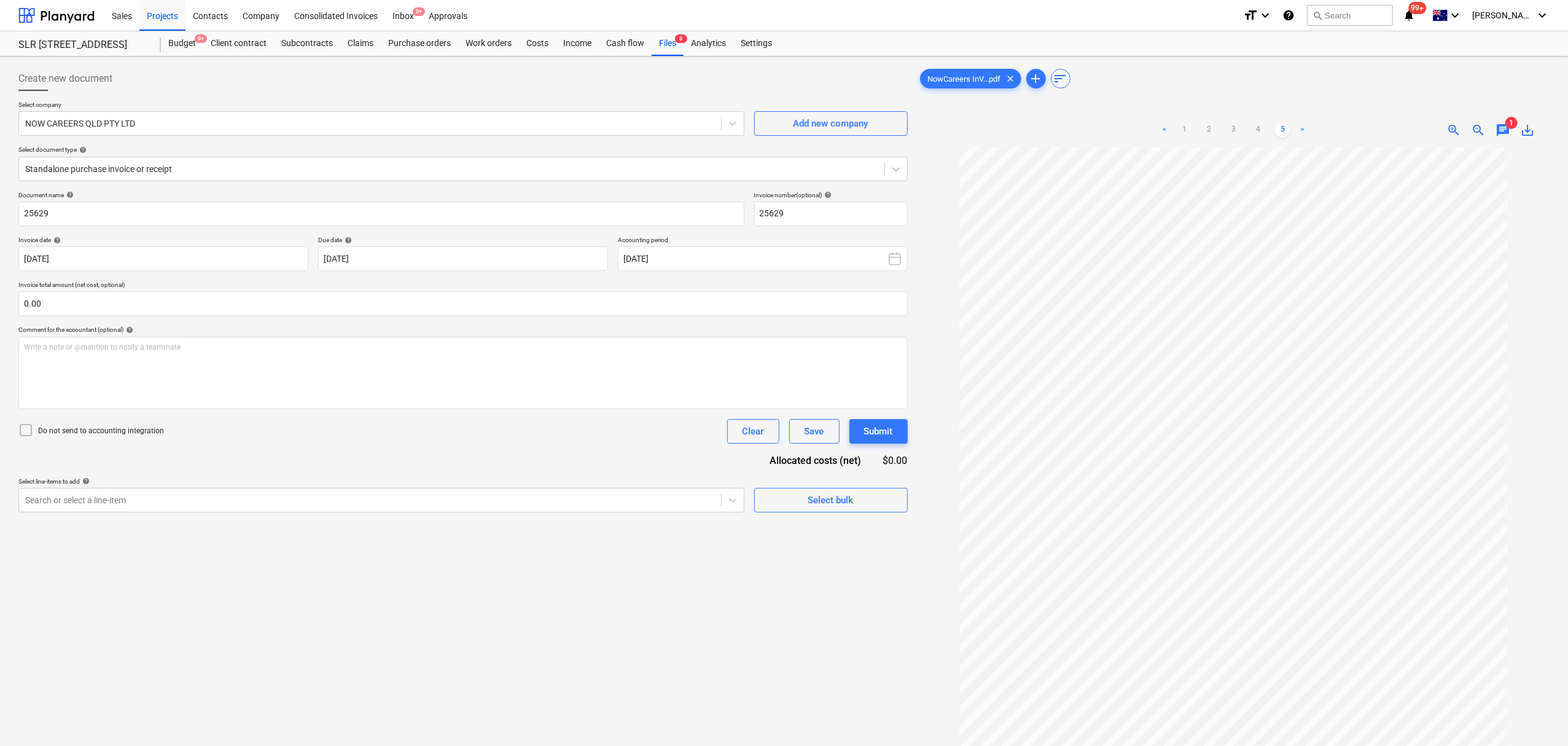
click at [1502, 143] on div "< 1 2 3 4 5 > zoom_in zoom_out chat 1 save_alt" at bounding box center [1234, 130] width 632 height 34
click at [1502, 141] on div "< 1 2 3 4 5 > zoom_in zoom_out chat 1 save_alt" at bounding box center [1234, 130] width 632 height 34
click at [1502, 136] on span "chat" at bounding box center [1502, 130] width 14 height 14
drag, startPoint x: 1534, startPoint y: 165, endPoint x: 1526, endPoint y: 163, distance: 8.2
click at [1526, 163] on span "close" at bounding box center [1532, 164] width 14 height 14
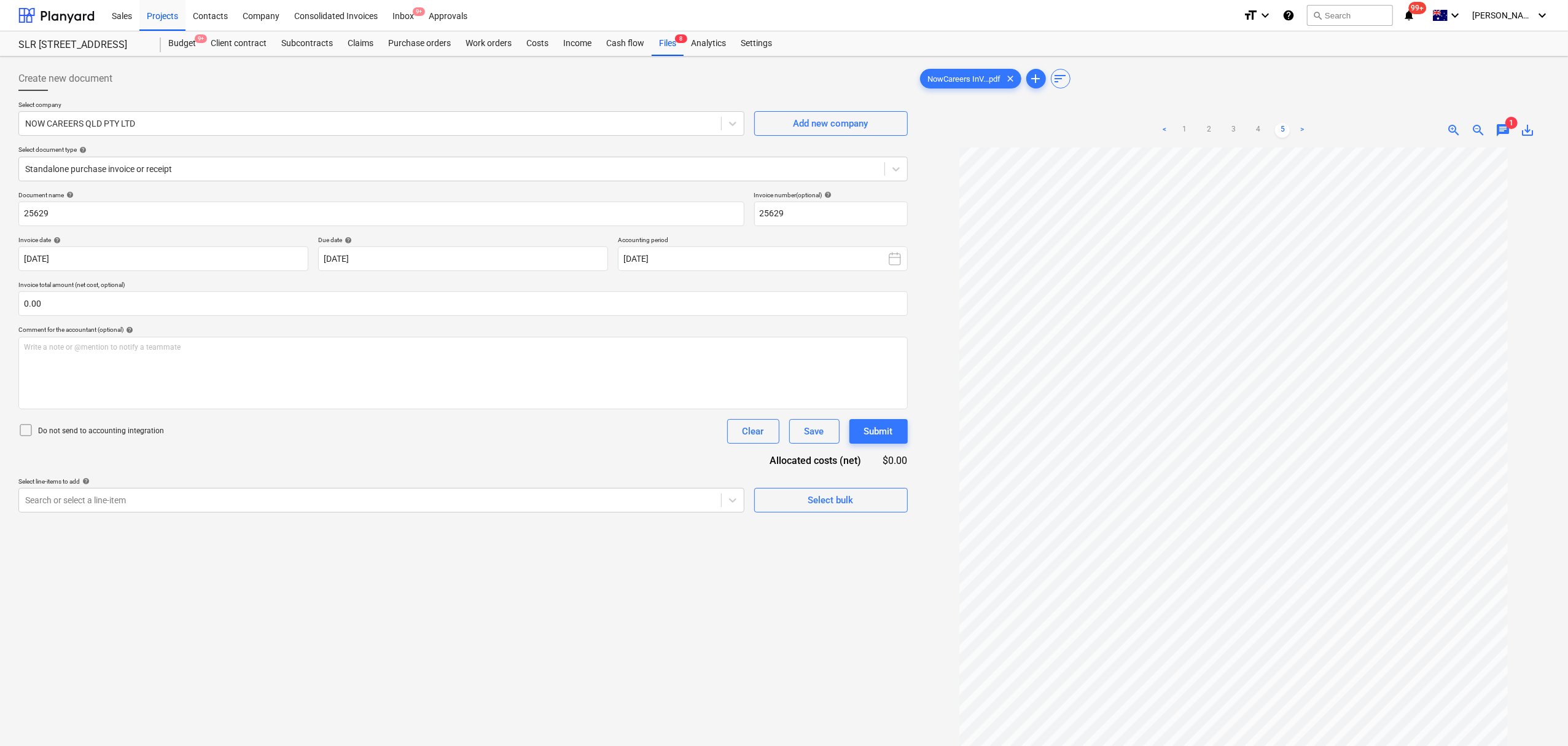
click at [1414, 94] on div "NowCareers InV...pdf clear add sort < 1 2 3 4 5 > zoom_in zoom_out chat 1 save_…" at bounding box center [1234, 463] width 632 height 792
click at [1192, 133] on link "1" at bounding box center [1184, 130] width 14 height 14
drag, startPoint x: 177, startPoint y: 496, endPoint x: 185, endPoint y: 468, distance: 29.1
click at [177, 495] on div at bounding box center [370, 500] width 690 height 12
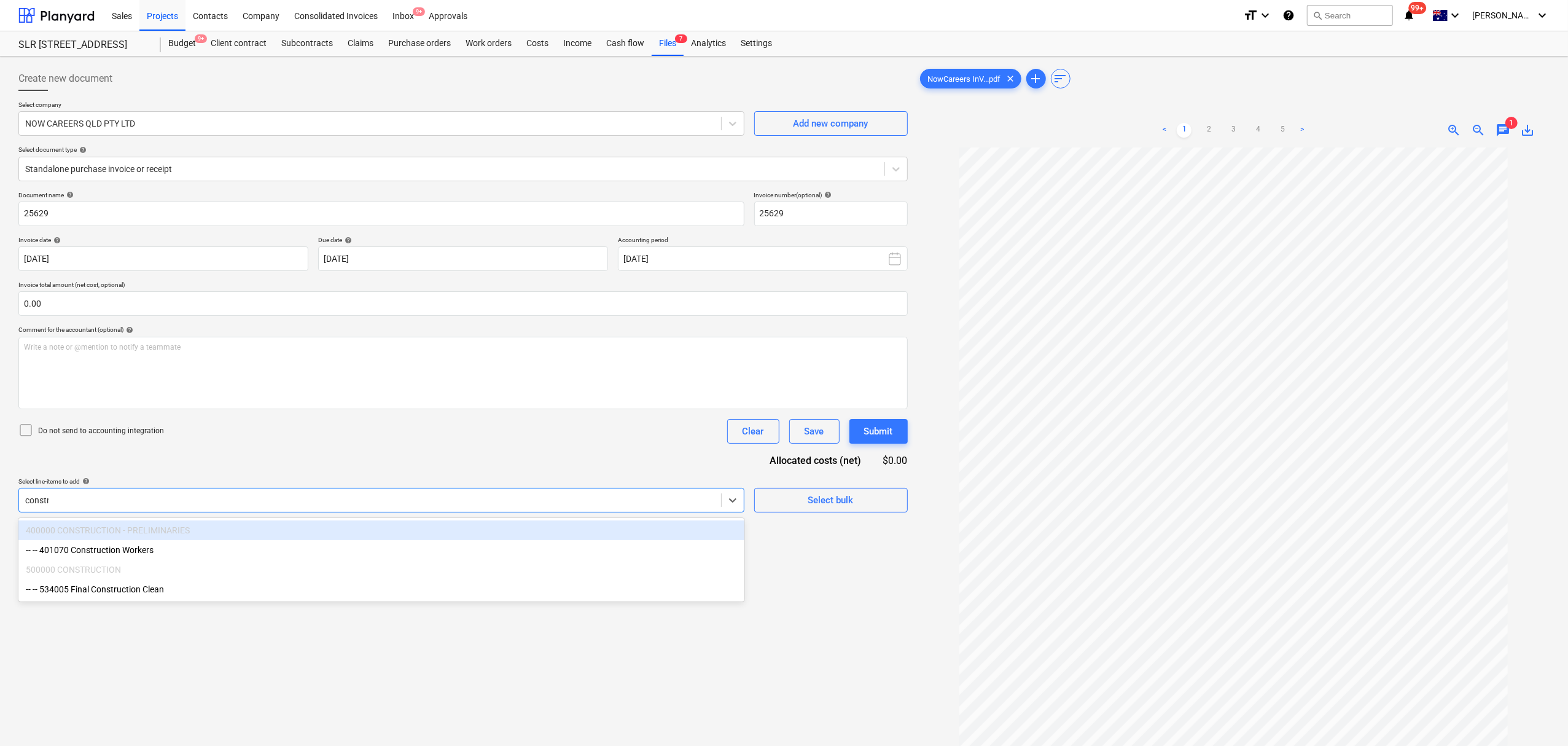
type input "constru"
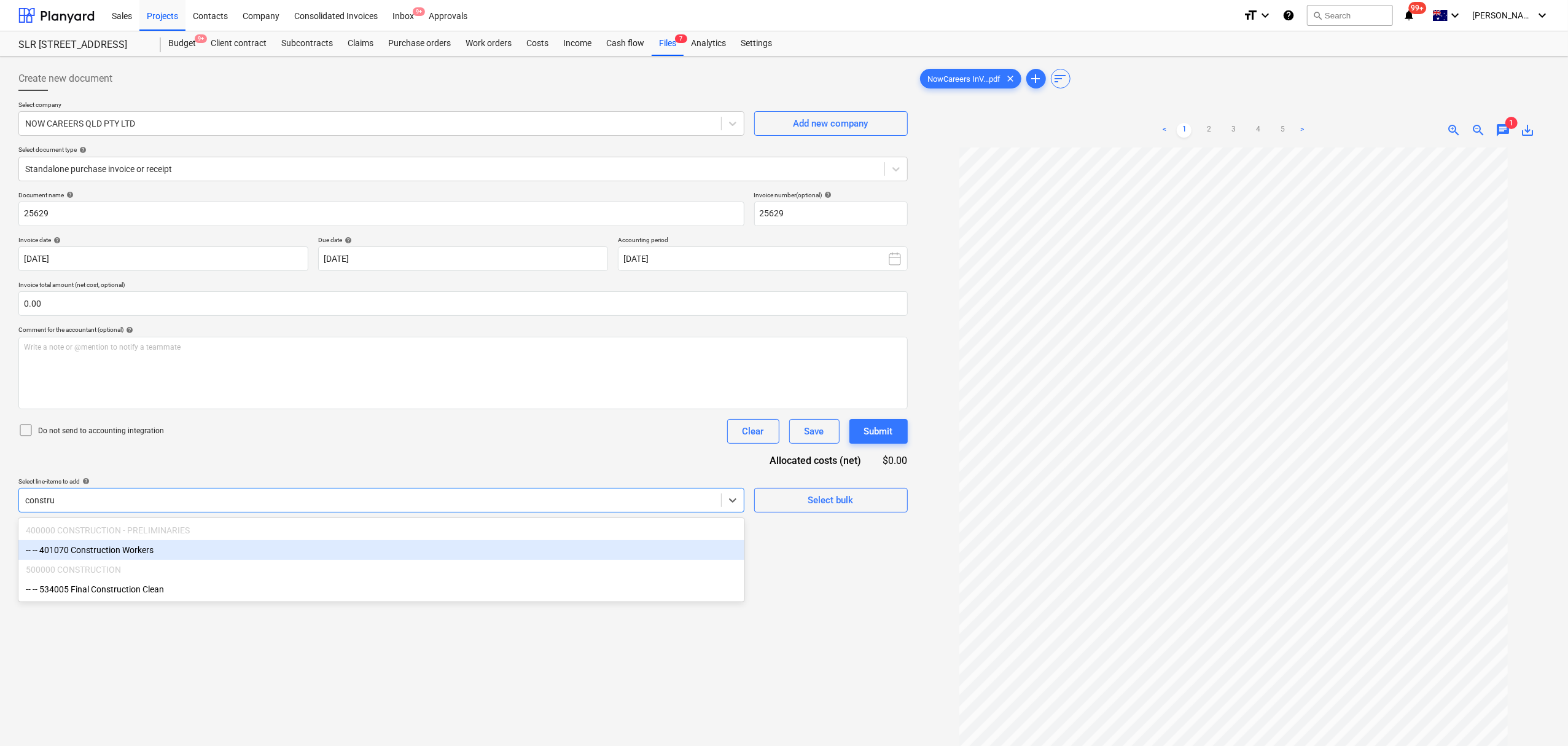
click at [236, 542] on div "-- -- 401070 Construction Workers" at bounding box center [381, 550] width 726 height 20
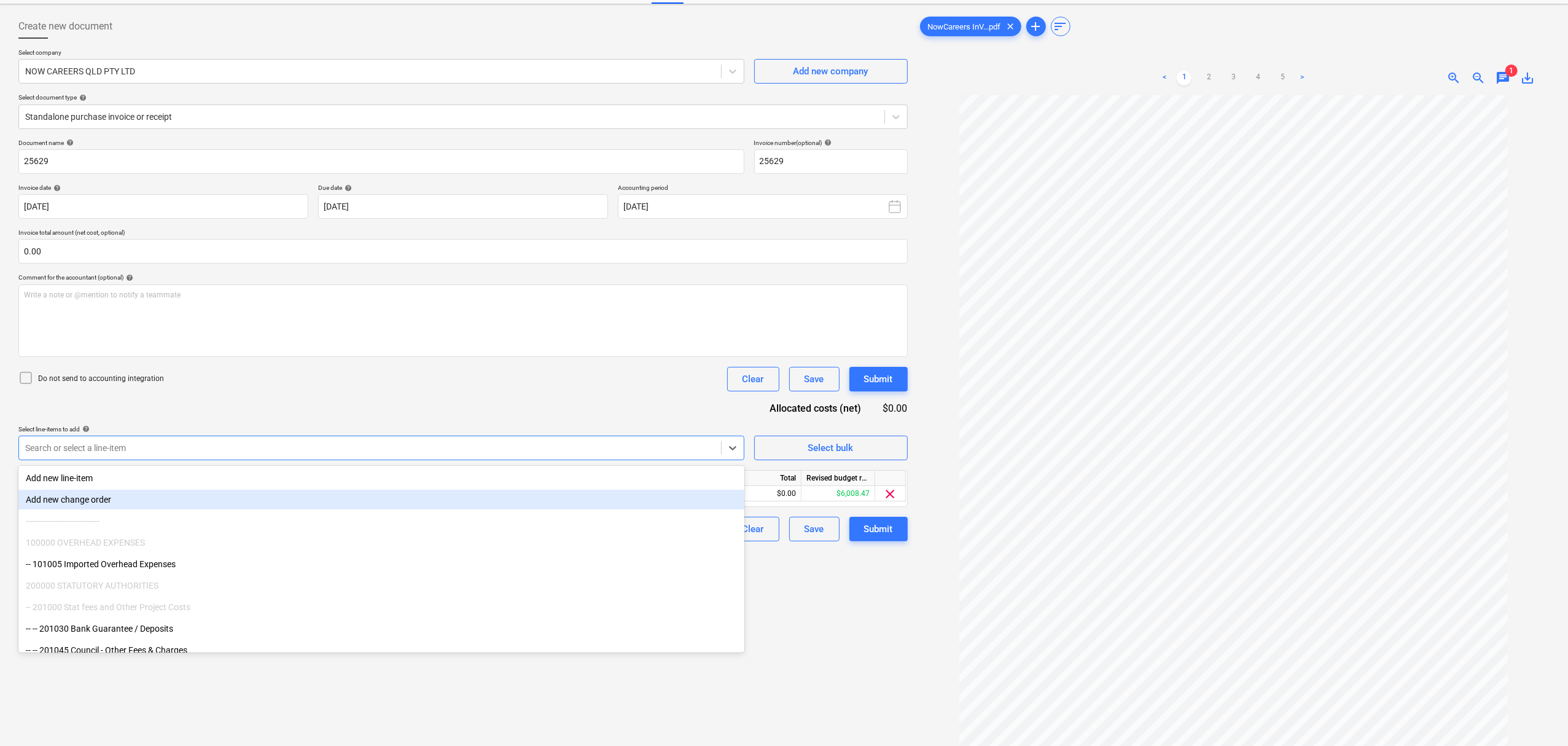
scroll to position [82, 0]
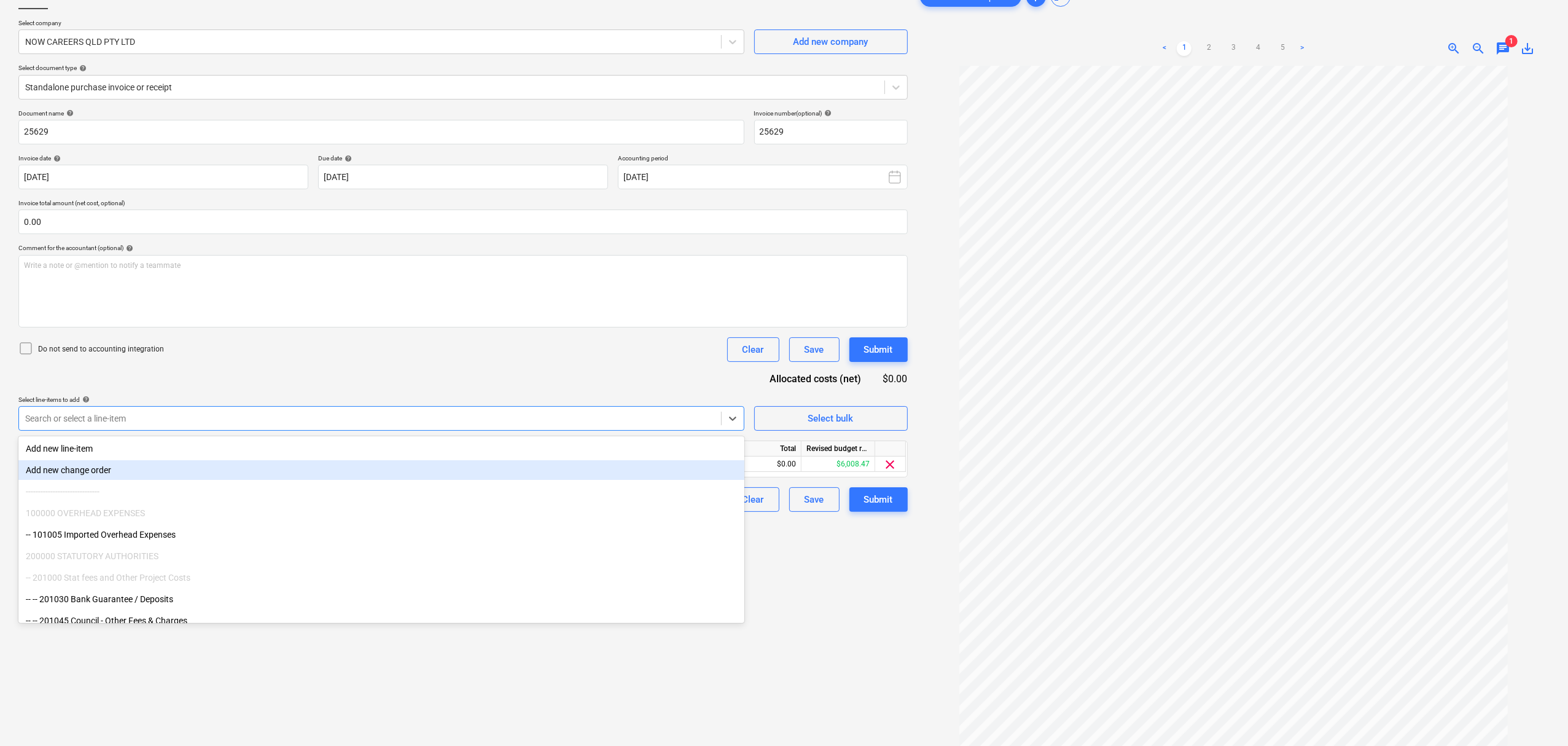
drag, startPoint x: 409, startPoint y: 376, endPoint x: 474, endPoint y: 391, distance: 66.7
click at [411, 376] on div "Document name help 25629 Invoice number (optional) help 25629 Invoice date help…" at bounding box center [462, 311] width 889 height 402
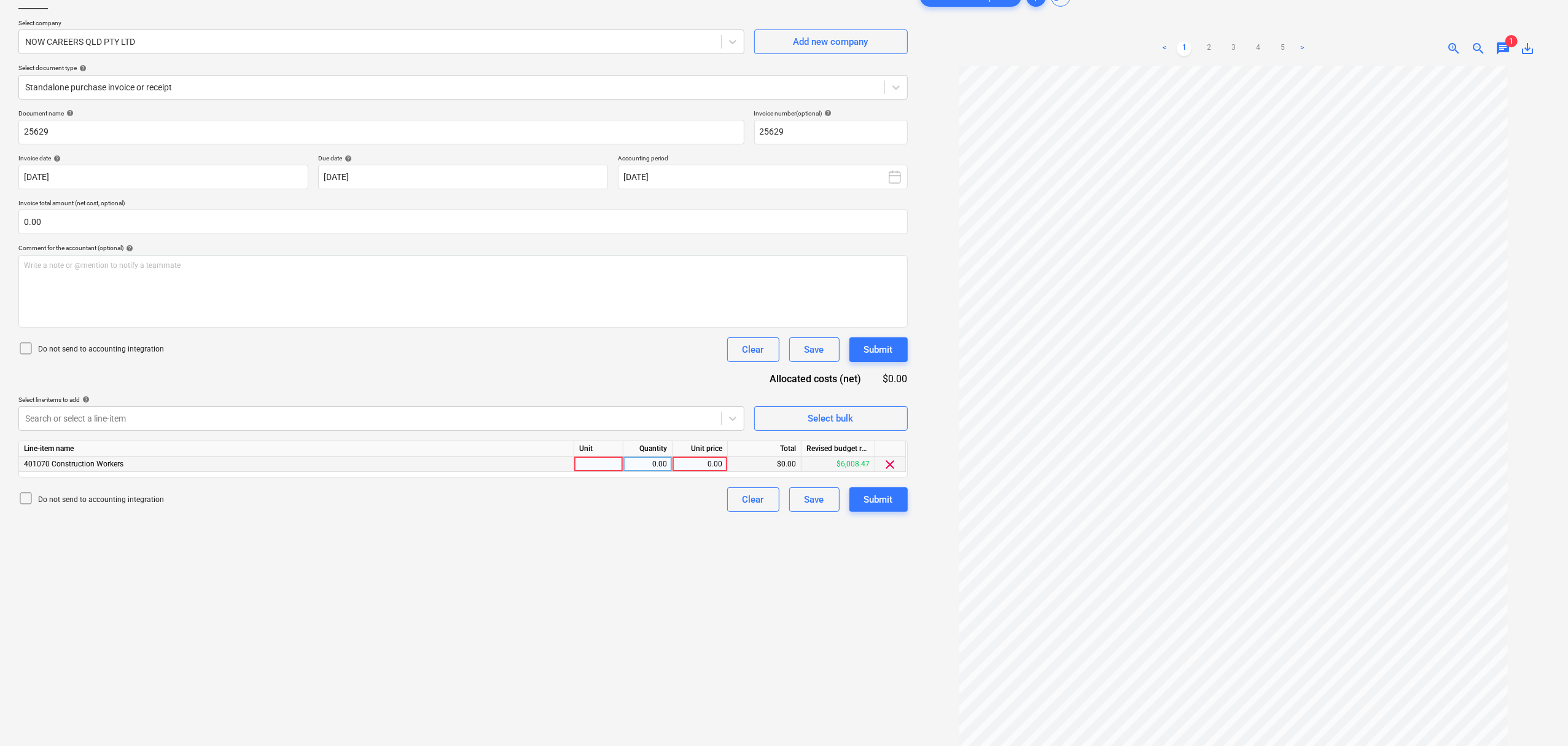
click at [587, 458] on div at bounding box center [599, 464] width 49 height 15
type input "item"
type input "5546.92"
click at [1509, 46] on span "1" at bounding box center [1512, 41] width 12 height 12
click at [1504, 45] on span "chat" at bounding box center [1502, 48] width 14 height 14
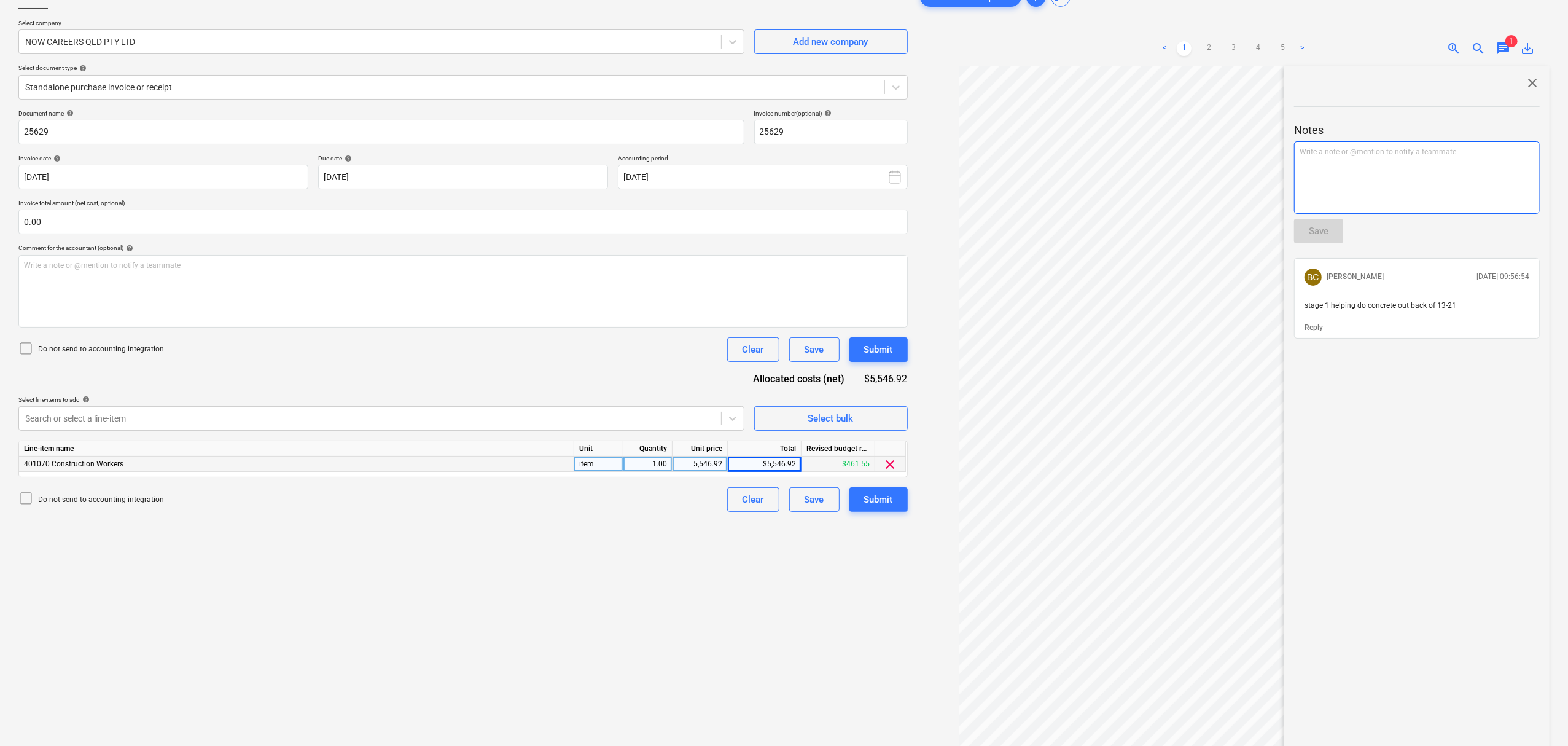
click at [1432, 213] on div "Write a note or @mention to notify a teammate [PERSON_NAME]" at bounding box center [1417, 177] width 245 height 72
click at [1312, 248] on div at bounding box center [1417, 248] width 245 height 10
click at [1303, 233] on button "Save" at bounding box center [1319, 231] width 49 height 24
click at [1533, 82] on span "close" at bounding box center [1532, 82] width 14 height 14
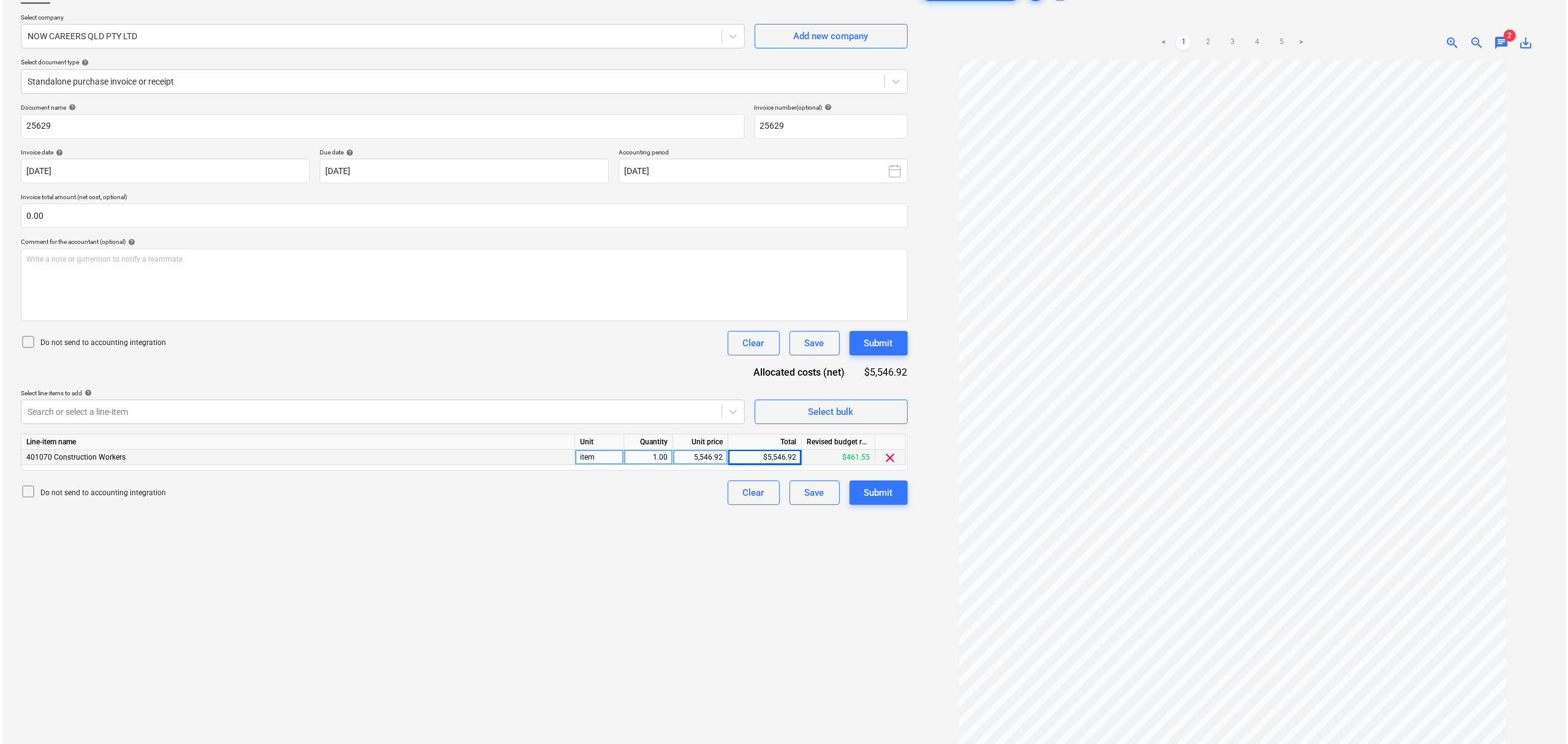
scroll to position [123, 0]
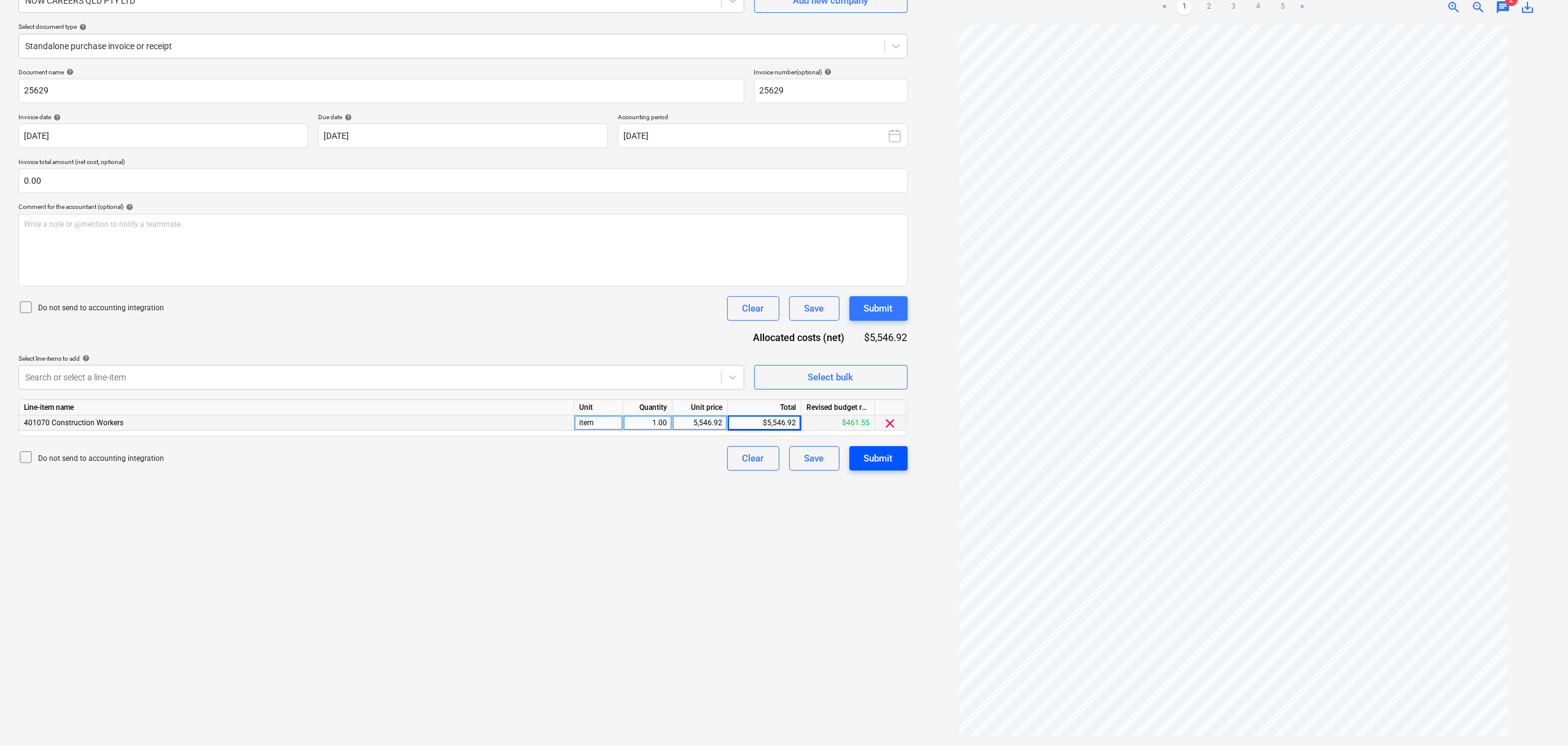
click at [871, 451] on div "Submit" at bounding box center [878, 458] width 29 height 16
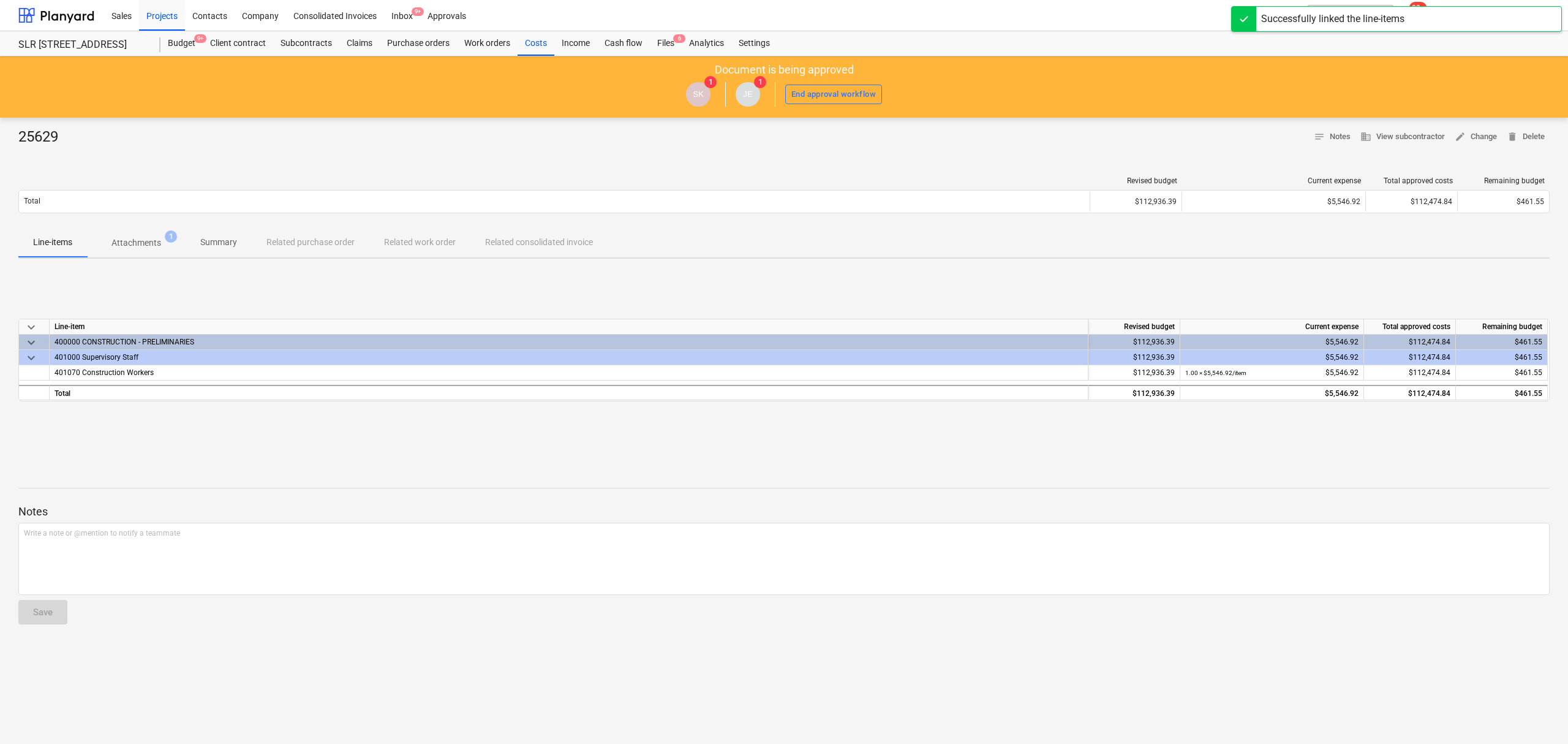
click at [158, 244] on p "Attachments" at bounding box center [136, 242] width 49 height 13
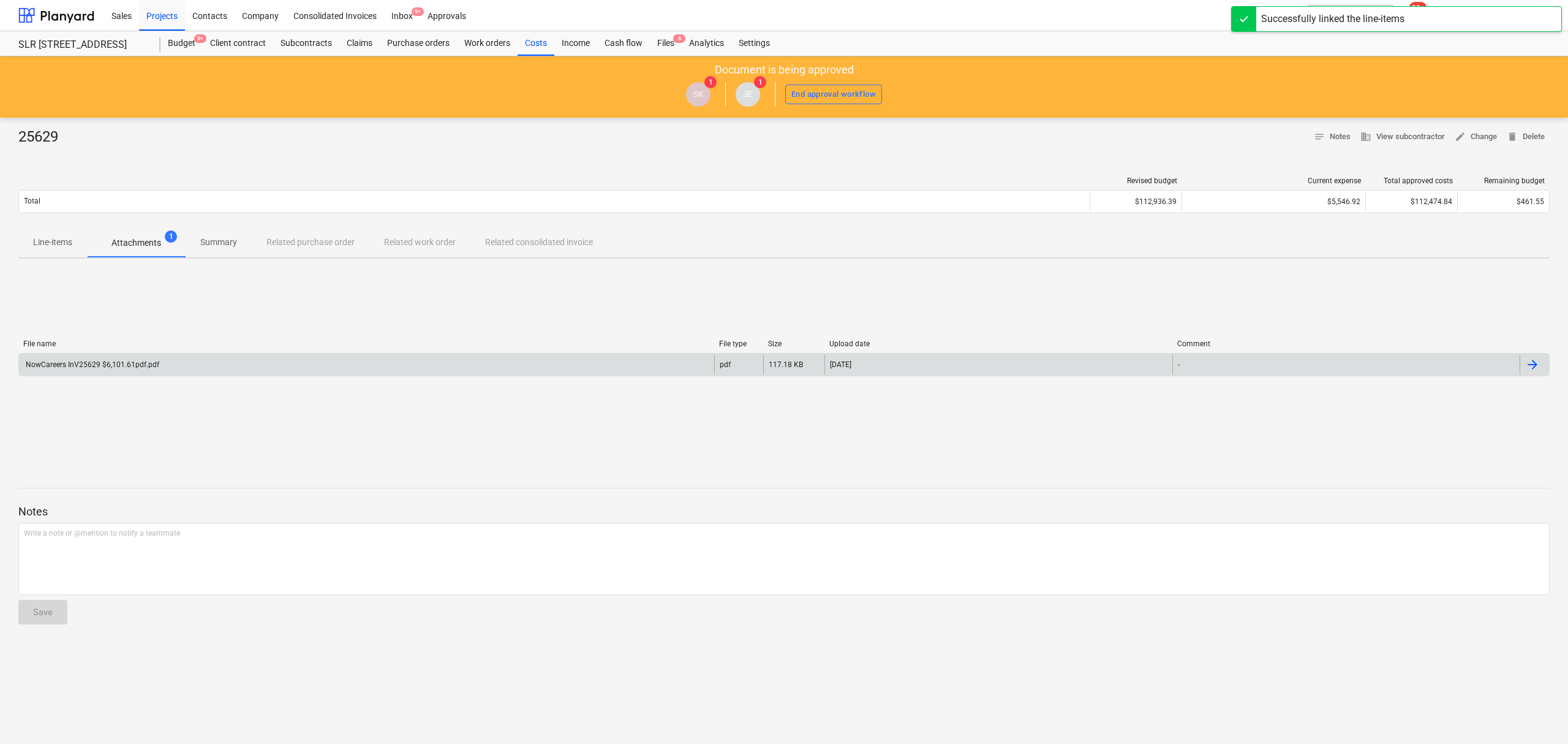
click at [191, 369] on div "NowCareers InV25629 $6,101.61pdf.pdf" at bounding box center [366, 365] width 695 height 20
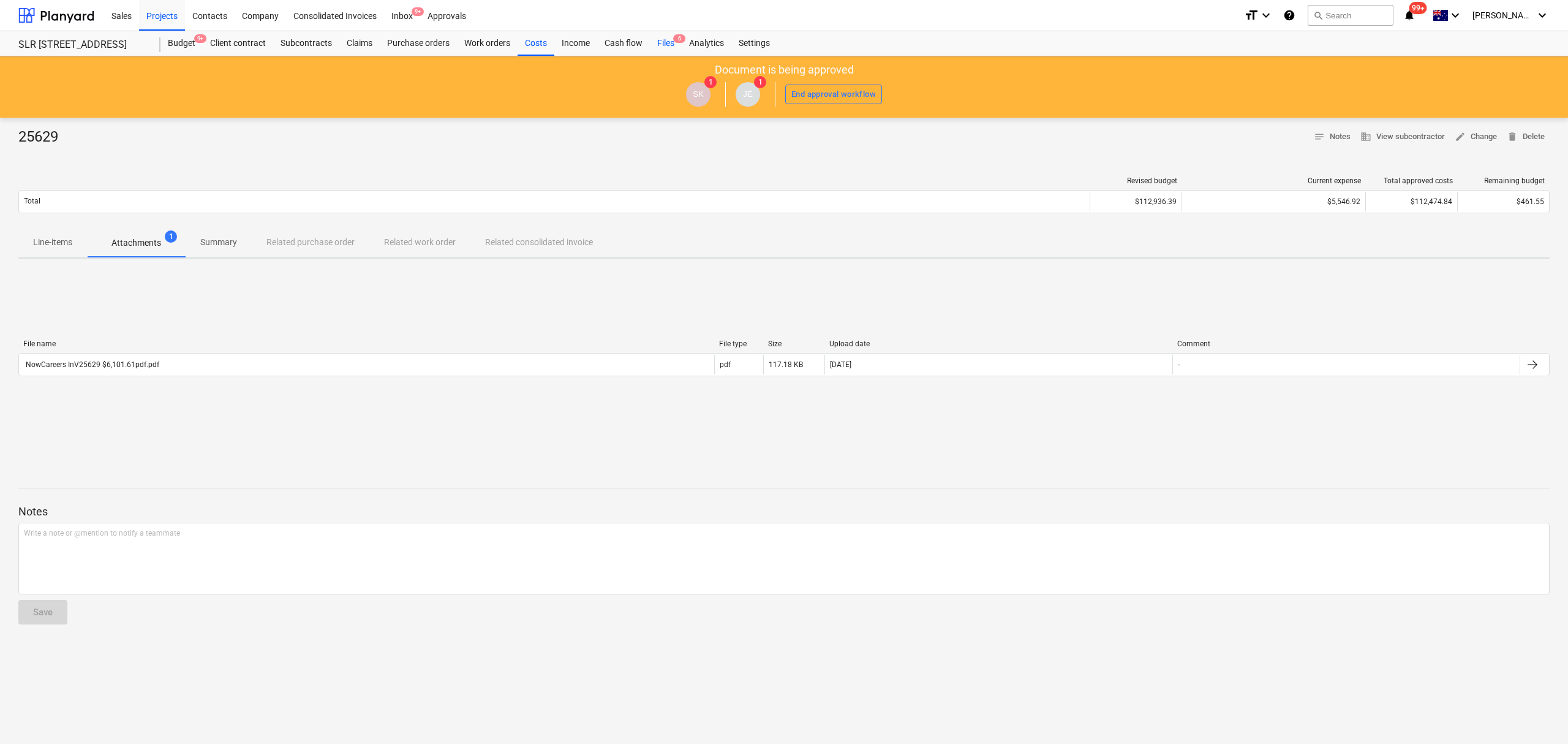
click at [666, 43] on div "Files 6" at bounding box center [665, 43] width 32 height 24
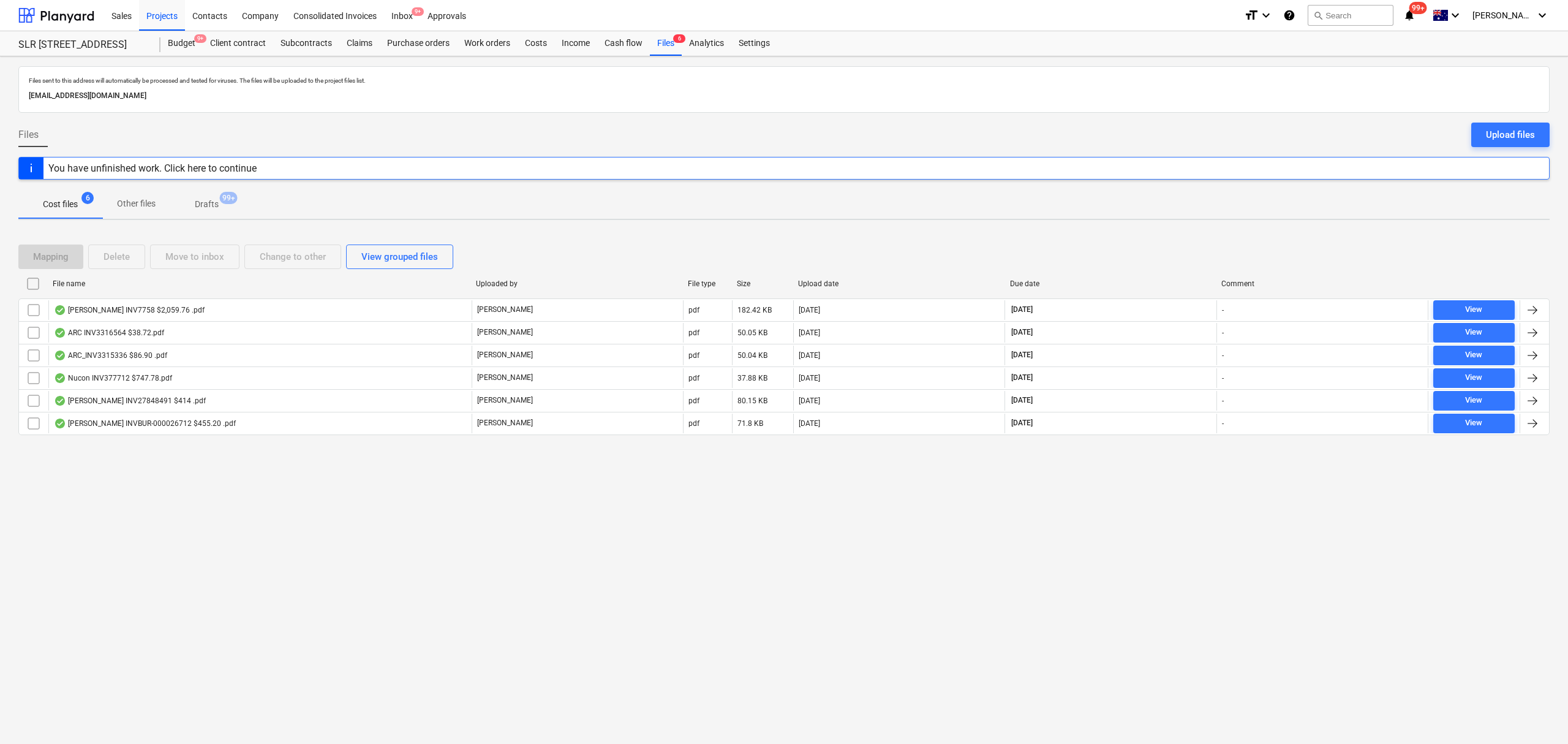
click at [1030, 283] on div "Due date" at bounding box center [1111, 283] width 202 height 8
click at [1024, 280] on div "Due date" at bounding box center [1111, 283] width 202 height 8
checkbox input "false"
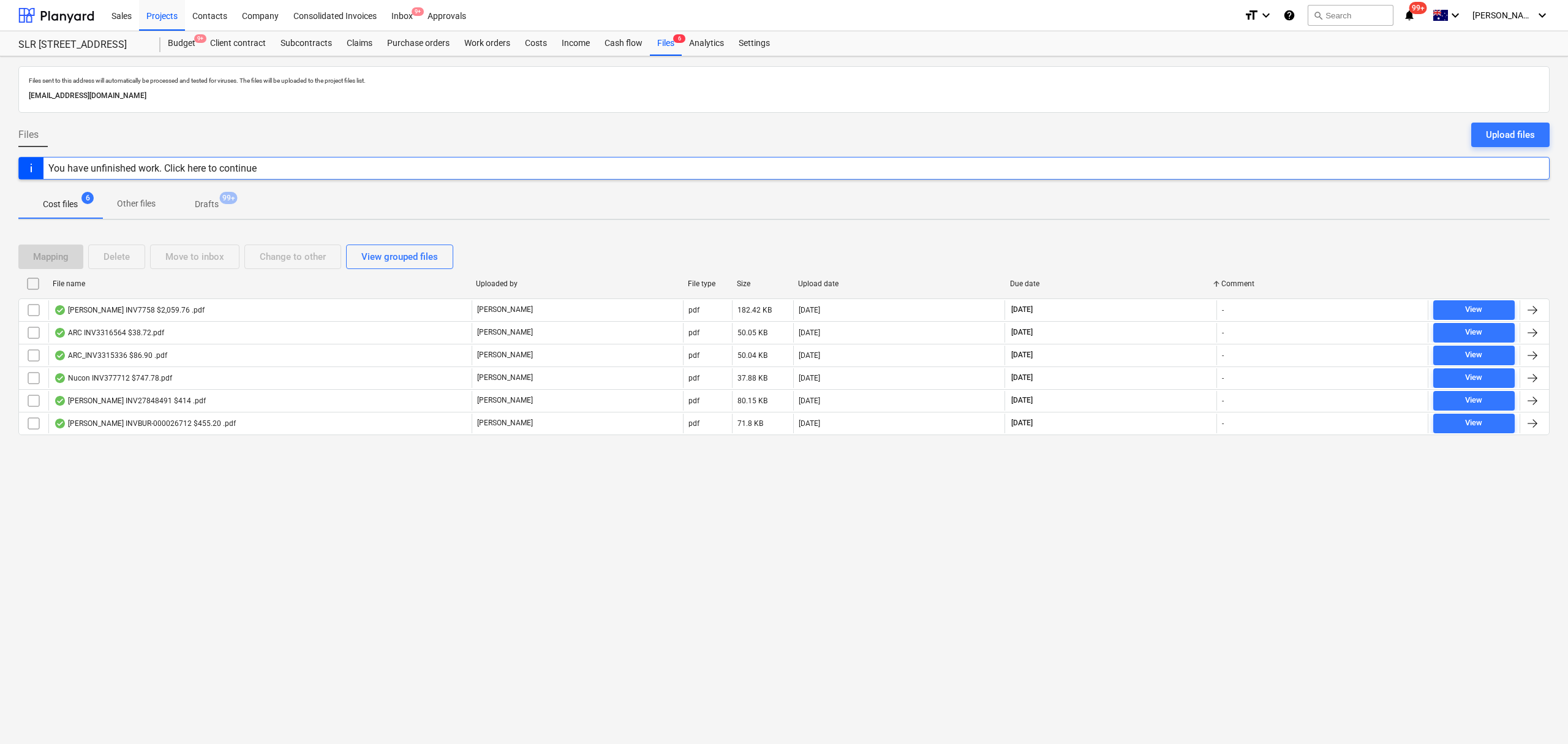
checkbox input "false"
click at [1024, 280] on div "Due date" at bounding box center [1111, 283] width 202 height 8
checkbox input "false"
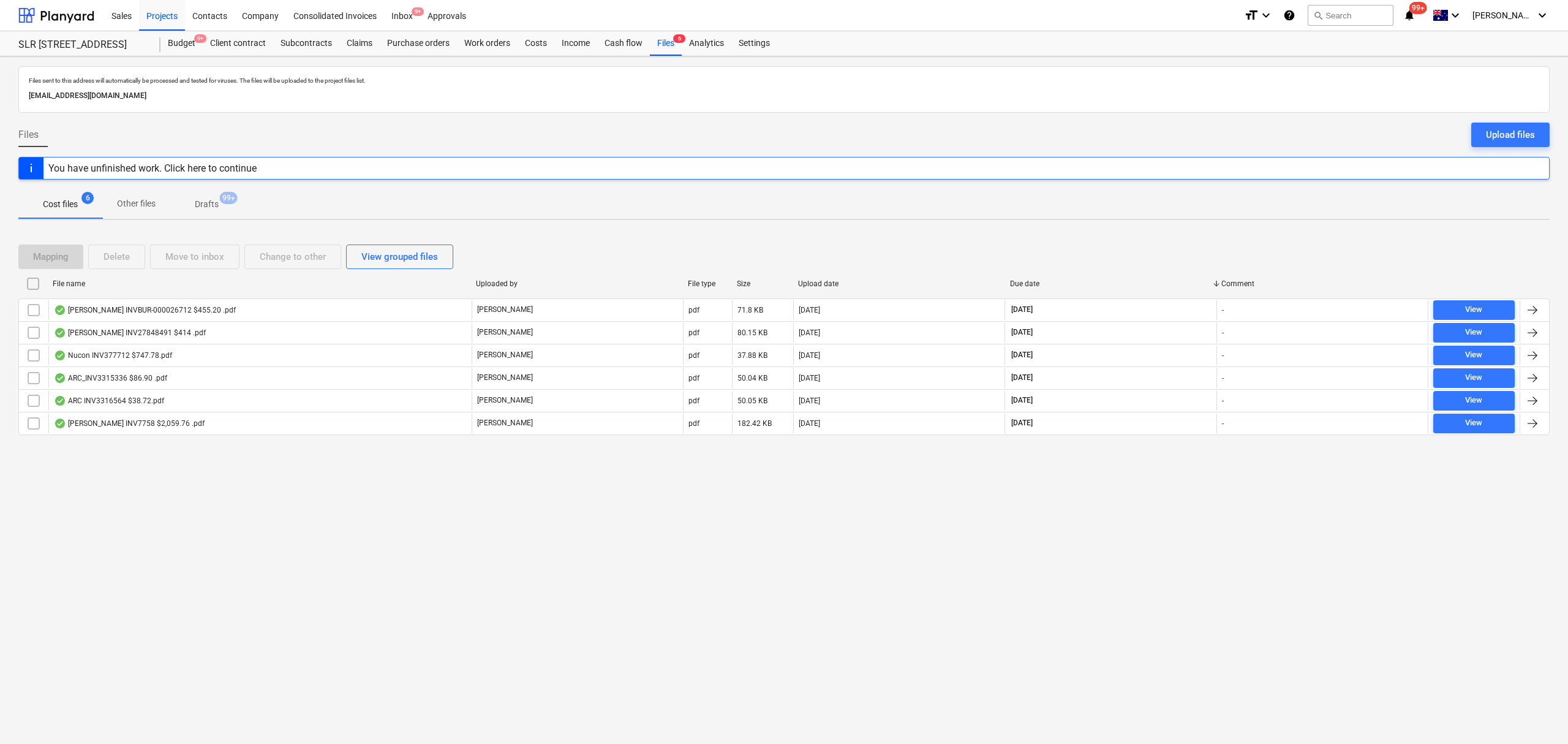
checkbox input "false"
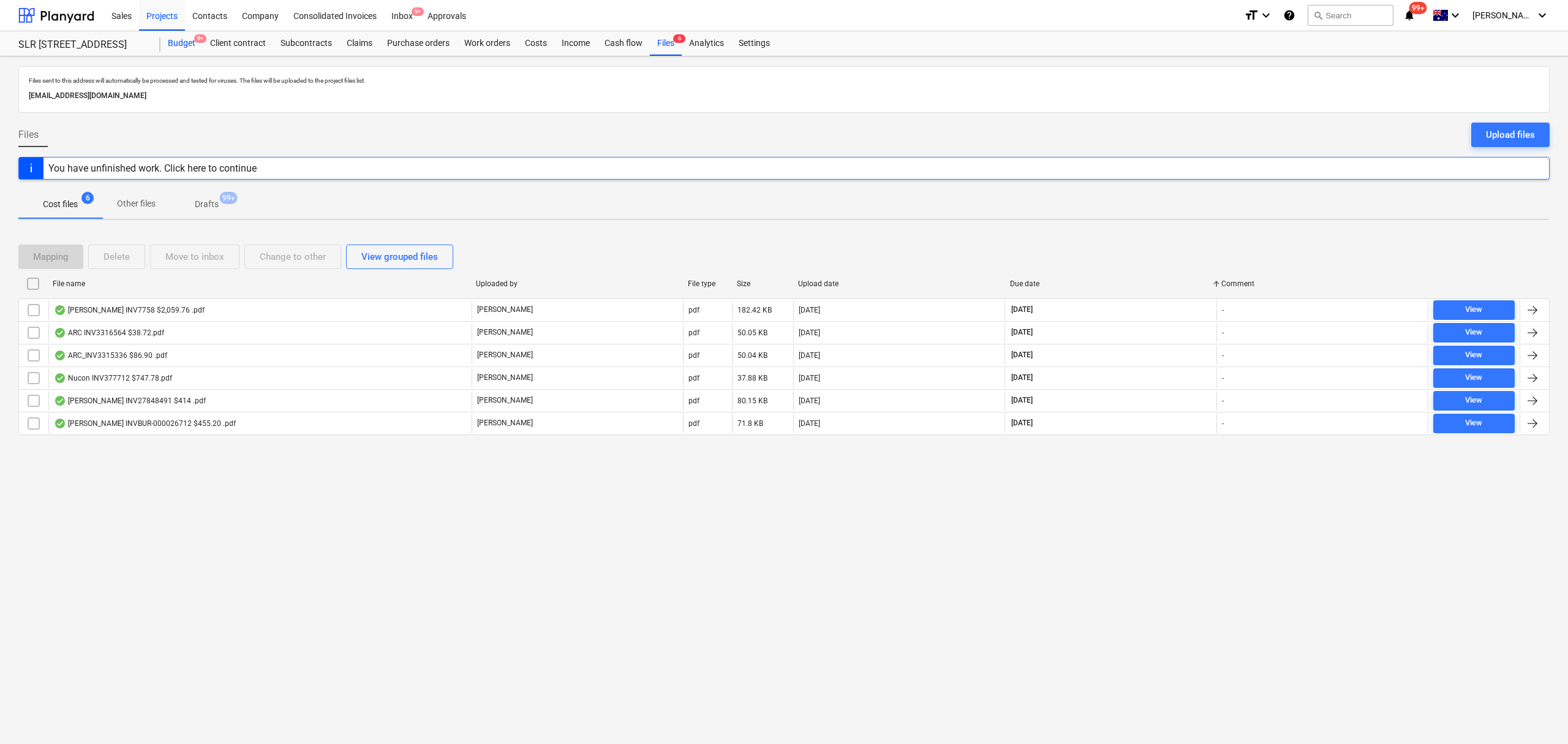
click at [198, 46] on div "Budget 9+" at bounding box center [182, 43] width 43 height 24
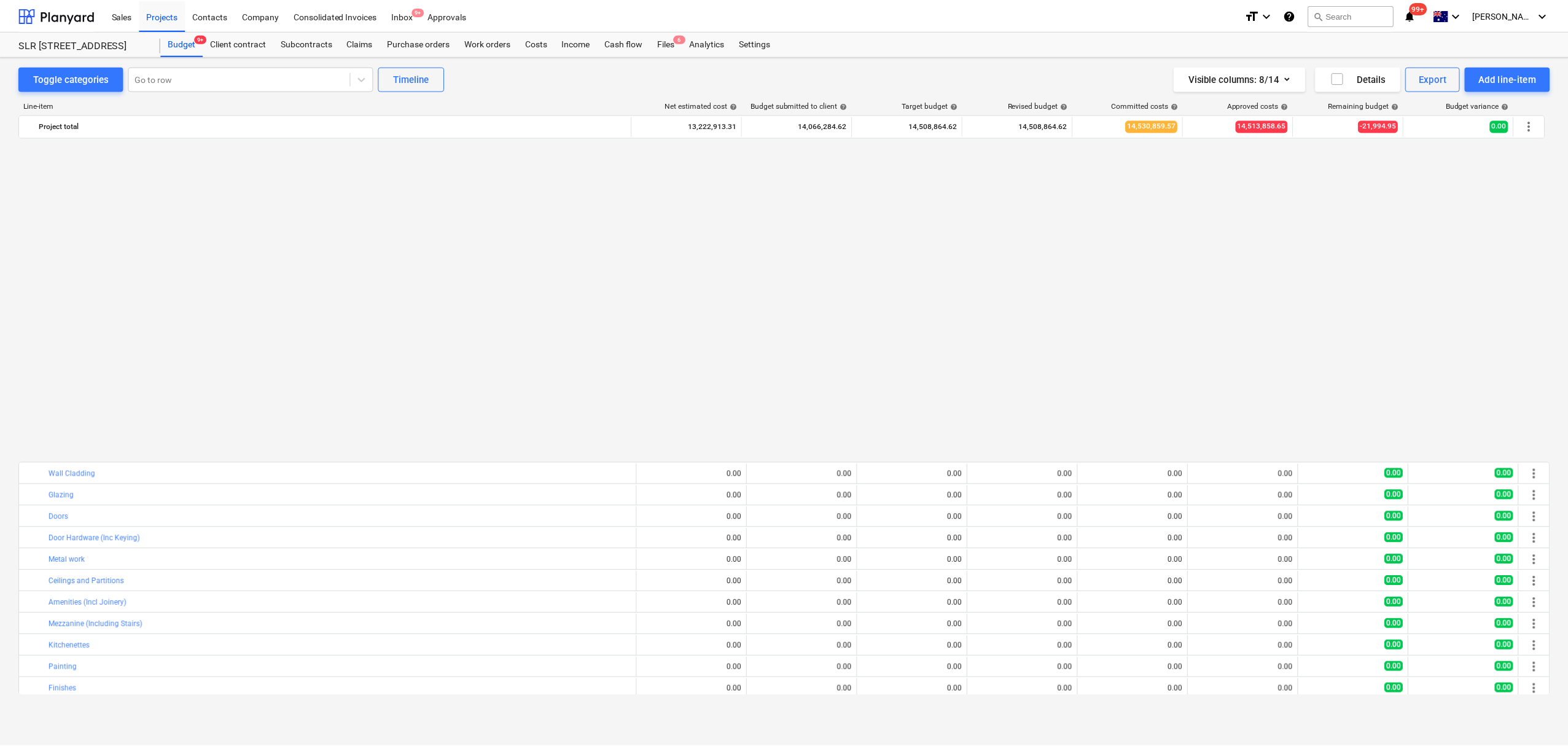
scroll to position [3964, 0]
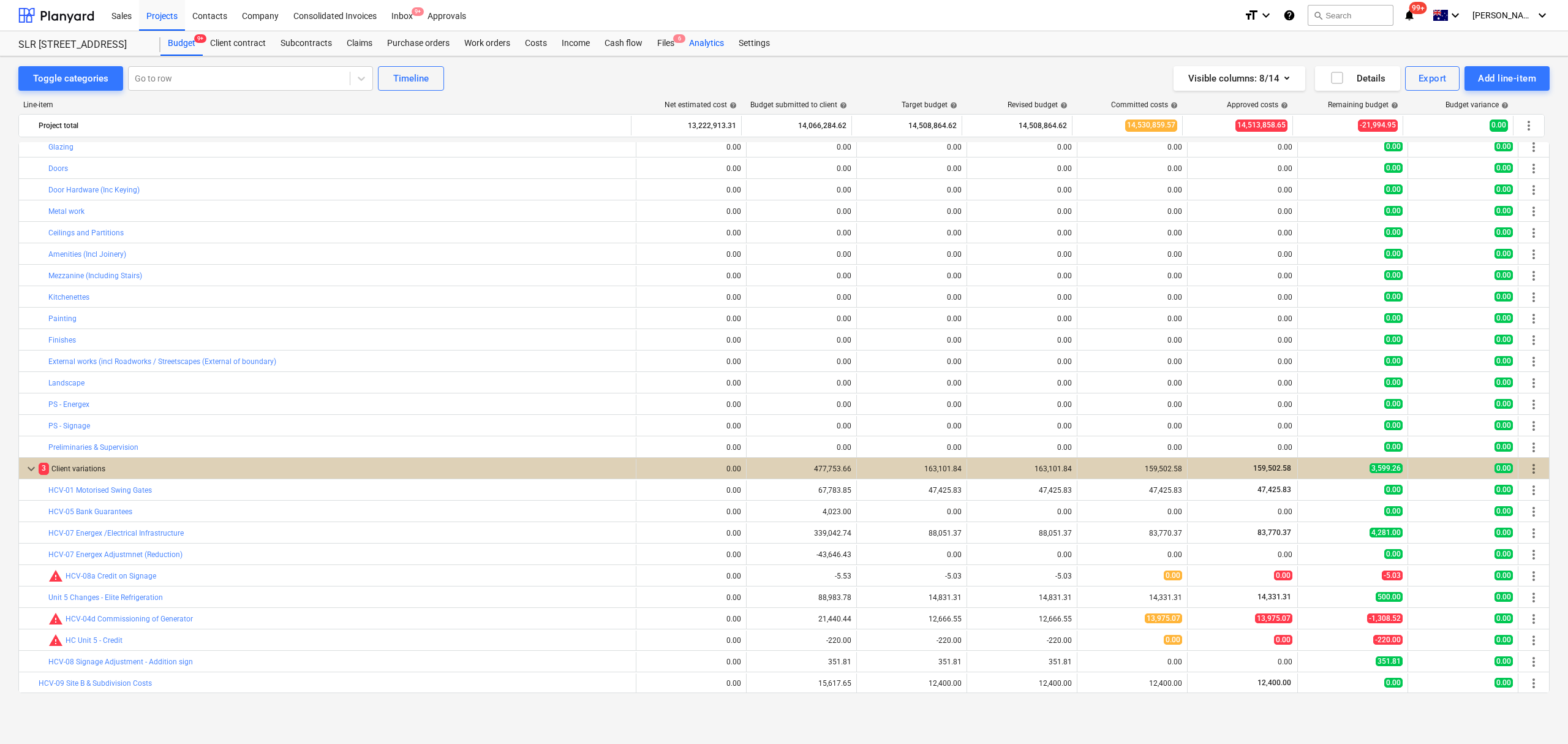
click at [716, 48] on div "Analytics" at bounding box center [706, 43] width 49 height 24
